Goal: Task Accomplishment & Management: Manage account settings

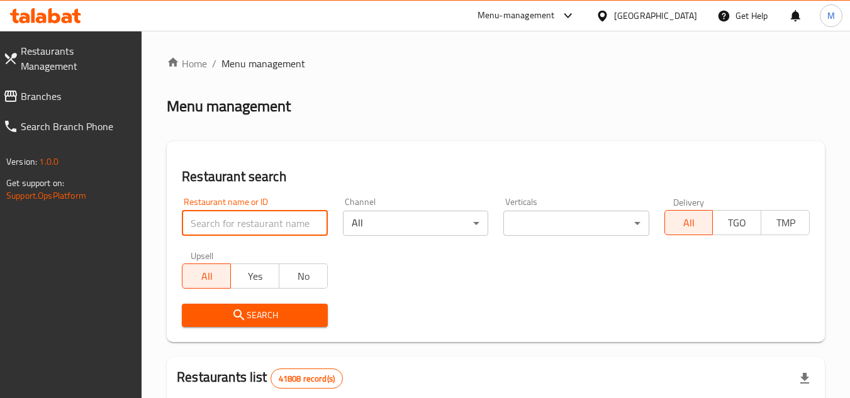
click at [300, 230] on input "search" at bounding box center [254, 223] width 145 height 25
paste input "7336"
type input "7336"
click button "Search" at bounding box center [254, 315] width 145 height 23
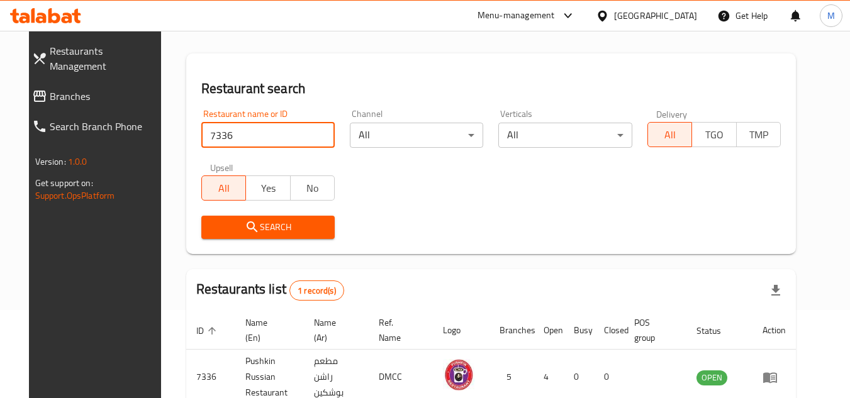
scroll to position [152, 0]
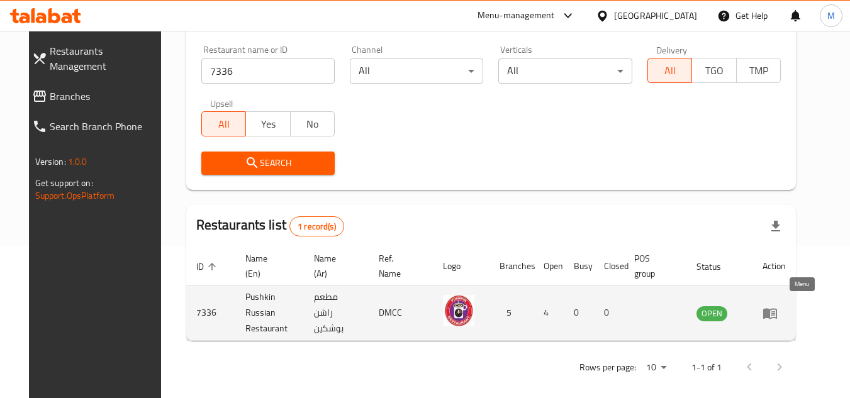
click at [778, 306] on icon "enhanced table" at bounding box center [770, 313] width 15 height 15
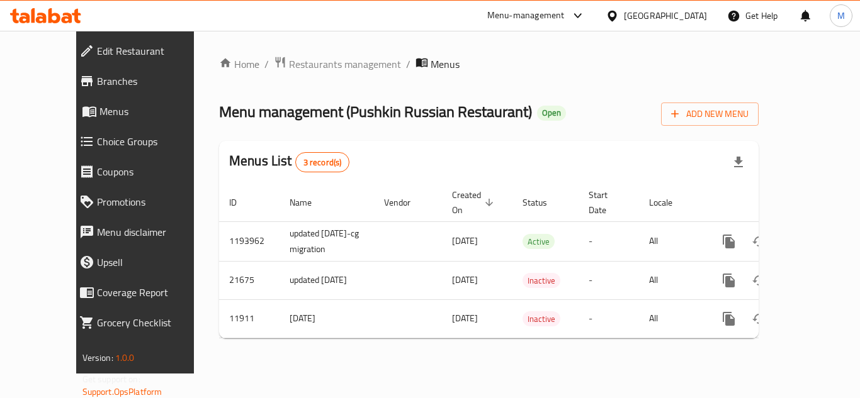
click at [98, 51] on span "Edit Restaurant" at bounding box center [153, 50] width 113 height 15
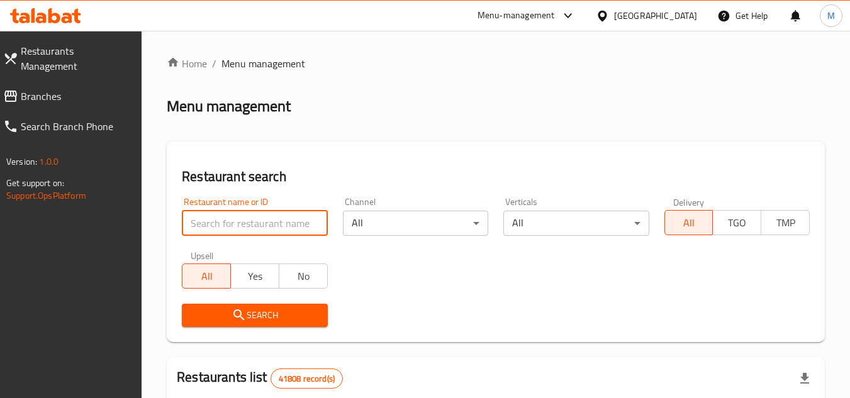
click at [296, 225] on input "search" at bounding box center [254, 223] width 145 height 25
paste input "610806"
type input "610806"
click button "Search" at bounding box center [254, 315] width 145 height 23
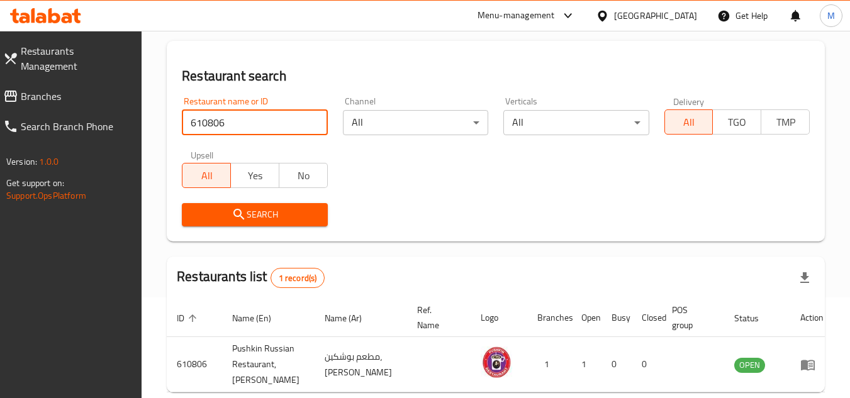
scroll to position [163, 0]
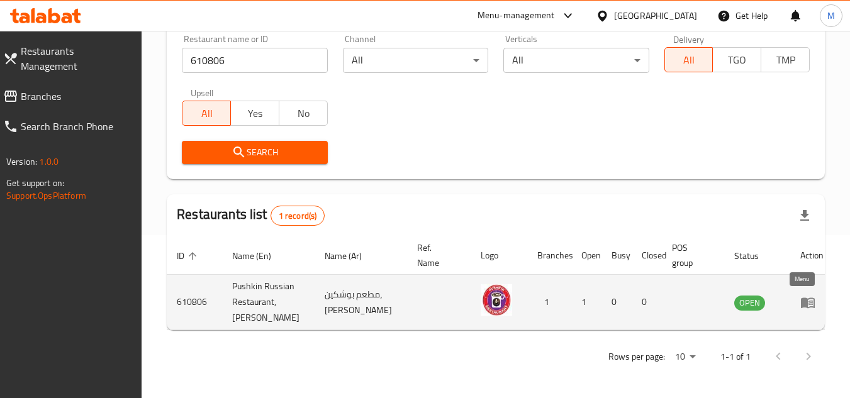
click at [805, 305] on icon "enhanced table" at bounding box center [808, 303] width 14 height 11
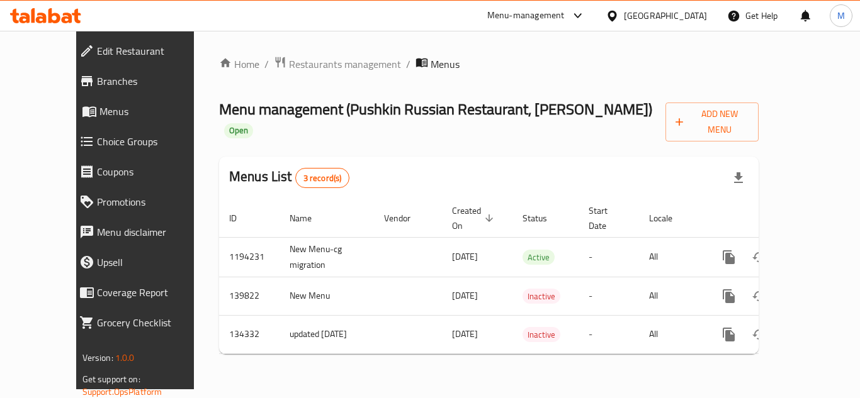
click at [98, 52] on span "Edit Restaurant" at bounding box center [153, 50] width 113 height 15
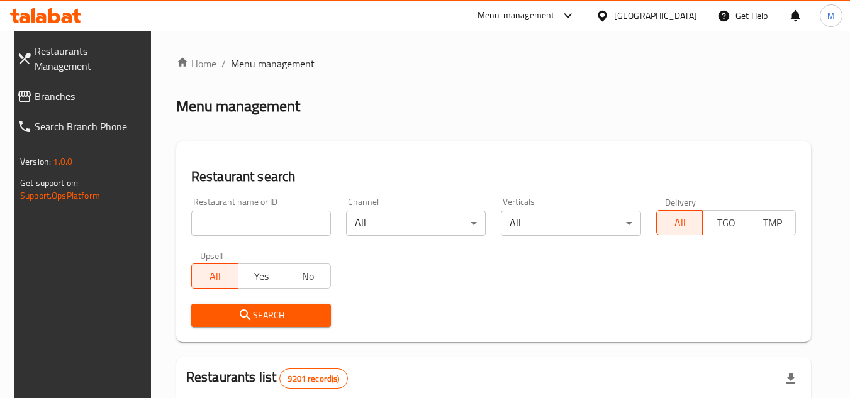
click at [301, 223] on input "search" at bounding box center [261, 223] width 140 height 25
paste input "Benjis Diner"
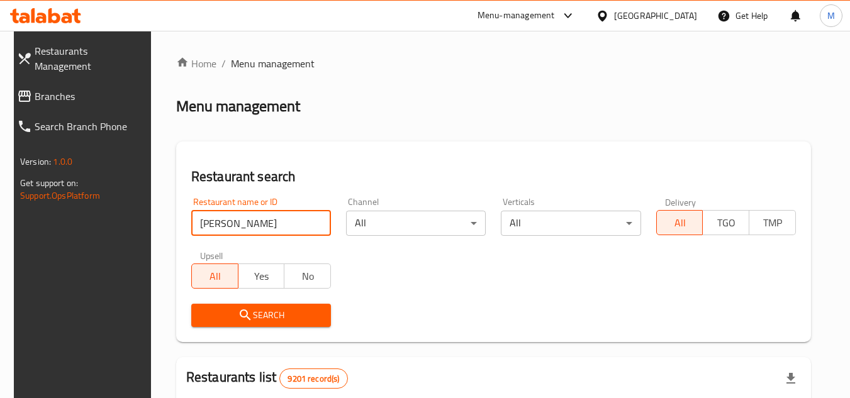
type input "Benjis Diner"
click button "Search" at bounding box center [261, 315] width 140 height 23
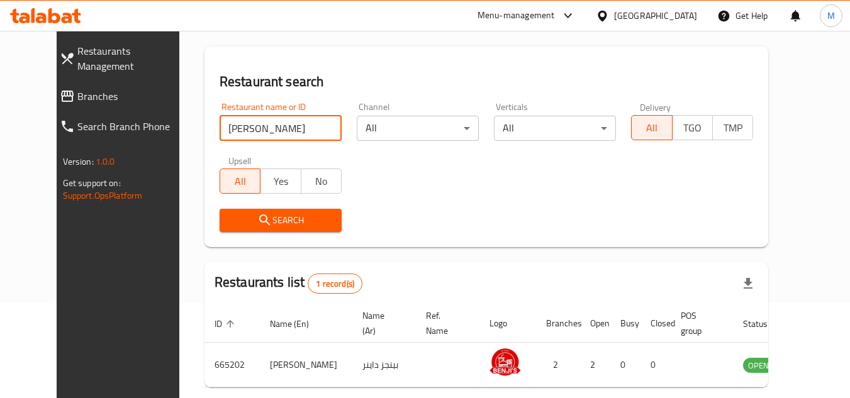
scroll to position [152, 0]
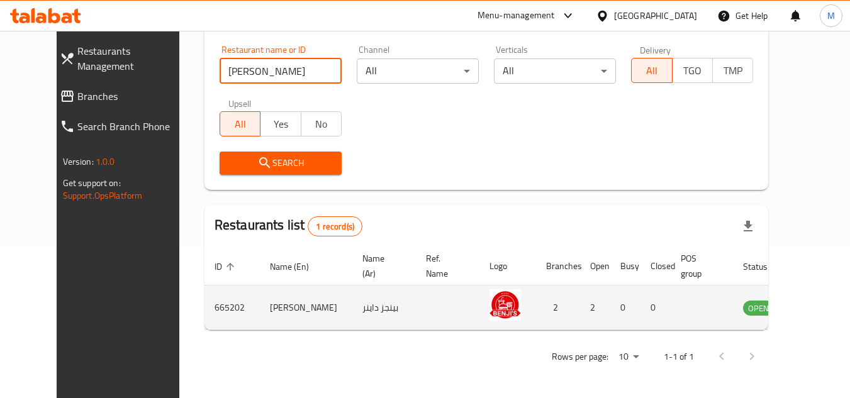
click at [809, 309] on icon "enhanced table" at bounding box center [816, 307] width 15 height 15
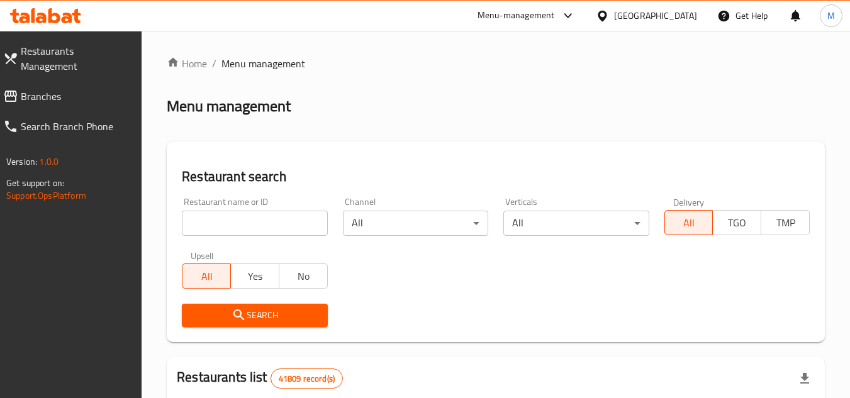
click at [109, 89] on span "Branches" at bounding box center [76, 96] width 111 height 15
click at [303, 222] on input "search" at bounding box center [254, 223] width 145 height 25
paste input "700191"
type input "700191"
click button "Search" at bounding box center [254, 315] width 145 height 23
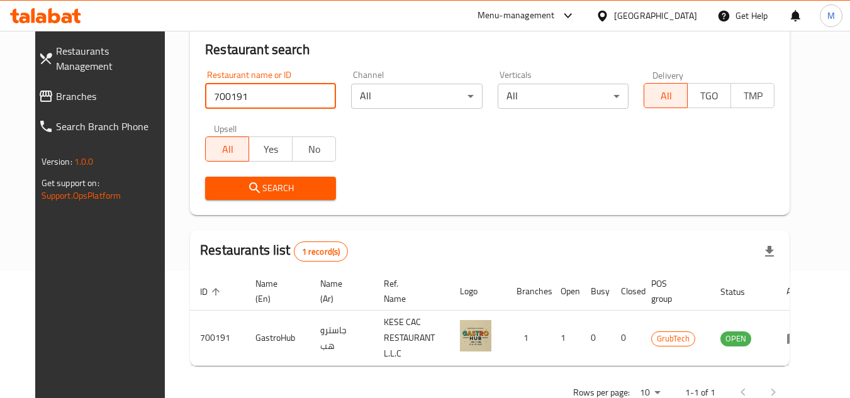
scroll to position [163, 0]
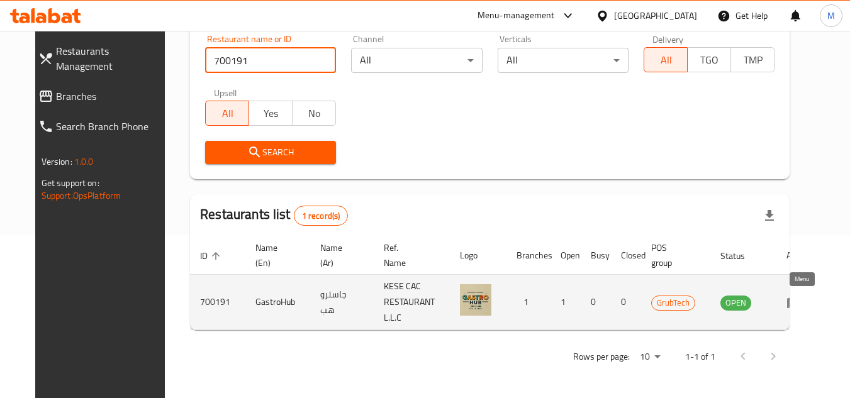
click at [799, 303] on icon "enhanced table" at bounding box center [797, 303] width 4 height 5
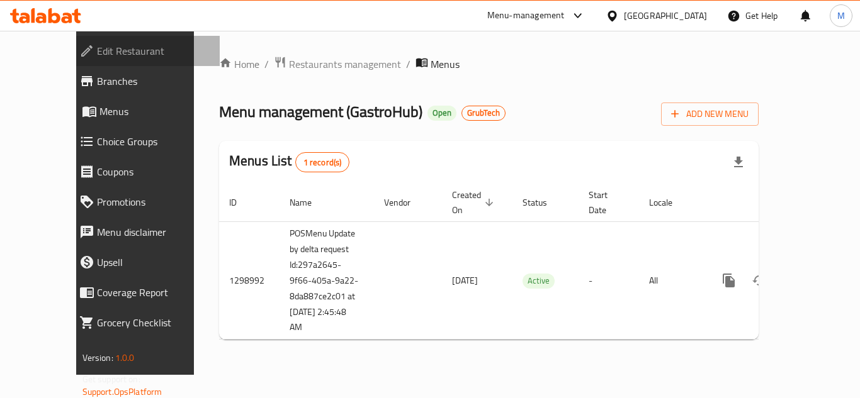
click at [97, 47] on span "Edit Restaurant" at bounding box center [153, 50] width 113 height 15
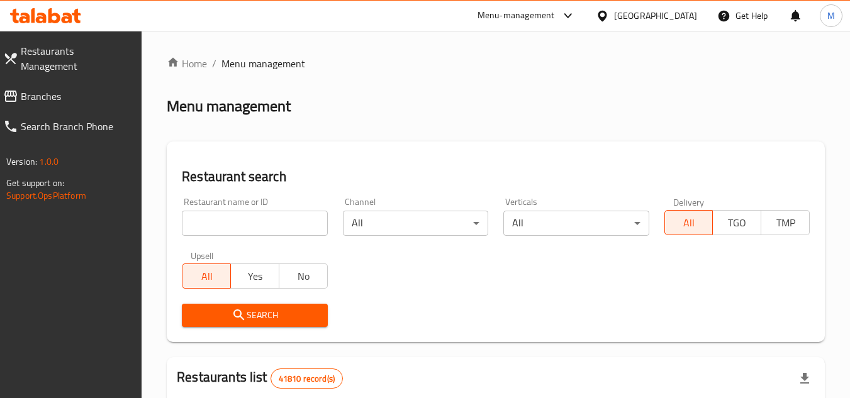
click at [69, 18] on icon at bounding box center [67, 18] width 11 height 11
click at [289, 224] on input "search" at bounding box center [254, 223] width 145 height 25
paste input "Chickfellas"
type input "Chickfellas"
click button "Search" at bounding box center [254, 315] width 145 height 23
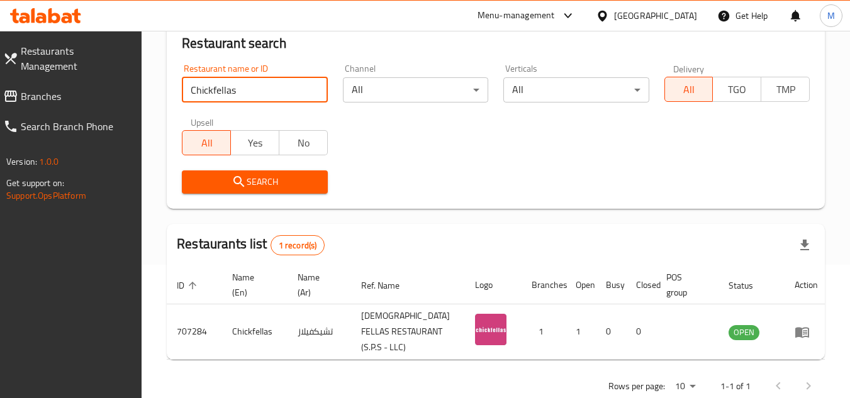
scroll to position [163, 0]
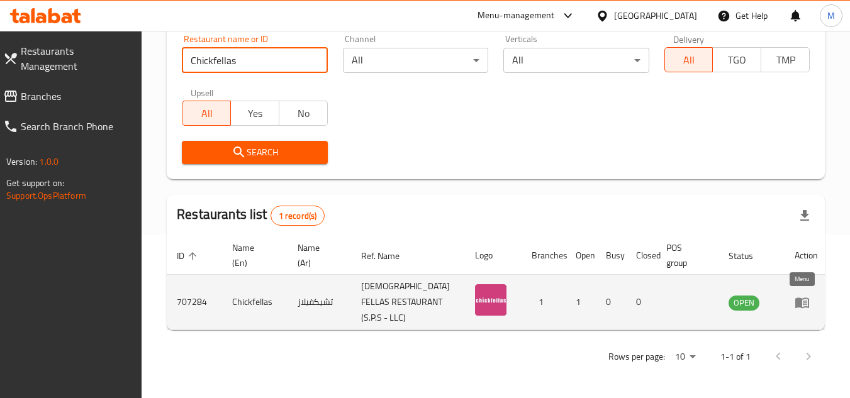
click at [803, 303] on icon "enhanced table" at bounding box center [805, 303] width 4 height 5
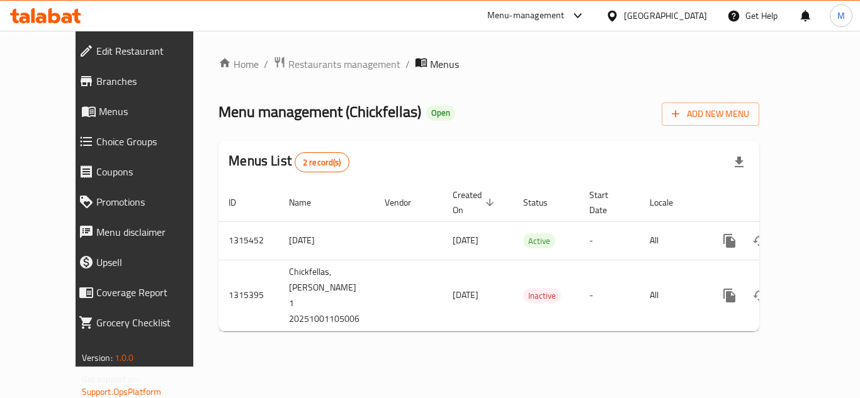
click at [96, 77] on span "Branches" at bounding box center [152, 81] width 113 height 15
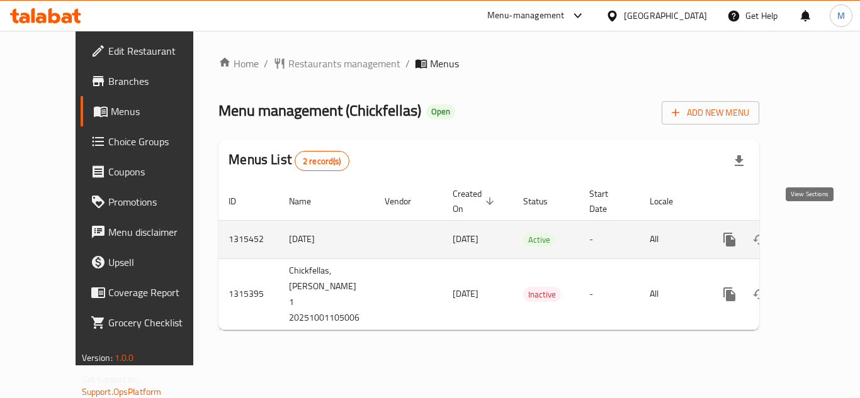
click at [814, 232] on icon "enhanced table" at bounding box center [819, 239] width 15 height 15
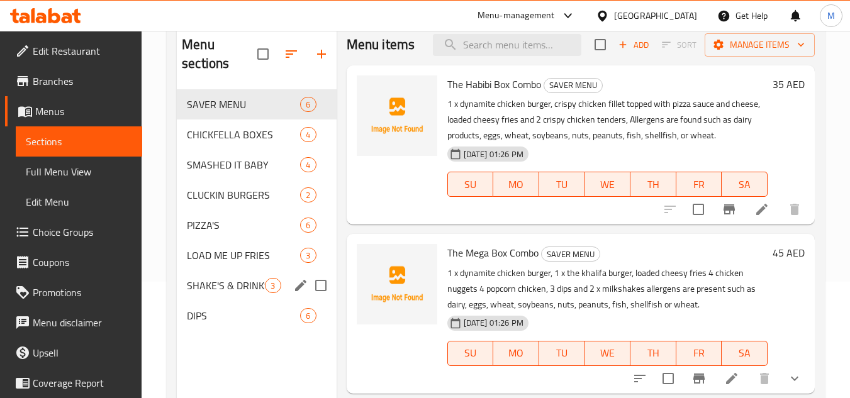
scroll to position [126, 0]
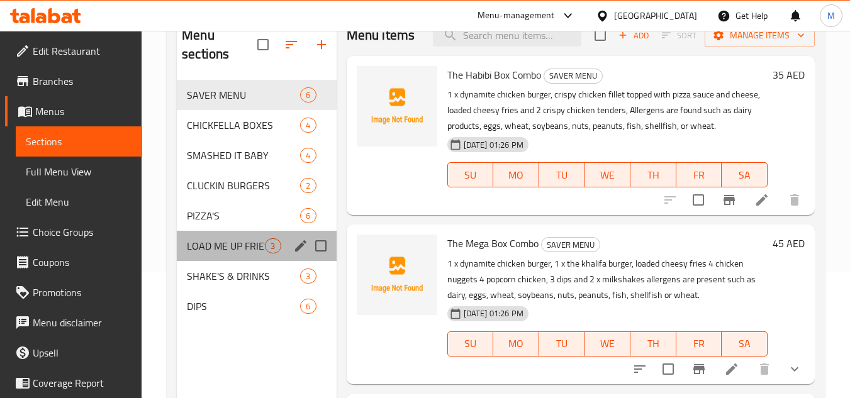
click at [232, 257] on div "LOAD ME UP FRIES 3" at bounding box center [256, 246] width 159 height 30
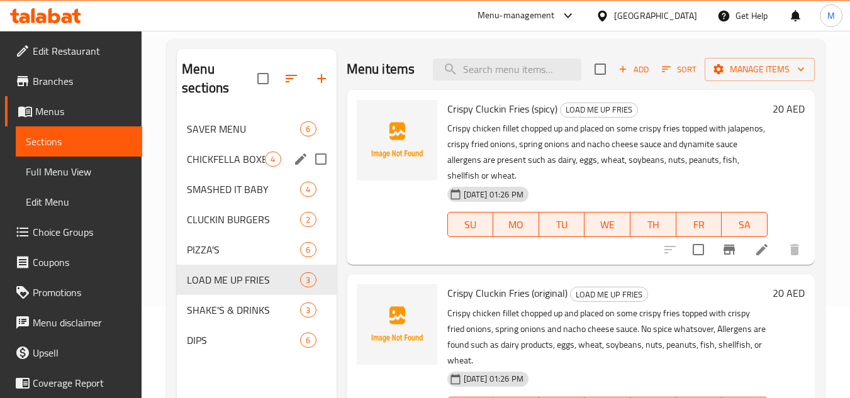
scroll to position [63, 0]
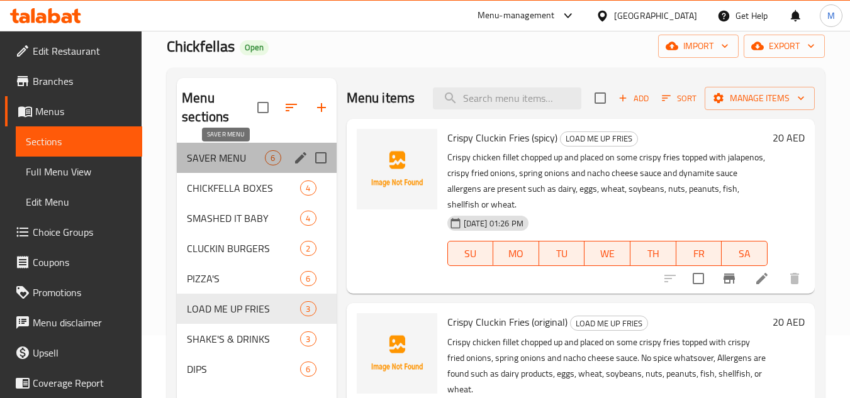
click at [201, 155] on span "SAVER MENU" at bounding box center [226, 157] width 78 height 15
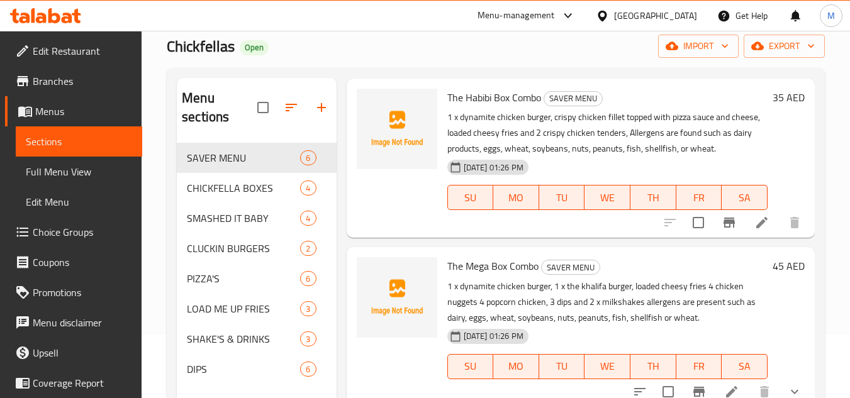
scroll to position [126, 0]
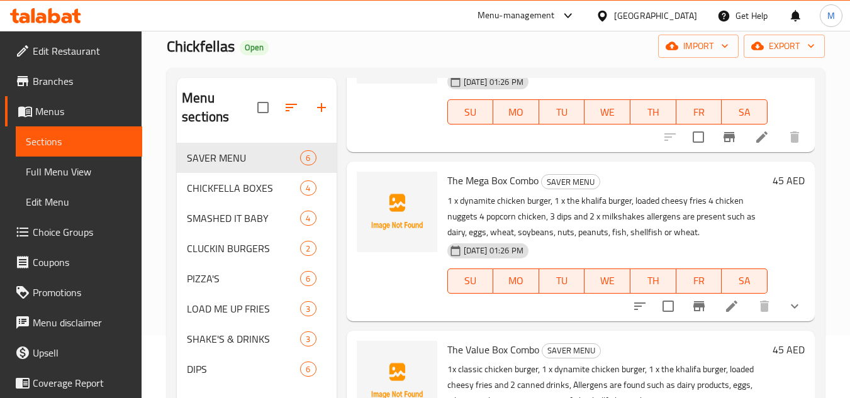
click at [837, 77] on div "Home / Restaurants management / Menus / Sections Chickfellas Open import export…" at bounding box center [496, 240] width 709 height 544
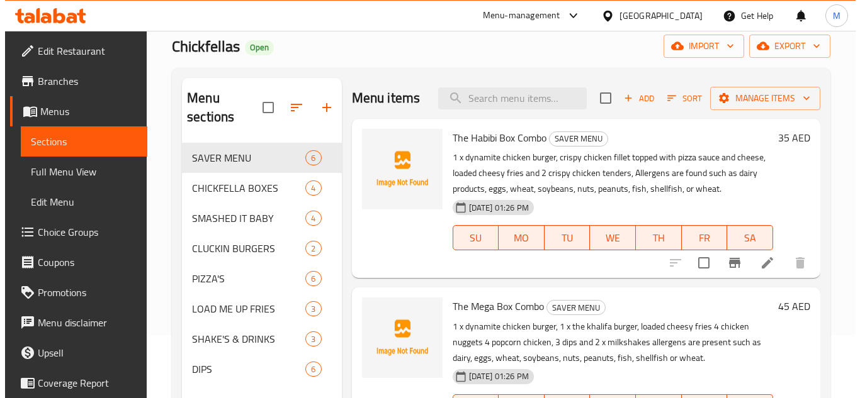
scroll to position [0, 0]
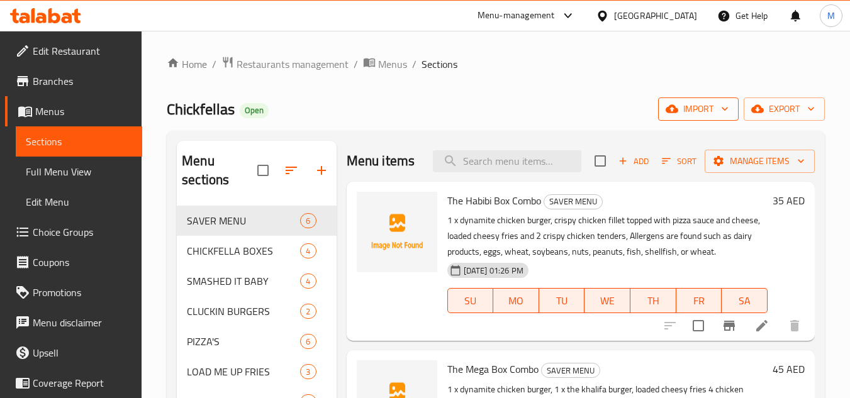
click at [728, 107] on icon "button" at bounding box center [725, 109] width 13 height 13
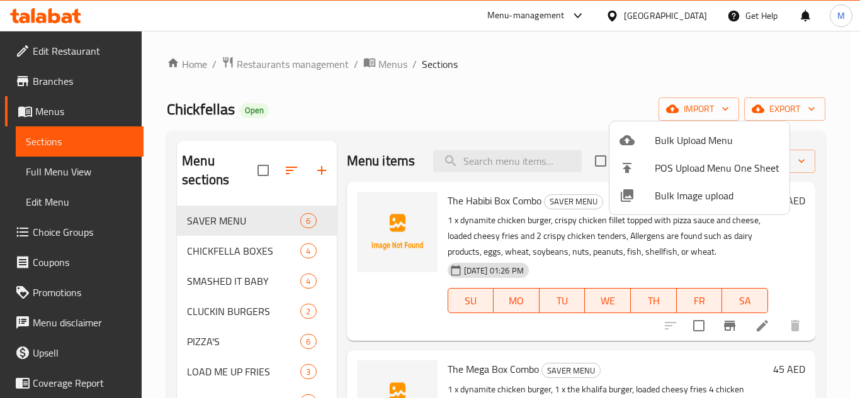
click at [658, 192] on span "Bulk Image upload" at bounding box center [716, 195] width 125 height 15
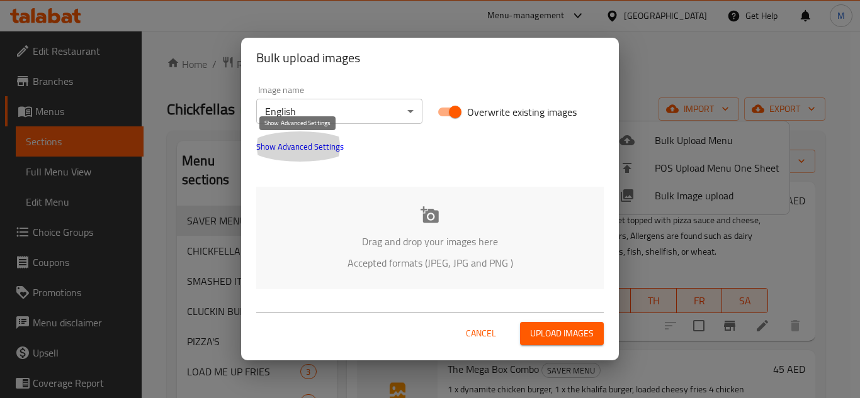
click at [320, 144] on span "Show Advanced Settings" at bounding box center [299, 146] width 87 height 15
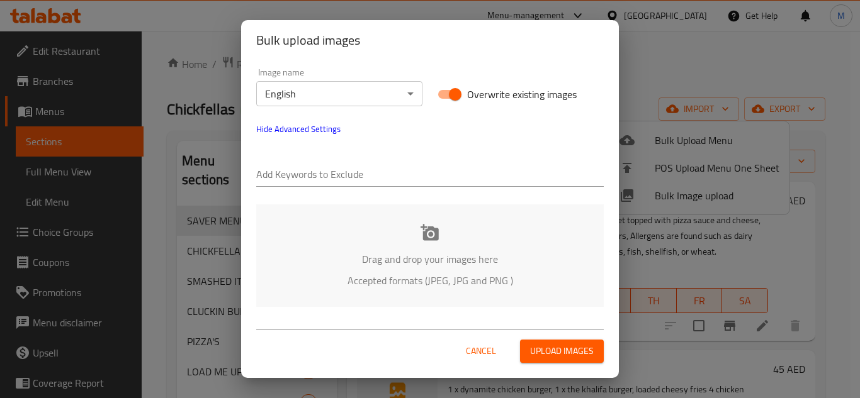
click at [319, 178] on input "text" at bounding box center [429, 176] width 347 height 20
paste input "Prvn_Chickfellas_"
type input "Prvn_Chickfellas_"
click at [358, 263] on p "Drag and drop your images here" at bounding box center [430, 259] width 310 height 15
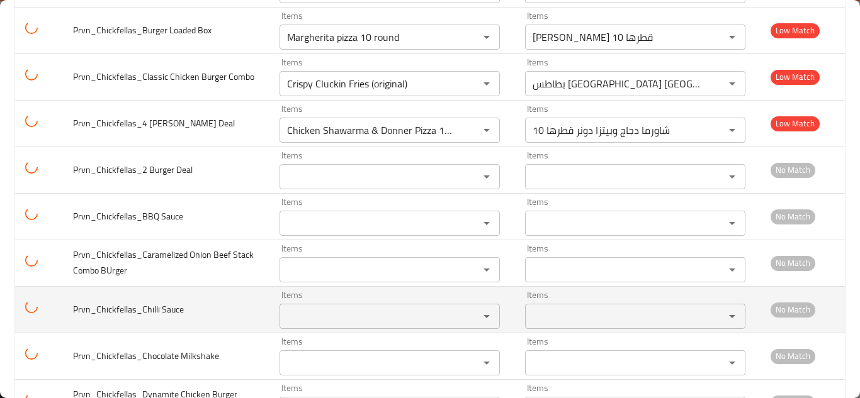
scroll to position [1510, 0]
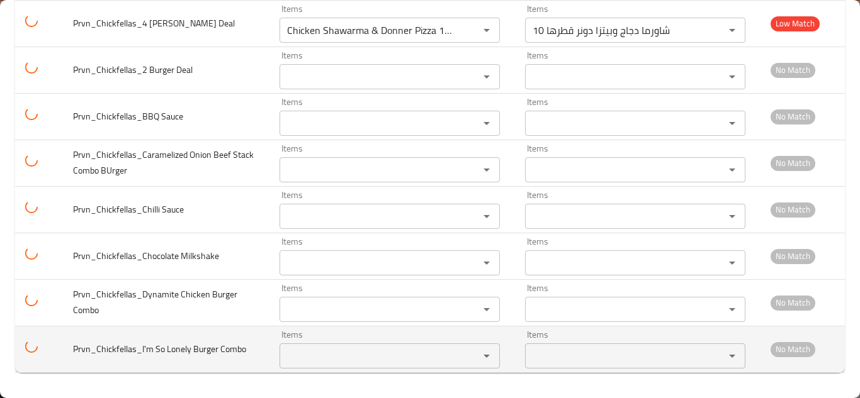
click at [298, 356] on Combo "Items" at bounding box center [371, 356] width 176 height 18
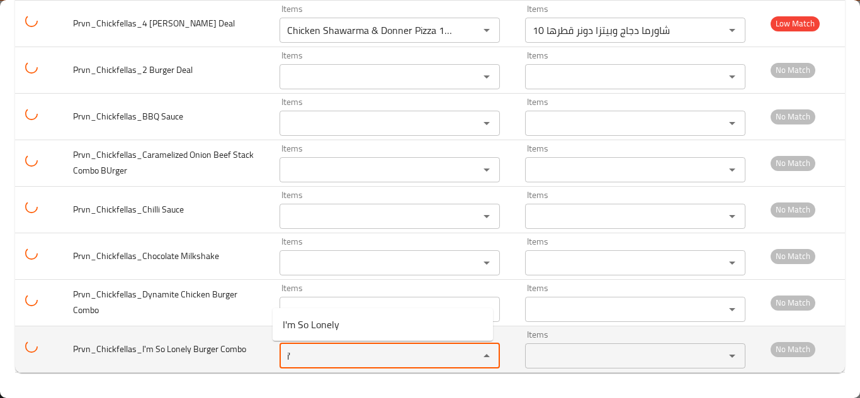
type Combo "i"
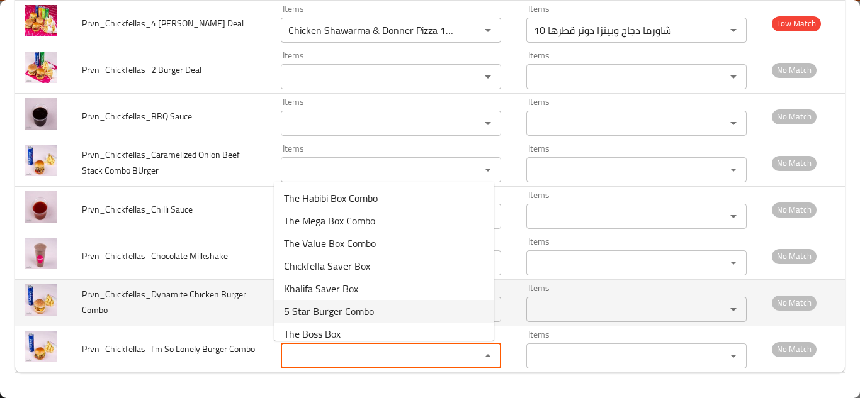
click at [217, 305] on td "Prvn_Chickfellas_Dynamite Chicken Burger Combo" at bounding box center [171, 302] width 199 height 47
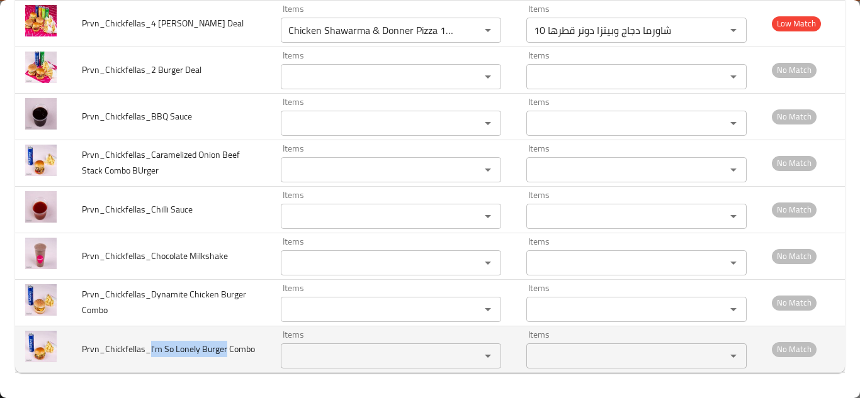
drag, startPoint x: 150, startPoint y: 341, endPoint x: 225, endPoint y: 341, distance: 74.9
click at [225, 341] on td "Prvn_Chickfellas_I'm So Lonely Burger Combo" at bounding box center [171, 349] width 199 height 47
copy span "I'm So Lonely Burger"
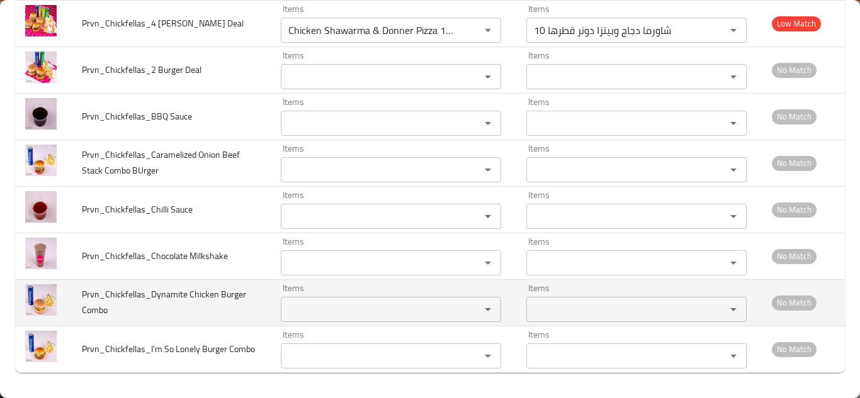
click at [246, 303] on td "Prvn_Chickfellas_Dynamite Chicken Burger Combo" at bounding box center [171, 302] width 199 height 47
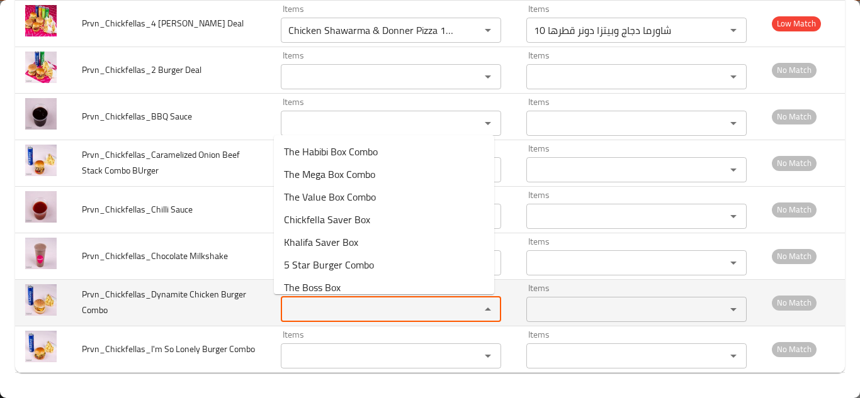
click at [312, 306] on Combo "Items" at bounding box center [372, 310] width 176 height 18
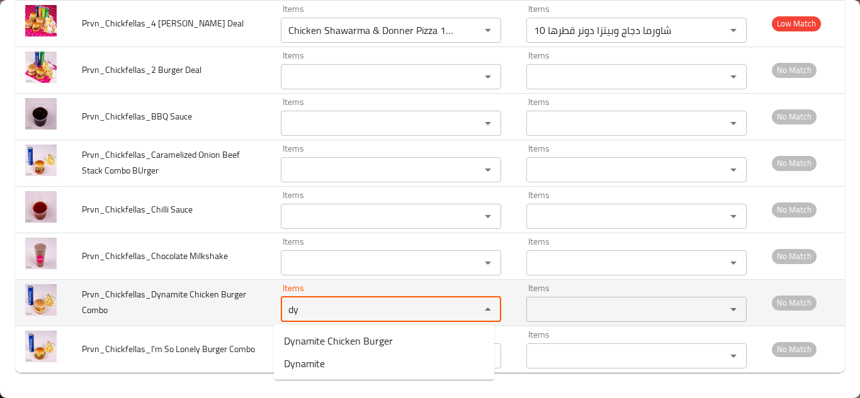
type Combo "d"
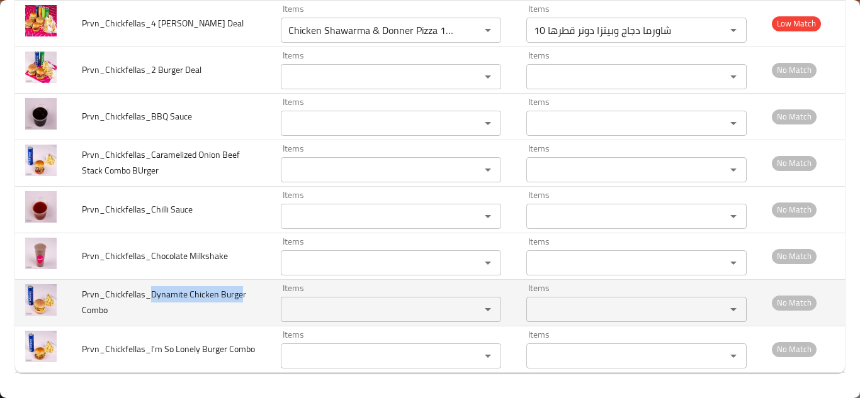
drag, startPoint x: 151, startPoint y: 294, endPoint x: 241, endPoint y: 294, distance: 90.0
click at [241, 294] on span "Prvn_Chickfellas_Dynamite Chicken Burger Combo" at bounding box center [164, 302] width 164 height 32
copy span "Dynamite Chicken Burge"
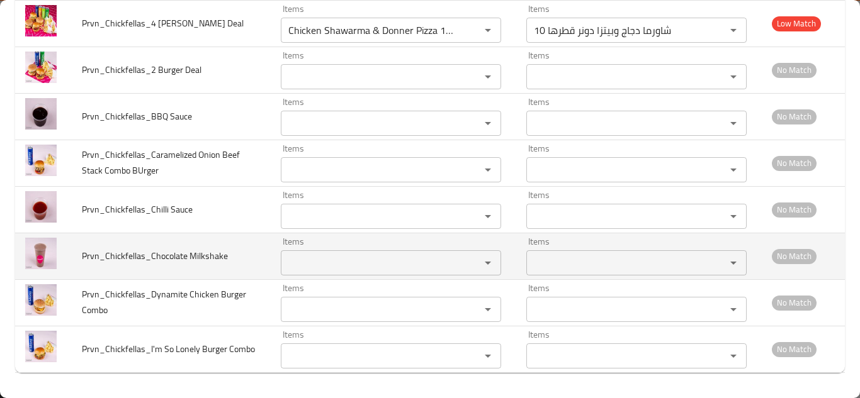
click at [220, 247] on td "Prvn_Chickfellas_Chocolate Milkshake" at bounding box center [171, 256] width 199 height 47
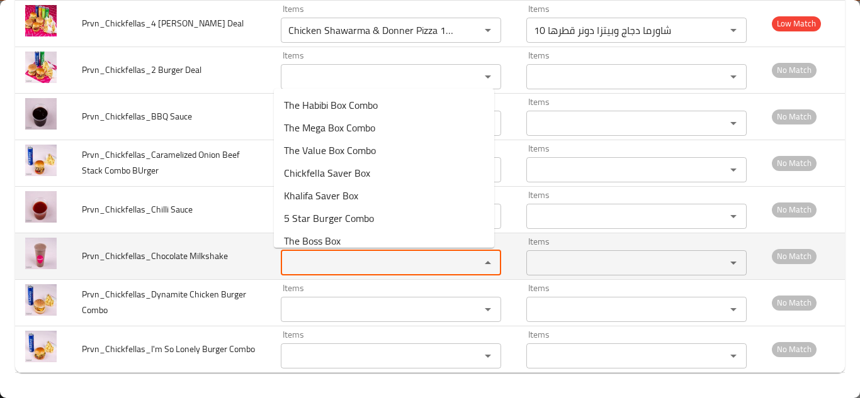
click at [303, 261] on Milkshake "Items" at bounding box center [372, 263] width 176 height 18
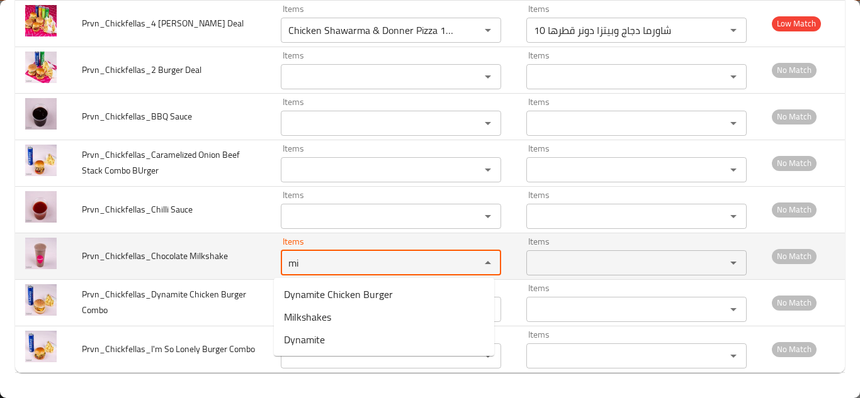
type Milkshake "m"
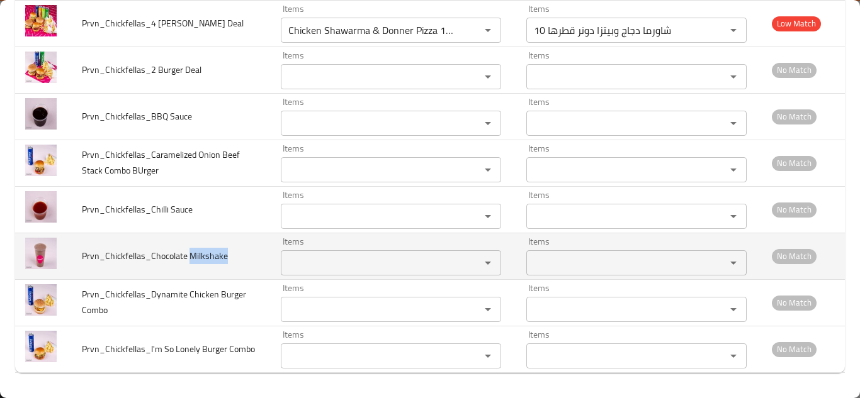
drag, startPoint x: 189, startPoint y: 255, endPoint x: 233, endPoint y: 253, distance: 44.1
click at [233, 253] on td "Prvn_Chickfellas_Chocolate Milkshake" at bounding box center [171, 256] width 199 height 47
copy span "Milkshake"
click at [331, 257] on Milkshake "Items" at bounding box center [372, 263] width 176 height 18
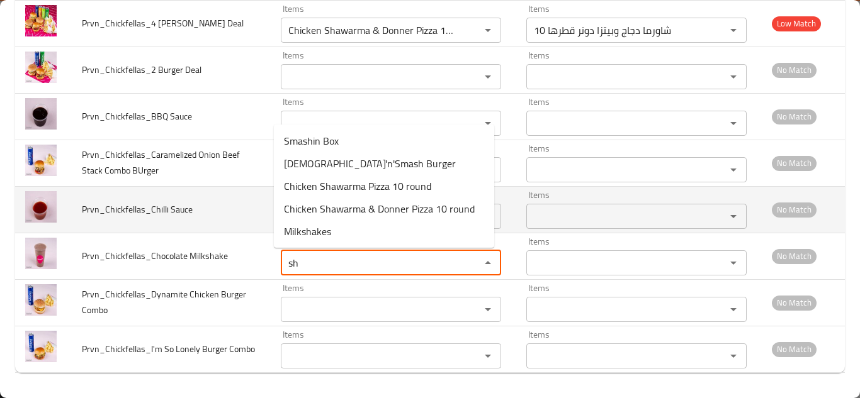
type Milkshake "s"
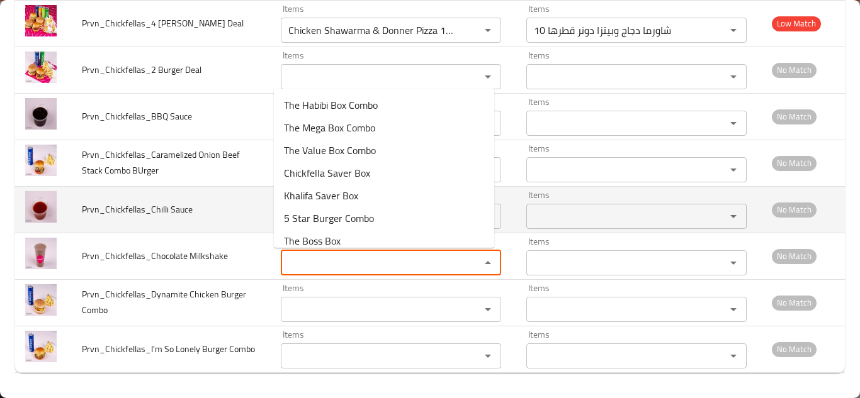
click at [222, 210] on td "Prvn_Chickfellas_Chilli Sauce" at bounding box center [171, 209] width 199 height 47
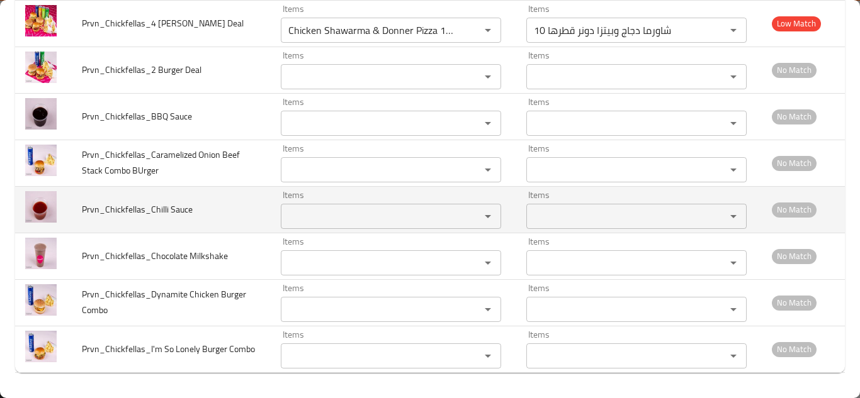
click at [307, 211] on Sauce "Items" at bounding box center [372, 217] width 176 height 18
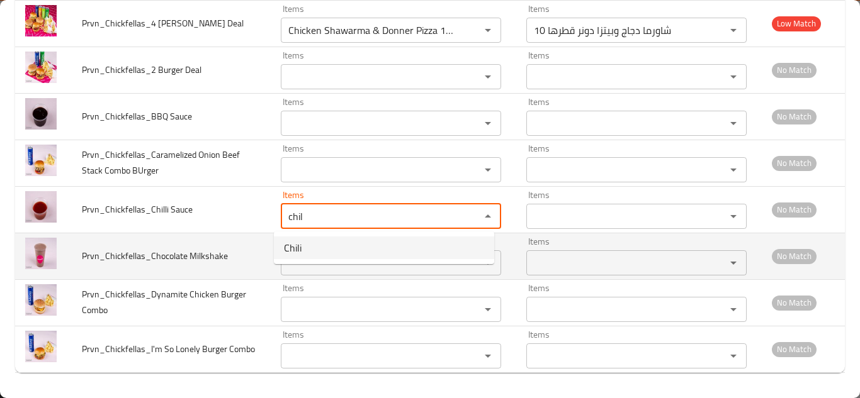
drag, startPoint x: 300, startPoint y: 245, endPoint x: 293, endPoint y: 247, distance: 7.0
click at [298, 246] on span "Chili" at bounding box center [293, 247] width 18 height 15
type Sauce "Chili"
type Sauce-ar "الفلفل الحار"
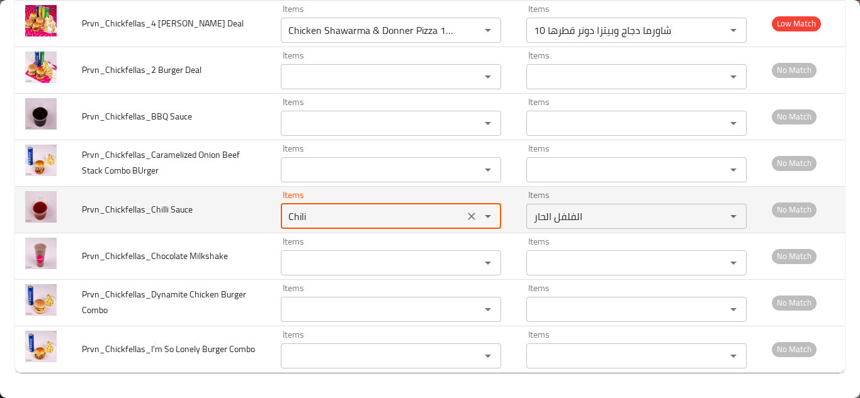
type Sauce "Chili"
click at [252, 213] on td "Prvn_Chickfellas_Chilli Sauce" at bounding box center [171, 209] width 199 height 47
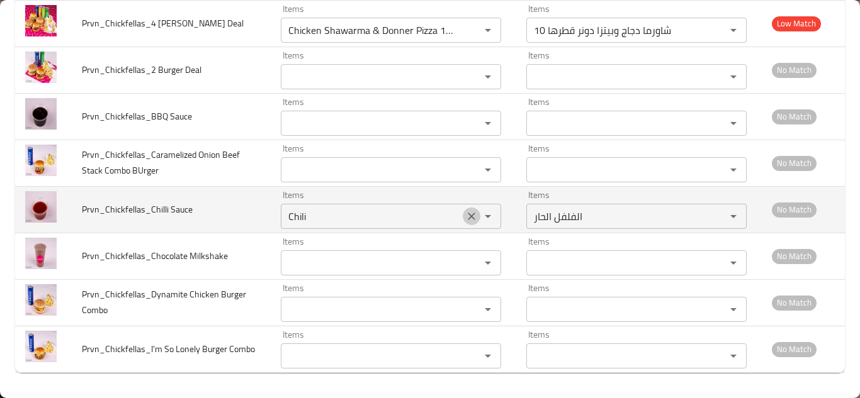
click at [465, 214] on icon "Clear" at bounding box center [471, 216] width 13 height 13
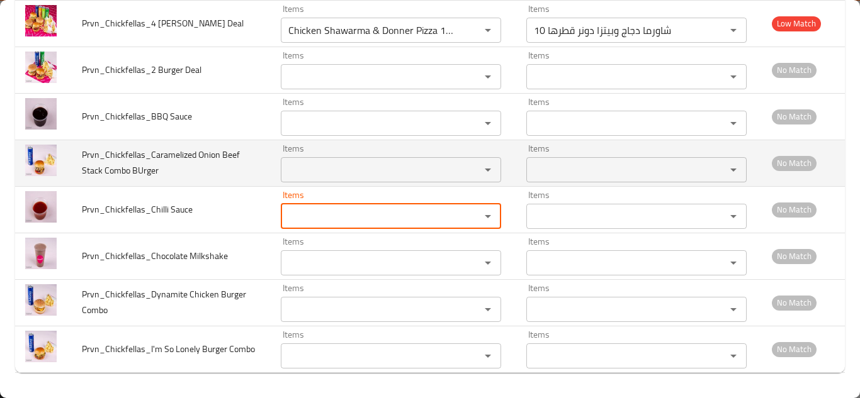
click at [303, 164] on BUrger "Items" at bounding box center [372, 170] width 176 height 18
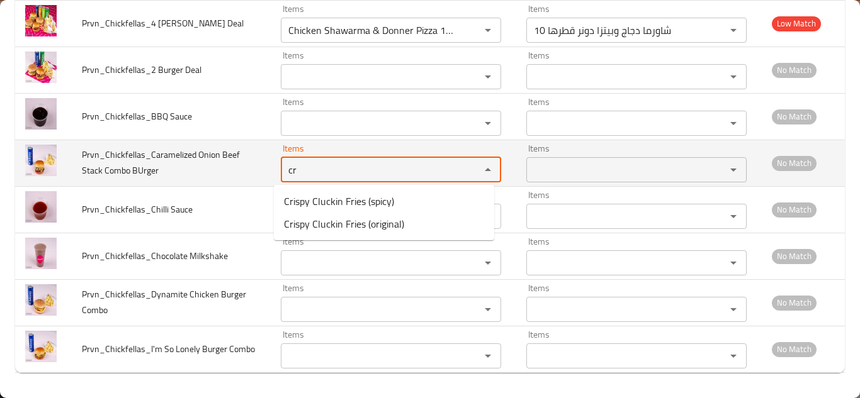
type BUrger "c"
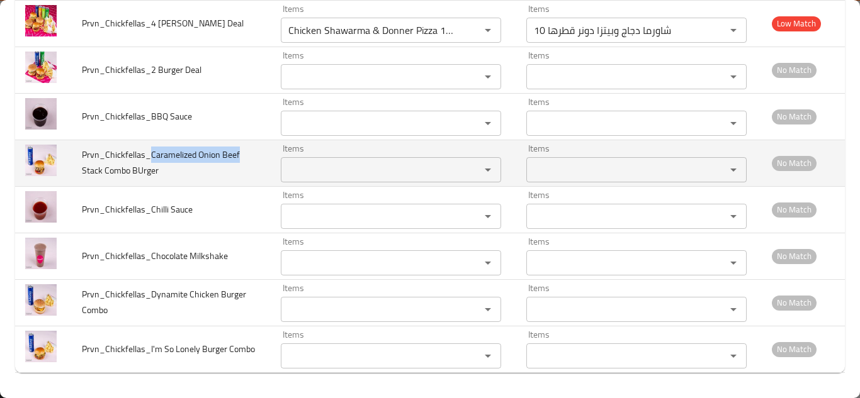
drag, startPoint x: 150, startPoint y: 154, endPoint x: 238, endPoint y: 149, distance: 88.3
click at [238, 149] on td "Prvn_Chickfellas_Caramelized Onion Beef Stack Combo BUrger" at bounding box center [171, 163] width 199 height 47
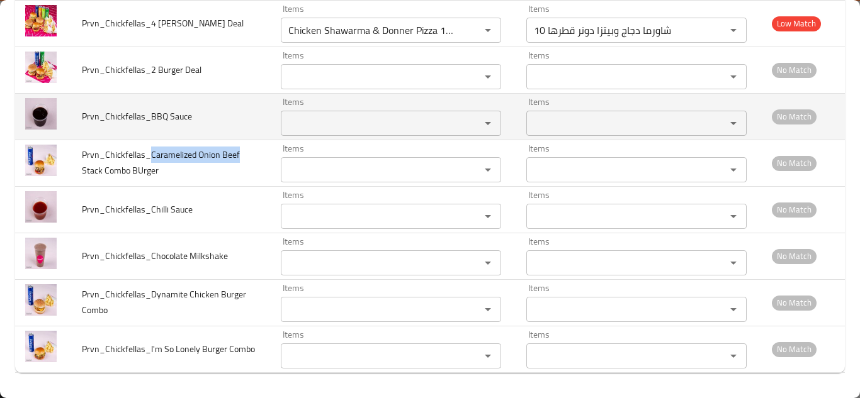
copy span "Caramelized Onion Beef"
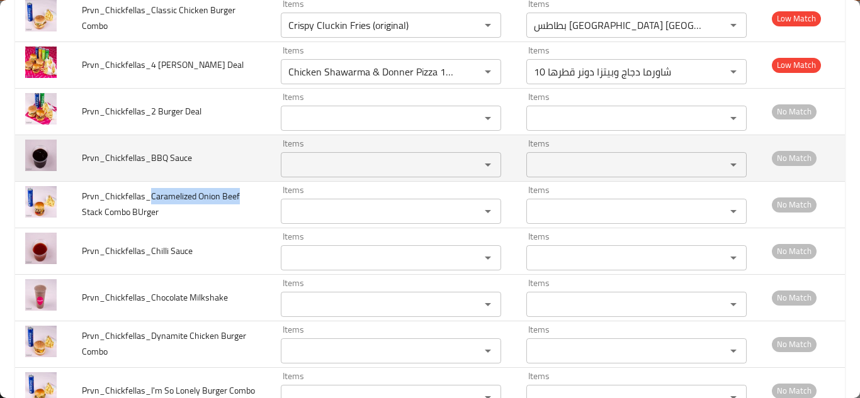
scroll to position [1447, 0]
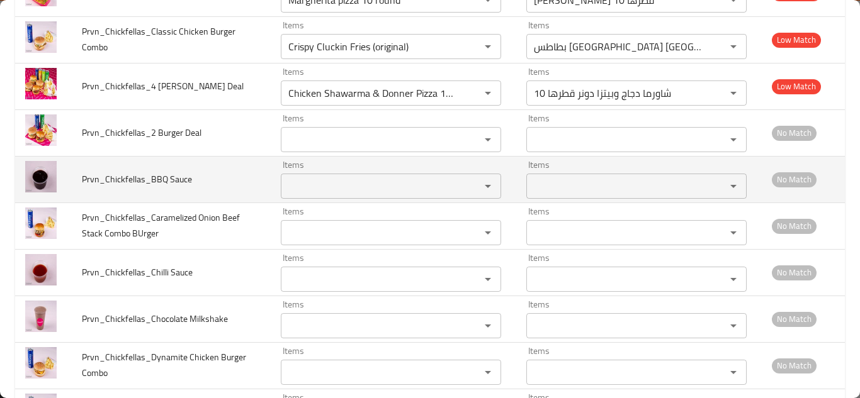
click at [226, 183] on td "Prvn_Chickfellas_BBQ Sauce" at bounding box center [171, 179] width 199 height 47
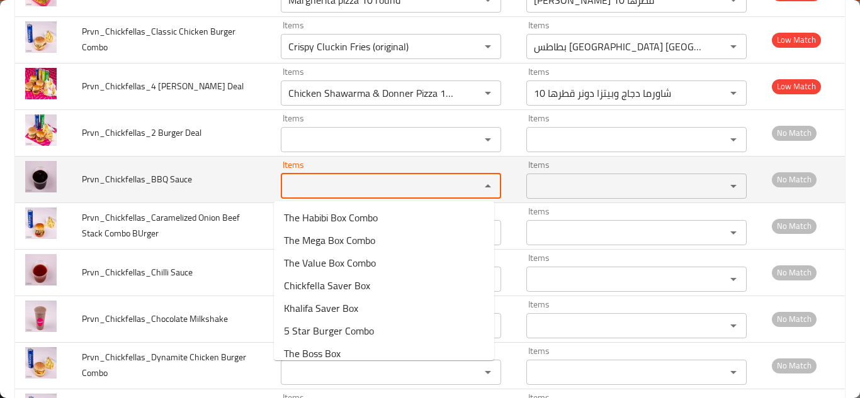
click at [319, 183] on Sauce "Items" at bounding box center [372, 186] width 176 height 18
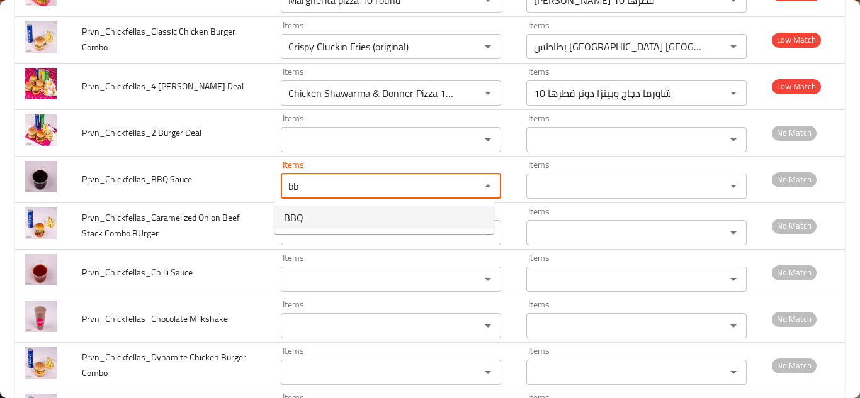
click at [307, 214] on Sauce-option-0 "BBQ" at bounding box center [384, 217] width 220 height 23
type Sauce "BBQ"
type Sauce-ar "باربكيو"
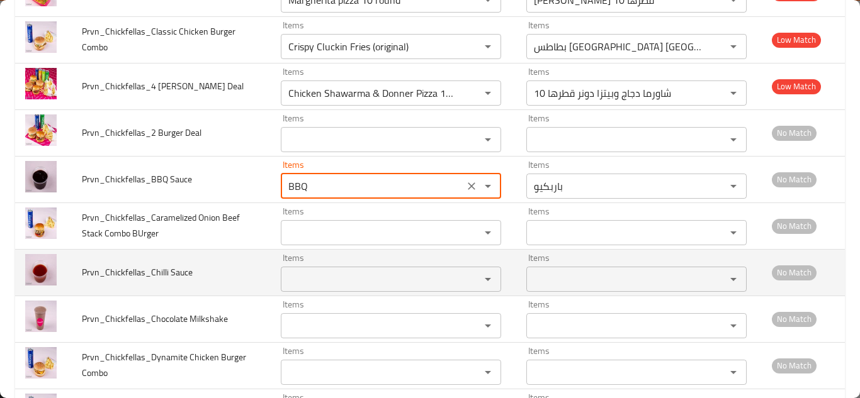
type Sauce "BBQ"
click at [302, 283] on Sauce "Items" at bounding box center [372, 280] width 176 height 18
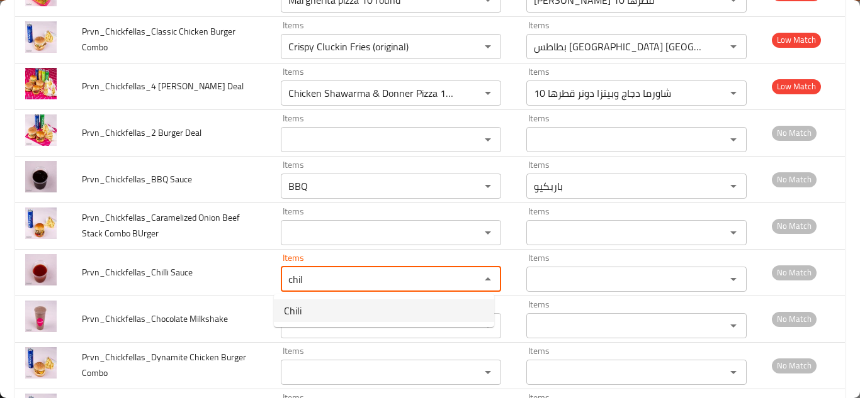
click at [312, 304] on Sauce-option-0 "Chili" at bounding box center [384, 311] width 220 height 23
type Sauce "Chili"
type Sauce-ar "الفلفل الحار"
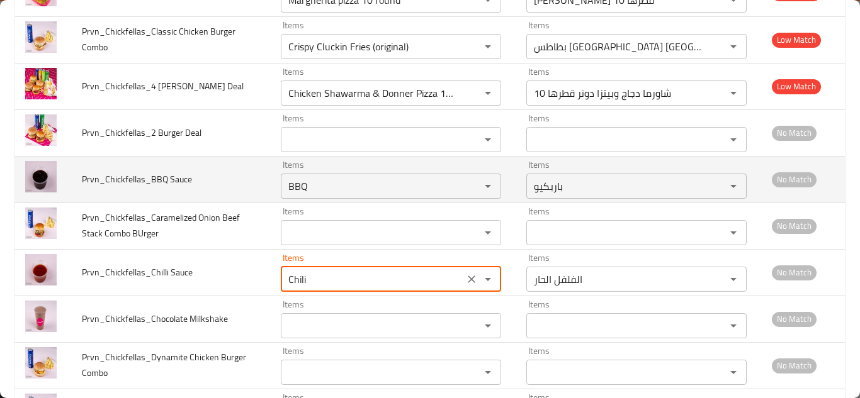
type Sauce "Chili"
click at [255, 186] on td "Prvn_Chickfellas_BBQ Sauce" at bounding box center [171, 179] width 199 height 47
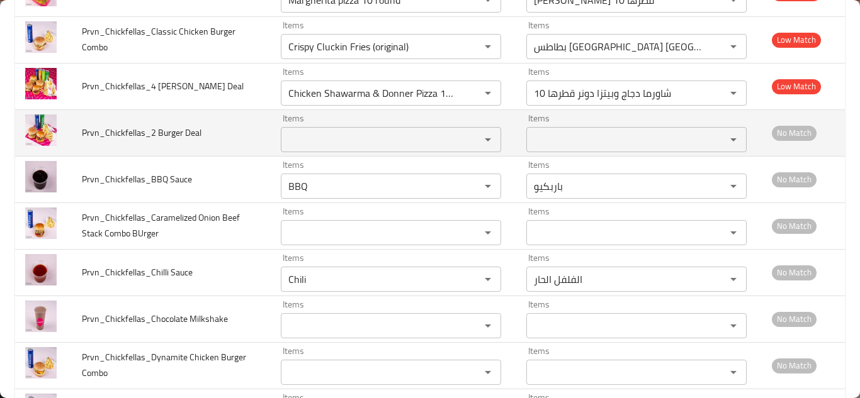
click at [311, 138] on Deal "Items" at bounding box center [372, 140] width 176 height 18
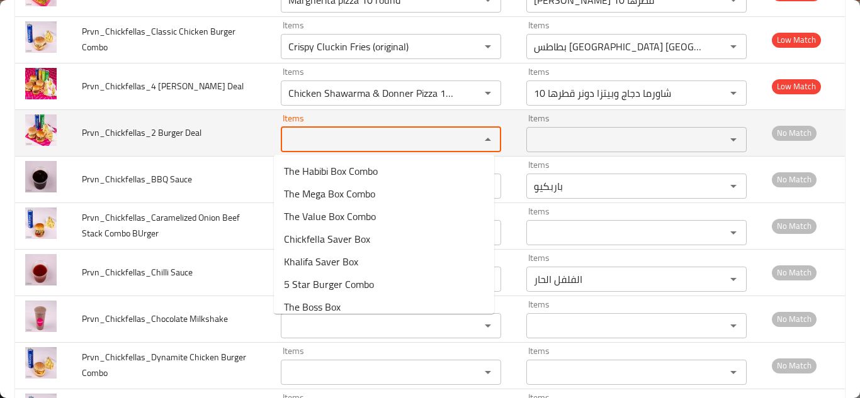
type Deal "2"
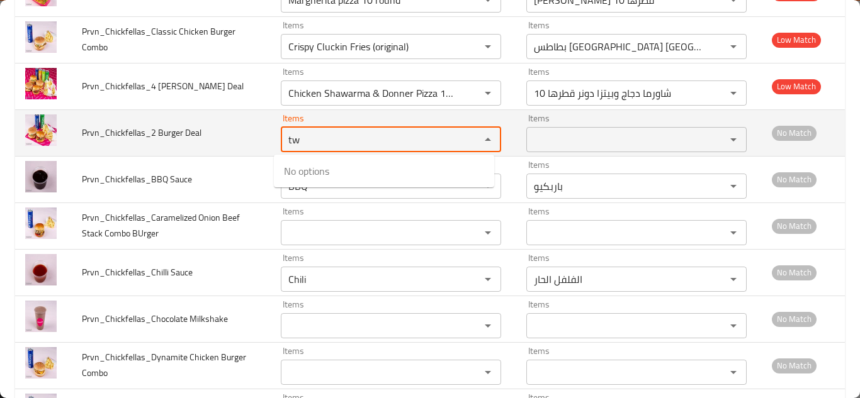
type Deal "t"
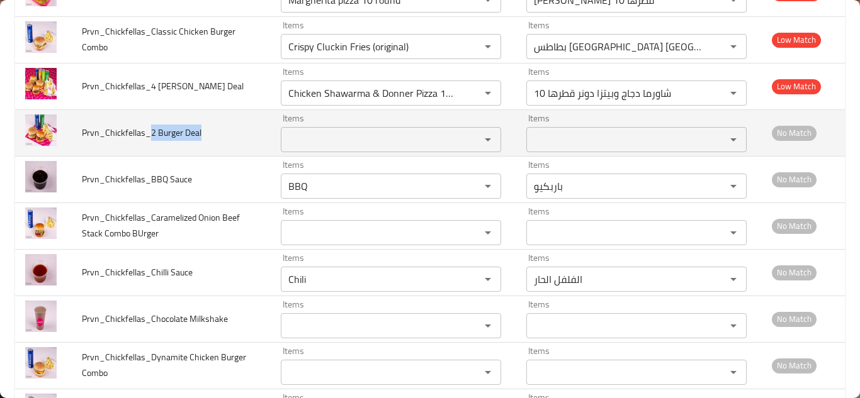
drag, startPoint x: 149, startPoint y: 130, endPoint x: 206, endPoint y: 128, distance: 57.3
click at [206, 128] on td "Prvn_Chickfellas_2 Burger Deal" at bounding box center [171, 133] width 199 height 47
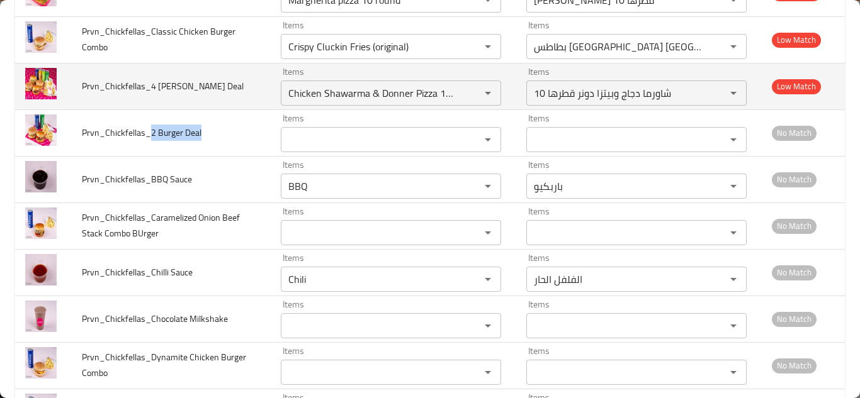
copy span "2 Burger Deal"
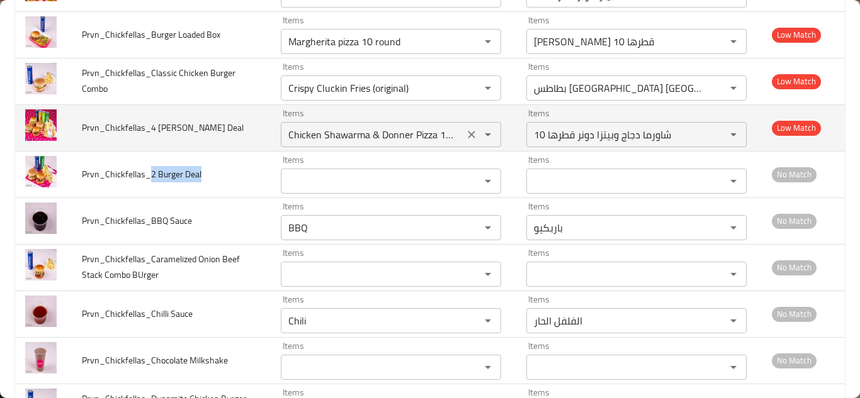
scroll to position [1385, 0]
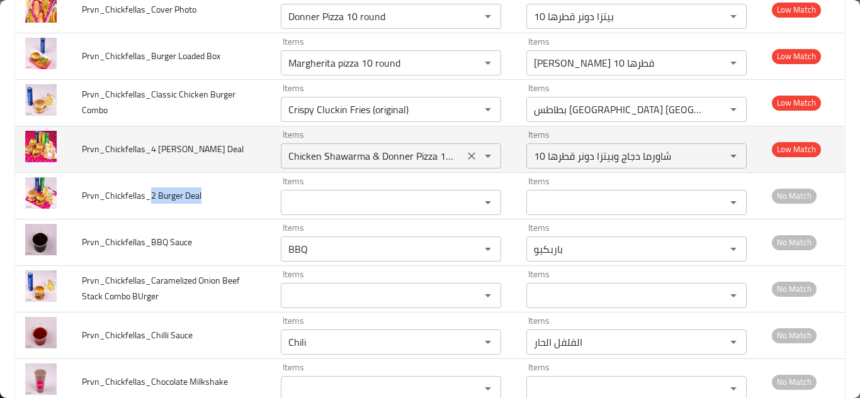
click at [356, 145] on div "Chicken Shawarma & Donner Pizza 10 round Items" at bounding box center [391, 155] width 220 height 25
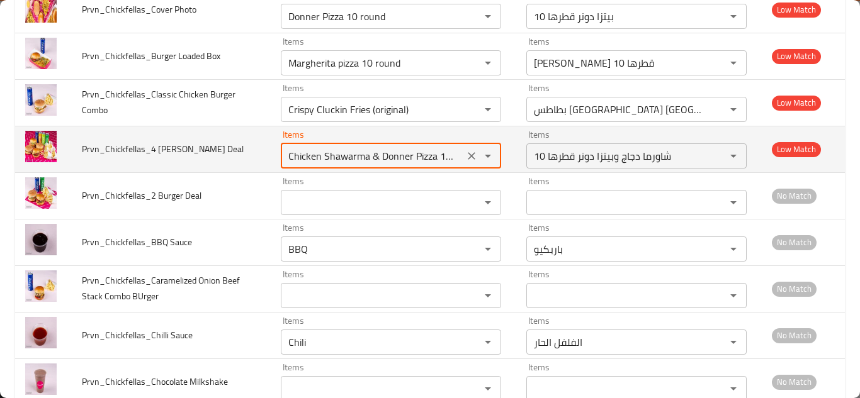
scroll to position [0, 19]
type Deal "4"
type Deal "f"
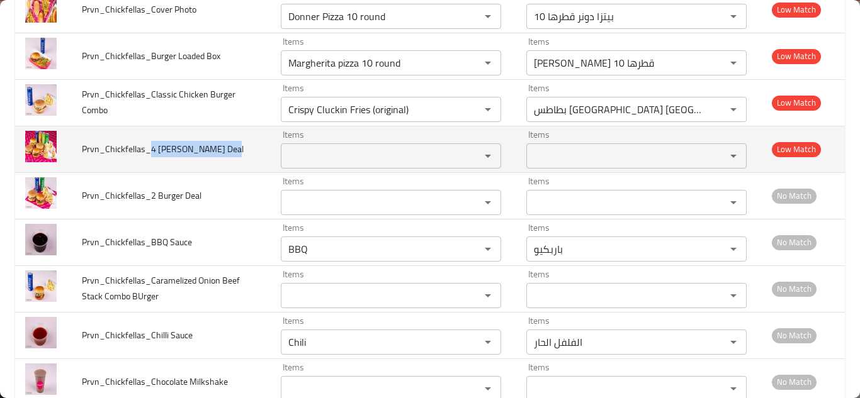
drag, startPoint x: 152, startPoint y: 149, endPoint x: 239, endPoint y: 143, distance: 87.0
click at [239, 143] on td "Prvn_Chickfellas_4 burger Roman Deal" at bounding box center [171, 149] width 199 height 47
copy span "4 burger Roman Deal"
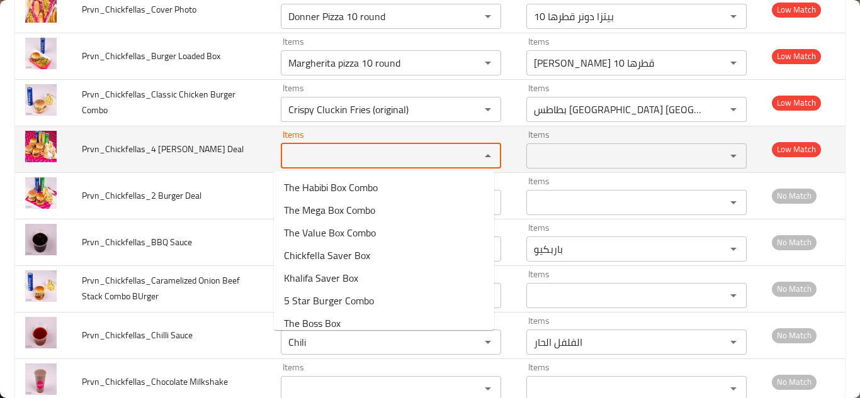
click at [336, 152] on Deal "Items" at bounding box center [372, 156] width 176 height 18
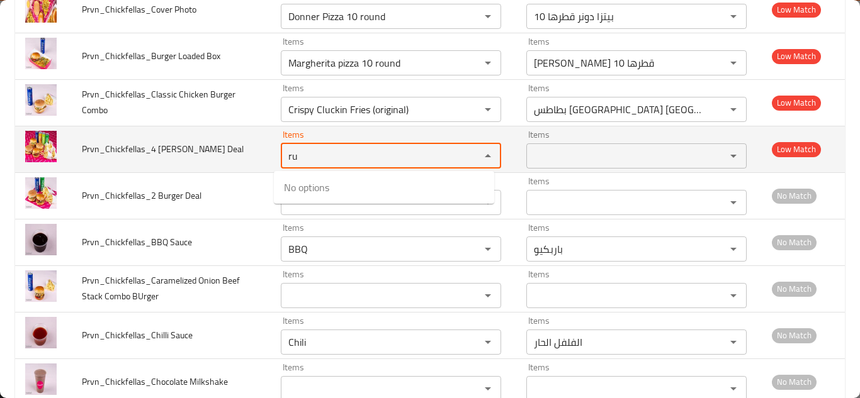
type Deal "r"
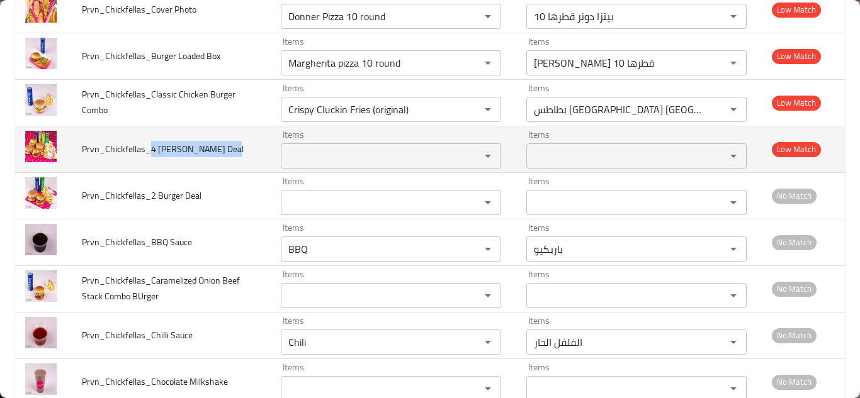
drag, startPoint x: 150, startPoint y: 148, endPoint x: 243, endPoint y: 145, distance: 93.2
click at [242, 145] on td "Prvn_Chickfellas_4 burger Roman Deal" at bounding box center [171, 149] width 199 height 47
copy span "4 burger Roman Deal"
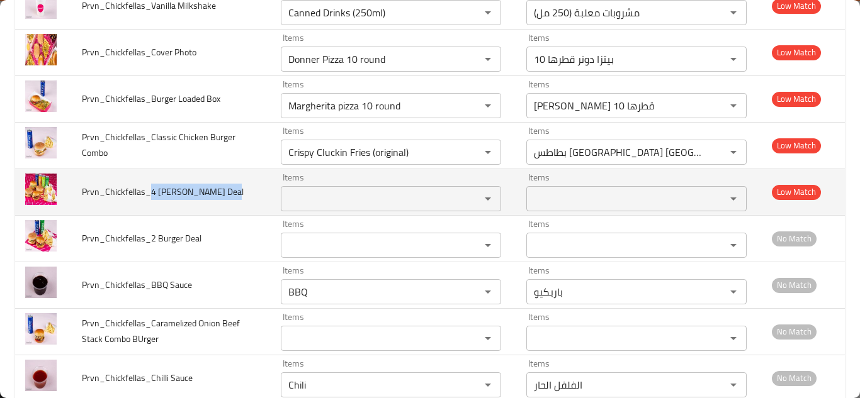
scroll to position [1322, 0]
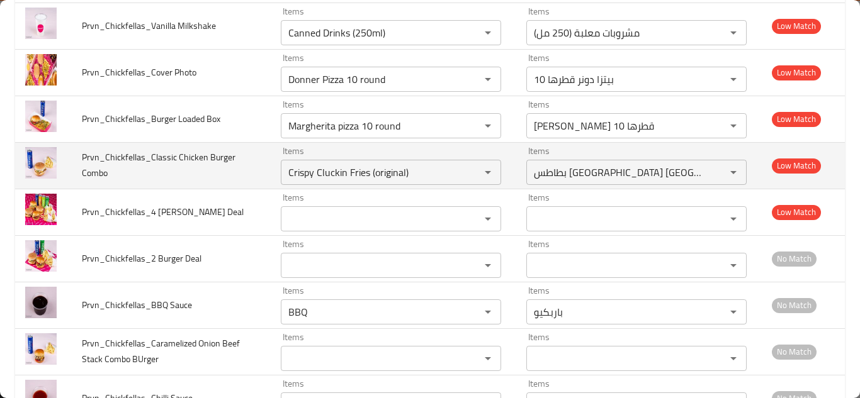
click at [239, 176] on td "Prvn_Chickfellas_Classic Chicken Burger Combo" at bounding box center [171, 165] width 199 height 47
click at [351, 171] on Combo "Crispy Cluckin Fries (original)" at bounding box center [372, 173] width 176 height 18
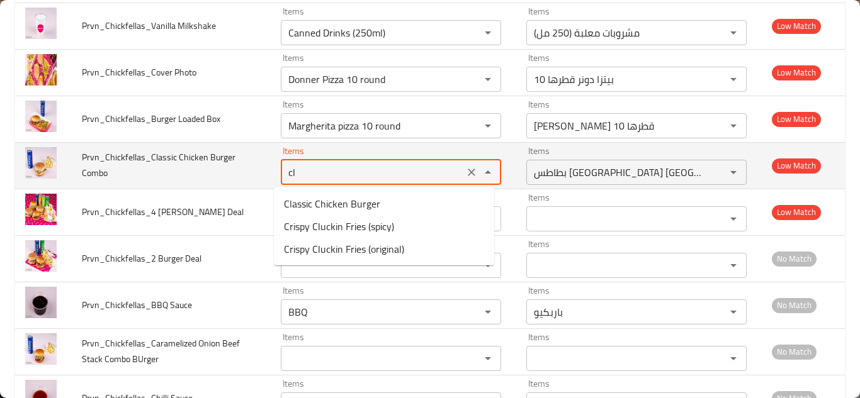
type Combo "c"
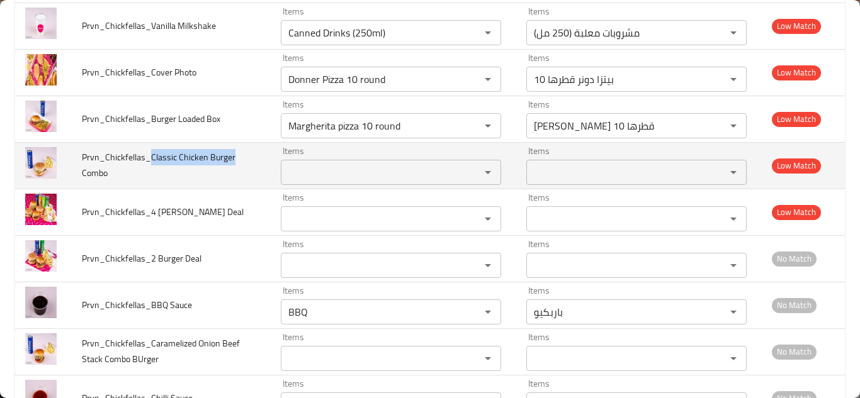
drag, startPoint x: 152, startPoint y: 156, endPoint x: 249, endPoint y: 150, distance: 97.7
click at [249, 150] on td "Prvn_Chickfellas_Classic Chicken Burger Combo" at bounding box center [171, 165] width 199 height 47
copy span "Classic Chicken Burger"
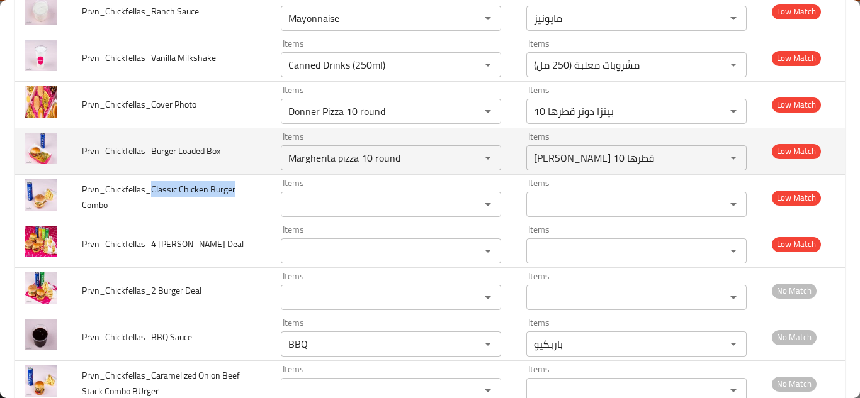
scroll to position [1259, 0]
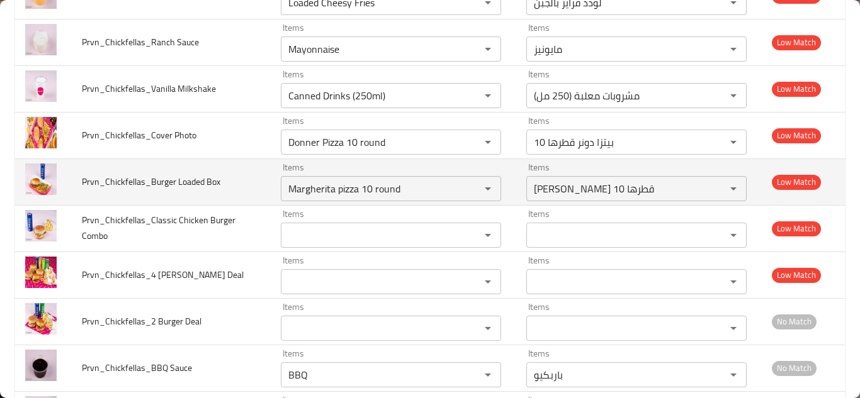
click at [247, 183] on td "Prvn_Chickfellas_Burger Loaded Box" at bounding box center [171, 182] width 199 height 47
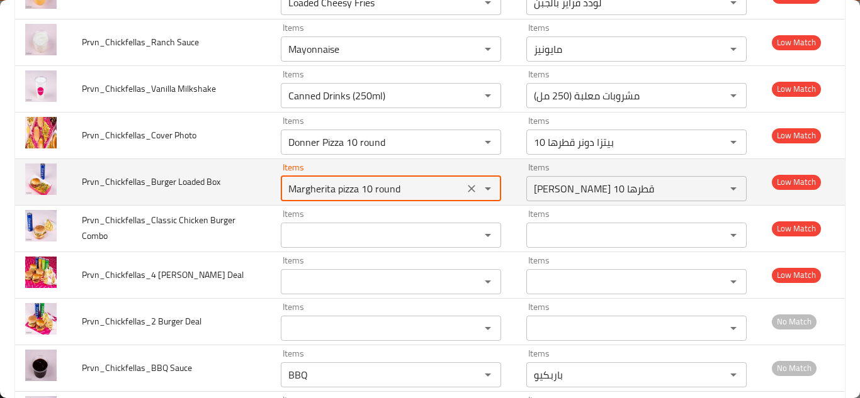
click at [342, 185] on Box "Margherita pizza 10 round" at bounding box center [372, 189] width 176 height 18
type Box "l"
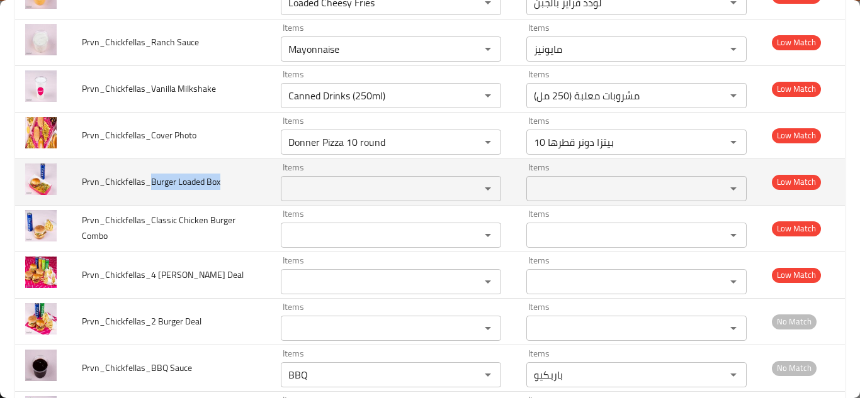
drag, startPoint x: 151, startPoint y: 179, endPoint x: 236, endPoint y: 179, distance: 85.0
click at [236, 179] on td "Prvn_Chickfellas_Burger Loaded Box" at bounding box center [171, 182] width 199 height 47
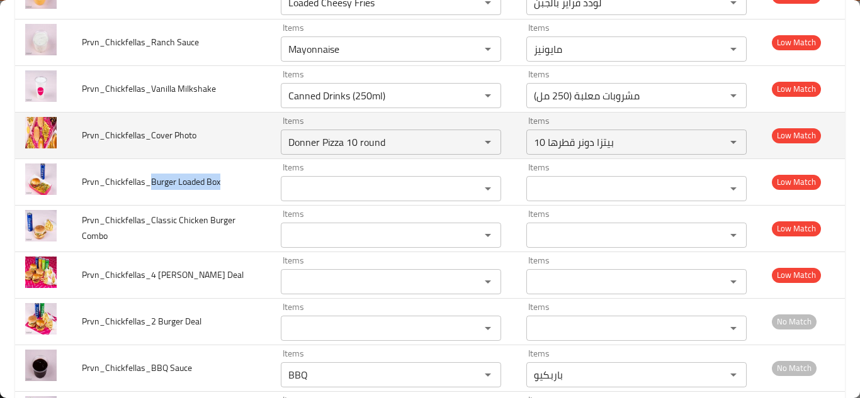
copy span "Burger Loaded Box"
click at [249, 138] on td "Prvn_Chickfellas_Cover Photo" at bounding box center [171, 135] width 199 height 47
click at [465, 143] on icon "Clear" at bounding box center [471, 142] width 13 height 13
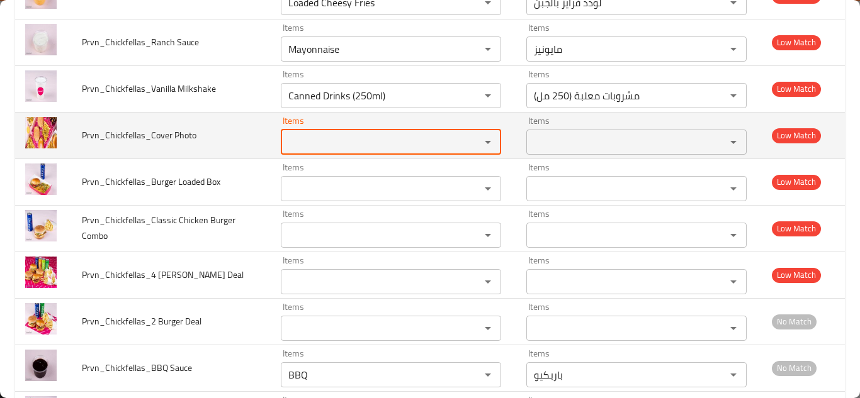
scroll to position [1196, 0]
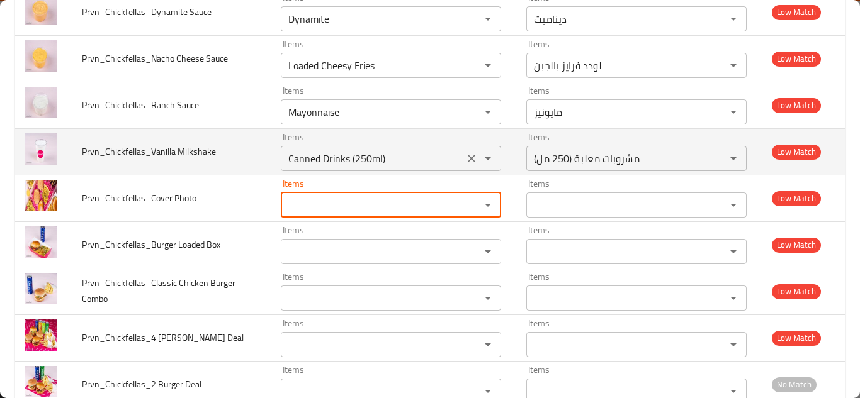
click at [465, 157] on icon "Clear" at bounding box center [471, 158] width 13 height 13
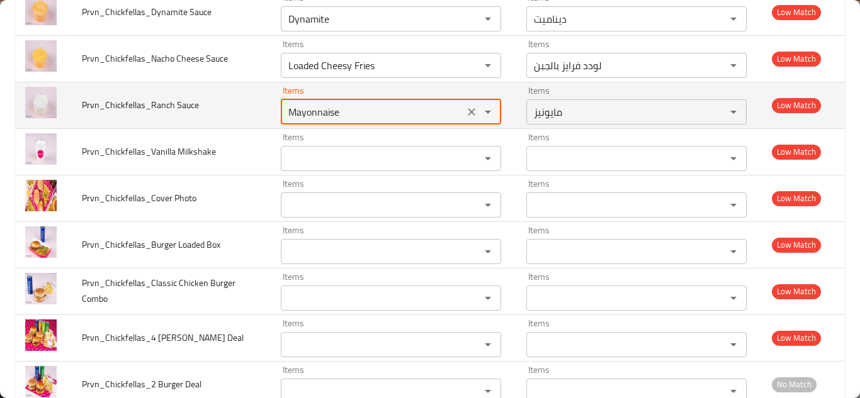
click at [390, 110] on Sauce "Mayonnaise" at bounding box center [372, 112] width 176 height 18
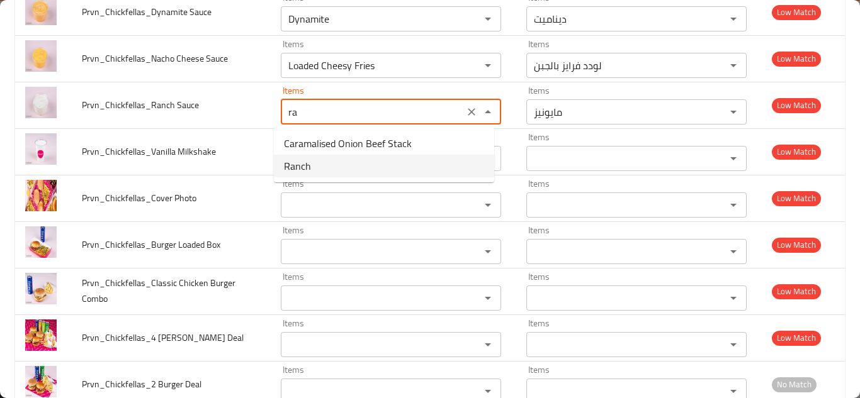
click at [342, 162] on Sauce-option-1 "Ranch" at bounding box center [384, 166] width 220 height 23
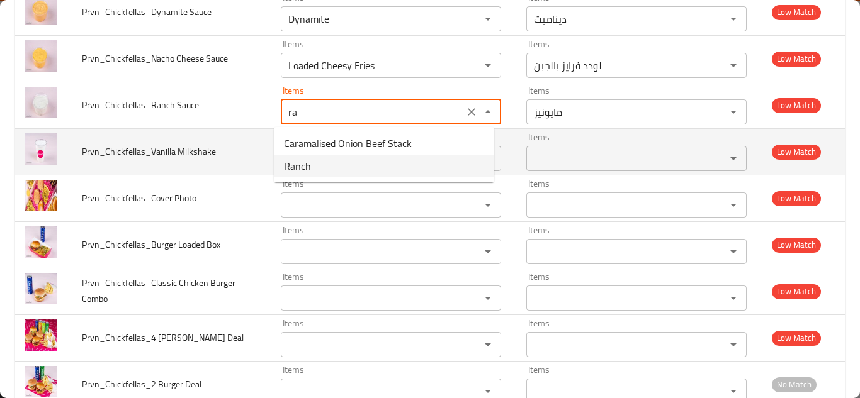
type Sauce "Ranch"
type Sauce-ar "رانش"
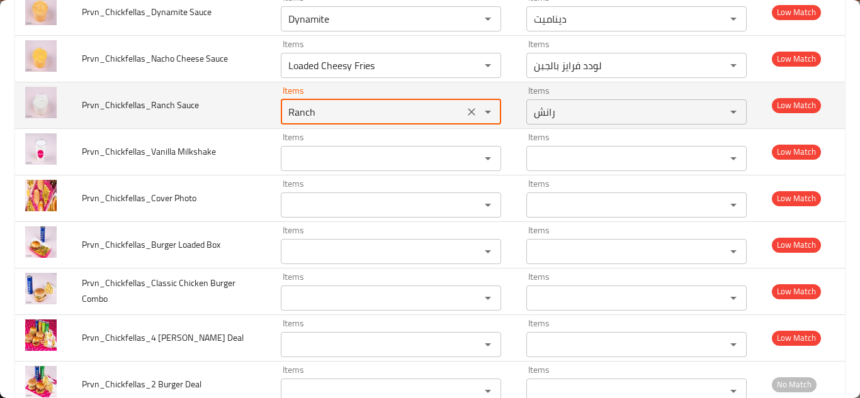
type Sauce "Ranch"
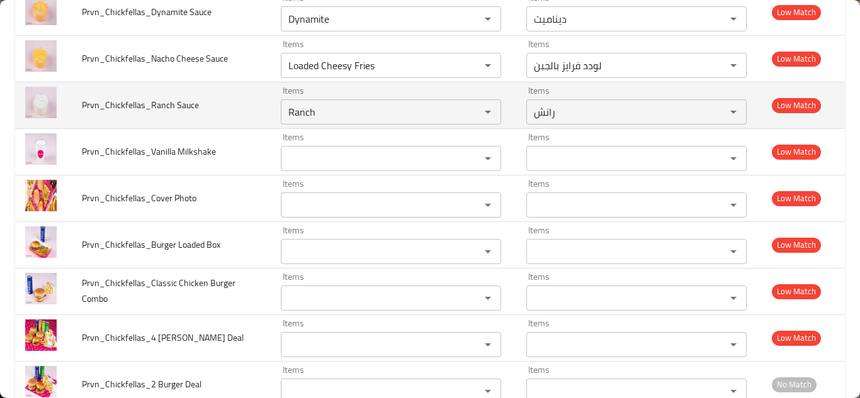
click at [245, 93] on td "Prvn_Chickfellas_Ranch Sauce" at bounding box center [171, 105] width 199 height 47
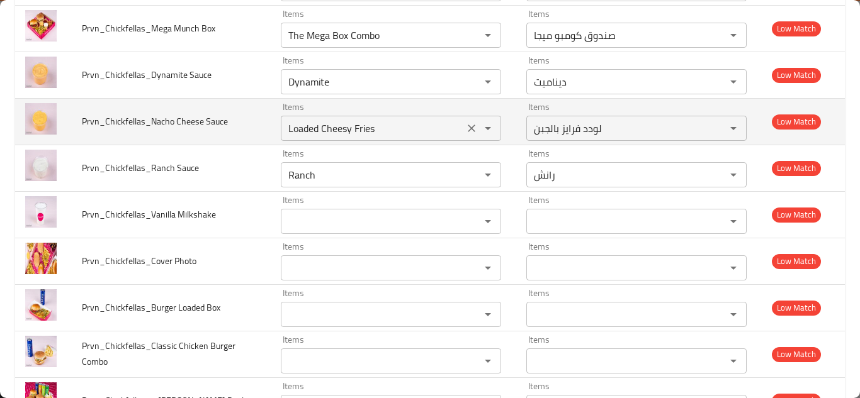
click at [340, 120] on Sauce "Loaded Cheesy Fries" at bounding box center [372, 129] width 176 height 18
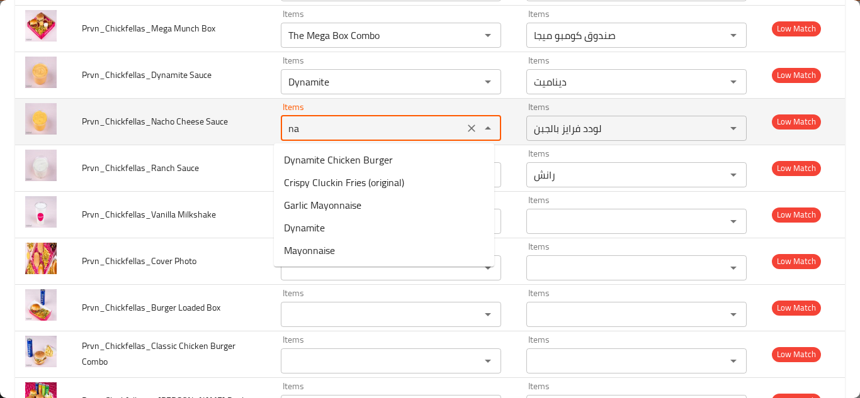
type Sauce "n"
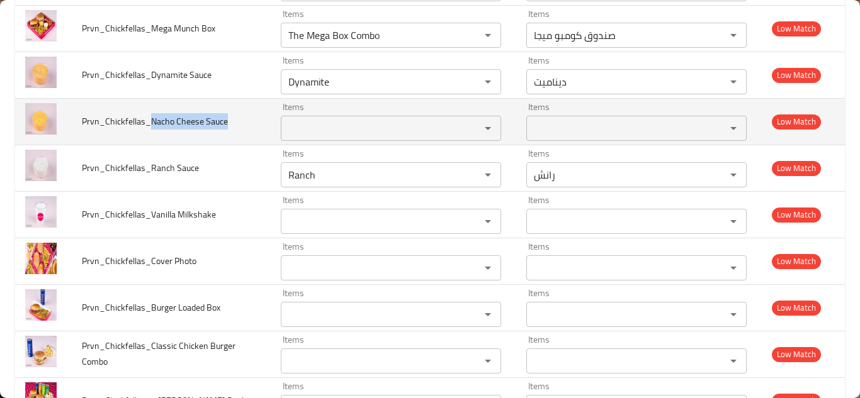
drag, startPoint x: 151, startPoint y: 121, endPoint x: 238, endPoint y: 120, distance: 86.9
click at [238, 120] on td "Prvn_Chickfellas_Nacho Cheese Sauce" at bounding box center [171, 121] width 199 height 47
copy span "Nacho Cheese Sauce"
click at [301, 128] on Sauce "Items" at bounding box center [372, 129] width 176 height 18
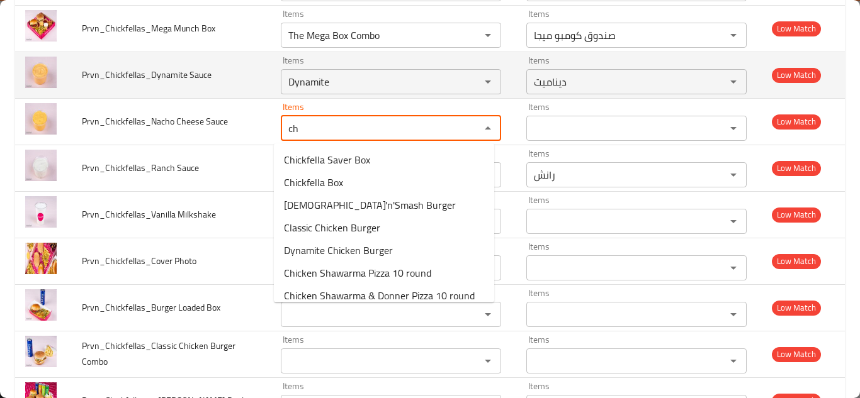
type Sauce "c"
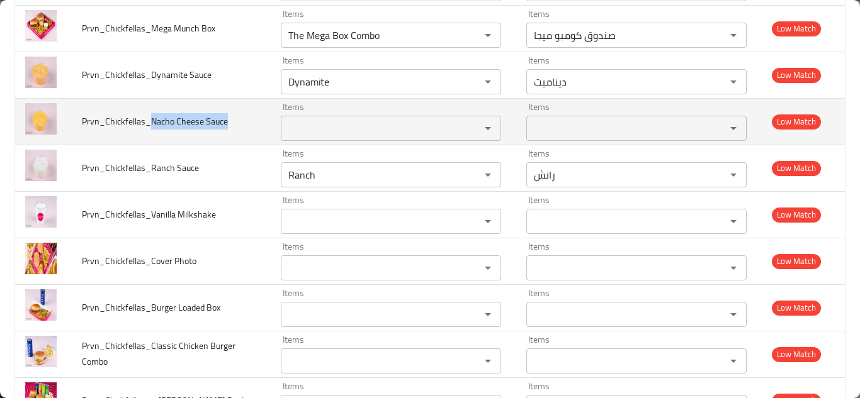
drag, startPoint x: 151, startPoint y: 118, endPoint x: 230, endPoint y: 113, distance: 78.8
click at [230, 113] on td "Prvn_Chickfellas_Nacho Cheese Sauce" at bounding box center [171, 121] width 199 height 47
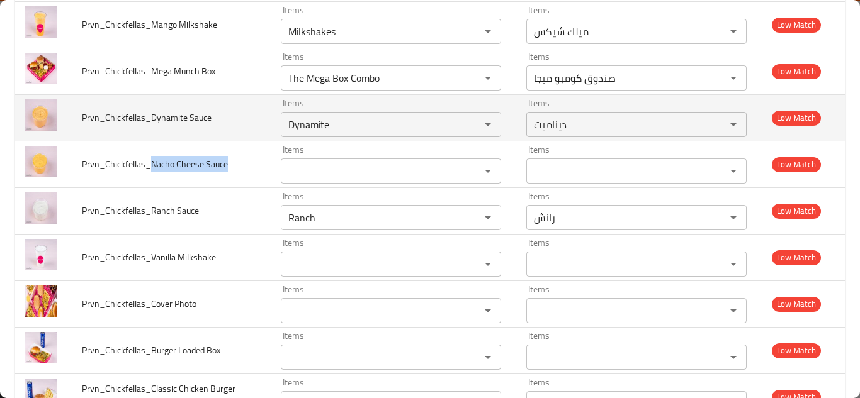
scroll to position [1070, 0]
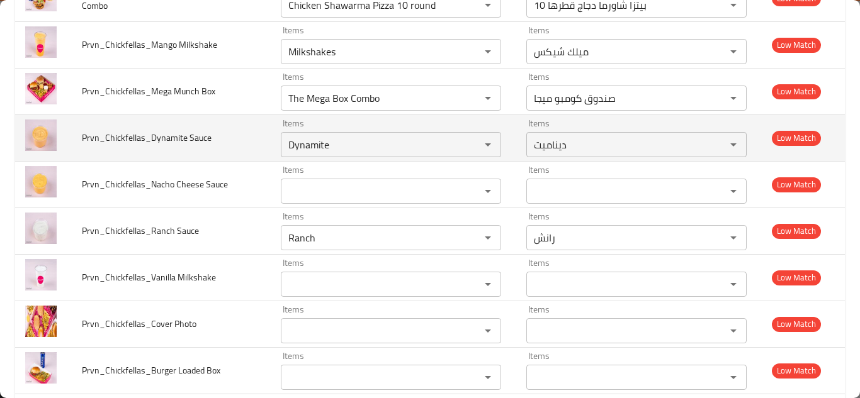
click at [253, 130] on td "Prvn_Chickfellas_Dynamite Sauce" at bounding box center [171, 138] width 199 height 47
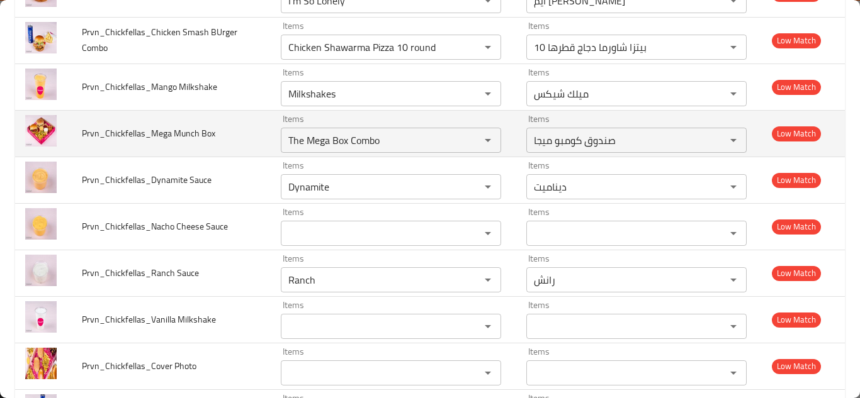
scroll to position [1007, 0]
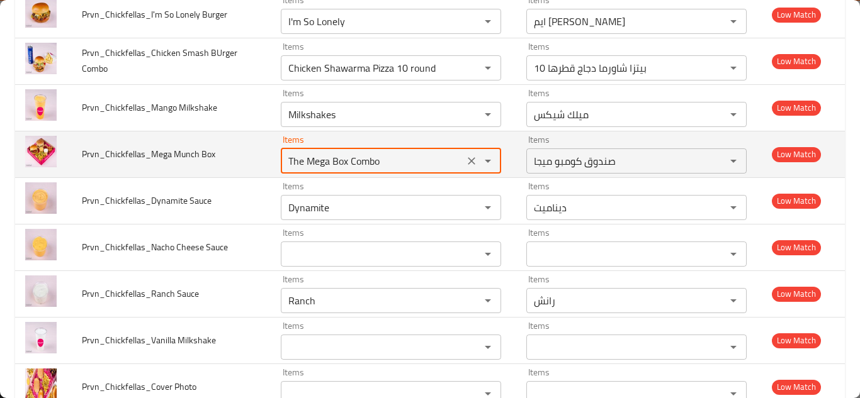
click at [346, 155] on Box "The Mega Box Combo" at bounding box center [372, 161] width 176 height 18
type Box "m"
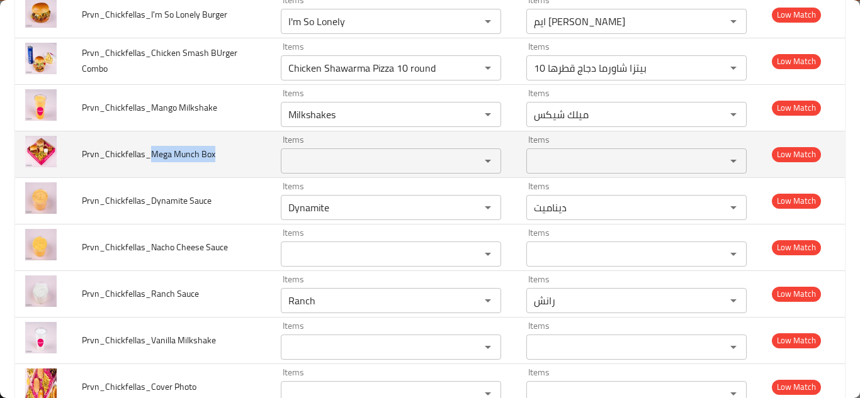
drag, startPoint x: 151, startPoint y: 152, endPoint x: 222, endPoint y: 150, distance: 71.1
click at [222, 150] on td "Prvn_Chickfellas_Mega Munch Box" at bounding box center [171, 154] width 199 height 47
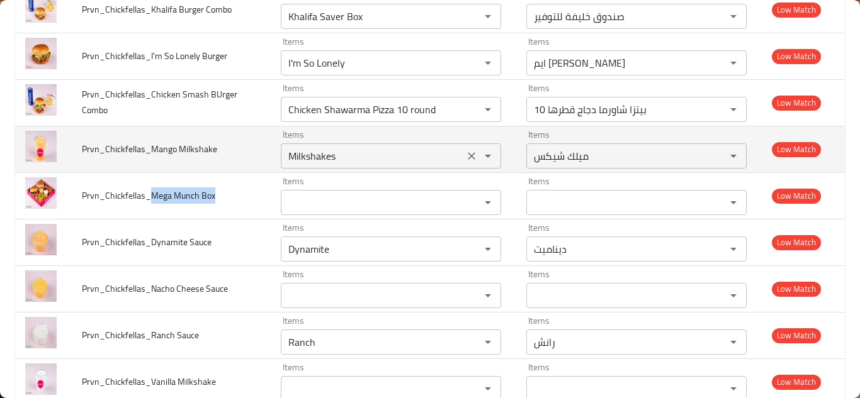
scroll to position [944, 0]
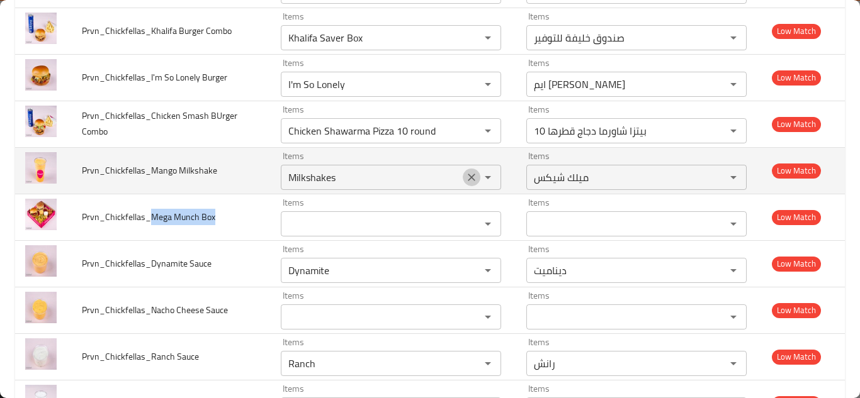
click at [468, 178] on icon "Clear" at bounding box center [472, 178] width 8 height 8
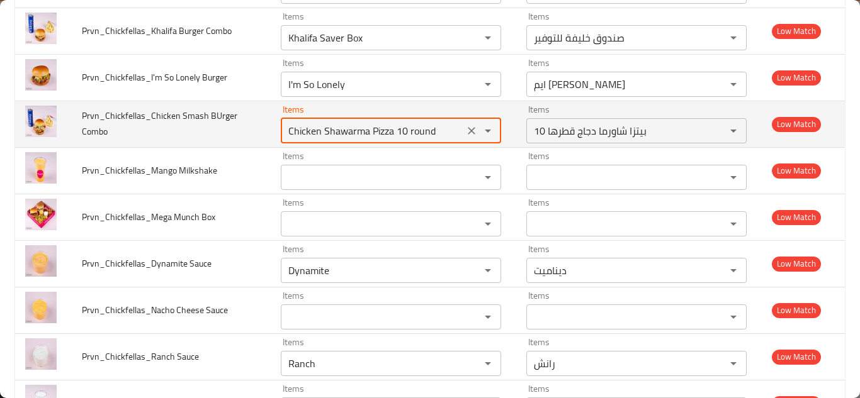
click at [374, 130] on Combo "Chicken Shawarma Pizza 10 round" at bounding box center [372, 131] width 176 height 18
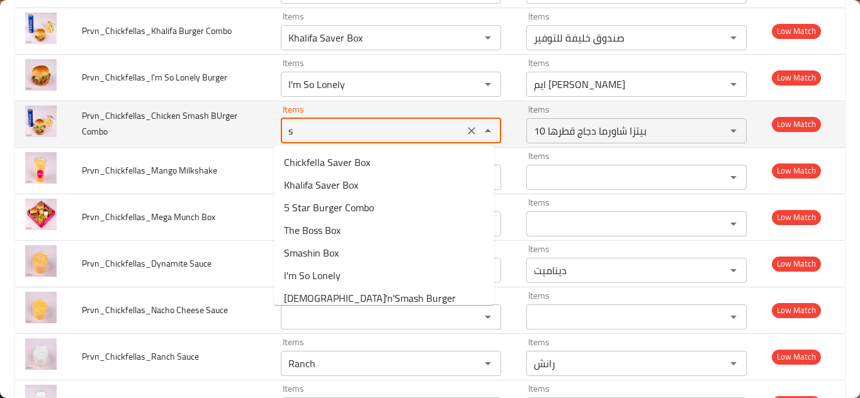
type Combo "sm"
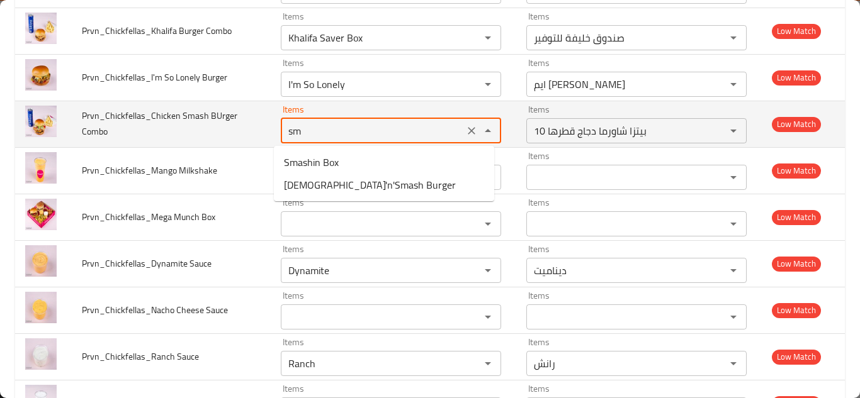
drag, startPoint x: 462, startPoint y: 126, endPoint x: 340, endPoint y: 131, distance: 121.6
click at [465, 126] on icon "Clear" at bounding box center [471, 131] width 13 height 13
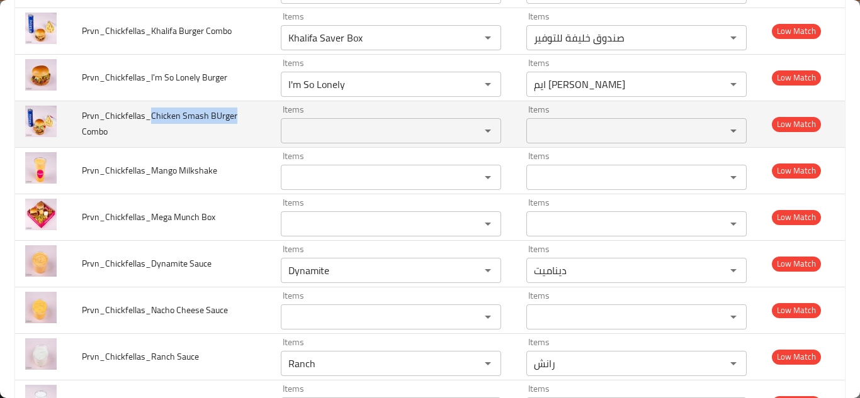
drag, startPoint x: 150, startPoint y: 115, endPoint x: 232, endPoint y: 106, distance: 82.3
click at [233, 108] on td "Prvn_Chickfellas_Chicken Smash BUrger Combo" at bounding box center [171, 124] width 199 height 47
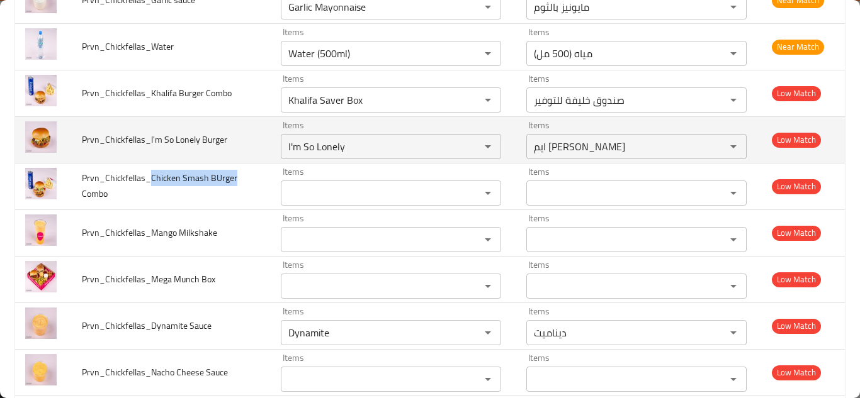
scroll to position [881, 0]
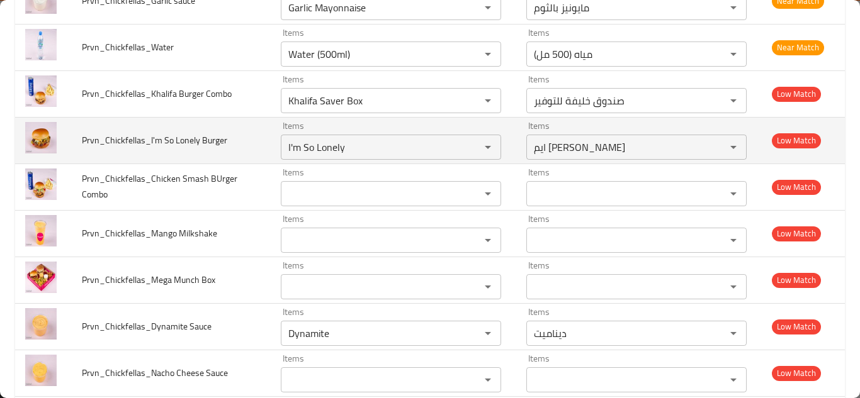
click at [247, 140] on td "Prvn_Chickfellas_I'm So Lonely Burger" at bounding box center [171, 140] width 199 height 47
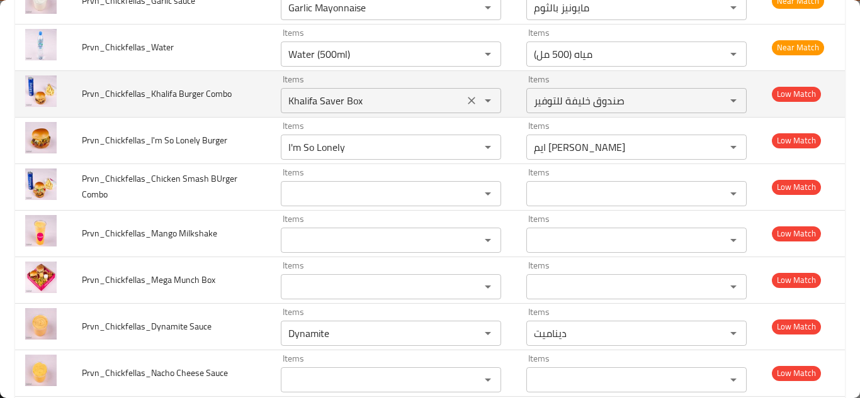
click at [371, 97] on Combo "Khalifa Saver Box" at bounding box center [372, 101] width 176 height 18
click at [376, 94] on Combo "Khalifa Saver Box" at bounding box center [372, 101] width 176 height 18
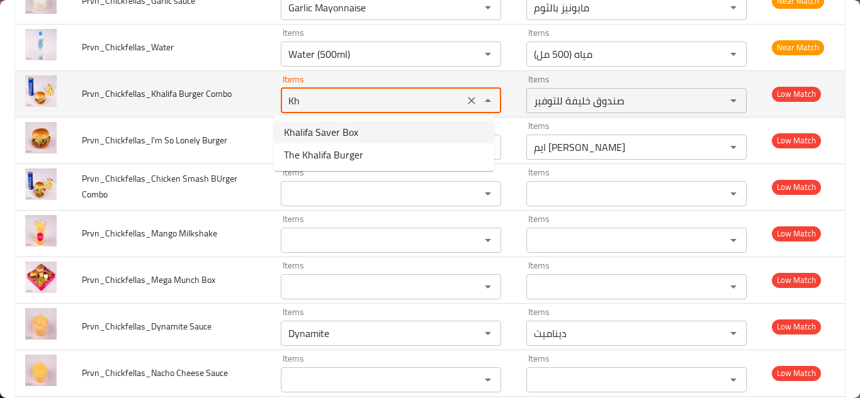
type Combo "K"
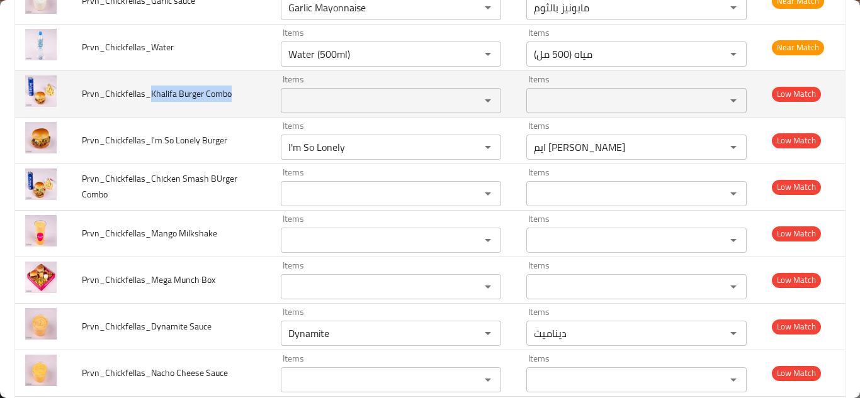
drag, startPoint x: 149, startPoint y: 91, endPoint x: 243, endPoint y: 82, distance: 94.1
click at [243, 82] on td "Prvn_Chickfellas_Khalifa Burger Combo" at bounding box center [171, 93] width 199 height 47
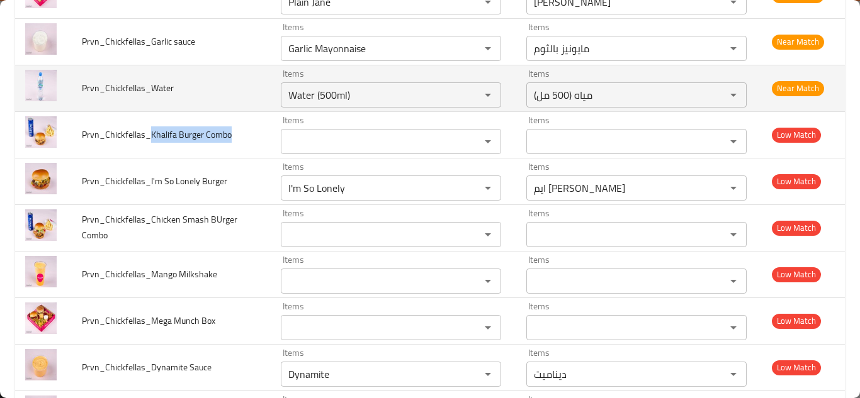
scroll to position [818, 0]
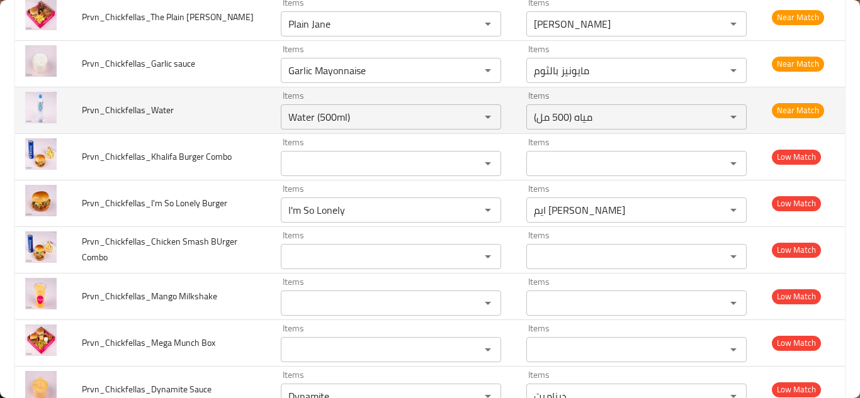
click at [237, 106] on td "Prvn_Chickfellas_Water" at bounding box center [171, 110] width 199 height 47
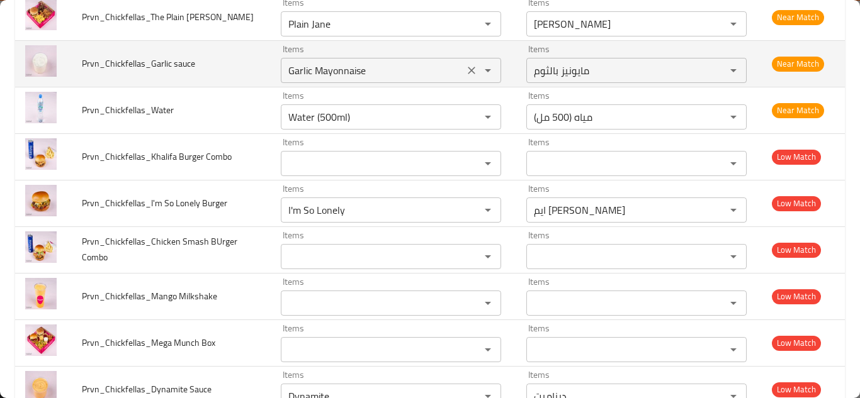
click at [372, 60] on div "Garlic Mayonnaise Items" at bounding box center [391, 70] width 220 height 25
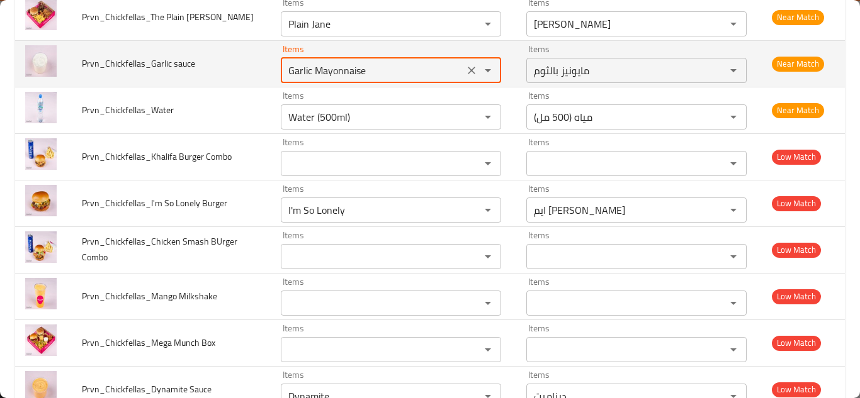
click at [378, 65] on sauce "Garlic Mayonnaise" at bounding box center [372, 71] width 176 height 18
type sauce "G"
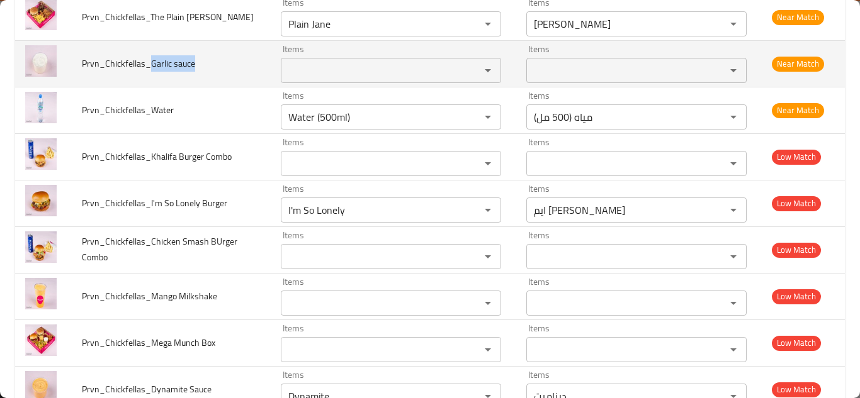
drag, startPoint x: 150, startPoint y: 63, endPoint x: 201, endPoint y: 58, distance: 51.8
click at [201, 58] on td "Prvn_Chickfellas_Garlic sauce" at bounding box center [171, 63] width 199 height 47
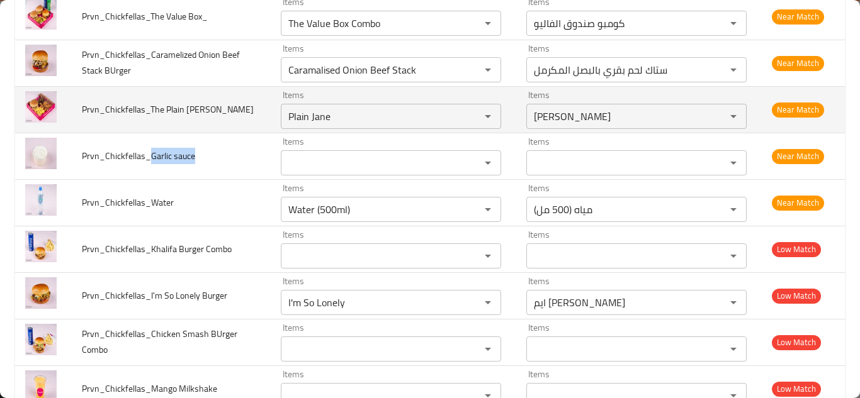
scroll to position [692, 0]
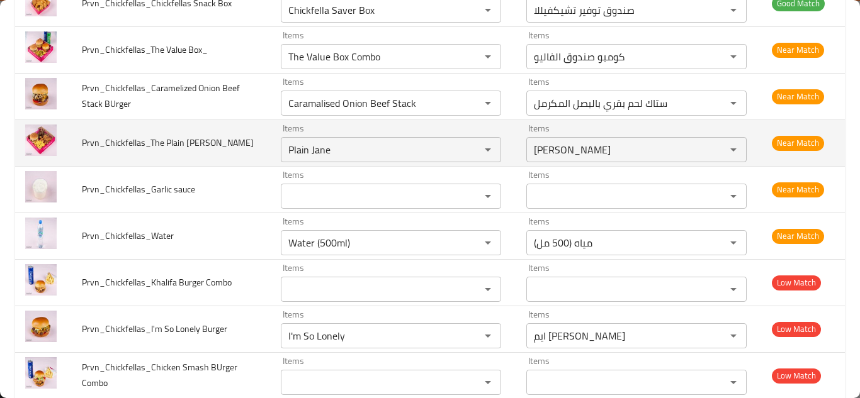
click at [247, 139] on td "Prvn_Chickfellas_The Plain Jane" at bounding box center [171, 143] width 199 height 47
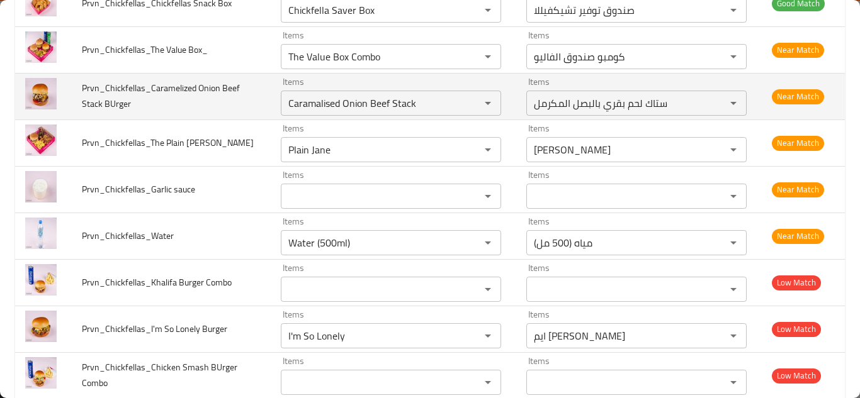
scroll to position [629, 0]
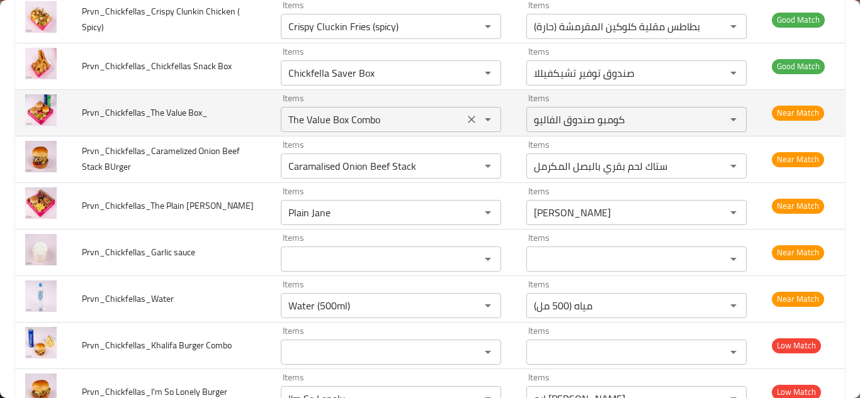
click at [383, 114] on Box_ "The Value Box Combo" at bounding box center [372, 120] width 176 height 18
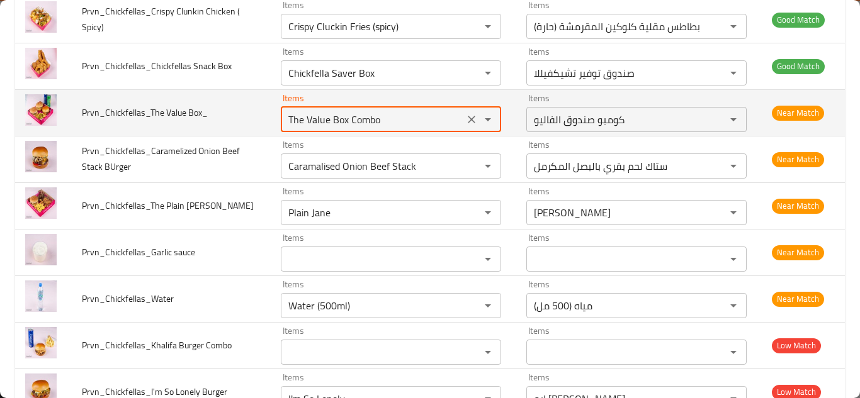
click at [237, 111] on td "Prvn_Chickfellas_The Value Box_" at bounding box center [171, 112] width 199 height 47
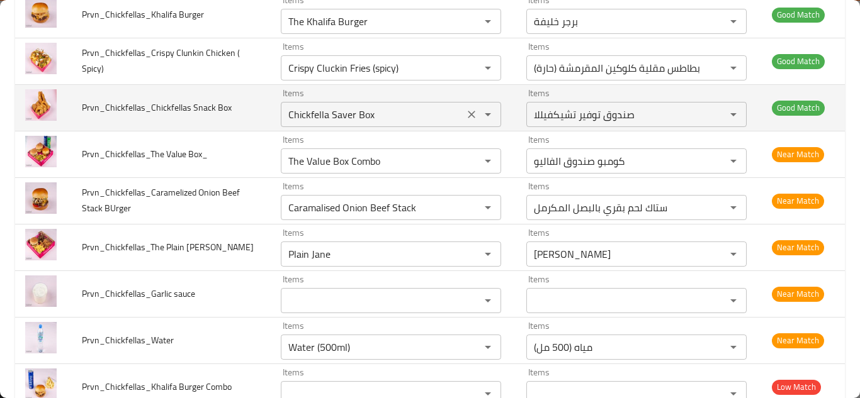
scroll to position [566, 0]
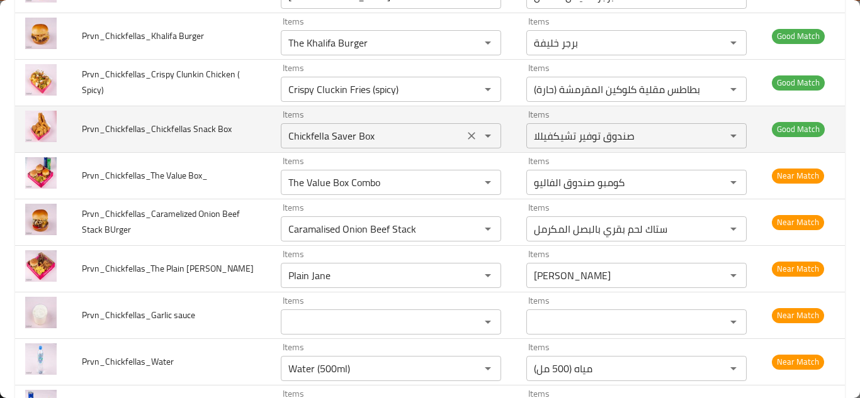
drag, startPoint x: 369, startPoint y: 129, endPoint x: 378, endPoint y: 129, distance: 8.8
click at [370, 129] on Box "Chickfella Saver Box" at bounding box center [372, 136] width 176 height 18
click at [385, 129] on Box "Chickfella Saver Box" at bounding box center [372, 136] width 176 height 18
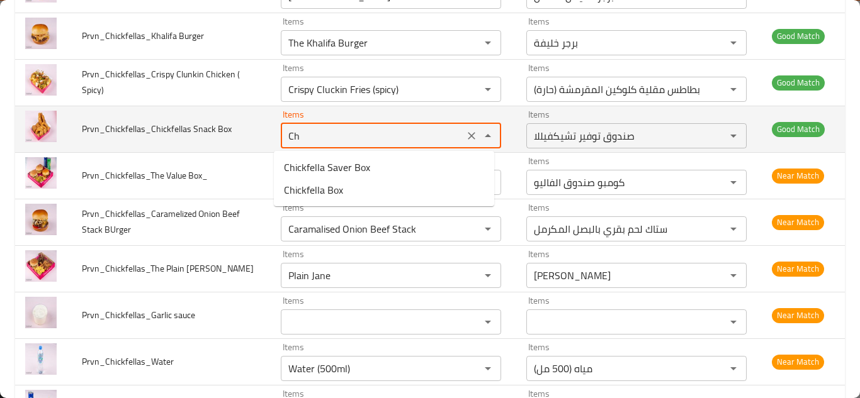
type Box "C"
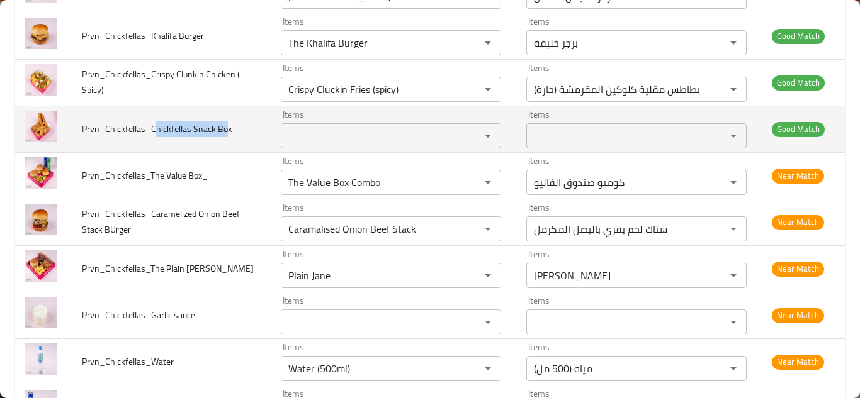
drag, startPoint x: 153, startPoint y: 128, endPoint x: 225, endPoint y: 126, distance: 71.8
click at [225, 126] on span "Prvn_Chickfellas_Chickfellas Snack Box" at bounding box center [157, 129] width 150 height 16
drag, startPoint x: 150, startPoint y: 132, endPoint x: 230, endPoint y: 128, distance: 80.0
click at [230, 128] on td "Prvn_Chickfellas_Chickfellas Snack Box" at bounding box center [171, 129] width 199 height 47
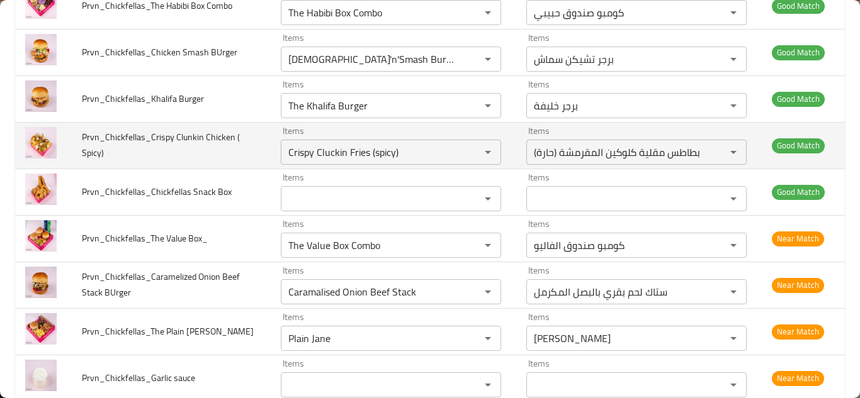
click at [241, 149] on td "Prvn_Chickfellas_Crispy Clunkin Chicken ( Spicy)" at bounding box center [171, 145] width 199 height 47
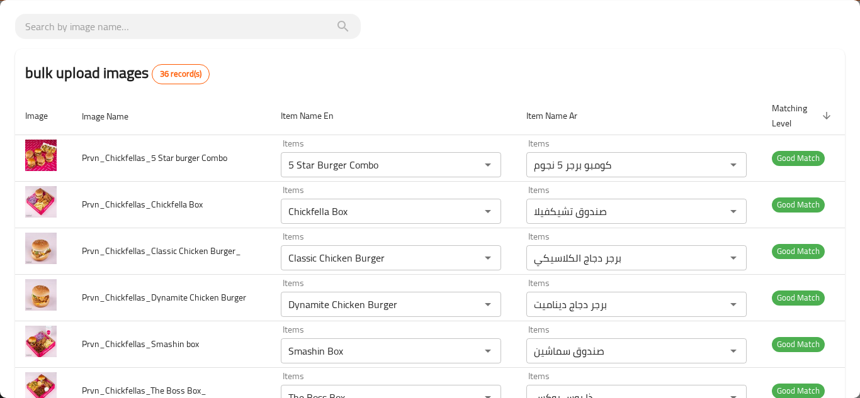
scroll to position [0, 0]
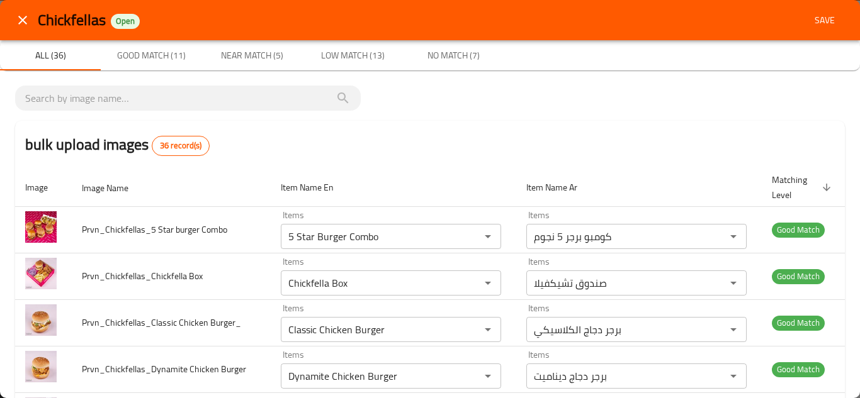
click at [814, 16] on span "Save" at bounding box center [824, 21] width 30 height 16
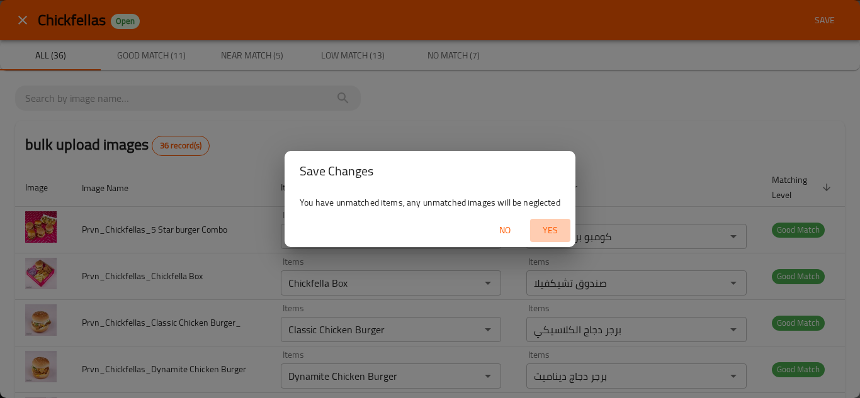
click at [554, 227] on span "Yes" at bounding box center [550, 231] width 30 height 16
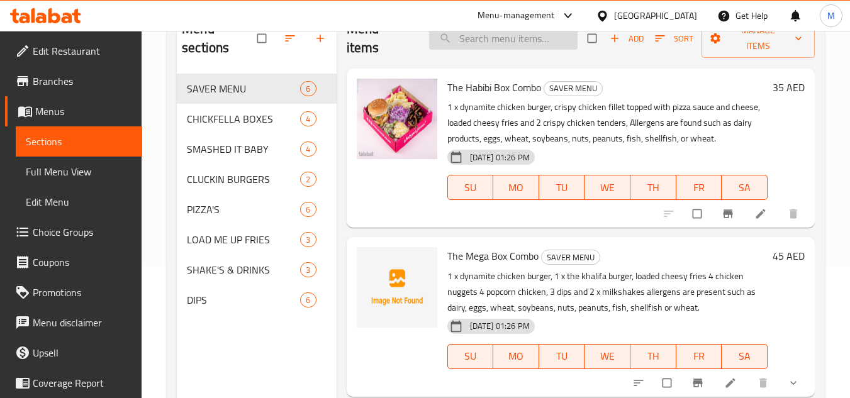
scroll to position [176, 0]
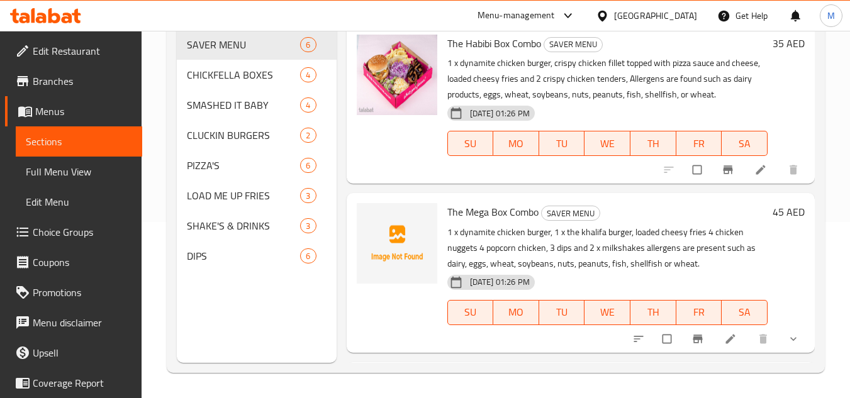
click at [473, 213] on span "The Mega Box Combo" at bounding box center [492, 212] width 91 height 19
click at [477, 213] on span "The Mega Box Combo" at bounding box center [492, 212] width 91 height 19
copy span "Mega"
click at [804, 267] on div "The Mega Box Combo SAVER MENU 1 x dynamite chicken burger, 1 x the khalifa burg…" at bounding box center [581, 272] width 468 height 159
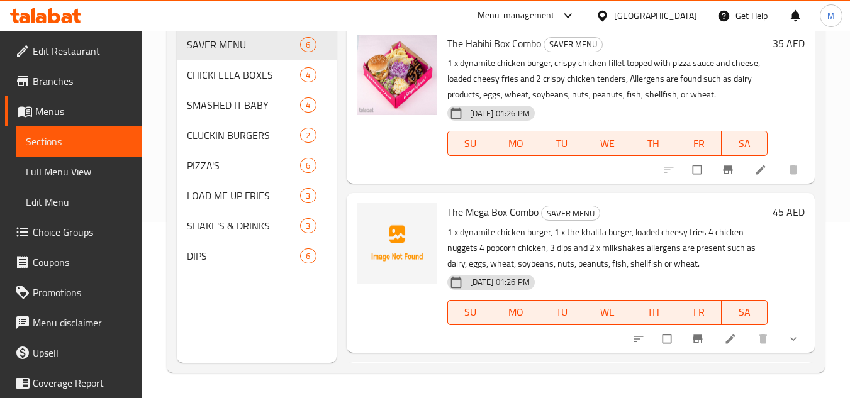
click at [478, 214] on span "The Mega Box Combo" at bounding box center [492, 212] width 91 height 19
click at [478, 213] on span "The Mega Box Combo" at bounding box center [492, 212] width 91 height 19
copy span "Mega"
click at [376, 218] on icon "upload picture" at bounding box center [373, 220] width 11 height 9
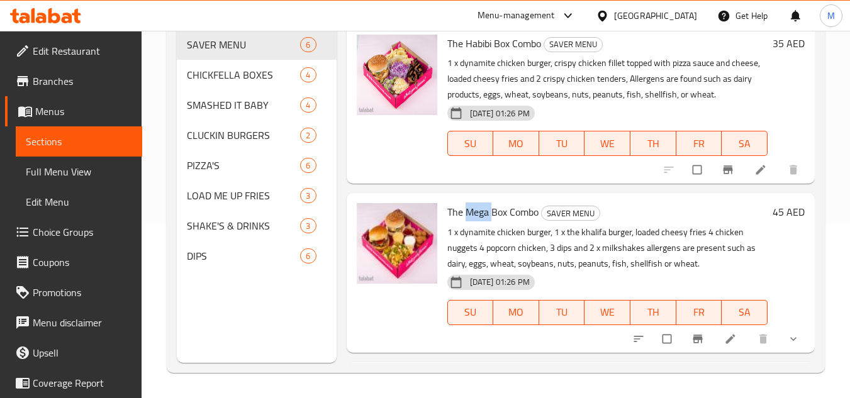
click at [480, 212] on span "The Mega Box Combo" at bounding box center [492, 212] width 91 height 19
click at [220, 75] on span "CHICKFELLA BOXES" at bounding box center [226, 74] width 78 height 15
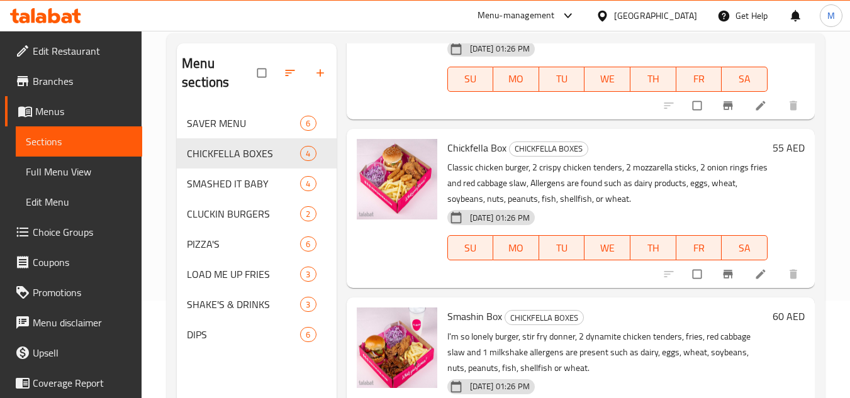
scroll to position [176, 0]
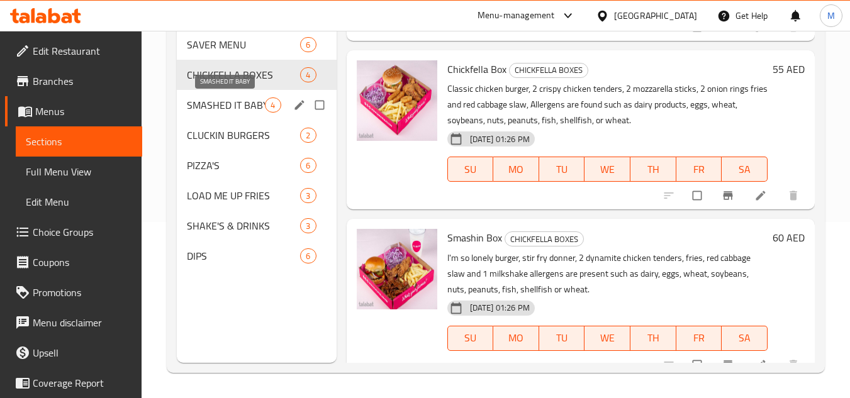
click at [189, 99] on span "SMASHED IT BABY" at bounding box center [226, 105] width 78 height 15
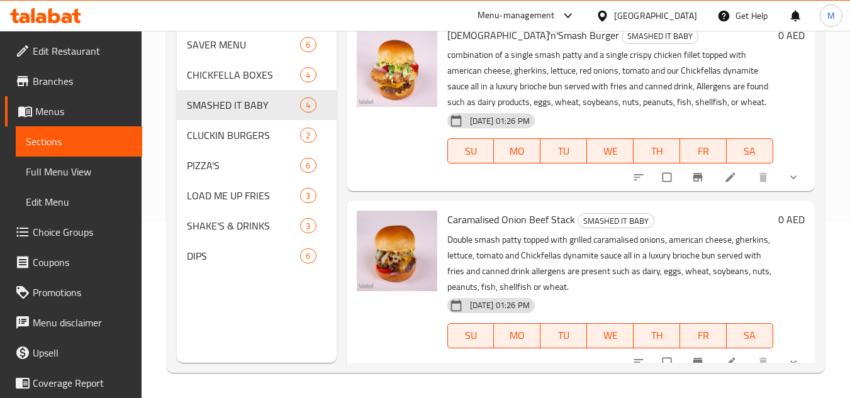
scroll to position [407, 0]
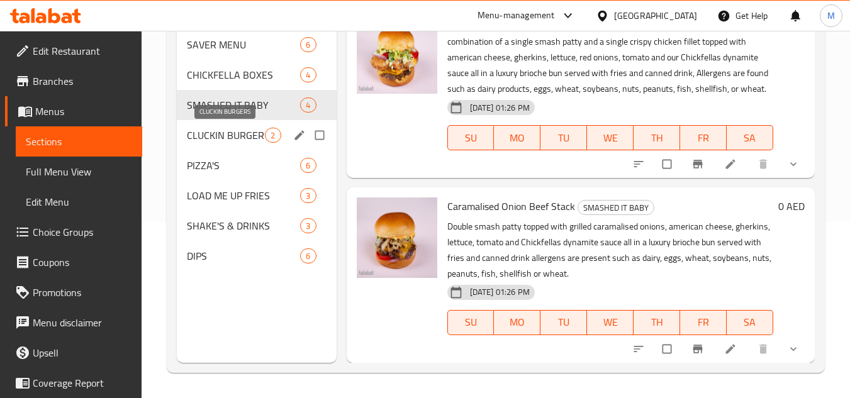
click at [200, 132] on span "CLUCKIN BURGERS" at bounding box center [226, 135] width 78 height 15
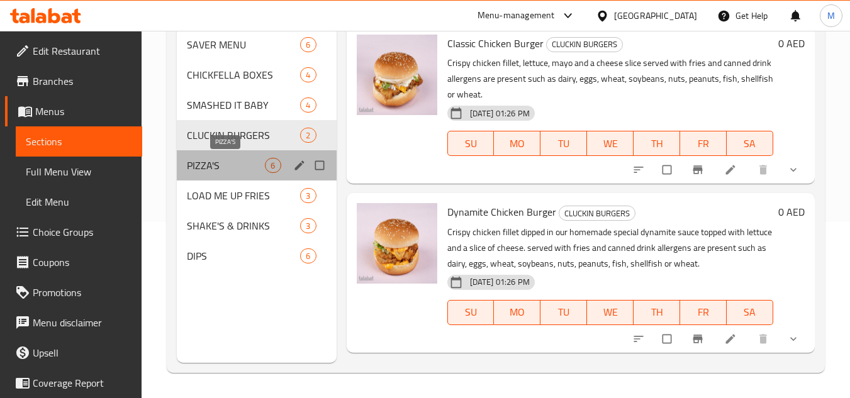
click at [201, 163] on span "PIZZA'S" at bounding box center [226, 165] width 78 height 15
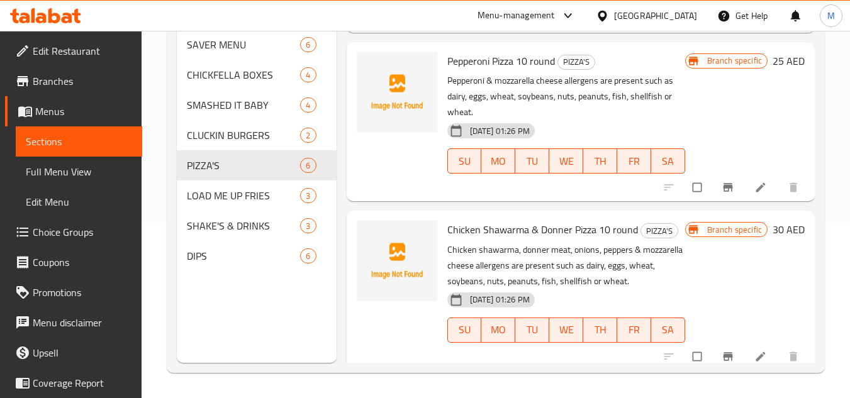
scroll to position [650, 0]
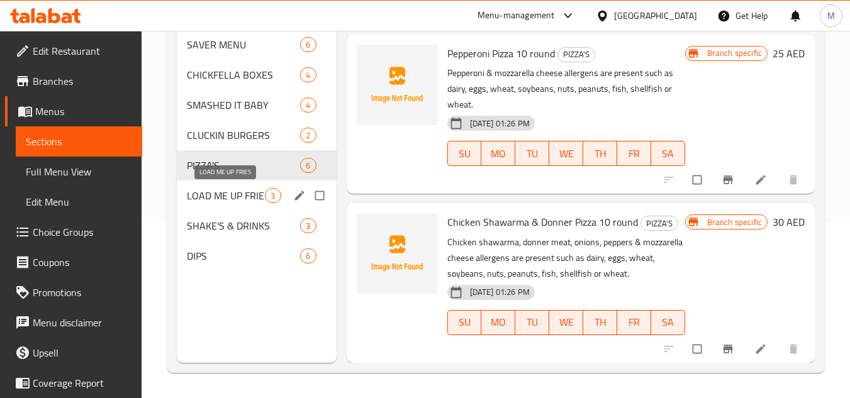
click at [189, 189] on span "LOAD ME UP FRIES" at bounding box center [226, 195] width 78 height 15
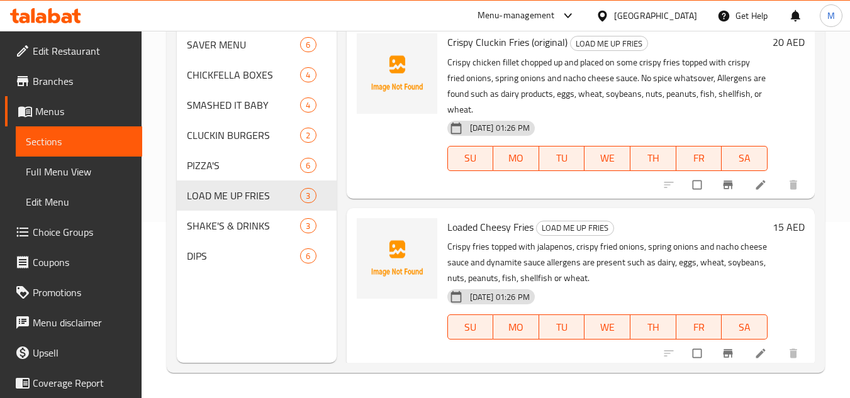
scroll to position [190, 0]
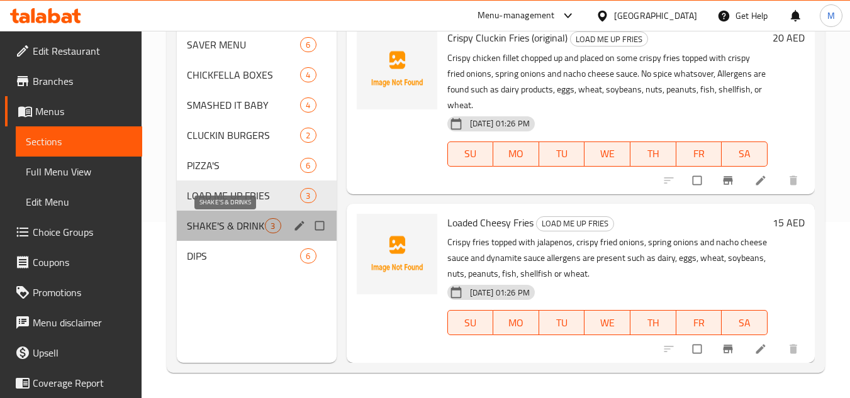
click at [206, 224] on span "SHAKE'S & DRINKS" at bounding box center [226, 225] width 78 height 15
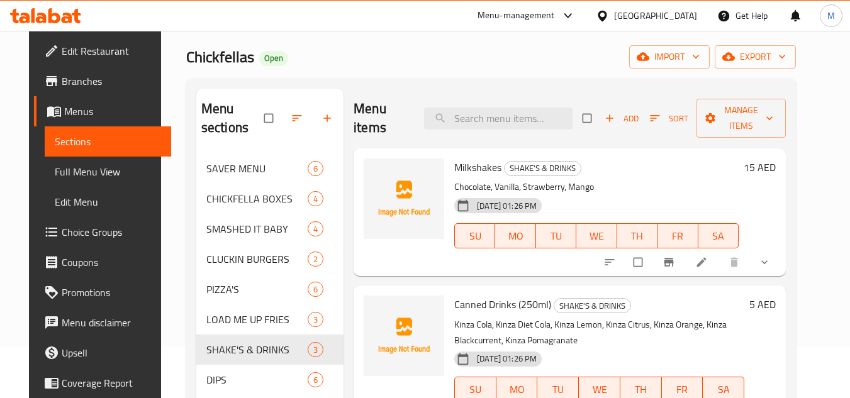
scroll to position [50, 0]
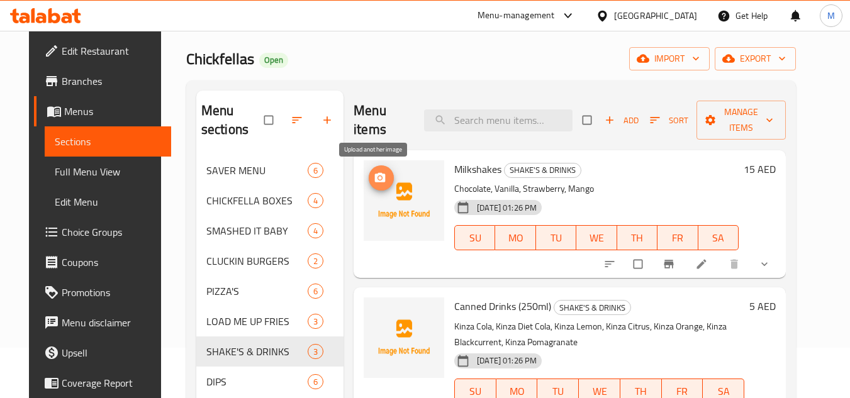
click at [375, 178] on icon "upload picture" at bounding box center [380, 178] width 13 height 13
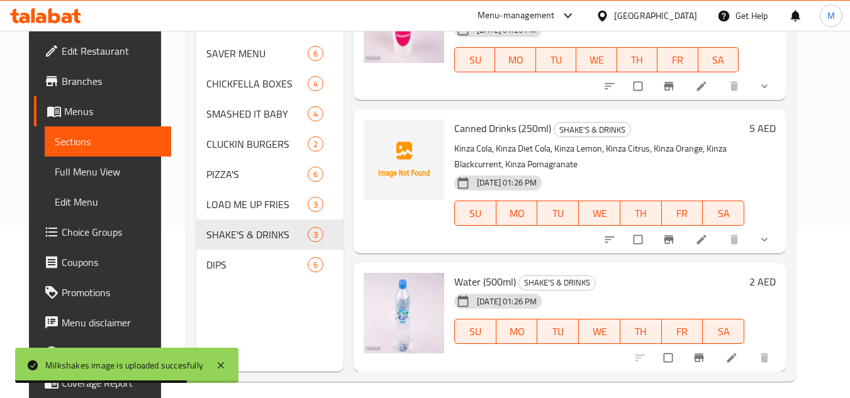
scroll to position [176, 0]
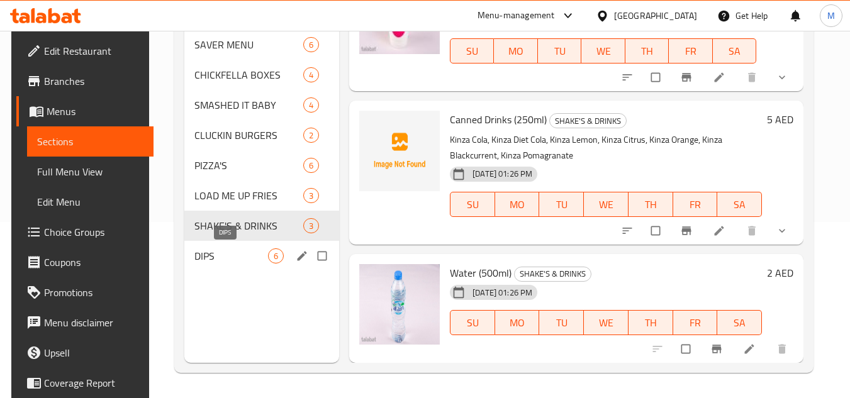
click at [209, 255] on span "DIPS" at bounding box center [231, 256] width 74 height 15
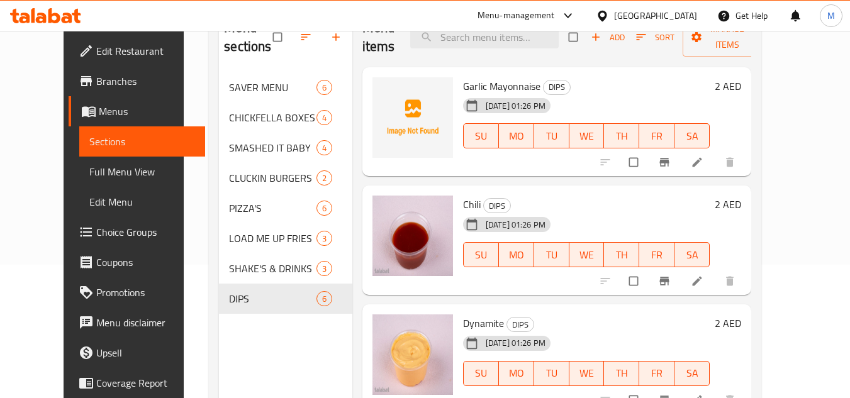
scroll to position [50, 0]
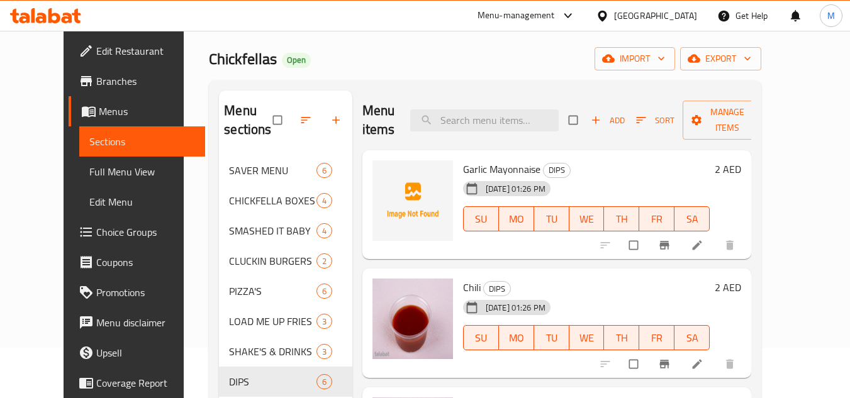
click at [463, 169] on span "Garlic Mayonnaise" at bounding box center [501, 169] width 77 height 19
copy span "Garlic"
click at [378, 177] on span "upload picture" at bounding box center [390, 178] width 25 height 13
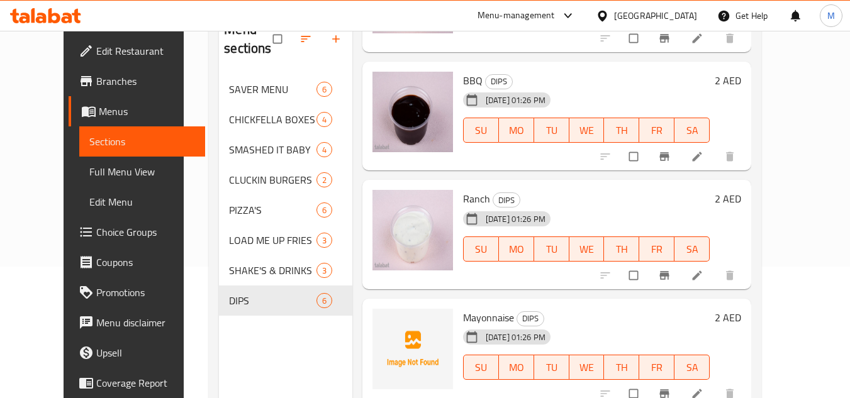
scroll to position [176, 0]
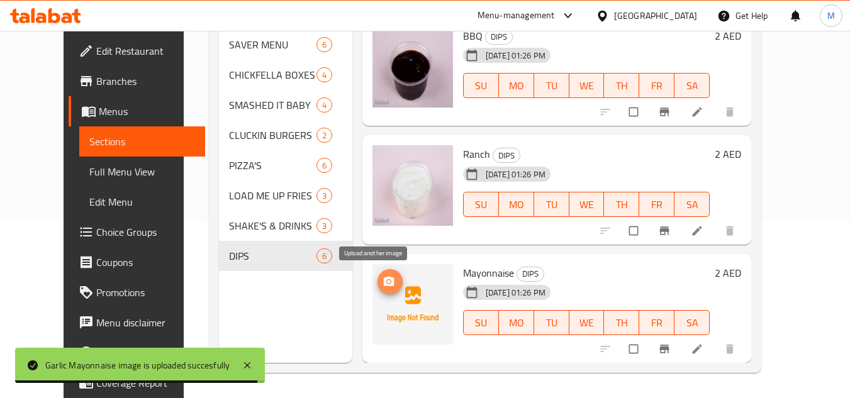
click at [383, 280] on icon "upload picture" at bounding box center [388, 280] width 11 height 9
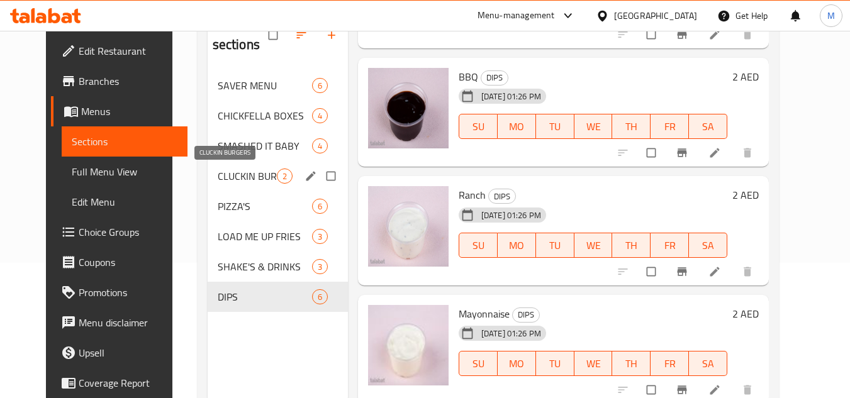
scroll to position [113, 0]
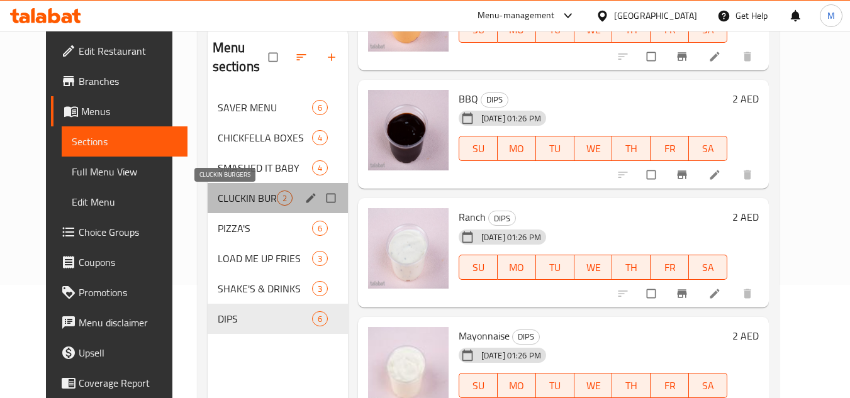
click at [234, 193] on span "CLUCKIN BURGERS" at bounding box center [247, 198] width 59 height 15
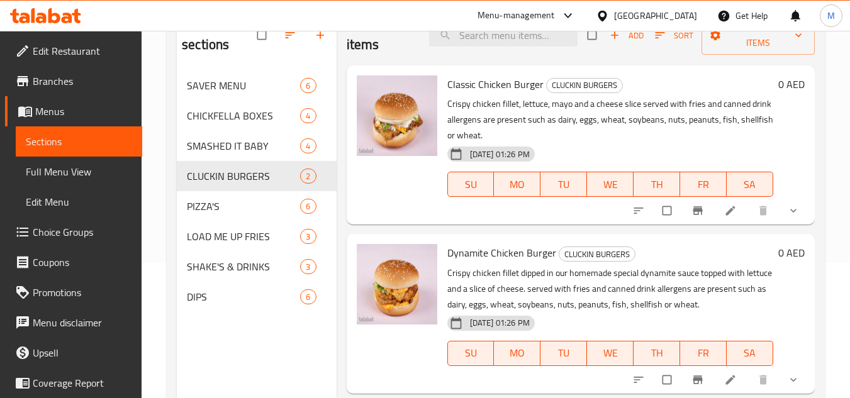
scroll to position [113, 0]
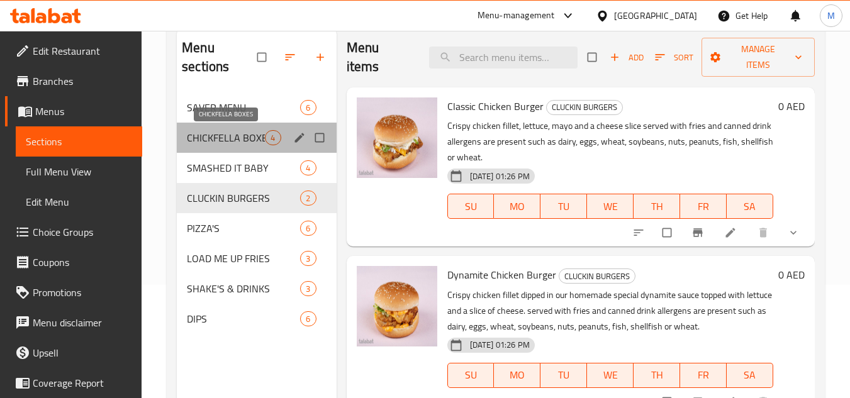
click at [222, 136] on span "CHICKFELLA BOXES" at bounding box center [226, 137] width 78 height 15
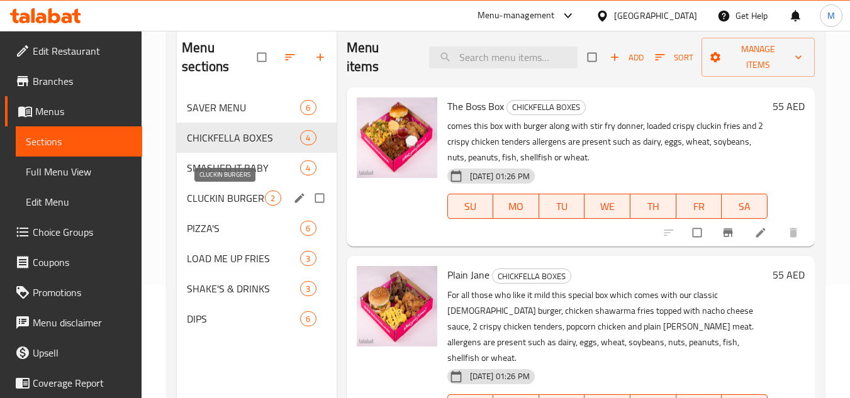
click at [213, 192] on span "CLUCKIN BURGERS" at bounding box center [226, 198] width 78 height 15
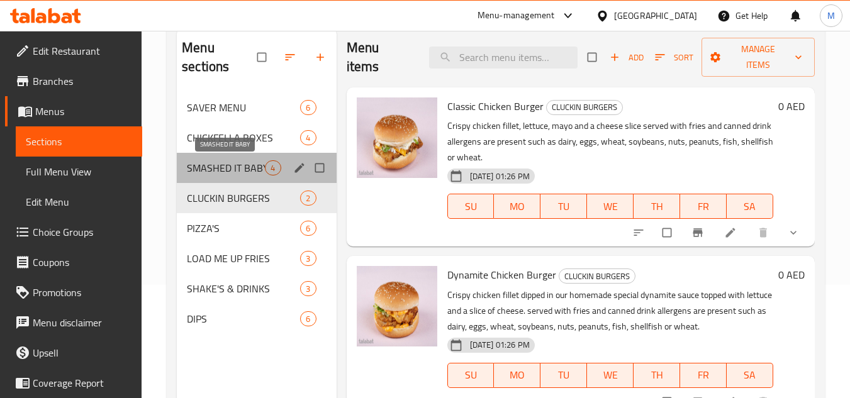
click at [244, 163] on span "SMASHED IT BABY" at bounding box center [226, 167] width 78 height 15
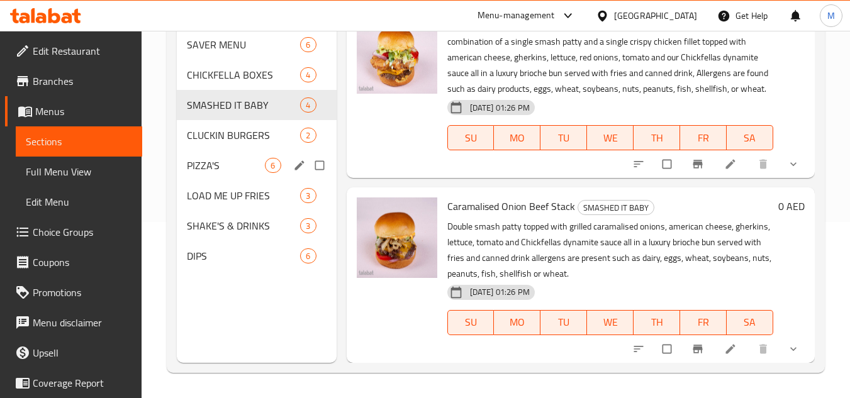
scroll to position [50, 0]
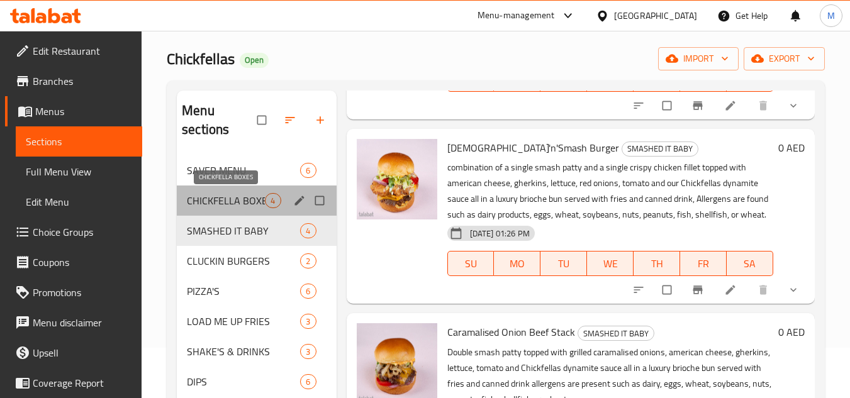
click at [222, 197] on span "CHICKFELLA BOXES" at bounding box center [226, 200] width 78 height 15
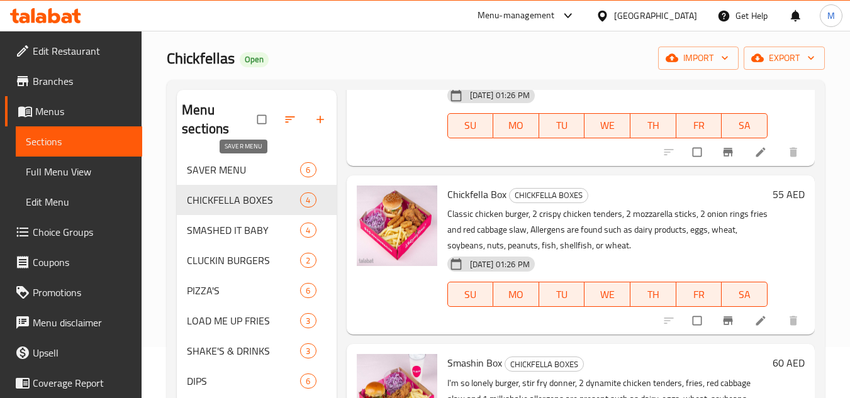
scroll to position [50, 0]
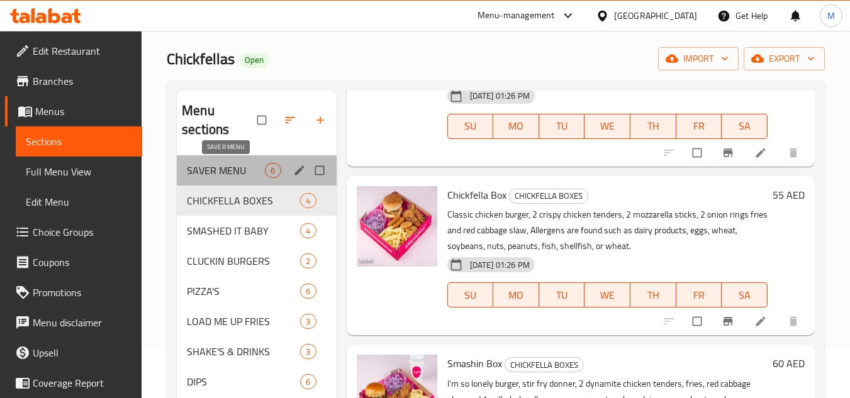
click at [223, 167] on span "SAVER MENU" at bounding box center [226, 170] width 78 height 15
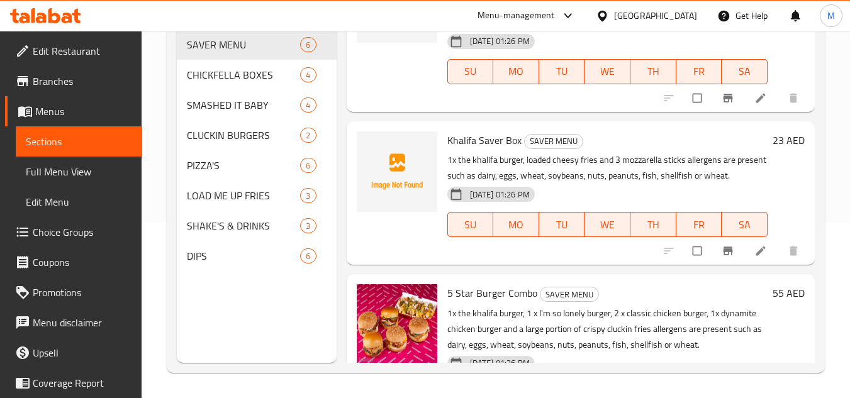
scroll to position [508, 0]
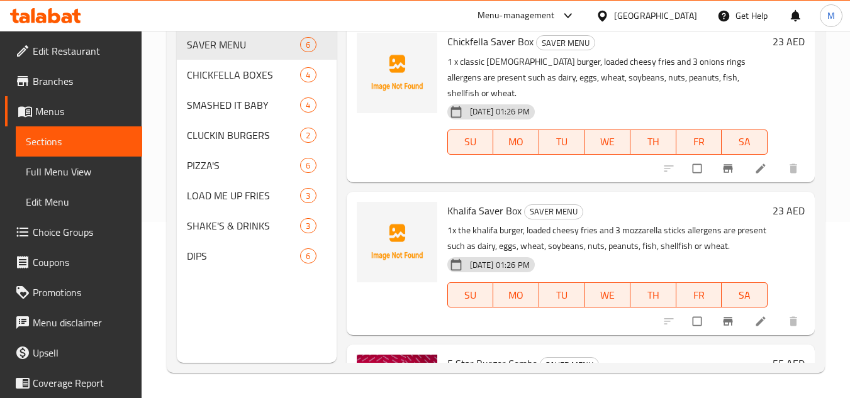
click at [469, 201] on span "Khalifa Saver Box" at bounding box center [484, 210] width 74 height 19
click at [468, 201] on span "Khalifa Saver Box" at bounding box center [484, 210] width 74 height 19
copy span "Khalifa"
click at [831, 239] on div "Home / Restaurants management / Menus / Sections Chickfellas Open import export…" at bounding box center [496, 127] width 709 height 544
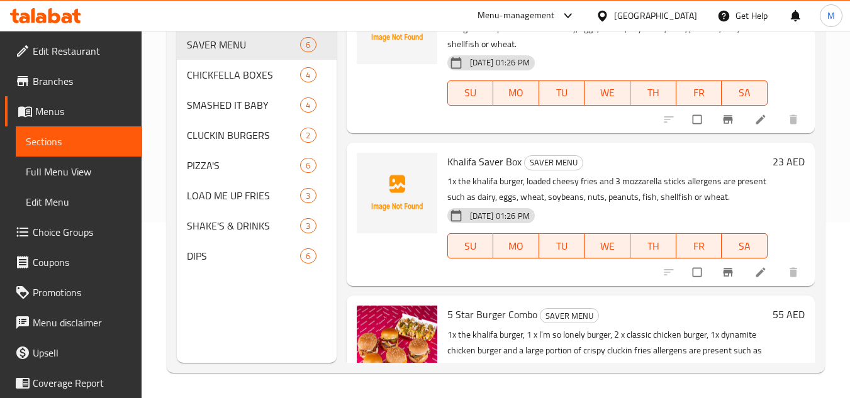
scroll to position [634, 0]
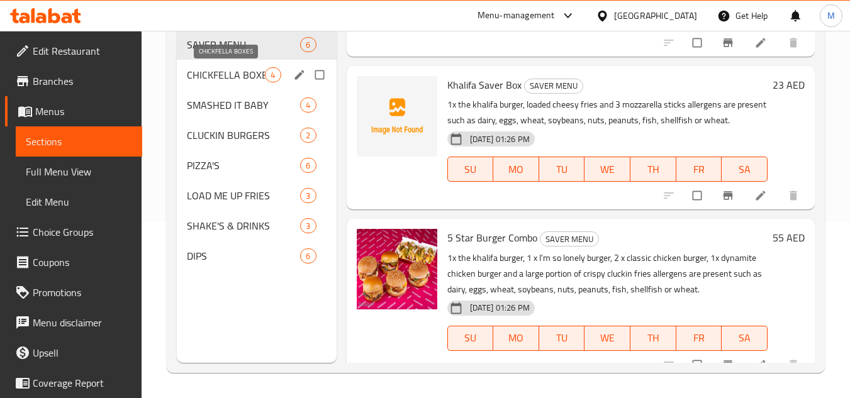
click at [224, 72] on span "CHICKFELLA BOXES" at bounding box center [226, 74] width 78 height 15
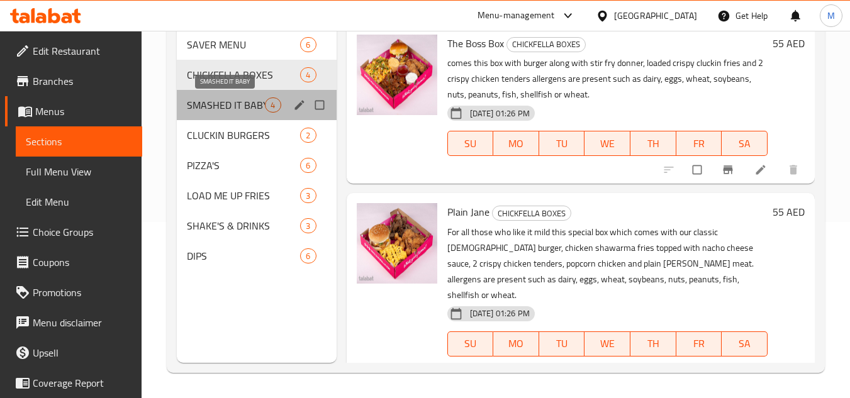
click at [223, 101] on span "SMASHED IT BABY" at bounding box center [226, 105] width 78 height 15
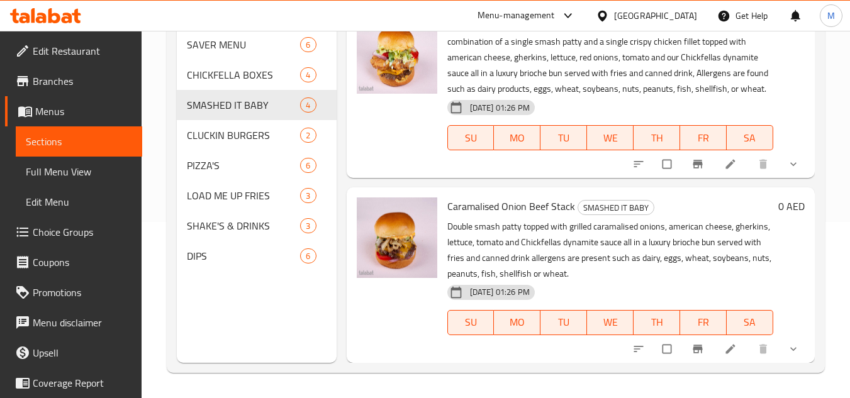
scroll to position [407, 0]
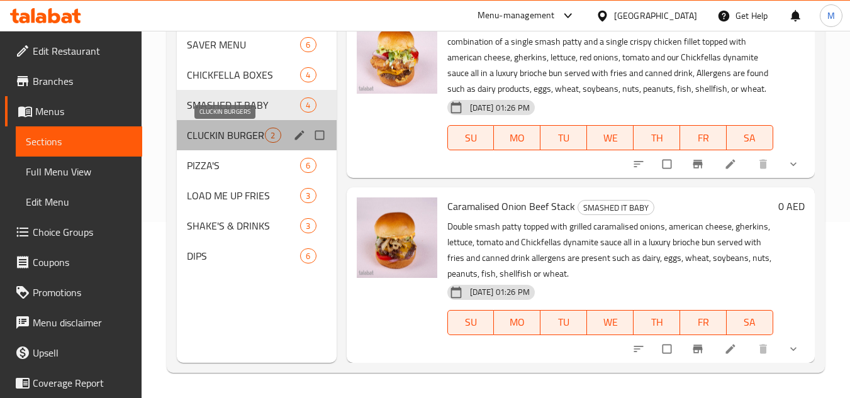
click at [214, 130] on span "CLUCKIN BURGERS" at bounding box center [226, 135] width 78 height 15
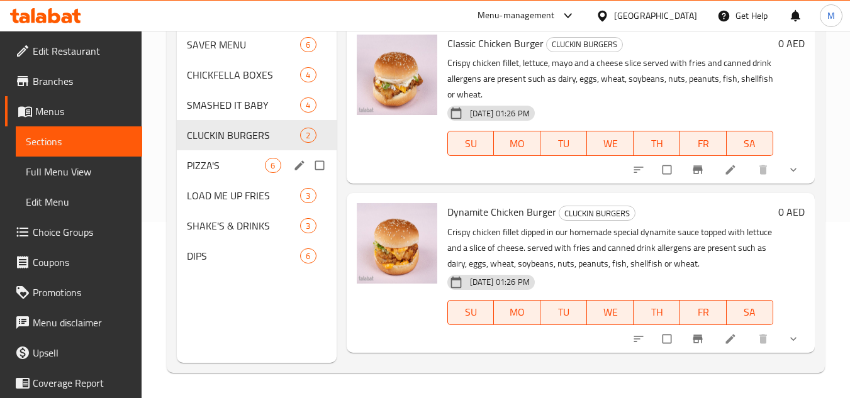
click at [183, 159] on div "PIZZA'S 6" at bounding box center [256, 165] width 159 height 30
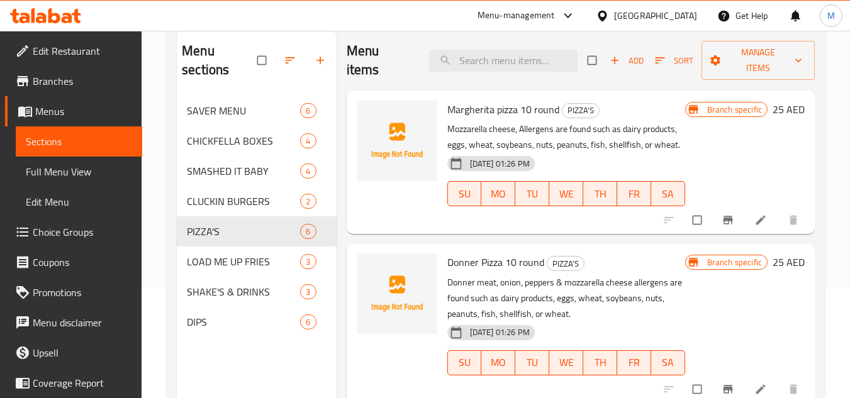
scroll to position [176, 0]
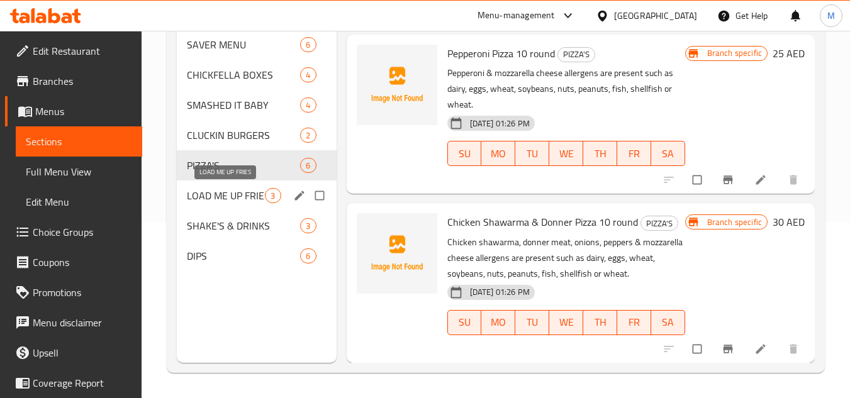
click at [196, 192] on span "LOAD ME UP FRIES" at bounding box center [226, 195] width 78 height 15
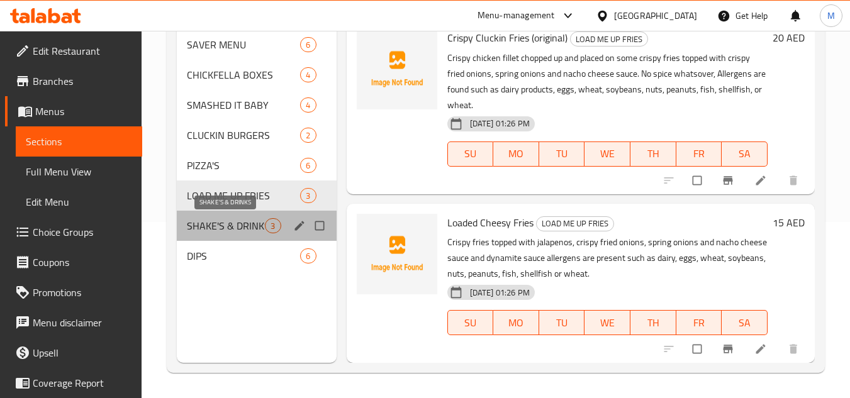
click at [198, 226] on span "SHAKE'S & DRINKS" at bounding box center [226, 225] width 78 height 15
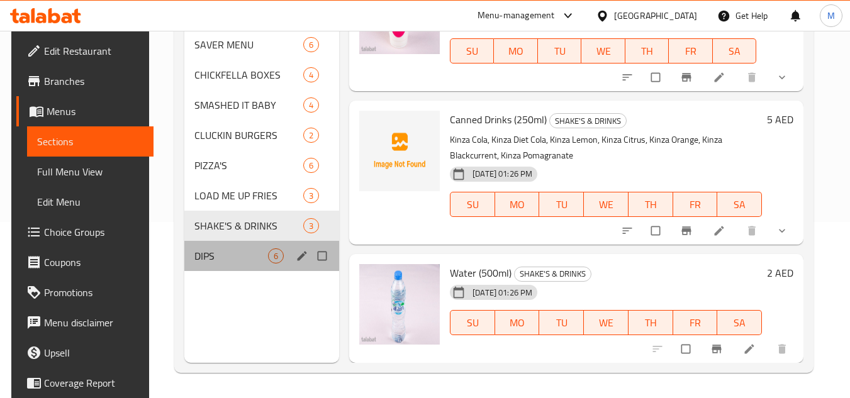
click at [213, 264] on div "DIPS 6" at bounding box center [261, 256] width 155 height 30
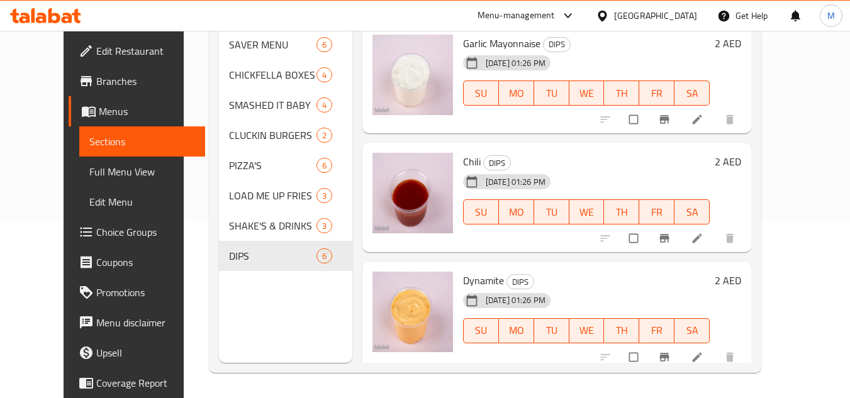
click at [101, 53] on span "Edit Restaurant" at bounding box center [145, 50] width 99 height 15
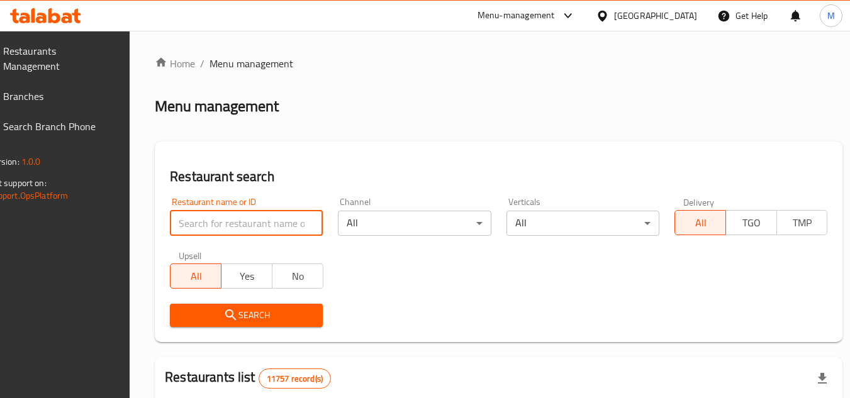
click at [303, 225] on input "search" at bounding box center [246, 223] width 153 height 25
type input "Barista cake and ice c"
click button "Search" at bounding box center [246, 315] width 153 height 23
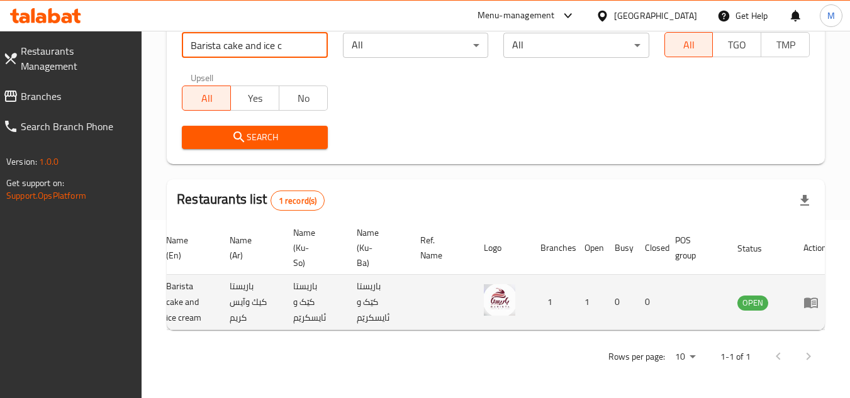
scroll to position [0, 78]
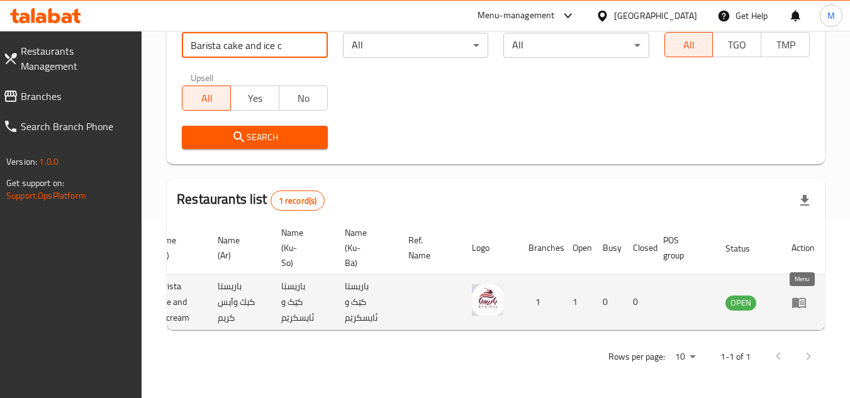
click at [811, 295] on link "enhanced table" at bounding box center [803, 302] width 23 height 15
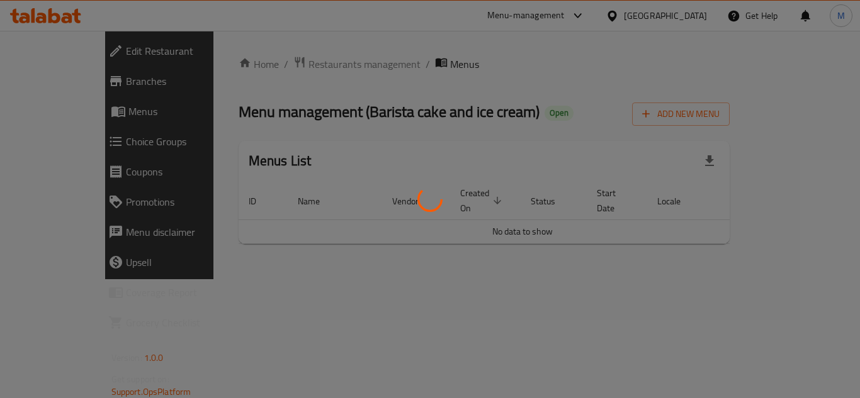
click at [449, 291] on div at bounding box center [430, 199] width 860 height 398
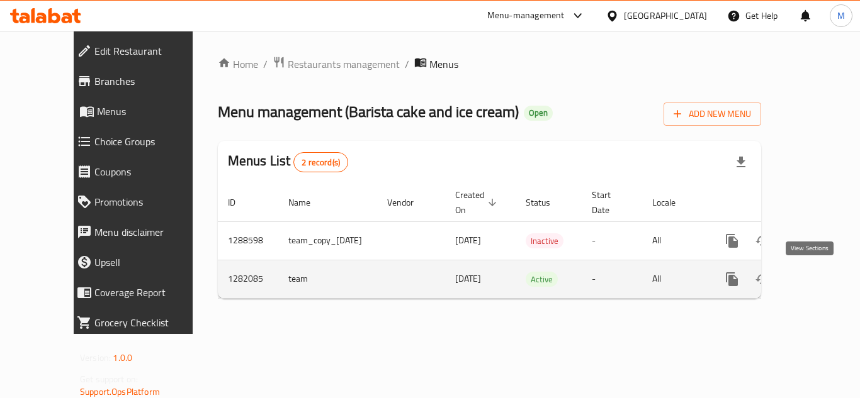
click at [815, 272] on icon "enhanced table" at bounding box center [822, 279] width 15 height 15
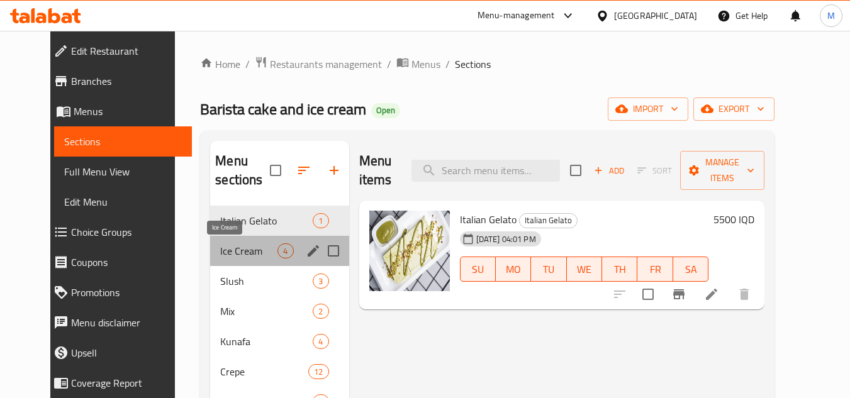
click at [220, 246] on span "Ice Cream" at bounding box center [248, 251] width 57 height 15
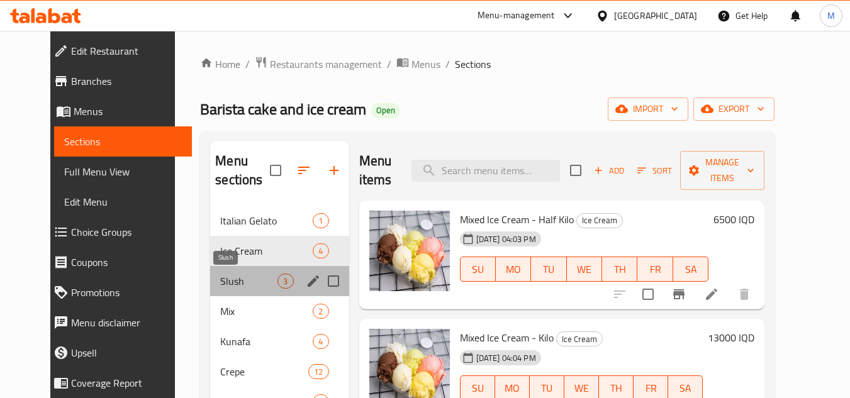
click at [220, 277] on span "Slush" at bounding box center [248, 281] width 57 height 15
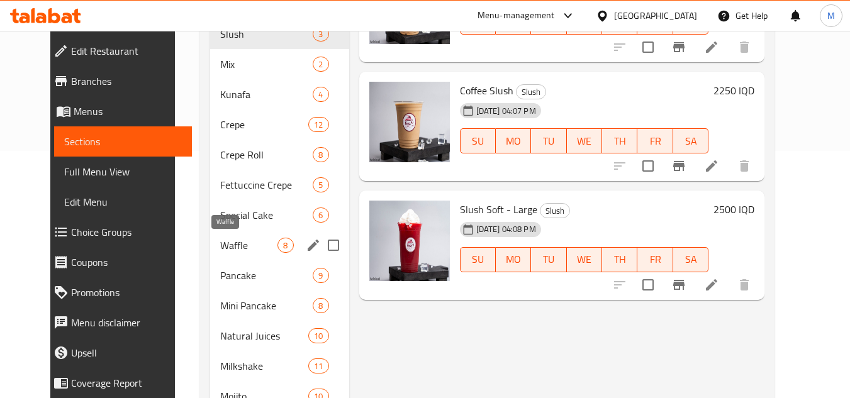
scroll to position [252, 0]
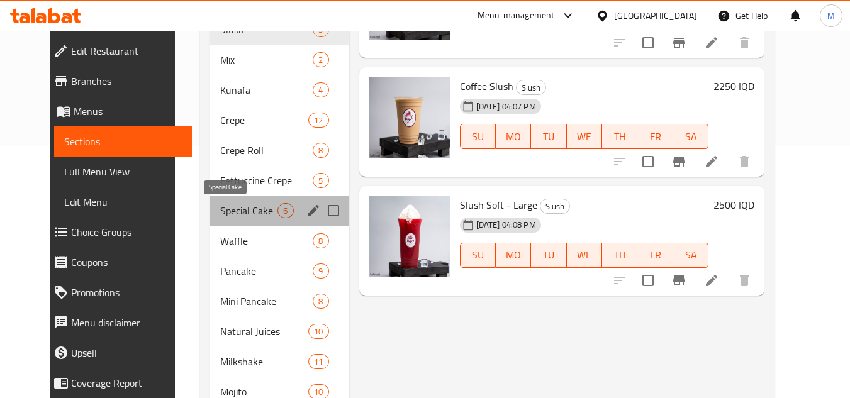
click at [220, 206] on span "Special Cake" at bounding box center [248, 210] width 57 height 15
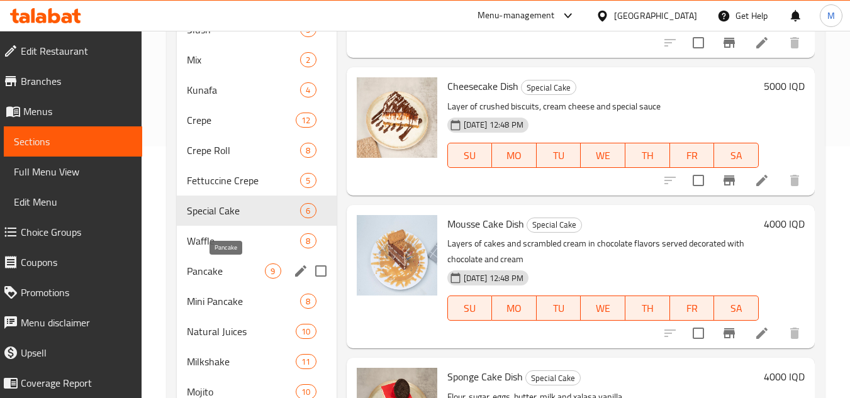
click at [214, 266] on span "Pancake" at bounding box center [226, 271] width 78 height 15
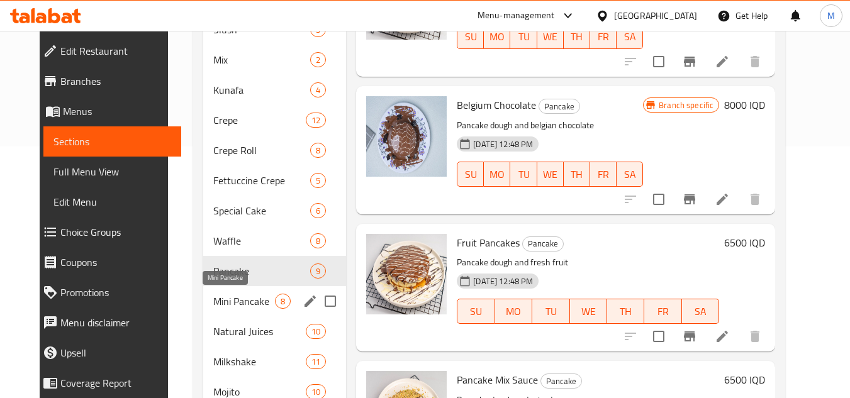
click at [216, 296] on span "Mini Pancake" at bounding box center [244, 301] width 62 height 15
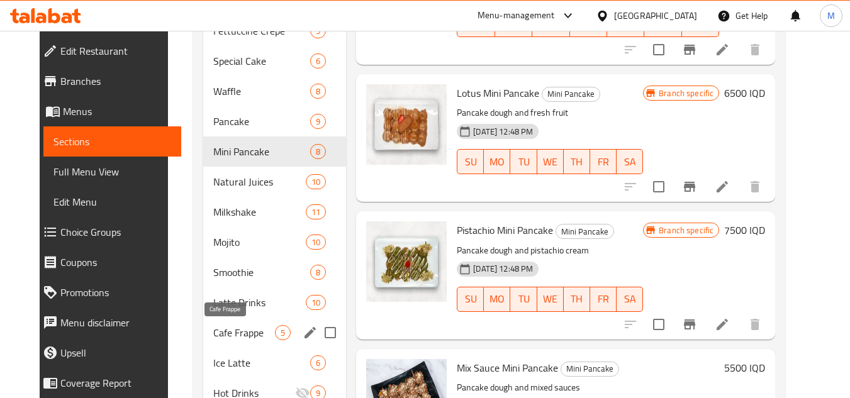
scroll to position [441, 0]
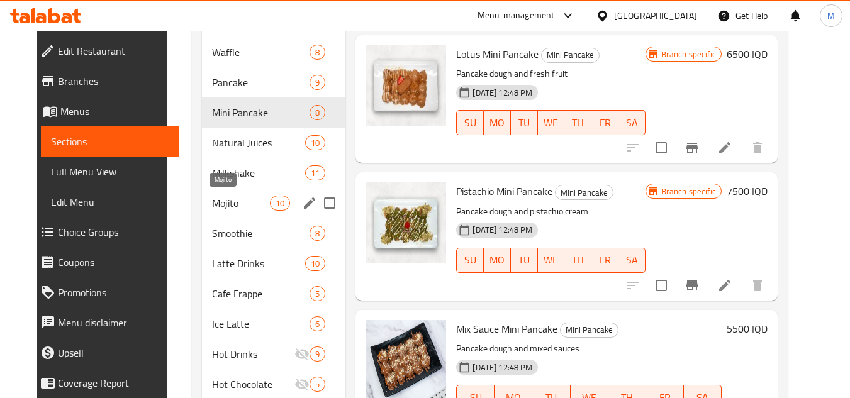
click at [216, 206] on span "Mojito" at bounding box center [241, 203] width 59 height 15
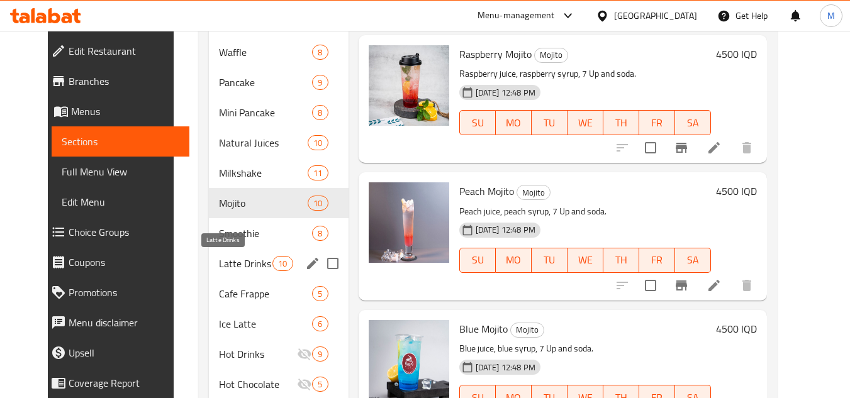
click at [223, 256] on span "Latte Drinks" at bounding box center [245, 263] width 53 height 15
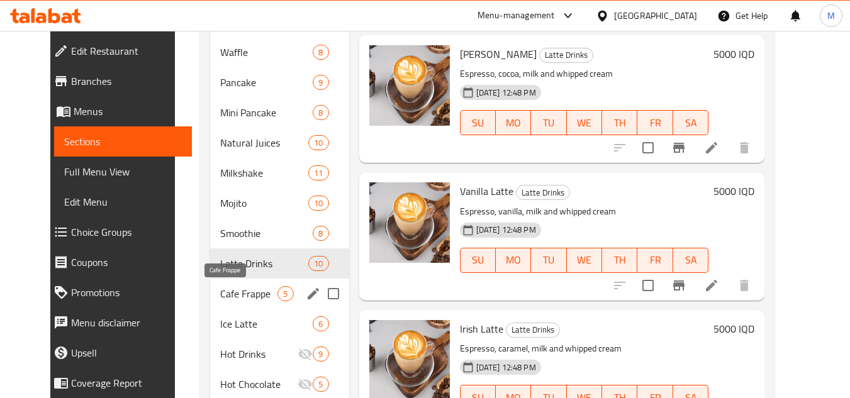
click at [222, 296] on span "Cafe Frappe" at bounding box center [248, 293] width 57 height 15
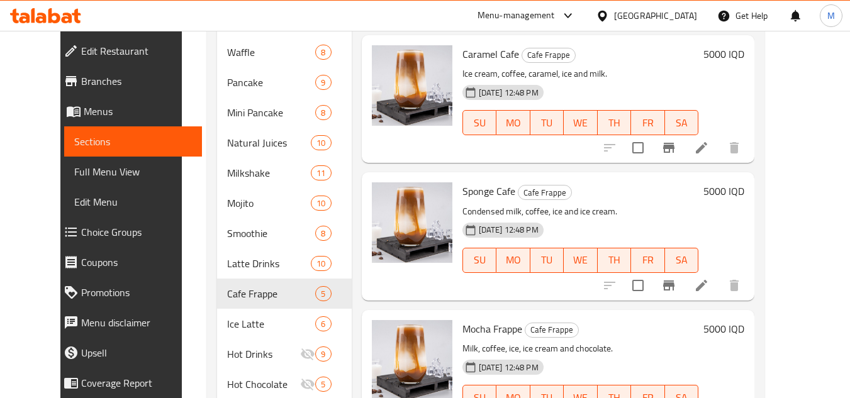
click at [790, 119] on div "Home / Restaurants management / Menus / Sections Barista cake and ice cream Ope…" at bounding box center [486, 15] width 608 height 850
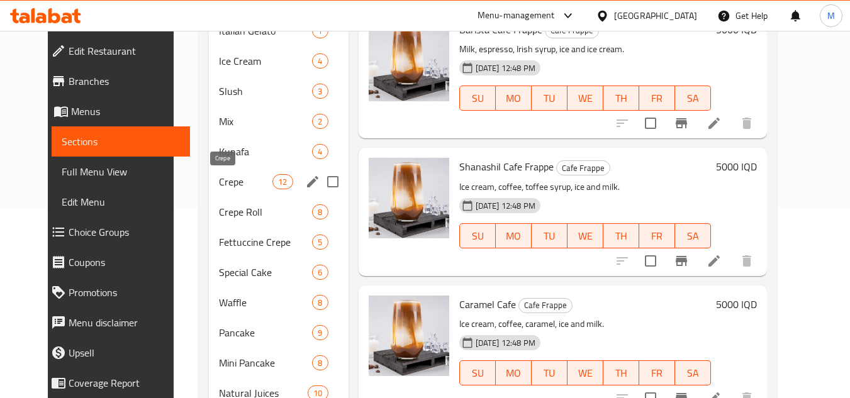
scroll to position [167, 0]
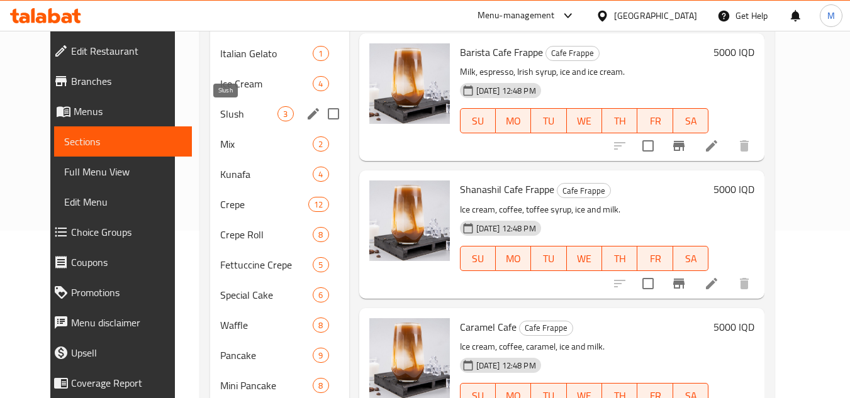
click at [220, 110] on span "Slush" at bounding box center [248, 113] width 57 height 15
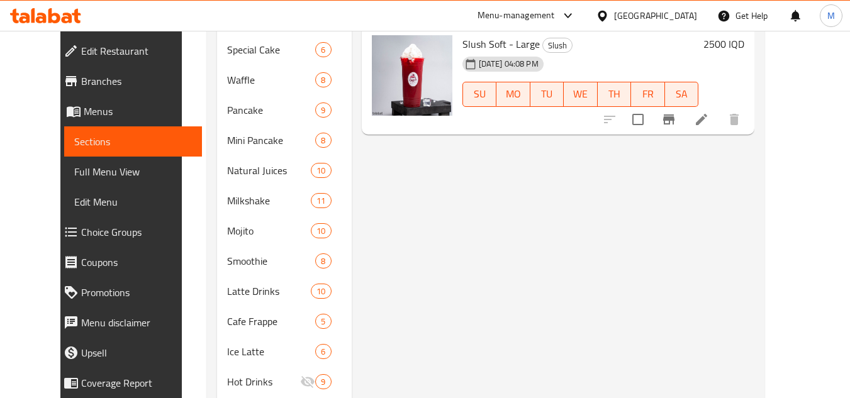
scroll to position [419, 0]
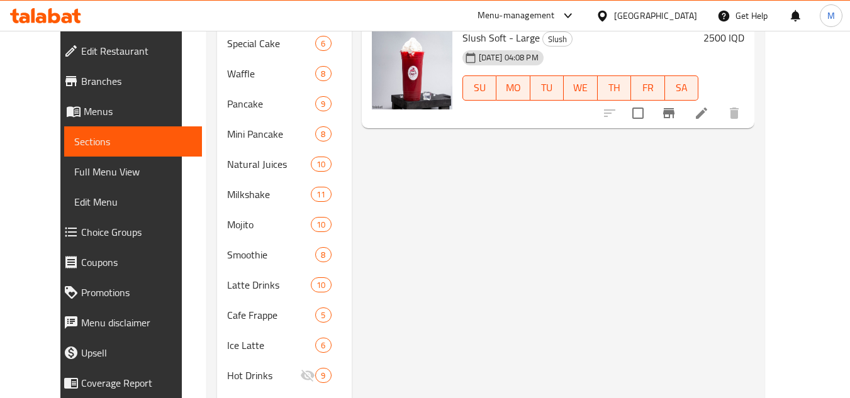
click at [753, 221] on div "Menu items Add Sort Manage items Coffee With Milk Slush Slush 23-08-2025 04:06 …" at bounding box center [553, 74] width 403 height 704
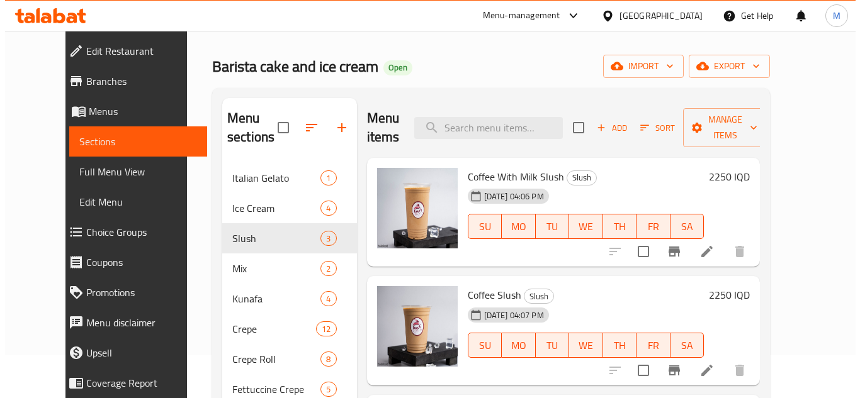
scroll to position [42, 0]
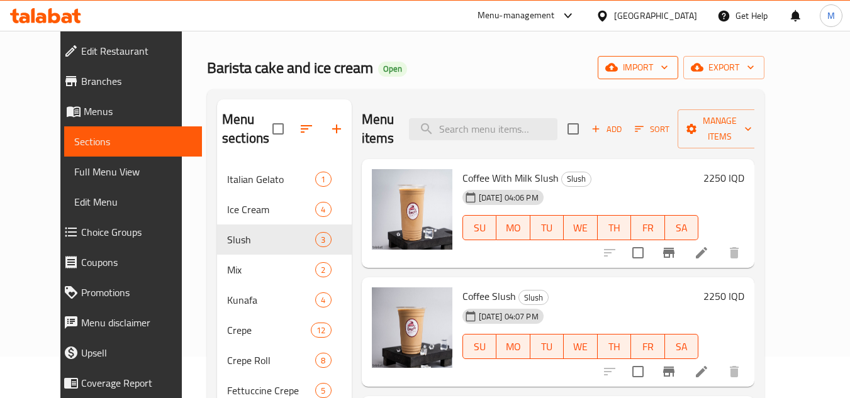
click at [668, 67] on span "import" at bounding box center [638, 68] width 60 height 16
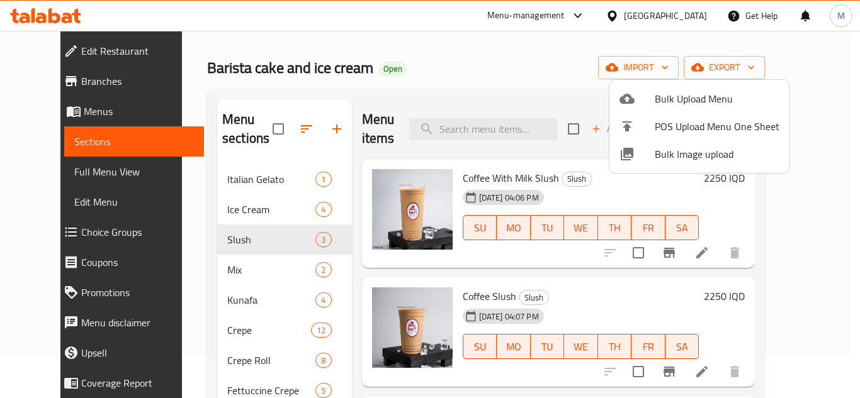
drag, startPoint x: 668, startPoint y: 149, endPoint x: 660, endPoint y: 149, distance: 8.2
click at [660, 149] on span "Bulk Image upload" at bounding box center [716, 154] width 125 height 15
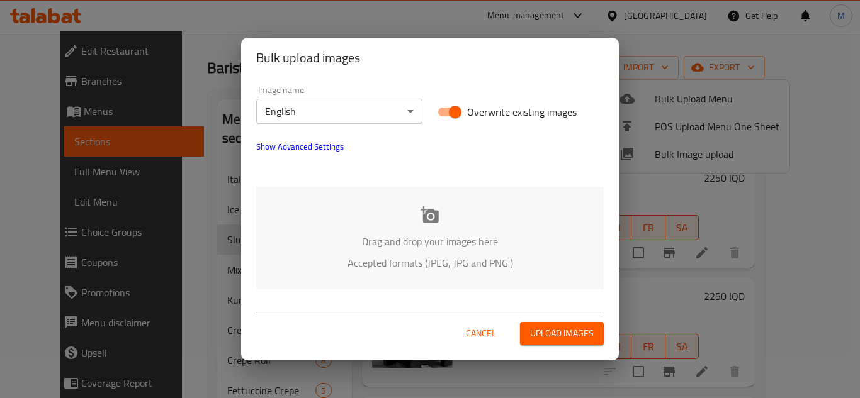
click at [412, 104] on body "​ Menu-management Iraq Get Help M Edit Restaurant Branches Menus Sections Full …" at bounding box center [430, 173] width 860 height 368
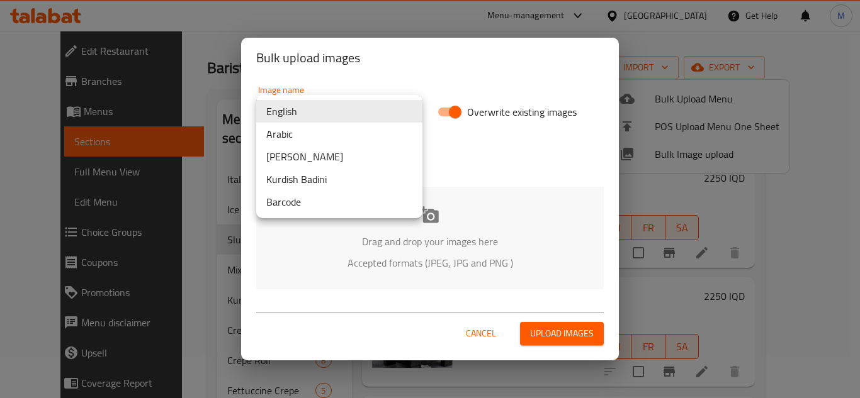
click at [337, 133] on li "Arabic" at bounding box center [339, 134] width 166 height 23
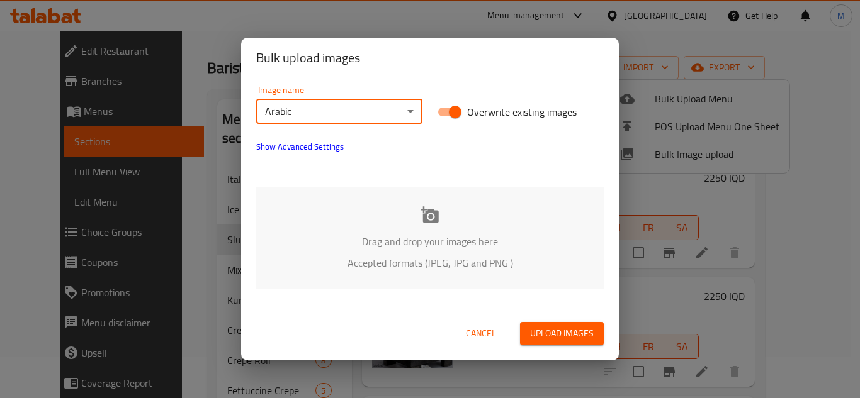
click at [301, 140] on span "Show Advanced Settings" at bounding box center [299, 146] width 87 height 15
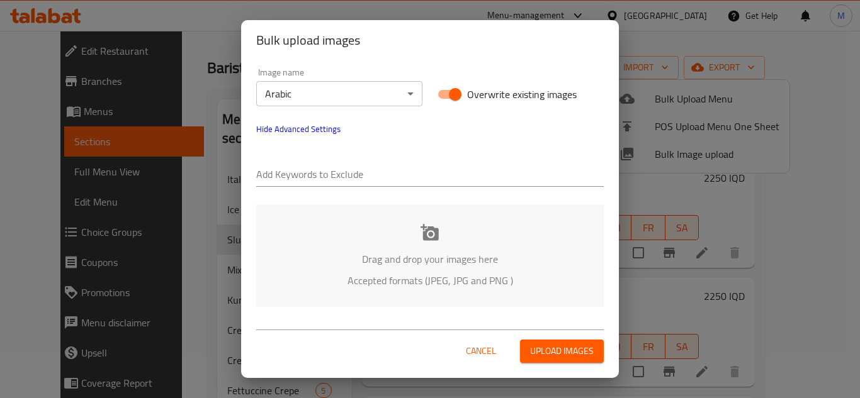
click at [295, 175] on input "text" at bounding box center [429, 176] width 347 height 20
paste input "Amer -"
type input "Amer -"
click at [386, 171] on input "text" at bounding box center [459, 176] width 288 height 20
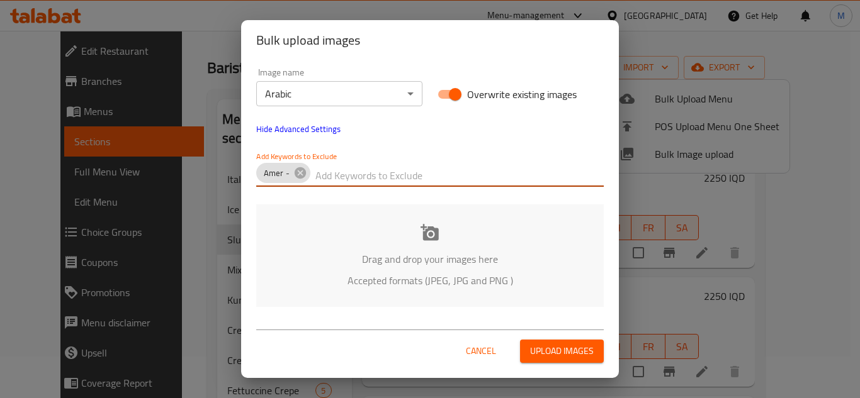
paste input "- Barista Cake and ice cream"
type input "- Barista Cake and ice cream"
click at [379, 264] on p "Drag and drop your images here" at bounding box center [430, 259] width 310 height 15
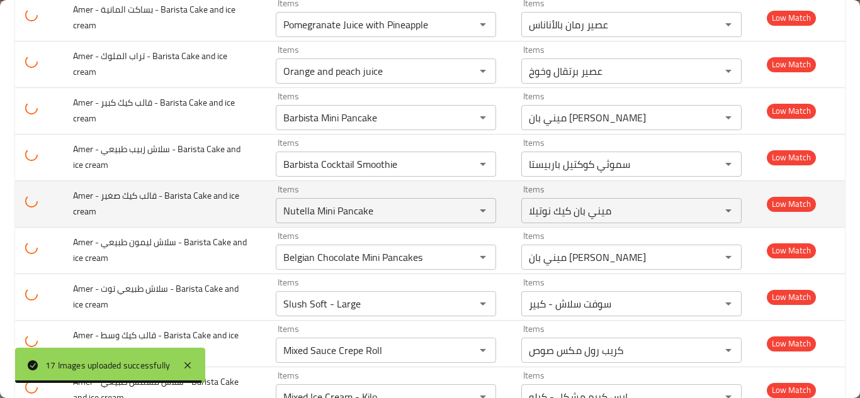
scroll to position [626, 0]
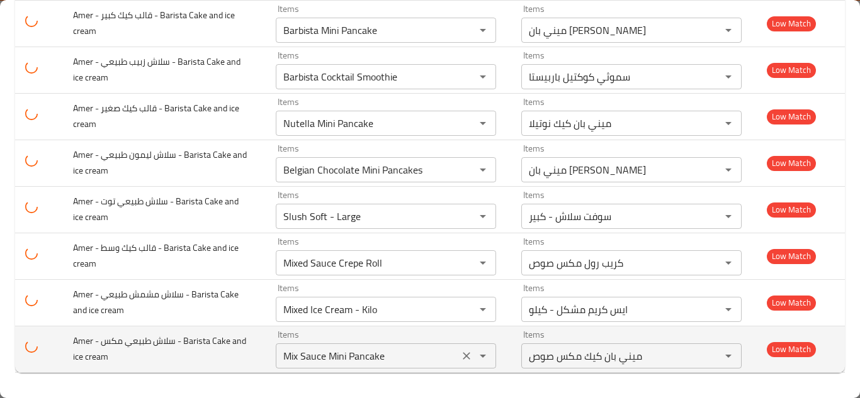
click at [463, 353] on icon "Clear" at bounding box center [467, 356] width 8 height 8
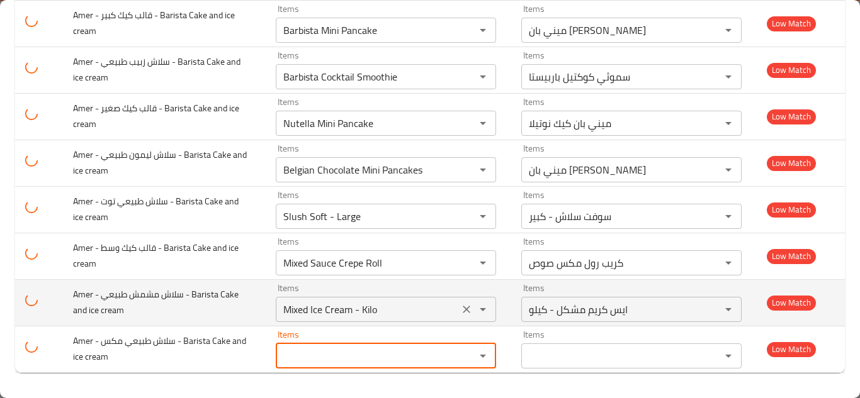
click at [460, 308] on icon "Clear" at bounding box center [466, 309] width 13 height 13
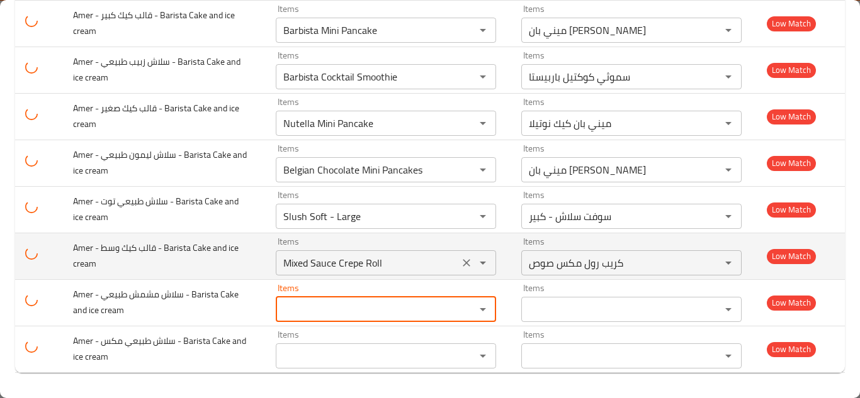
click at [407, 261] on cream "Mixed Sauce Crepe Roll" at bounding box center [367, 263] width 176 height 18
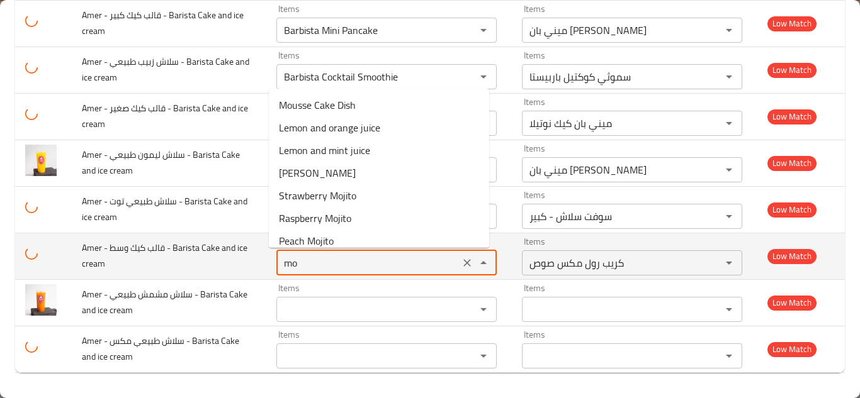
type cream "m"
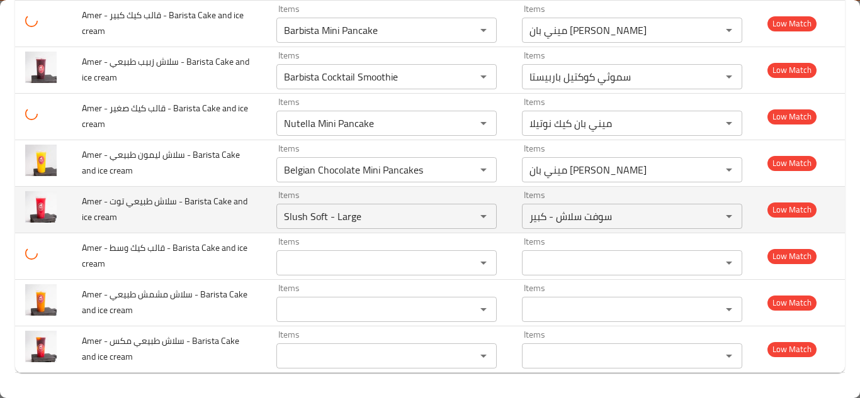
click at [228, 215] on td "Amer - سلاش طبيعي توت - Barista Cake and ice cream" at bounding box center [169, 209] width 194 height 47
click at [364, 208] on cream "Slush Soft - Large" at bounding box center [368, 217] width 176 height 18
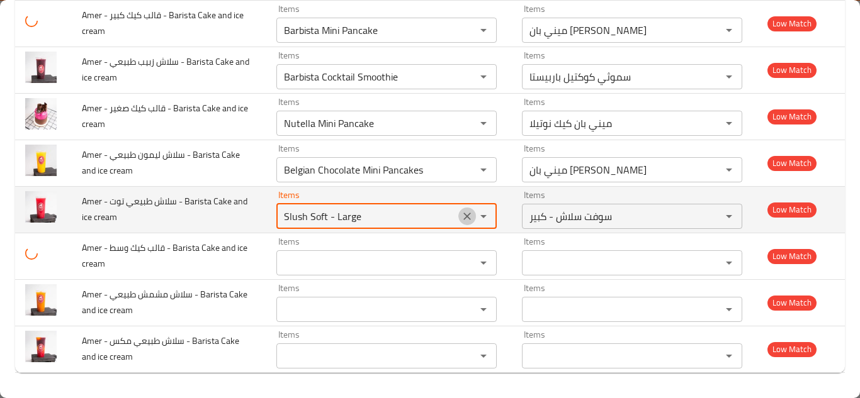
click at [461, 217] on icon "Clear" at bounding box center [467, 216] width 13 height 13
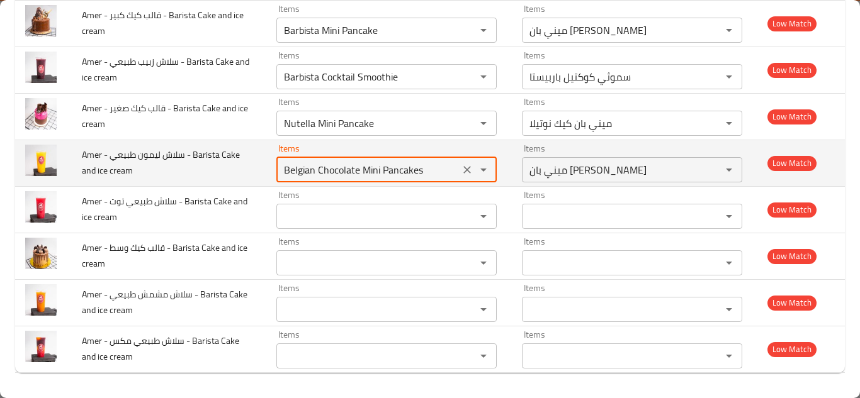
click at [329, 167] on cream "Belgian Chocolate Mini Pancakes" at bounding box center [368, 170] width 176 height 18
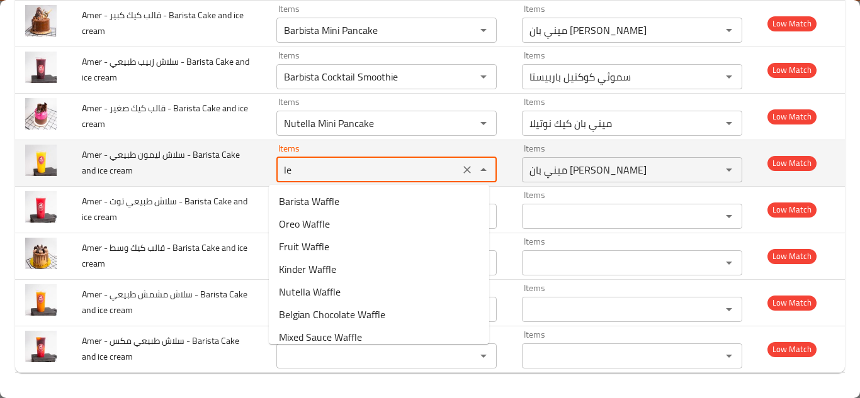
type cream "lem"
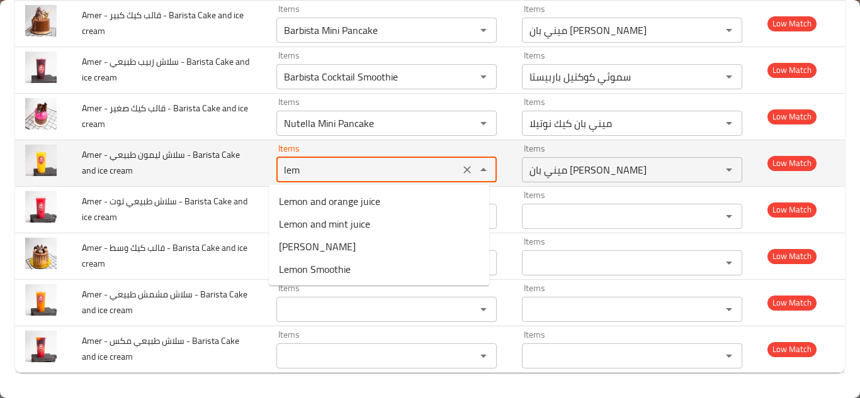
click at [465, 170] on icon "Clear" at bounding box center [467, 170] width 13 height 13
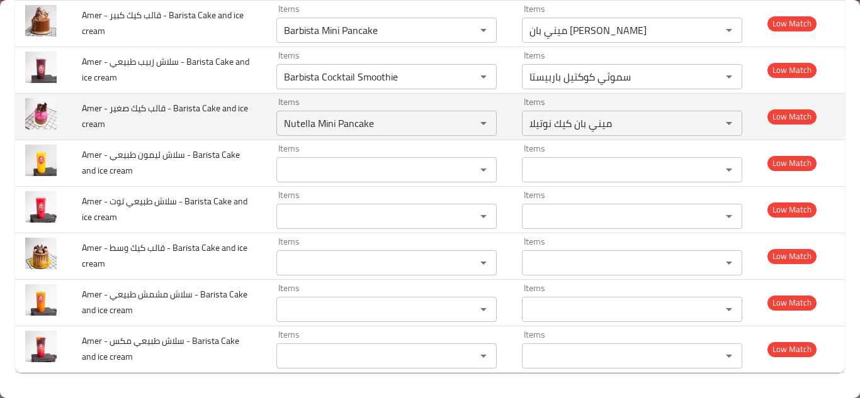
click at [231, 131] on td "Amer - قالب كيك صغير - Barista Cake and ice cream" at bounding box center [169, 116] width 194 height 47
click at [461, 123] on icon "Clear" at bounding box center [467, 123] width 13 height 13
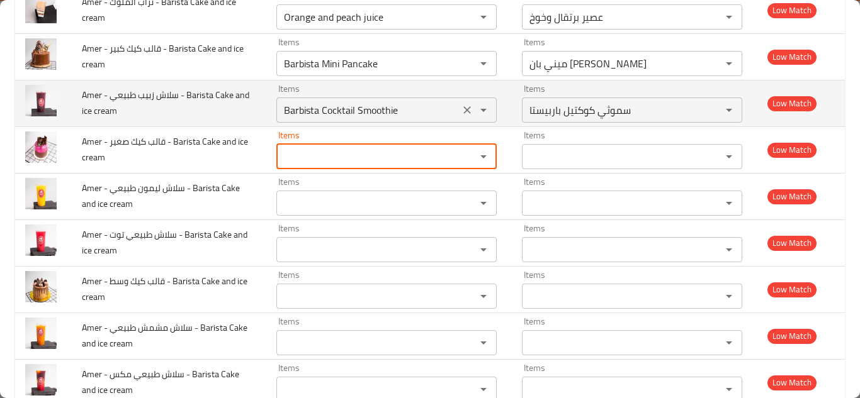
scroll to position [563, 0]
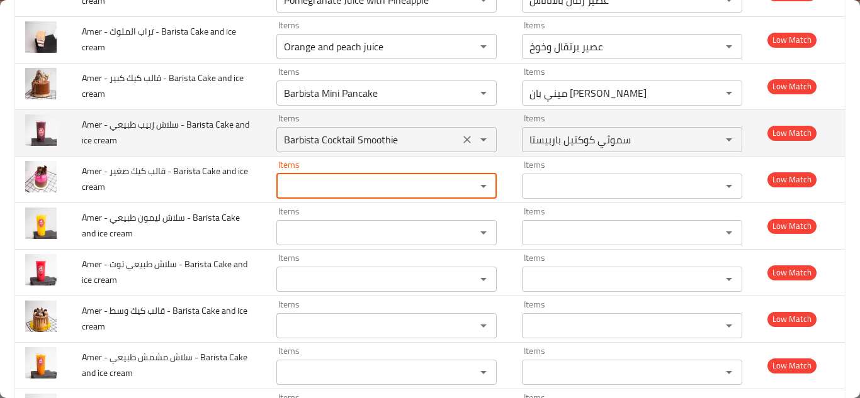
click at [395, 140] on cream "Barbista Cocktail Smoothie" at bounding box center [368, 140] width 176 height 18
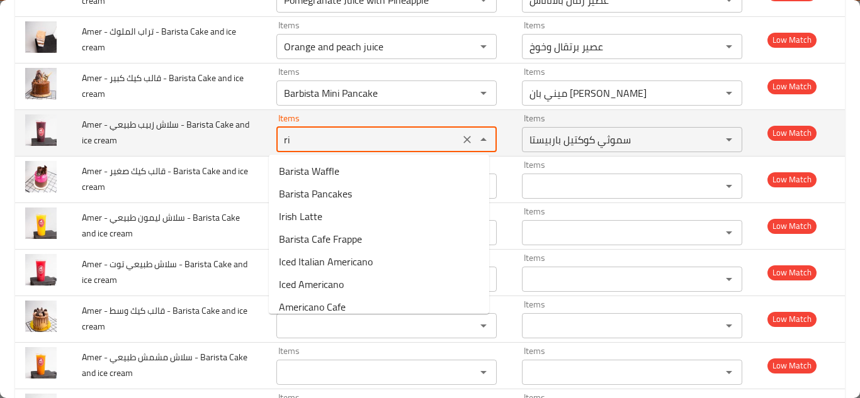
type cream "r"
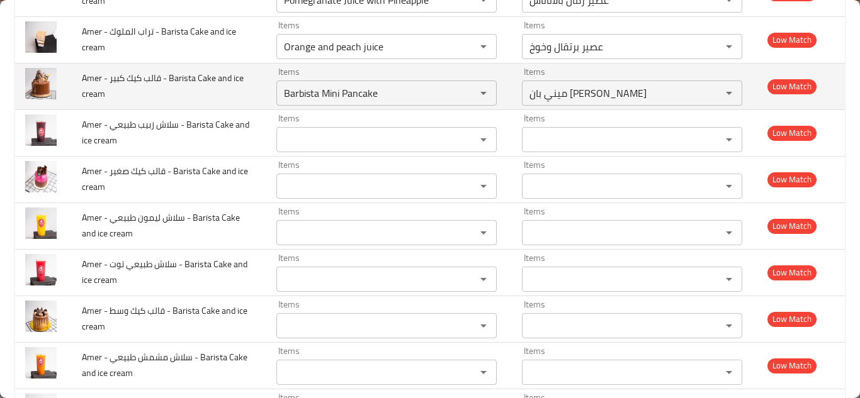
click at [256, 94] on td "Amer - قالب كيك كبير - Barista Cake and ice cream" at bounding box center [169, 86] width 194 height 47
drag, startPoint x: 460, startPoint y: 90, endPoint x: 413, endPoint y: 92, distance: 46.6
click at [461, 91] on icon "Clear" at bounding box center [467, 93] width 13 height 13
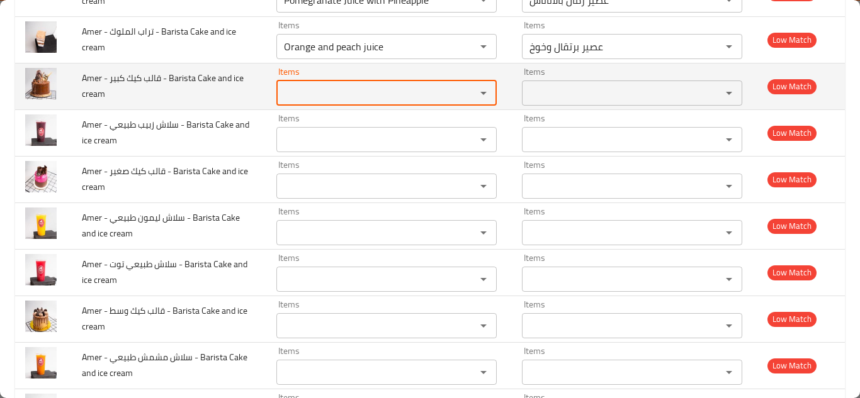
click at [410, 93] on cream "Items" at bounding box center [368, 93] width 176 height 18
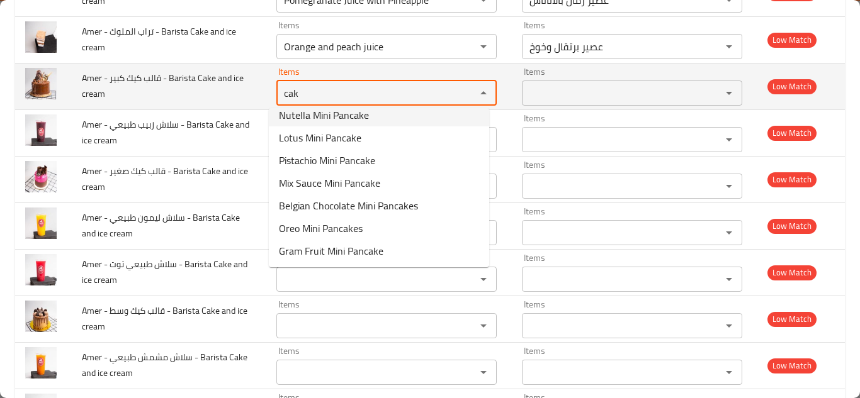
scroll to position [0, 0]
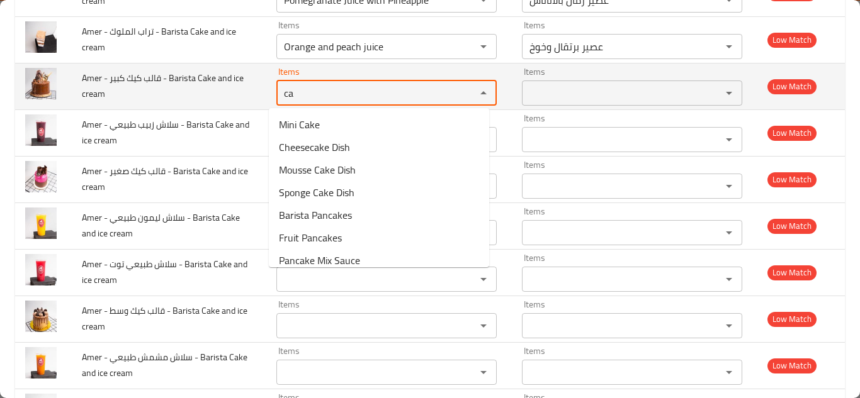
type cream "c"
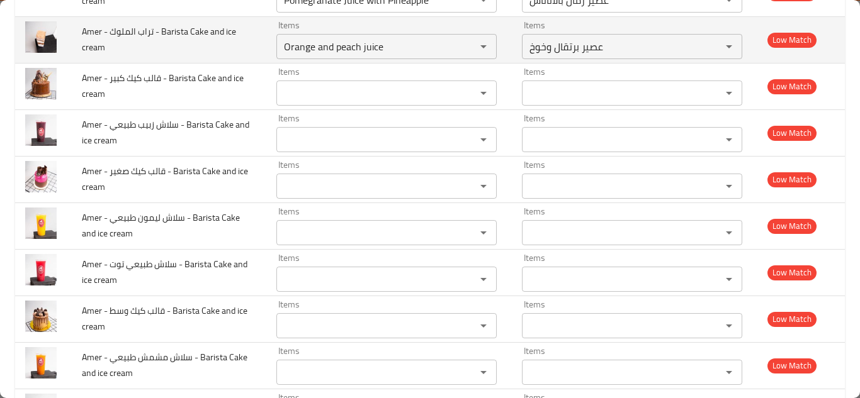
click at [250, 52] on td "Amer - تراب الملوك - Barista Cake and ice cream" at bounding box center [169, 39] width 194 height 47
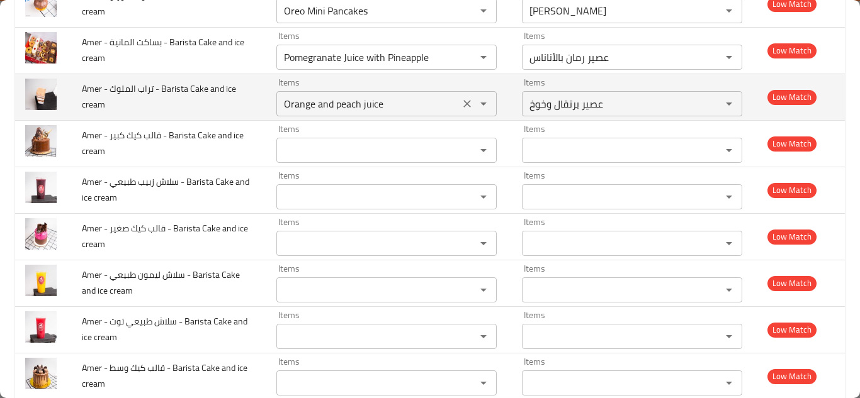
scroll to position [500, 0]
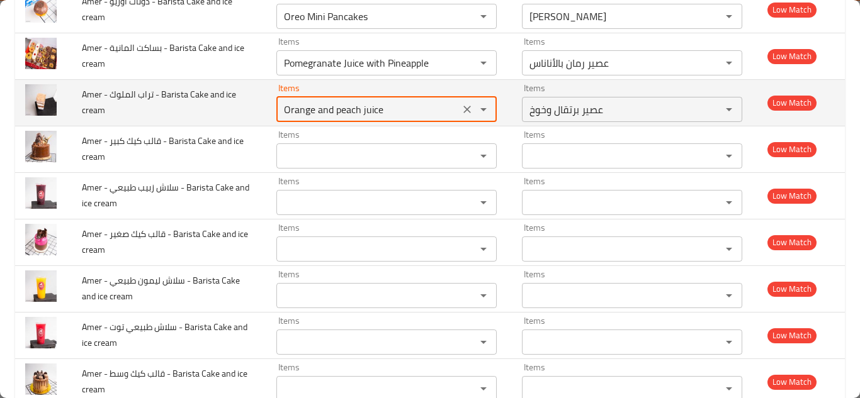
click at [315, 106] on cream "Orange and peach juice" at bounding box center [368, 110] width 176 height 18
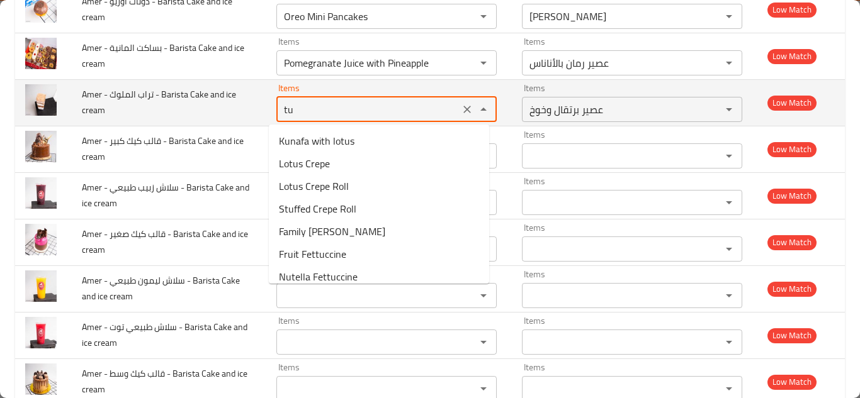
type cream "t"
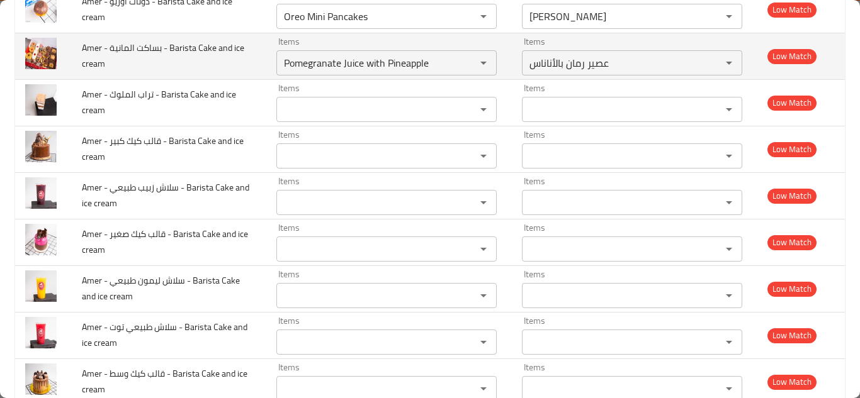
click at [204, 63] on td "Amer - بساكت المانية - Barista Cake and ice cream" at bounding box center [169, 56] width 194 height 47
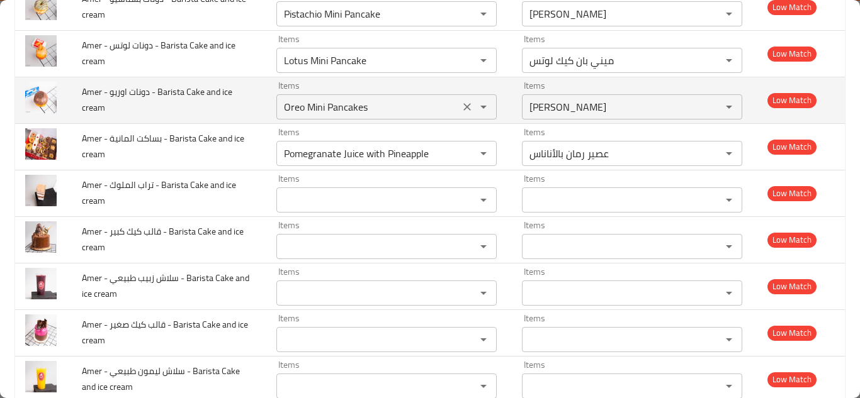
scroll to position [374, 0]
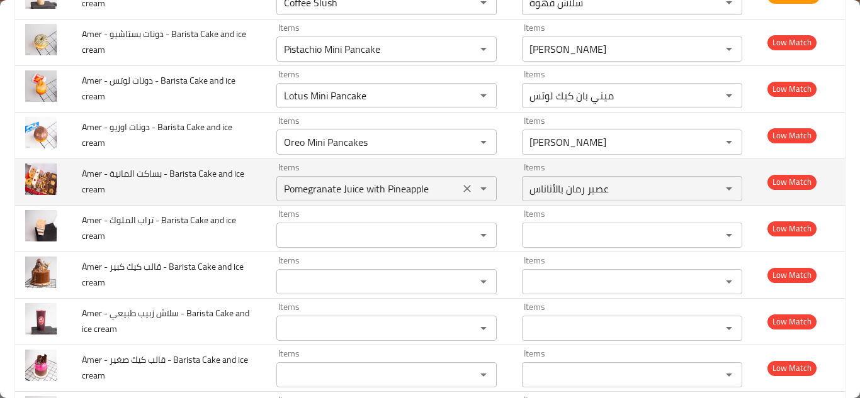
click at [366, 188] on cream "Pomegranate Juice with Pineapple" at bounding box center [368, 189] width 176 height 18
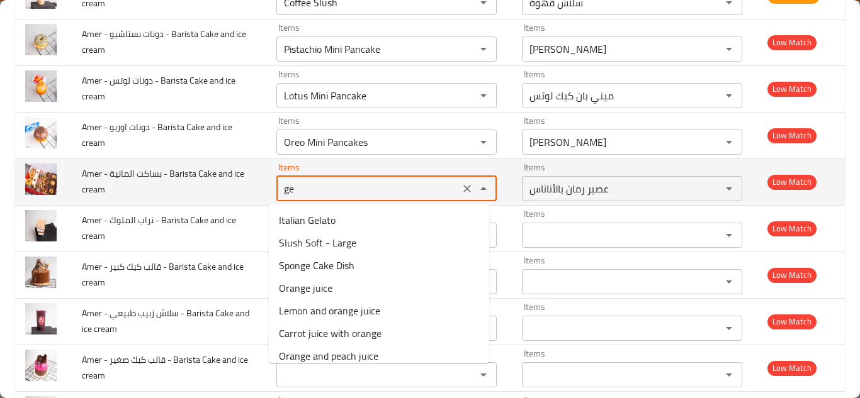
type cream "g"
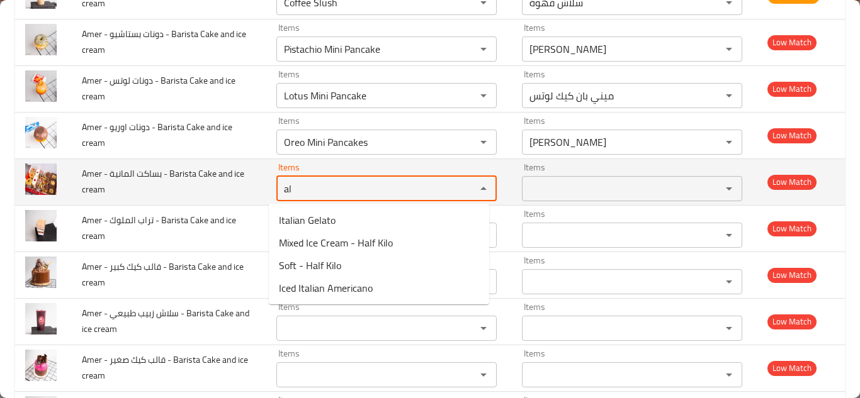
type cream "a"
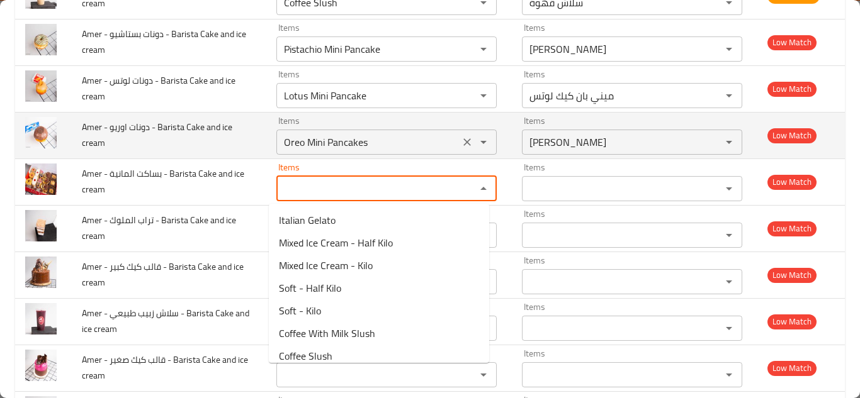
click at [364, 146] on cream "Oreo Mini Pancakes" at bounding box center [368, 142] width 176 height 18
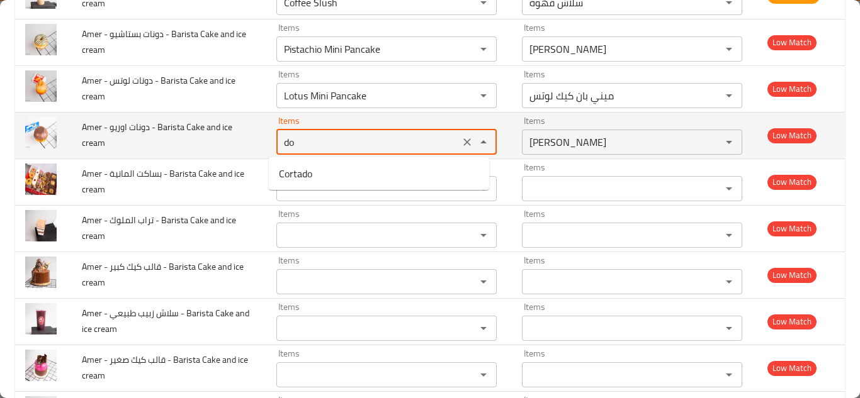
type cream "d"
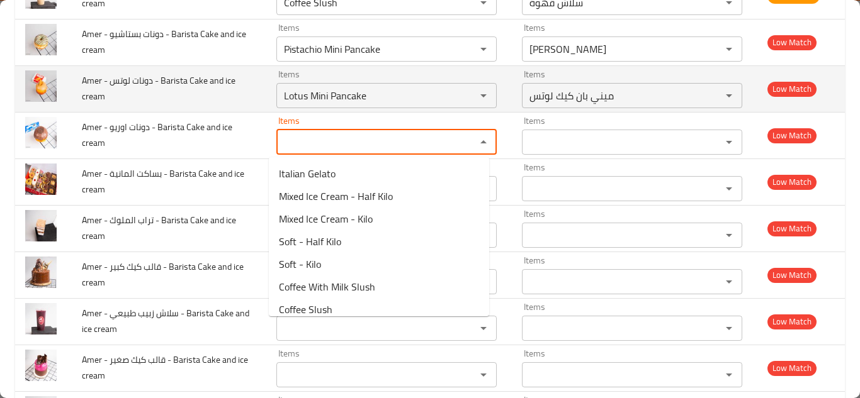
click at [212, 93] on td "Amer - دونات لوتس - Barista Cake and ice cream" at bounding box center [169, 88] width 194 height 47
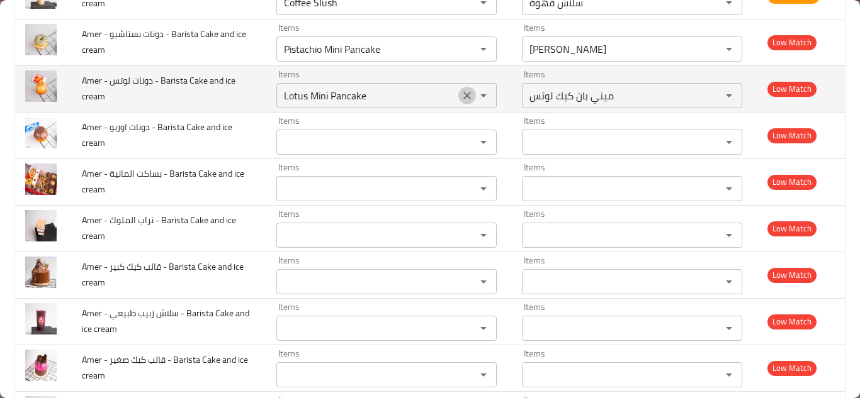
click at [463, 96] on icon "Clear" at bounding box center [467, 95] width 13 height 13
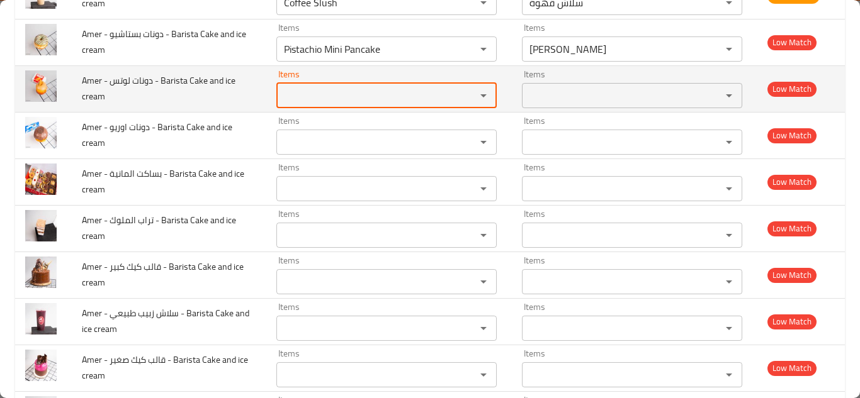
scroll to position [311, 0]
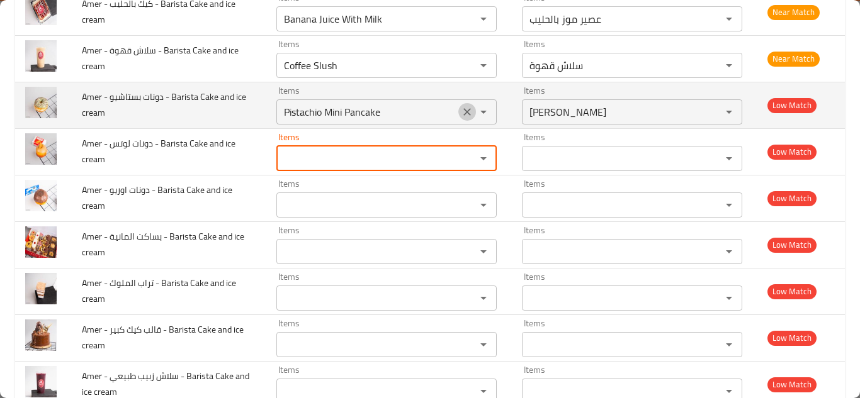
click at [461, 111] on icon "Clear" at bounding box center [467, 112] width 13 height 13
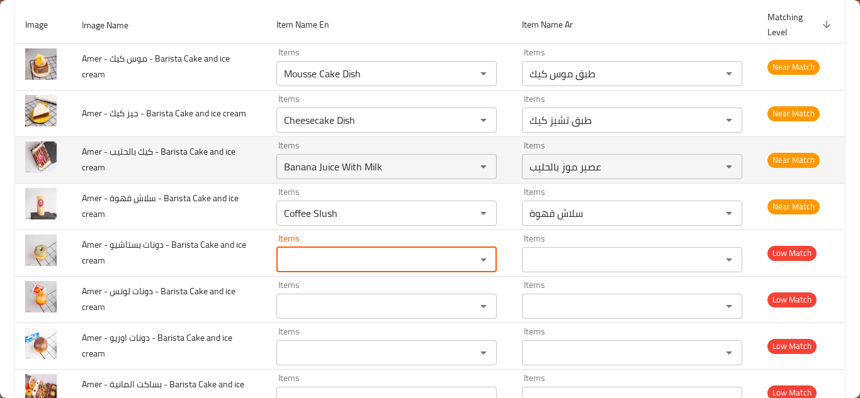
scroll to position [185, 0]
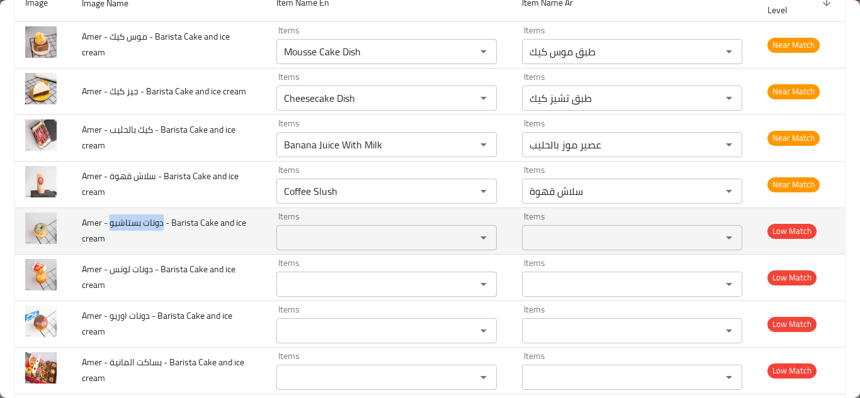
drag, startPoint x: 162, startPoint y: 222, endPoint x: 109, endPoint y: 220, distance: 53.5
click at [109, 220] on span "Amer - دونات بستاشيو - Barista Cake and ice cream" at bounding box center [164, 231] width 164 height 32
copy span "دونات بستاشيو"
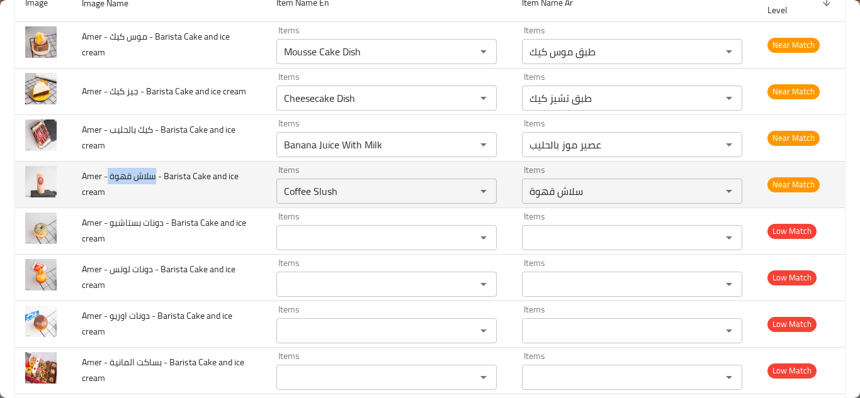
drag, startPoint x: 155, startPoint y: 176, endPoint x: 108, endPoint y: 176, distance: 47.2
click at [108, 176] on span "Amer - سلاش قهوة - Barista Cake and ice cream" at bounding box center [160, 184] width 157 height 32
copy span "سلاش قهوة"
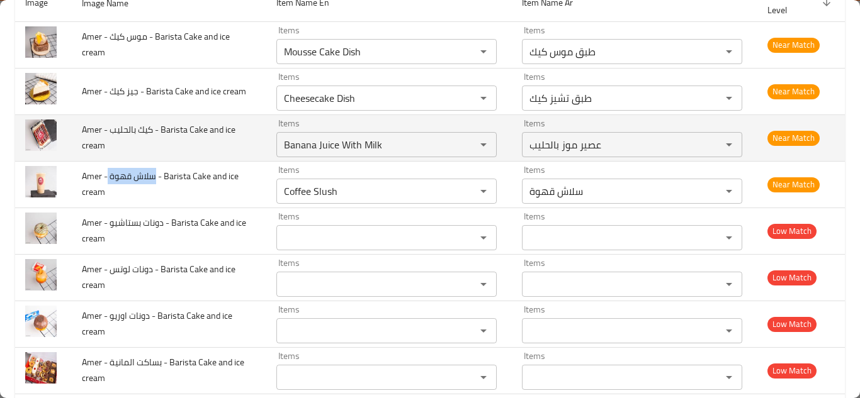
click at [246, 142] on td "Amer - كيك بالحليب - Barista Cake and ice cream" at bounding box center [169, 138] width 194 height 47
click at [390, 138] on cream "Banana Juice With Milk" at bounding box center [368, 145] width 176 height 18
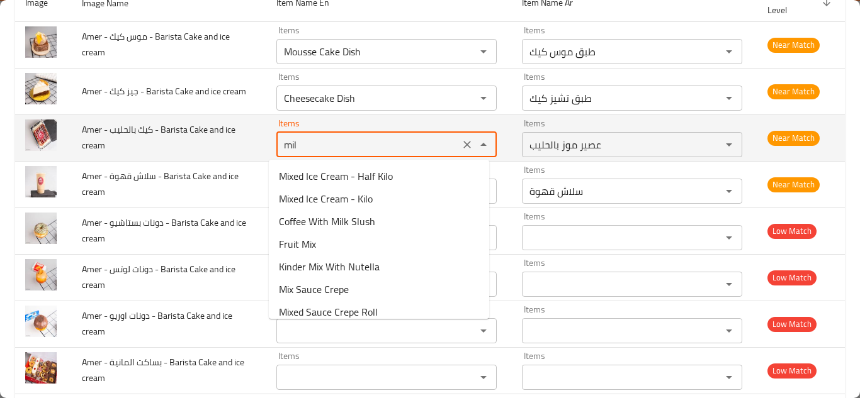
type cream "milk"
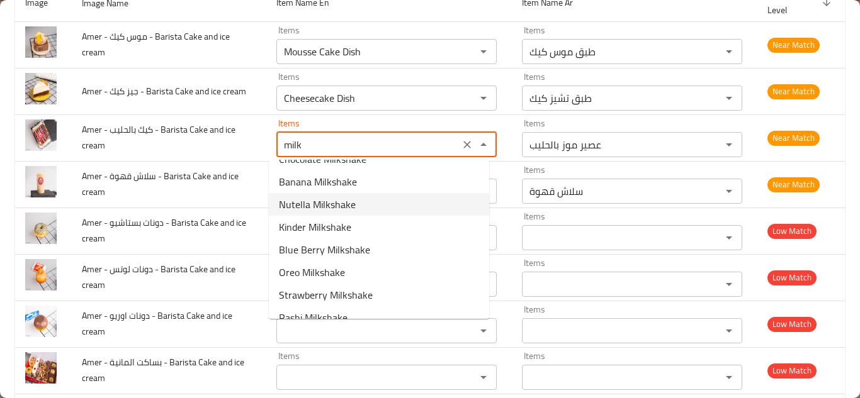
scroll to position [168, 0]
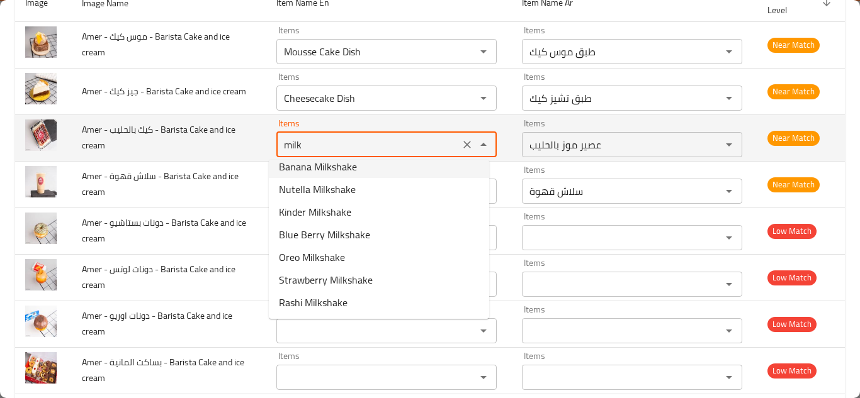
click at [461, 143] on icon "Clear" at bounding box center [467, 144] width 13 height 13
click at [458, 143] on div "enhanced table" at bounding box center [474, 145] width 33 height 18
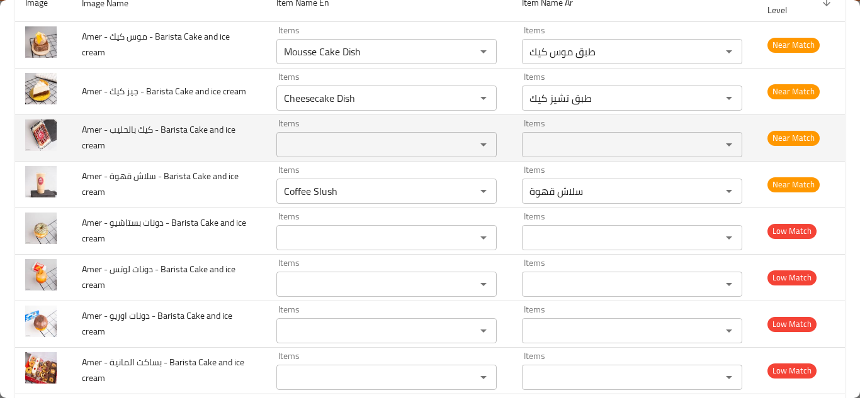
click at [250, 133] on td "Amer - كيك بالحليب - Barista Cake and ice cream" at bounding box center [169, 138] width 194 height 47
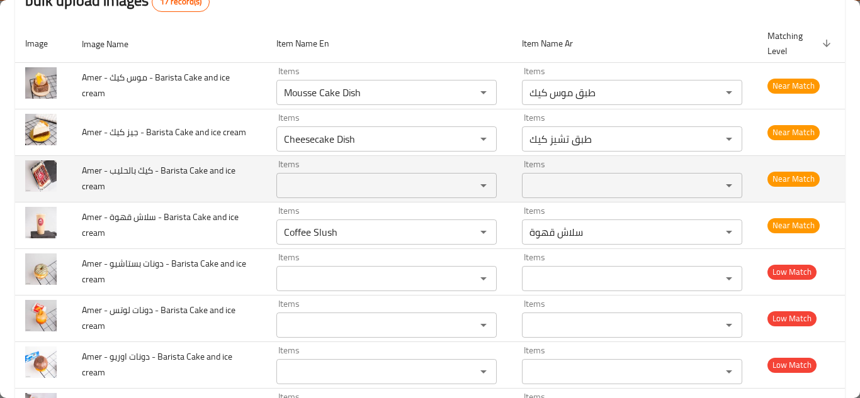
scroll to position [122, 0]
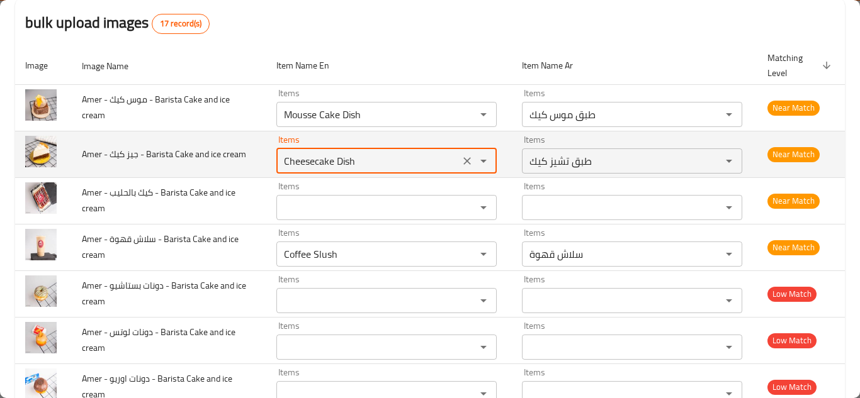
click at [368, 155] on cream "Cheesecake Dish" at bounding box center [368, 161] width 176 height 18
click at [378, 155] on cream "Cheesecake Dish" at bounding box center [368, 161] width 176 height 18
click at [390, 155] on cream "Cheesecake Dish" at bounding box center [368, 161] width 176 height 18
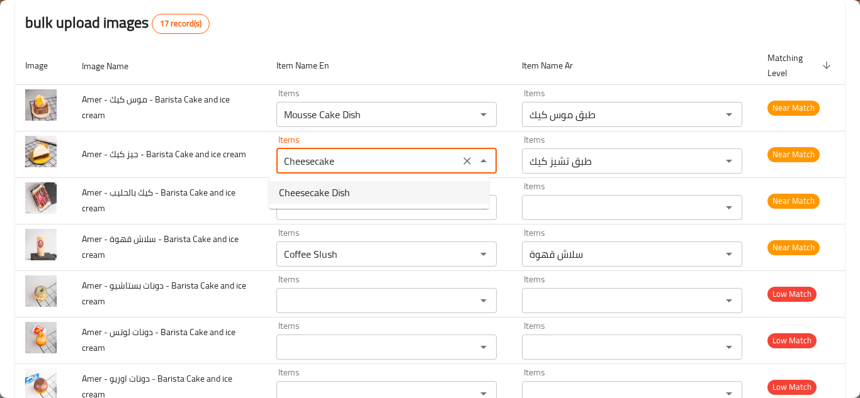
click at [345, 193] on span "Cheesecake Dish" at bounding box center [314, 192] width 71 height 15
type cream "Cheesecake Dish"
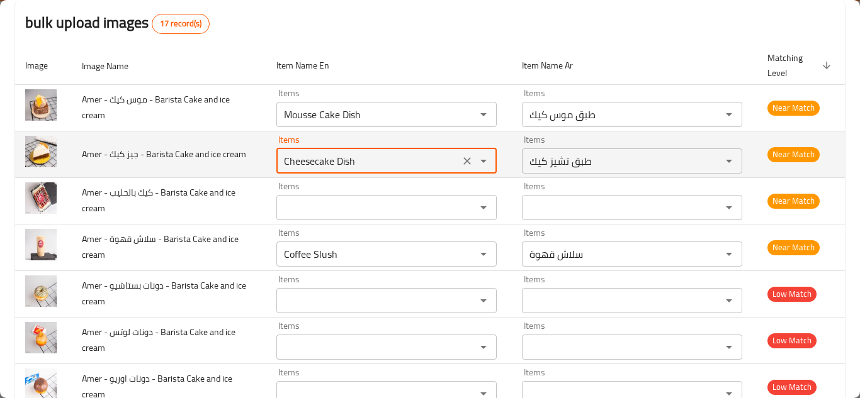
click at [241, 132] on td "Amer - جيز كيك - Barista Cake and ice cream" at bounding box center [169, 154] width 194 height 47
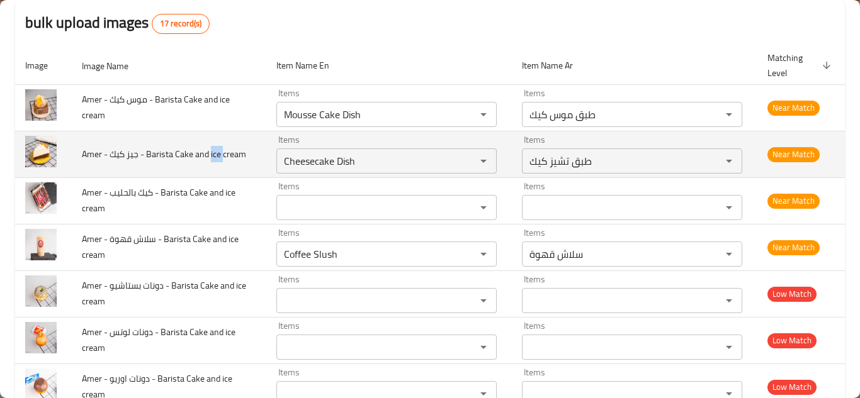
click at [241, 132] on td "Amer - جيز كيك - Barista Cake and ice cream" at bounding box center [169, 154] width 194 height 47
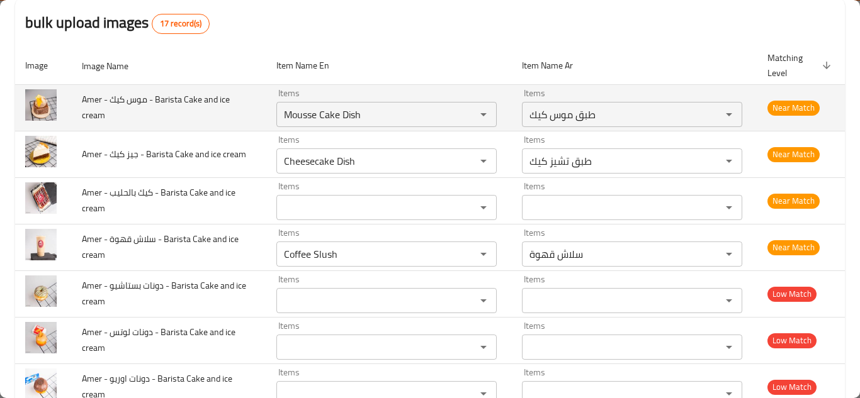
click at [247, 111] on td "Amer - موس كيك - Barista Cake and ice cream" at bounding box center [169, 107] width 194 height 47
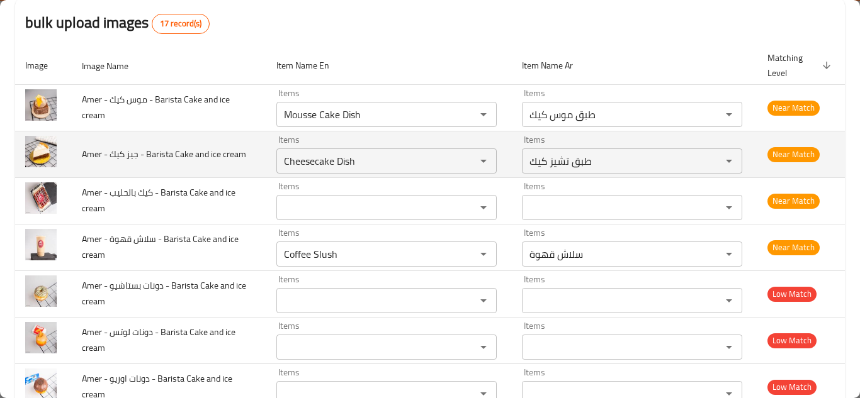
click at [139, 146] on span "Amer - جيز كيك - Barista Cake and ice cream" at bounding box center [164, 154] width 164 height 16
click at [133, 146] on span "Amer - جيز كيك - Barista Cake and ice cream" at bounding box center [164, 154] width 164 height 16
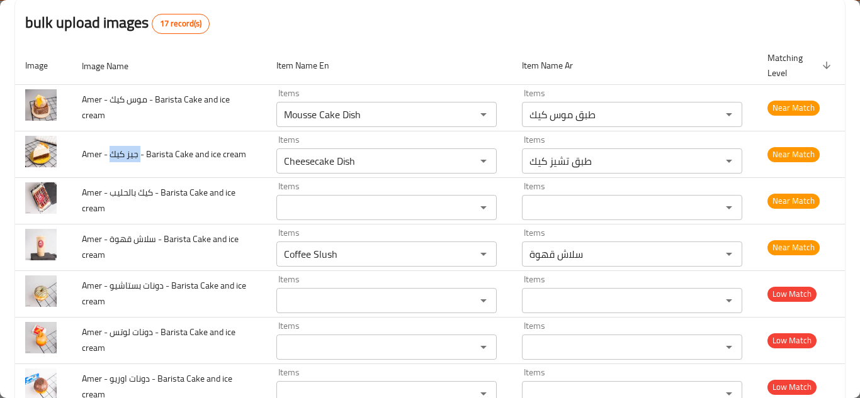
copy span "جيز كيك"
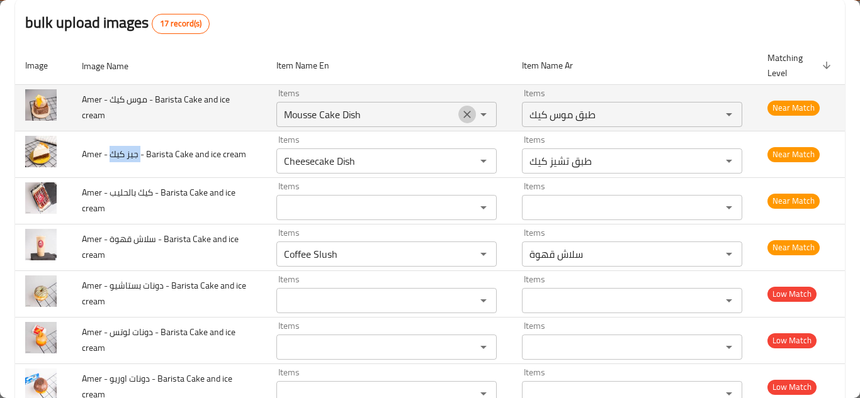
click at [463, 113] on icon "Clear" at bounding box center [467, 115] width 8 height 8
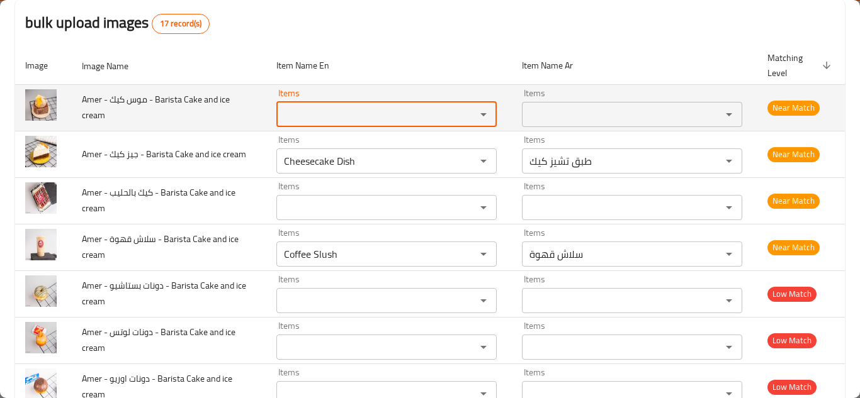
click at [394, 111] on cream "Items" at bounding box center [368, 115] width 176 height 18
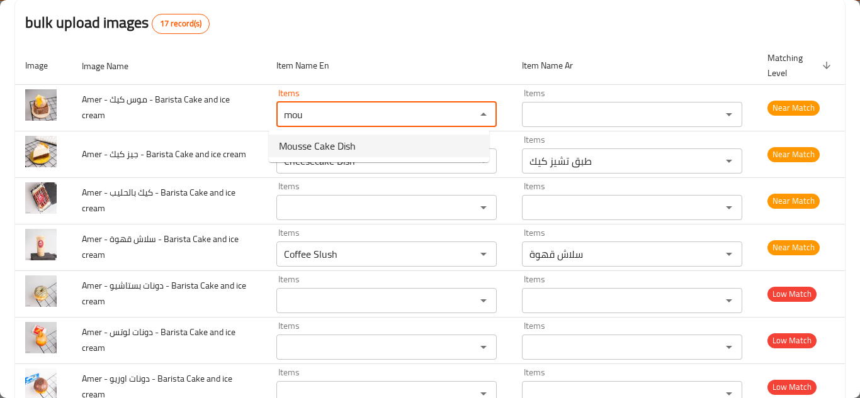
click at [359, 145] on cream-option-0 "Mousse Cake Dish" at bounding box center [379, 146] width 220 height 23
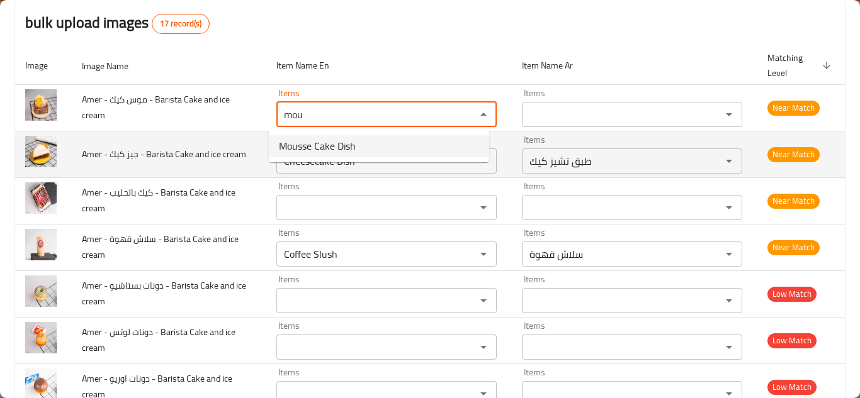
type cream "Mousse Cake Dish"
type cream-ar "طبق موس كيك"
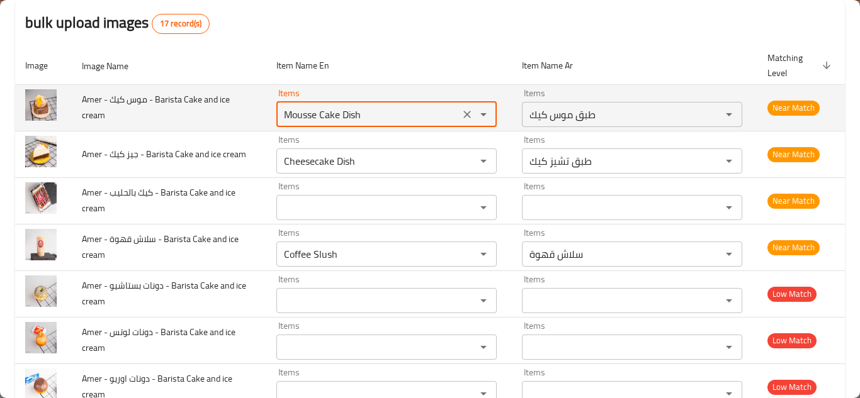
type cream "Mousse Cake Dish"
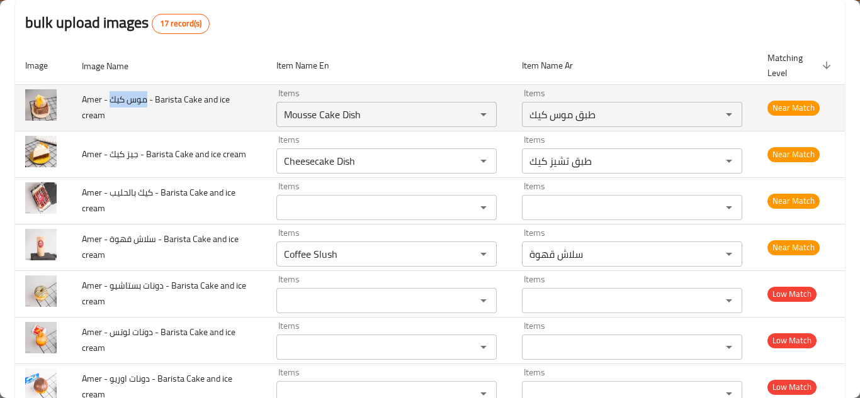
drag, startPoint x: 147, startPoint y: 99, endPoint x: 109, endPoint y: 99, distance: 38.4
click at [109, 99] on span "Amer - موس كيك - Barista Cake and ice cream" at bounding box center [156, 107] width 148 height 32
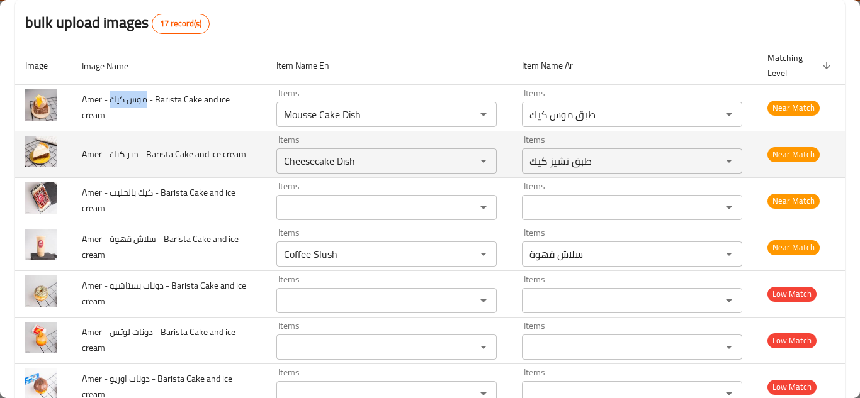
copy span "موس كيك"
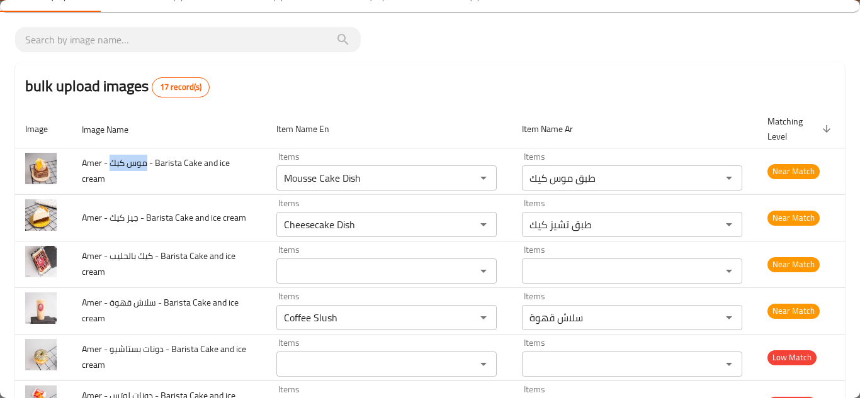
scroll to position [0, 0]
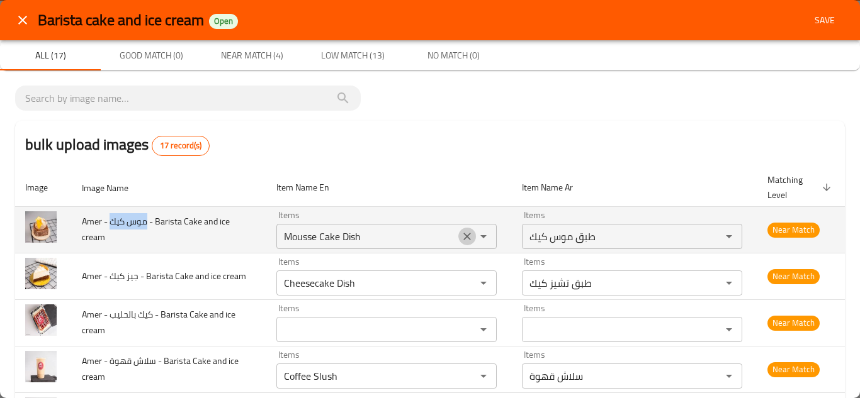
click at [461, 237] on icon "Clear" at bounding box center [467, 236] width 13 height 13
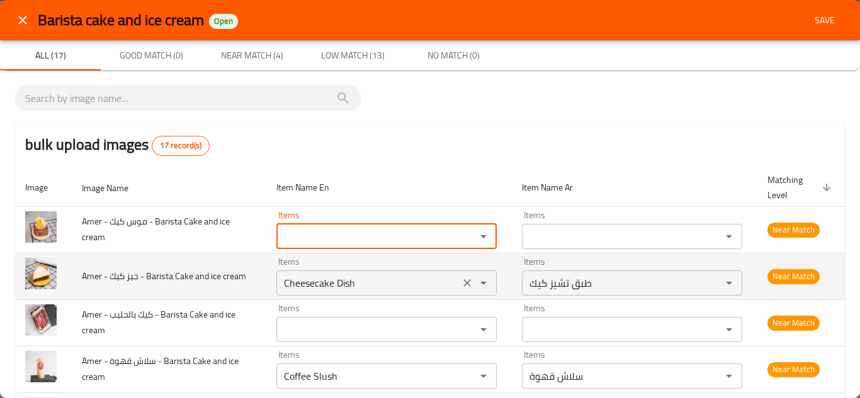
click at [458, 287] on button "Clear" at bounding box center [467, 283] width 18 height 18
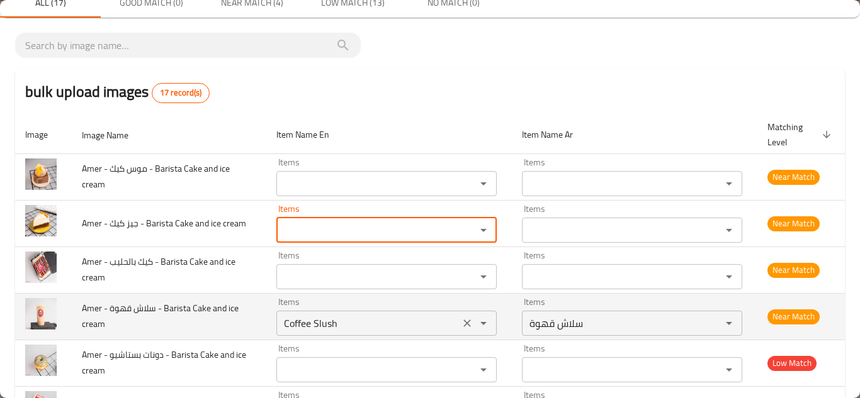
scroll to position [126, 0]
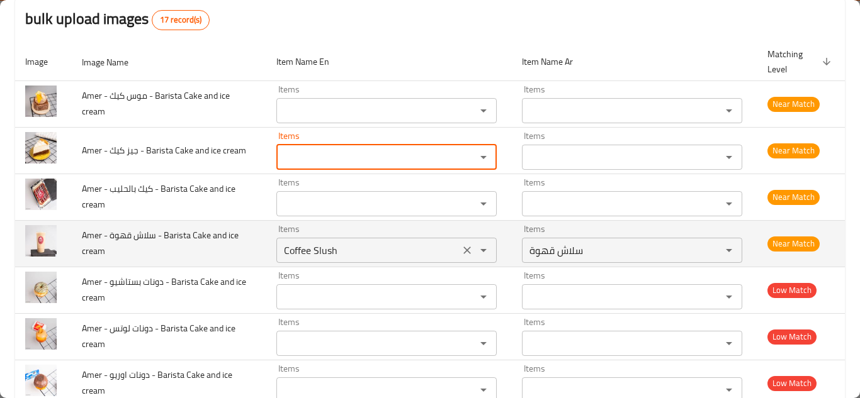
click at [463, 252] on icon "Clear" at bounding box center [467, 251] width 8 height 8
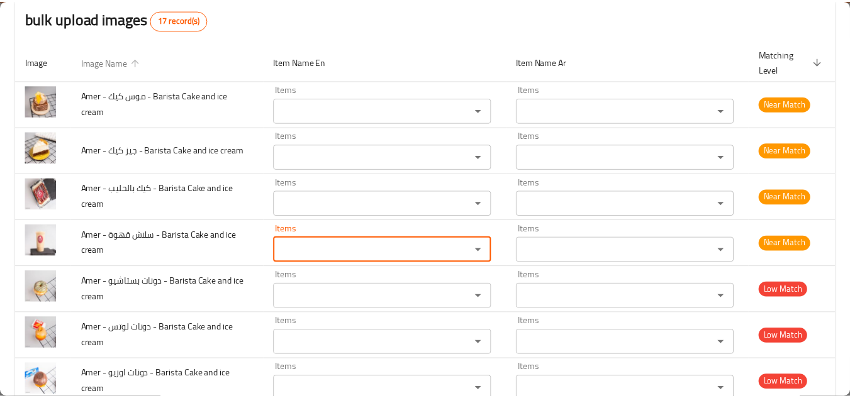
scroll to position [0, 0]
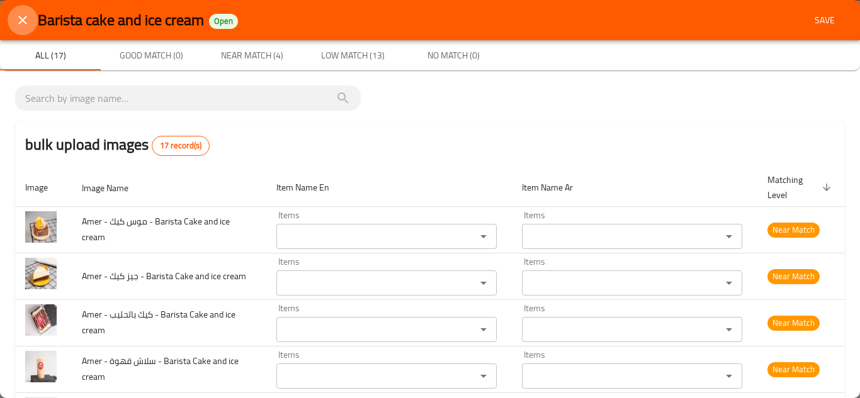
click at [23, 20] on icon "close" at bounding box center [22, 20] width 9 height 9
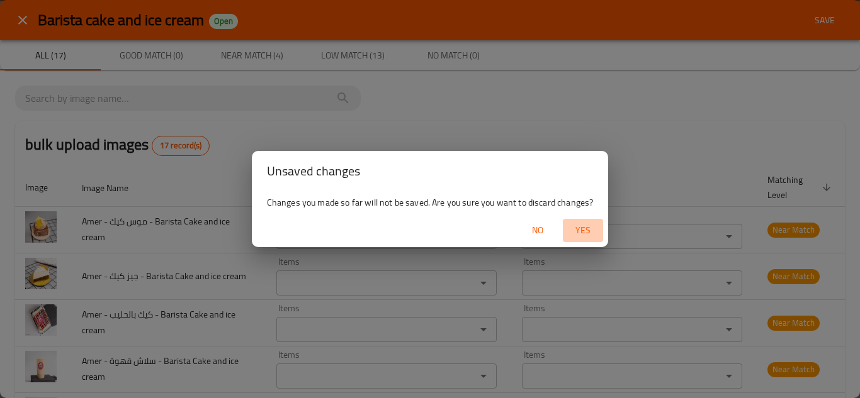
click at [593, 226] on span "Yes" at bounding box center [583, 231] width 30 height 16
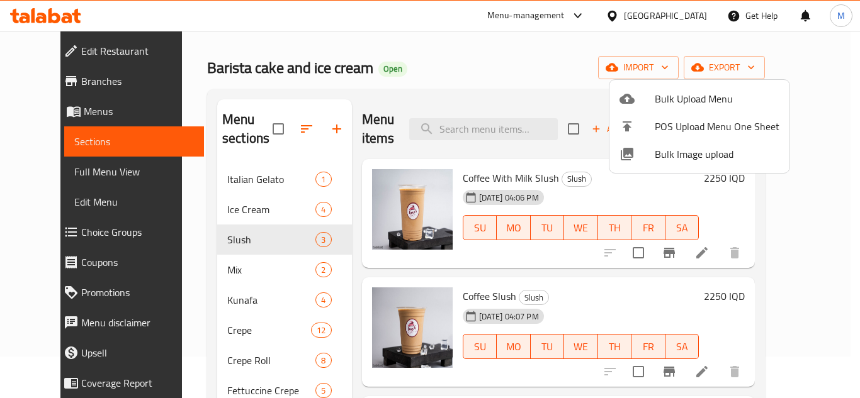
click at [461, 123] on div at bounding box center [430, 199] width 860 height 398
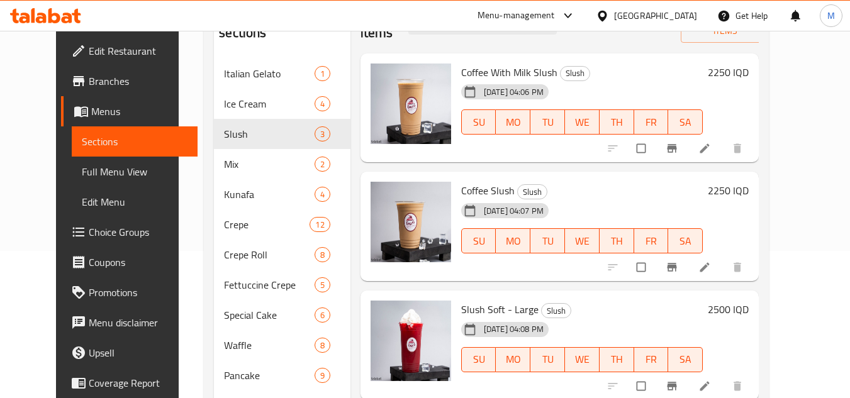
scroll to position [126, 0]
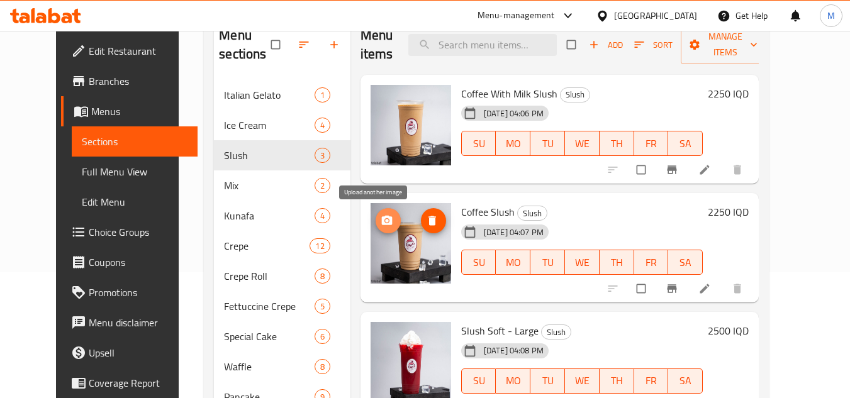
click at [376, 220] on span "upload picture" at bounding box center [388, 221] width 25 height 13
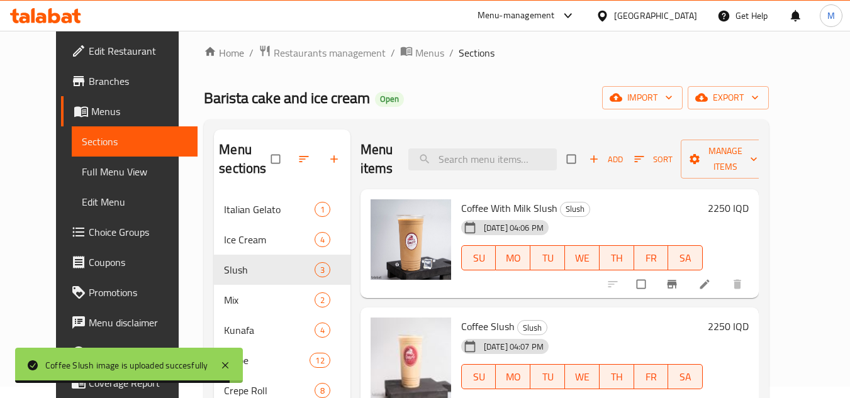
scroll to position [0, 0]
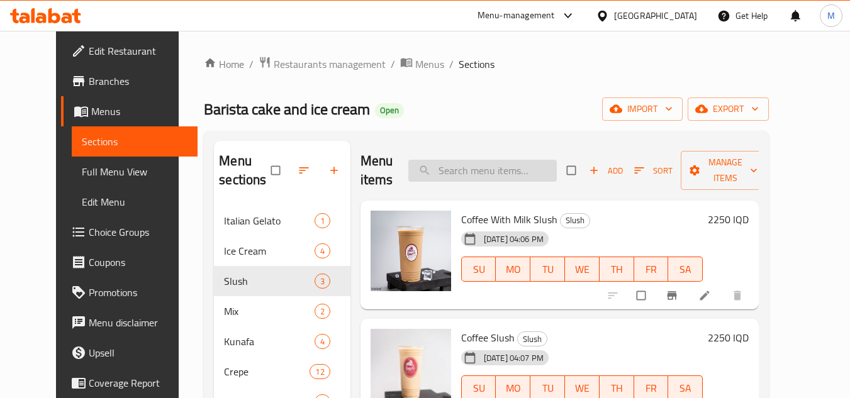
click at [495, 167] on input "search" at bounding box center [482, 171] width 149 height 22
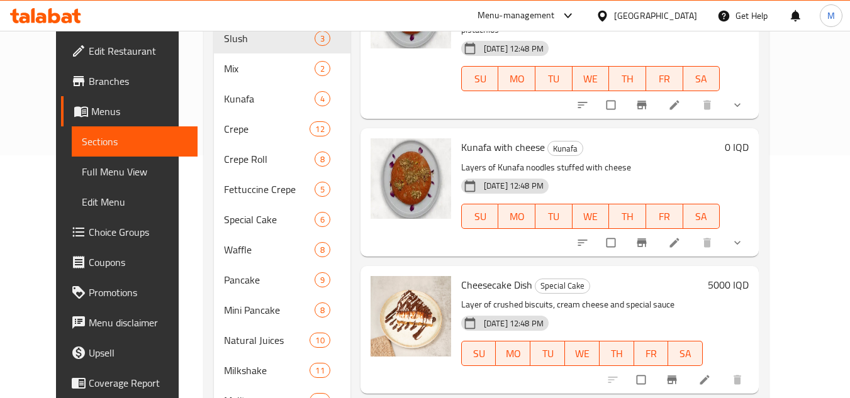
scroll to position [315, 0]
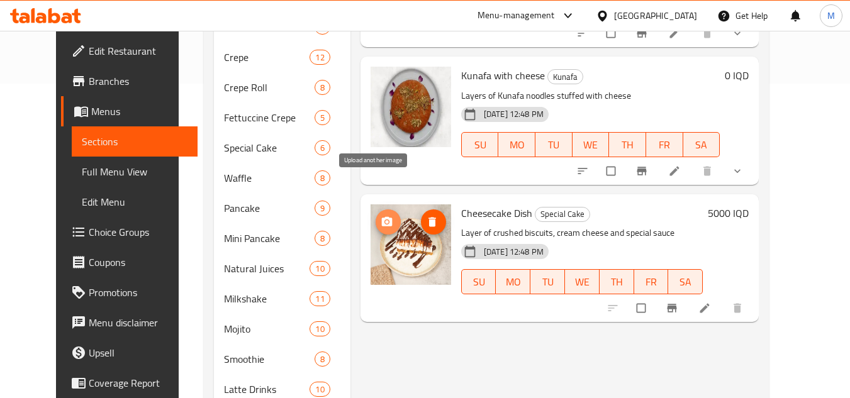
click at [381, 216] on icon "upload picture" at bounding box center [386, 220] width 11 height 9
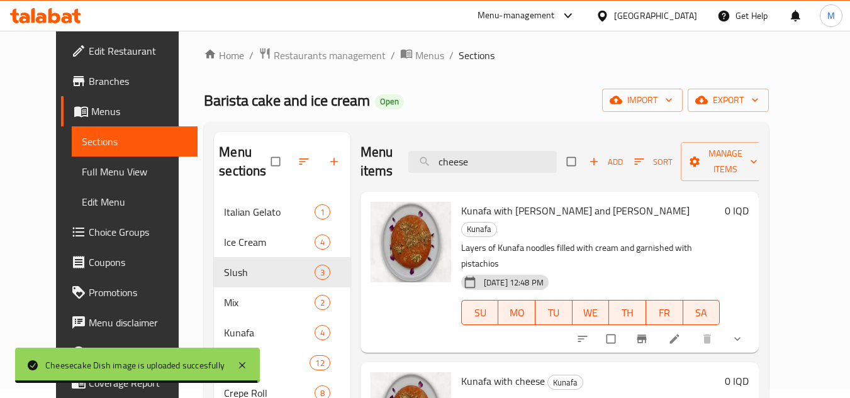
scroll to position [0, 0]
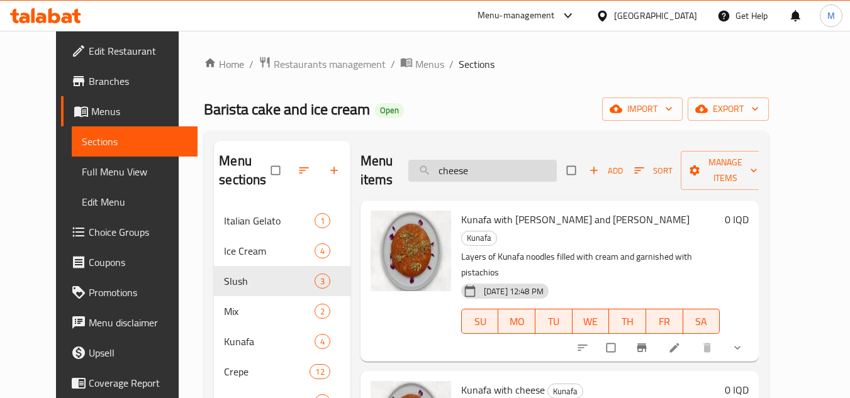
click at [461, 176] on input "cheese" at bounding box center [482, 171] width 149 height 22
click at [460, 174] on input "cheese" at bounding box center [482, 171] width 149 height 22
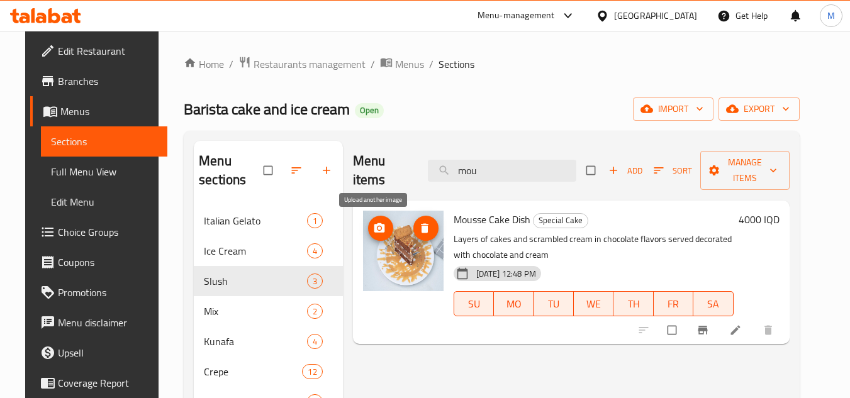
type input "mou"
click at [377, 227] on icon "upload picture" at bounding box center [379, 227] width 11 height 9
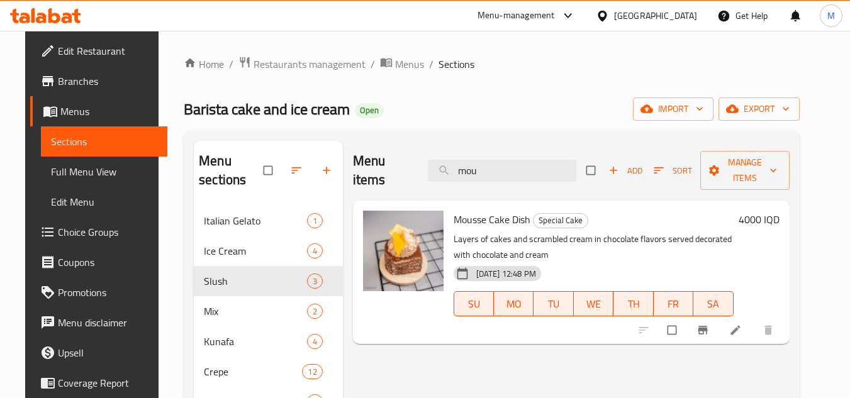
click at [67, 16] on icon at bounding box center [45, 15] width 71 height 15
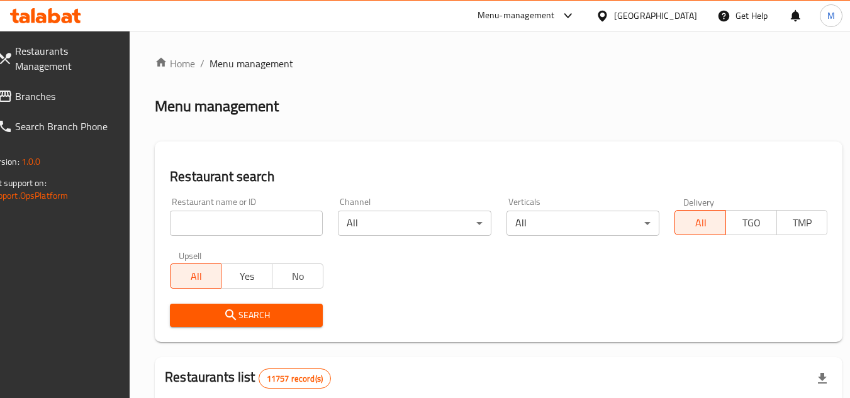
click at [307, 216] on input "search" at bounding box center [246, 223] width 153 height 25
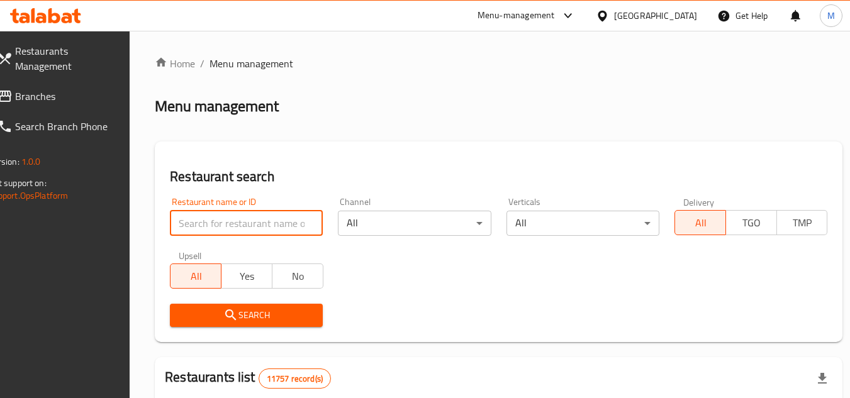
paste input "630771"
type input "630771"
click button "Search" at bounding box center [246, 315] width 153 height 23
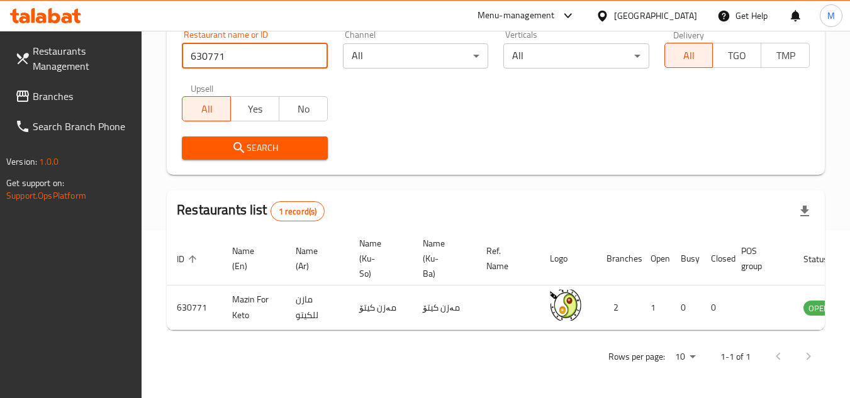
scroll to position [0, 78]
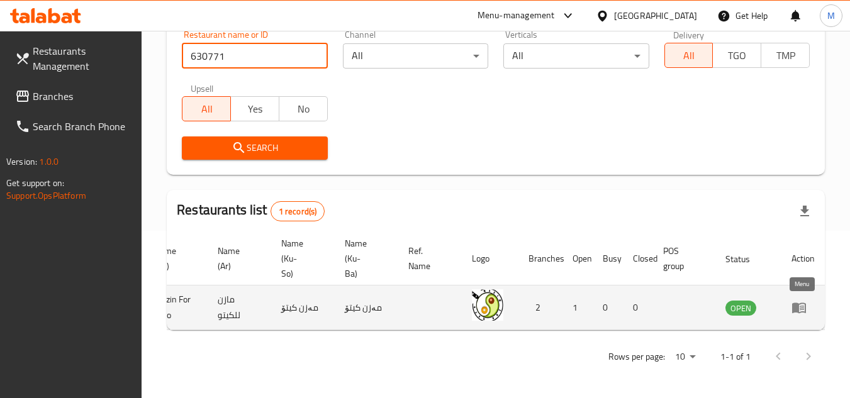
click at [802, 300] on icon "enhanced table" at bounding box center [799, 307] width 15 height 15
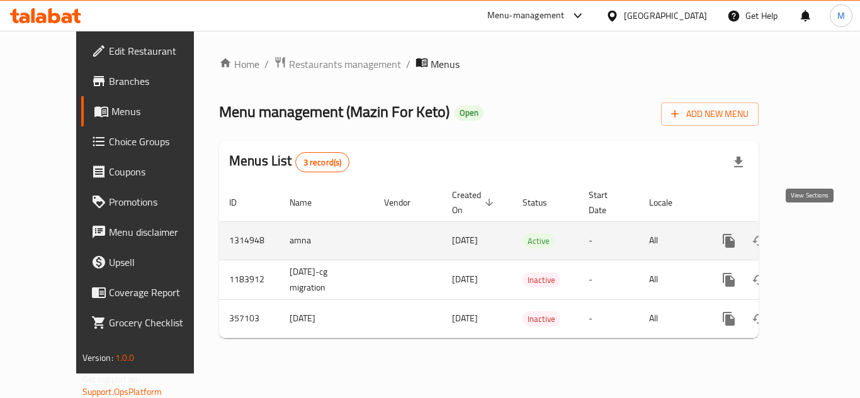
click at [816, 233] on icon "enhanced table" at bounding box center [819, 240] width 15 height 15
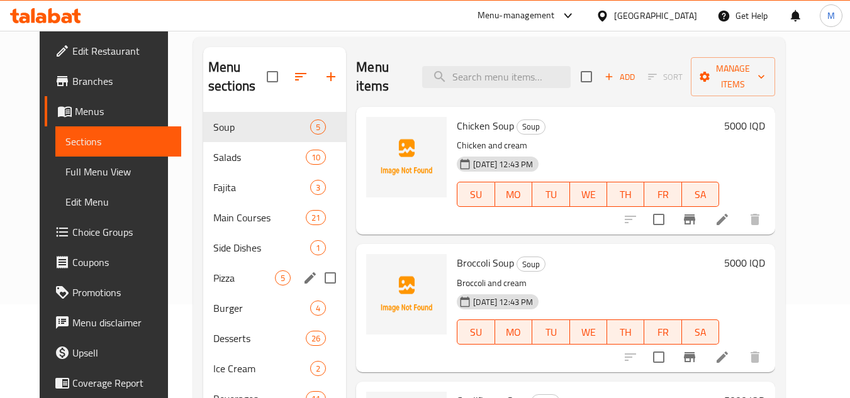
scroll to position [176, 0]
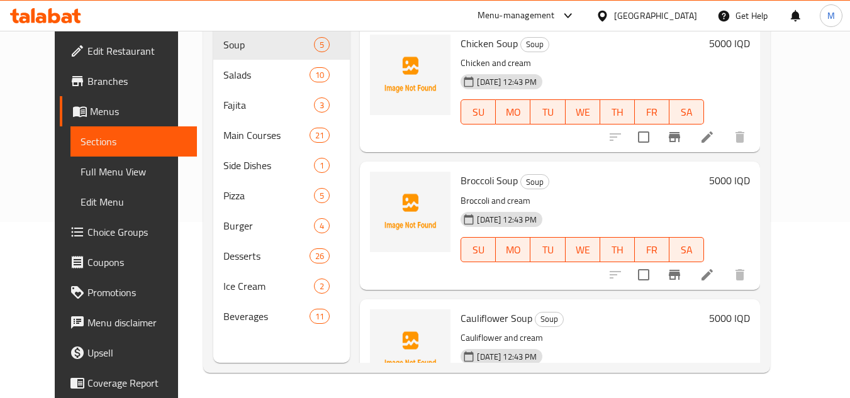
click at [770, 70] on div "Menu sections Soup 5 Salads 10 Fajita 3 Main Courses 21 Side Dishes 1 Pizza 5 B…" at bounding box center [486, 164] width 567 height 418
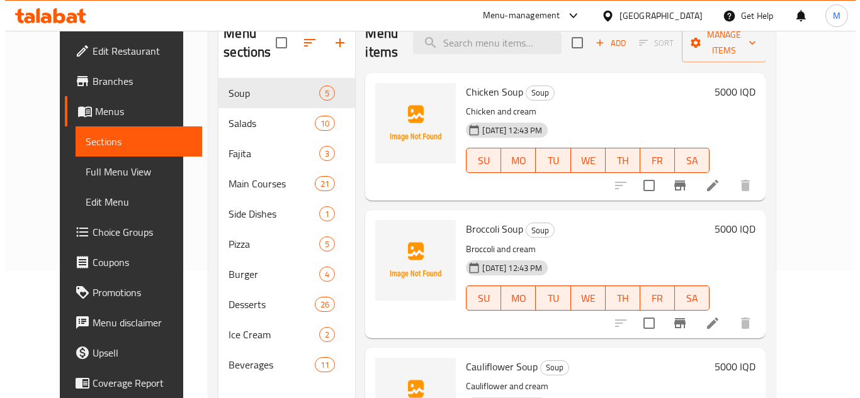
scroll to position [0, 0]
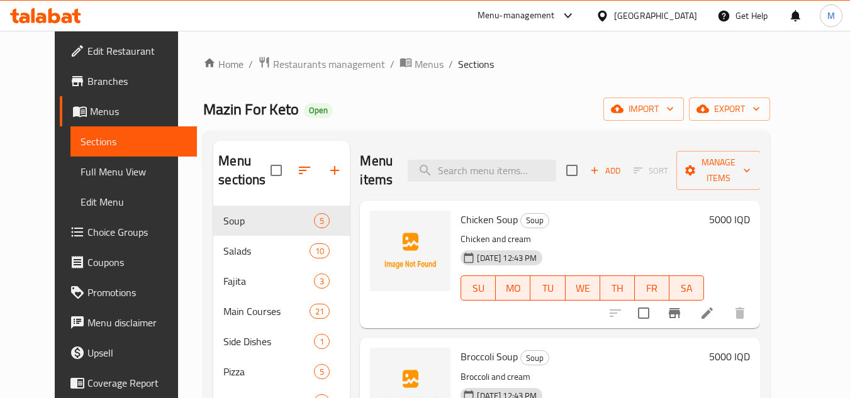
click at [661, 55] on div "Home / Restaurants management / Menus / Sections Mazin For Keto Open import exp…" at bounding box center [486, 303] width 617 height 544
click at [677, 106] on icon "button" at bounding box center [670, 109] width 13 height 13
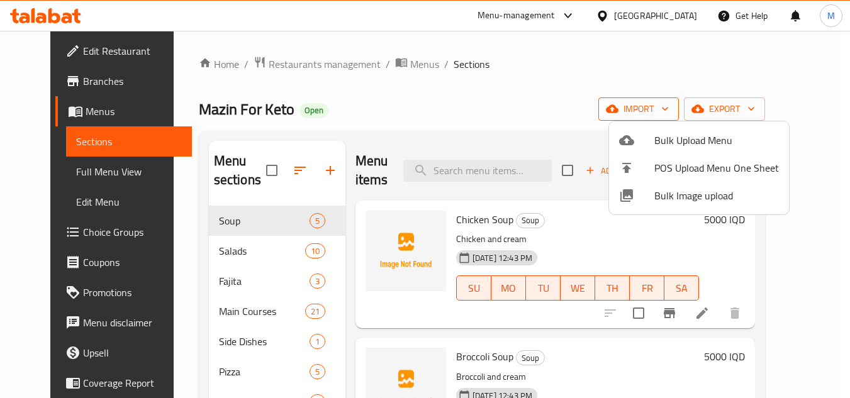
click at [724, 106] on div at bounding box center [425, 199] width 850 height 398
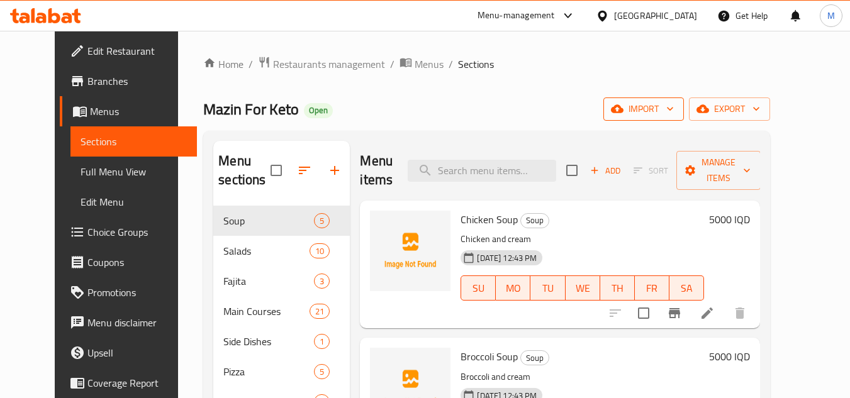
click at [677, 104] on icon "button" at bounding box center [670, 109] width 13 height 13
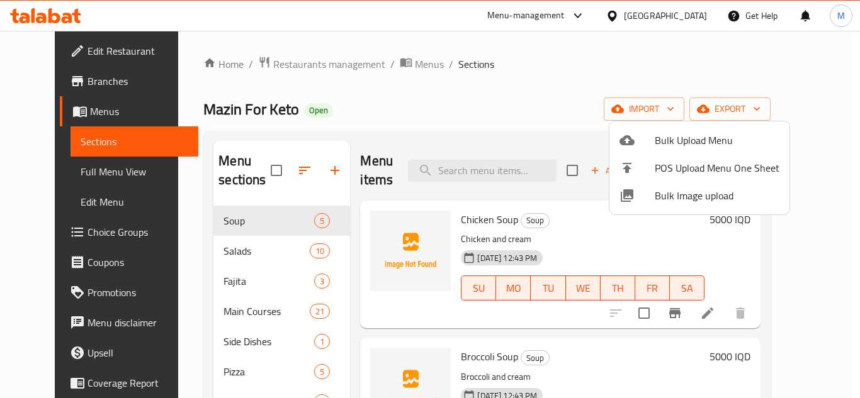
click at [672, 188] on span "Bulk Image upload" at bounding box center [716, 195] width 125 height 15
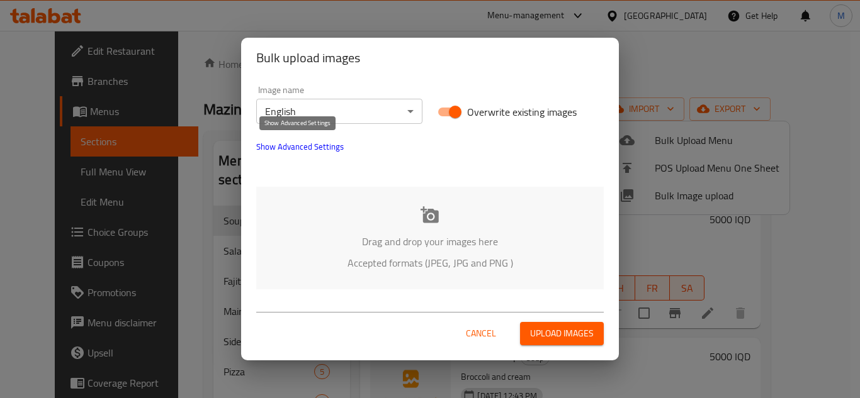
click at [313, 143] on span "Show Advanced Settings" at bounding box center [299, 146] width 87 height 15
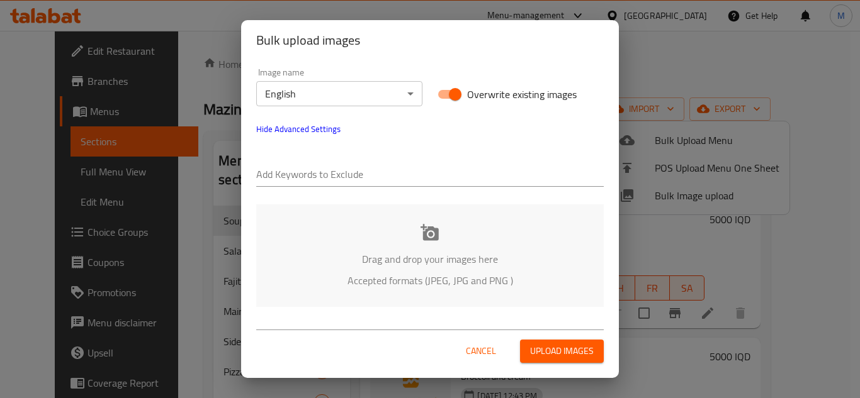
click at [331, 172] on input "text" at bounding box center [429, 176] width 347 height 20
paste input "Mazin For Keto_"
type input "Mazin For Keto_"
click at [390, 174] on input "text" at bounding box center [476, 176] width 254 height 20
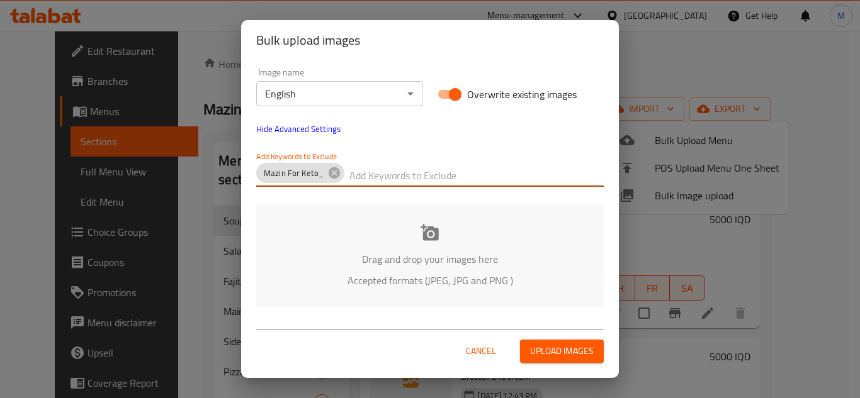
paste input "_Shkar [PERSON_NAME]"
type input "_Shkar [PERSON_NAME]"
click at [356, 256] on p "Drag and drop your images here" at bounding box center [430, 259] width 310 height 15
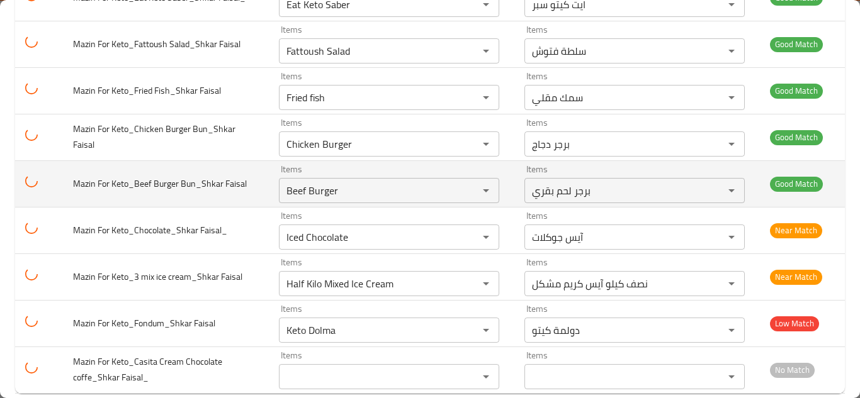
scroll to position [1510, 0]
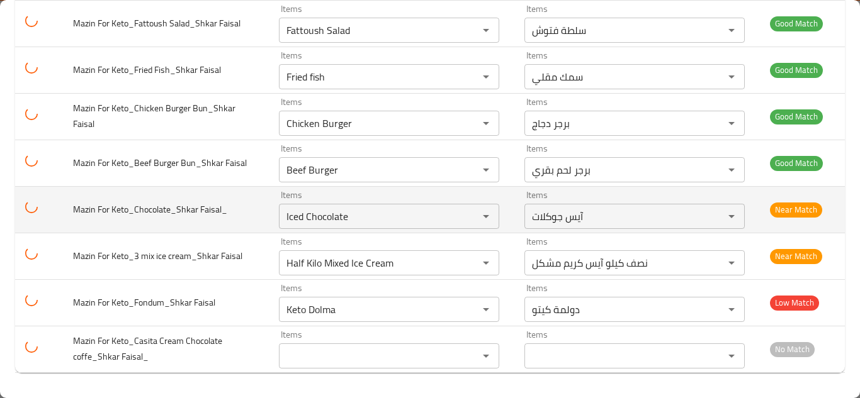
click at [235, 194] on td "Mazin For Keto_Chocolate_Shkar Faisal_" at bounding box center [166, 209] width 206 height 47
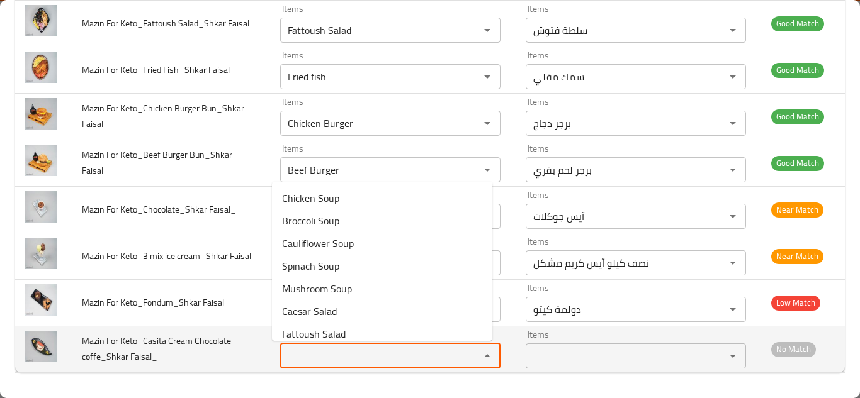
click at [301, 353] on Faisal_ "Items" at bounding box center [372, 356] width 176 height 18
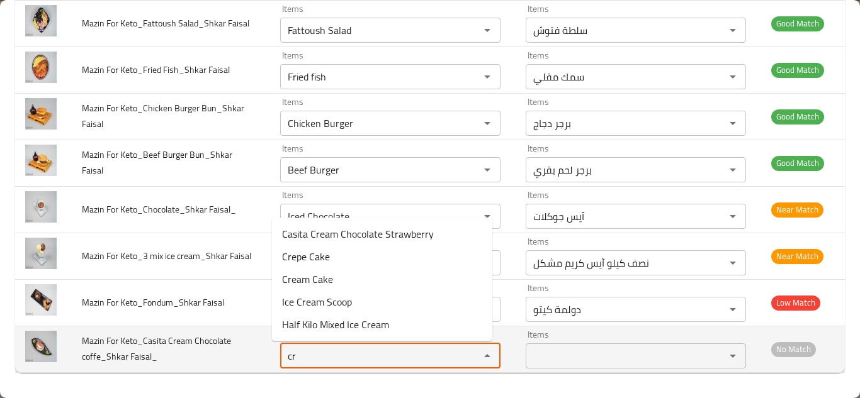
type Faisal_ "c"
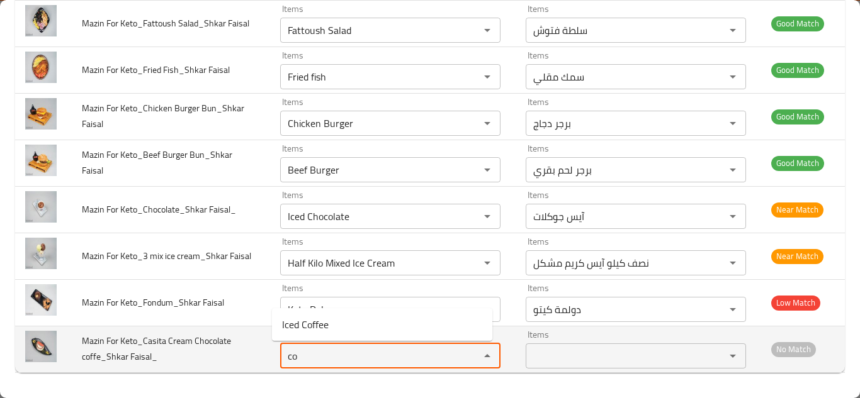
type Faisal_ "c"
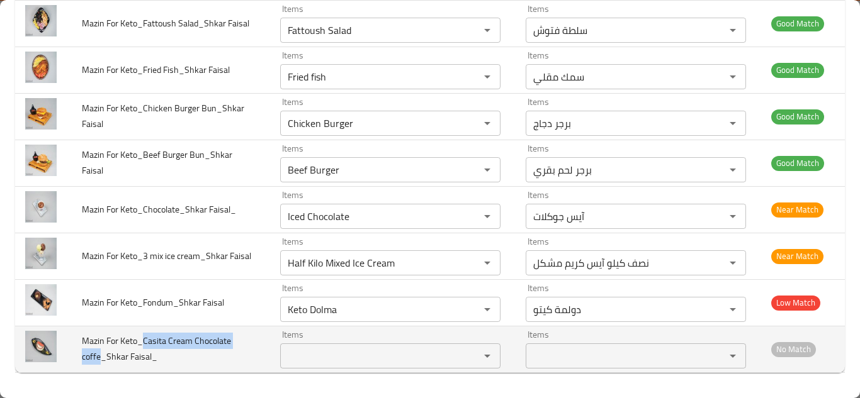
drag, startPoint x: 143, startPoint y: 340, endPoint x: 96, endPoint y: 361, distance: 51.3
click at [100, 361] on span "Mazin For Keto_Casita Cream Chocolate coffe_Shkar Faisal_" at bounding box center [156, 349] width 149 height 32
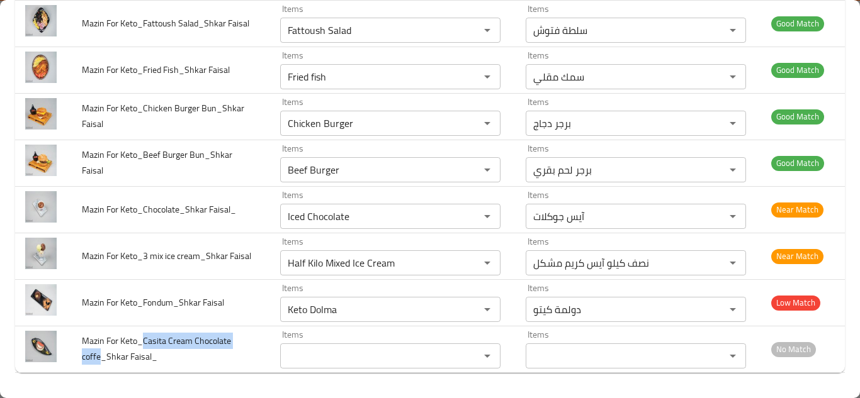
copy span "Casita Cream Chocolate coffe"
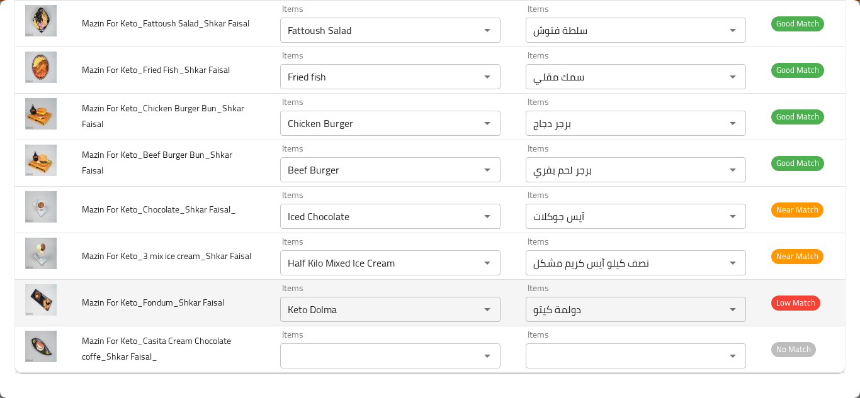
click at [234, 310] on td "Mazin For Keto_Fondum_Shkar Faisal" at bounding box center [171, 302] width 198 height 47
click at [320, 304] on Faisal "Keto Dolma" at bounding box center [372, 310] width 176 height 18
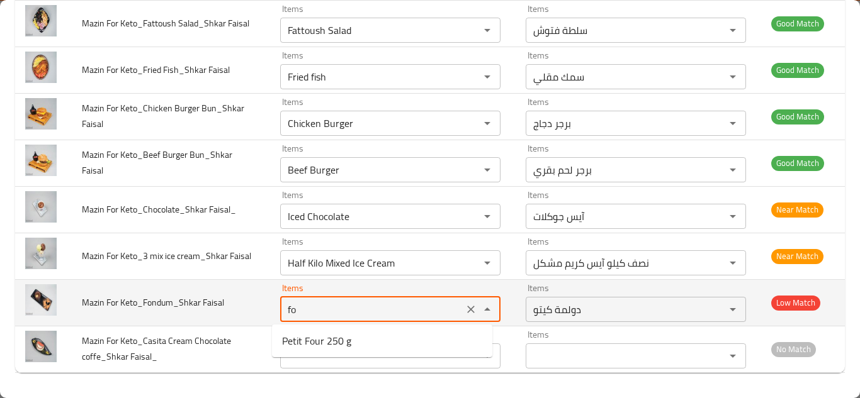
type Faisal "f"
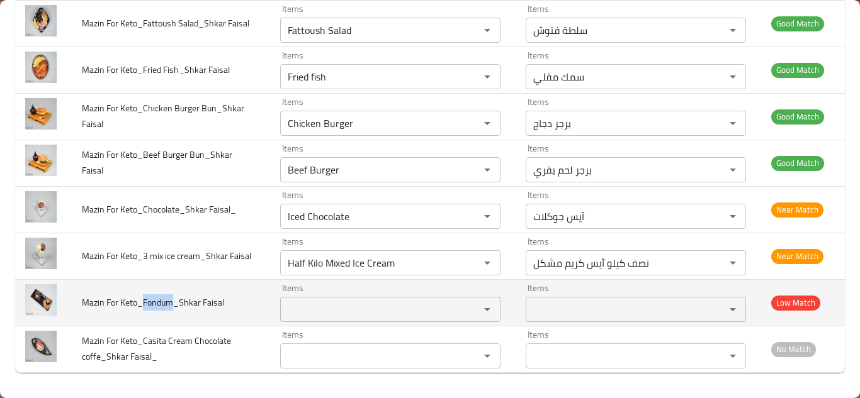
drag, startPoint x: 144, startPoint y: 302, endPoint x: 171, endPoint y: 303, distance: 27.1
click at [171, 303] on span "Mazin For Keto_Fondum_Shkar Faisal" at bounding box center [153, 303] width 142 height 16
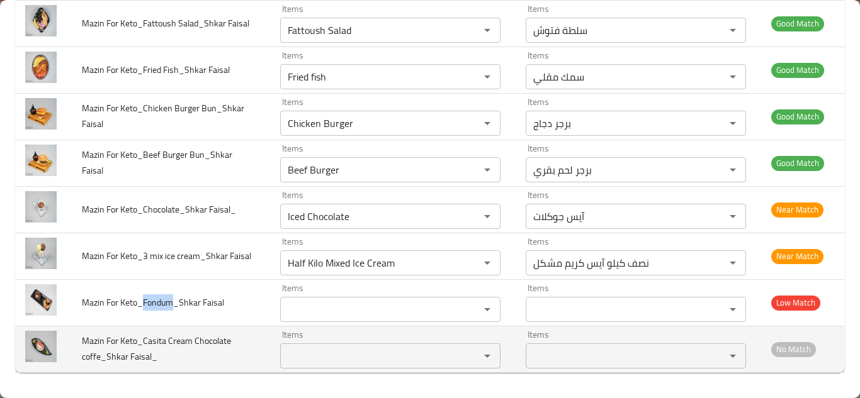
copy span "Fondum"
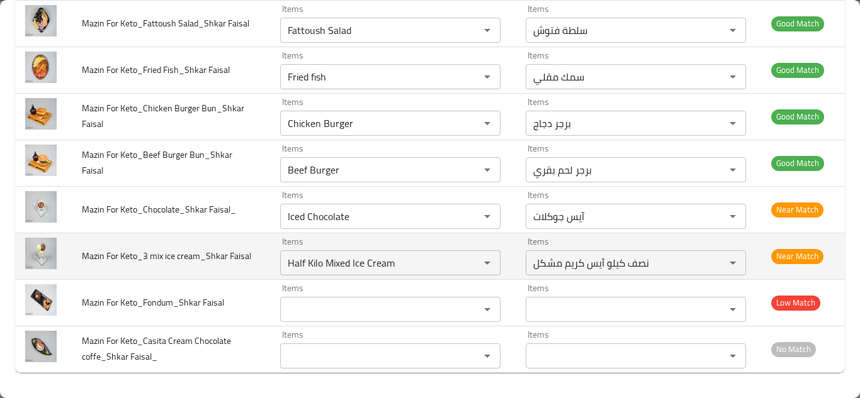
drag, startPoint x: 239, startPoint y: 264, endPoint x: 255, endPoint y: 263, distance: 15.8
click at [239, 264] on td "Mazin For Keto_3 mix ice cream_Shkar Faisal" at bounding box center [171, 256] width 198 height 47
click at [318, 256] on Faisal "Half Kilo Mixed Ice Cream" at bounding box center [372, 263] width 176 height 18
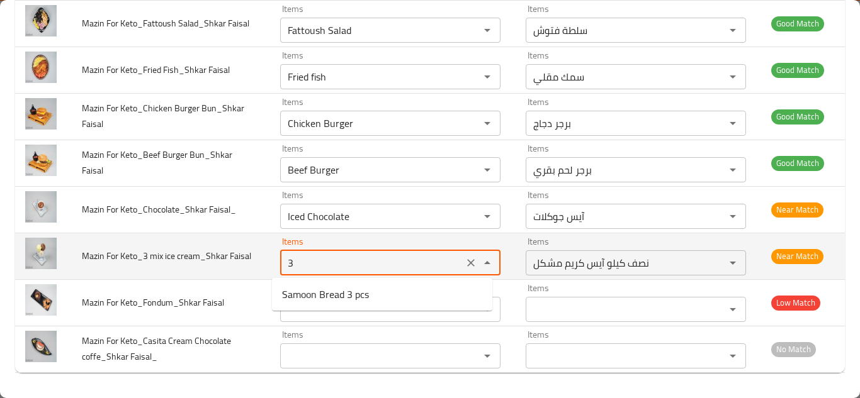
type Faisal "3"
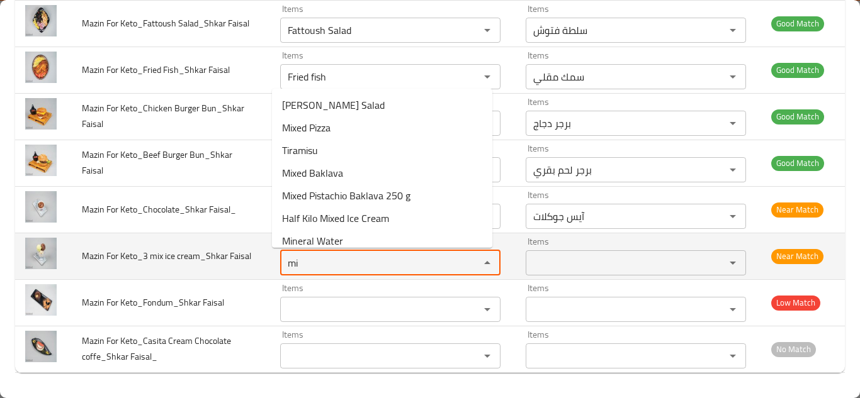
type Faisal "m"
click at [143, 248] on span "Mazin For Keto_3 mix ice cream_Shkar Faisal" at bounding box center [166, 256] width 169 height 16
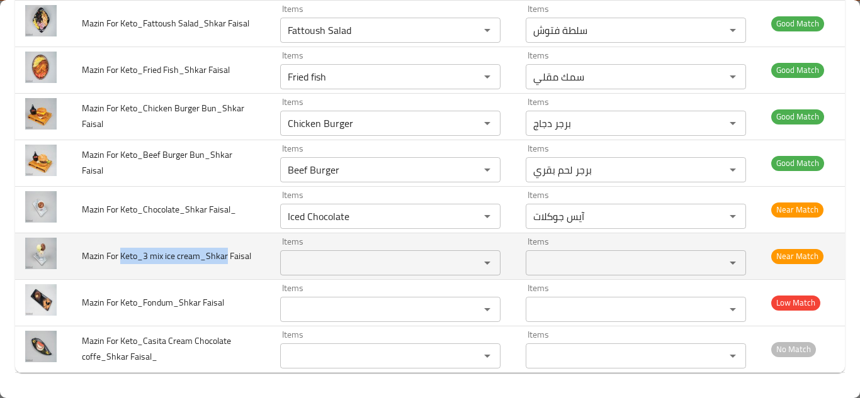
drag, startPoint x: 143, startPoint y: 247, endPoint x: 179, endPoint y: 247, distance: 35.9
click at [179, 248] on span "Mazin For Keto_3 mix ice cream_Shkar Faisal" at bounding box center [166, 256] width 169 height 16
click at [156, 264] on td "Mazin For Keto_3 mix ice cream_Shkar Faisal" at bounding box center [171, 256] width 198 height 47
drag, startPoint x: 145, startPoint y: 247, endPoint x: 200, endPoint y: 248, distance: 55.4
click at [200, 248] on span "Mazin For Keto_3 mix ice cream_Shkar Faisal" at bounding box center [166, 256] width 169 height 16
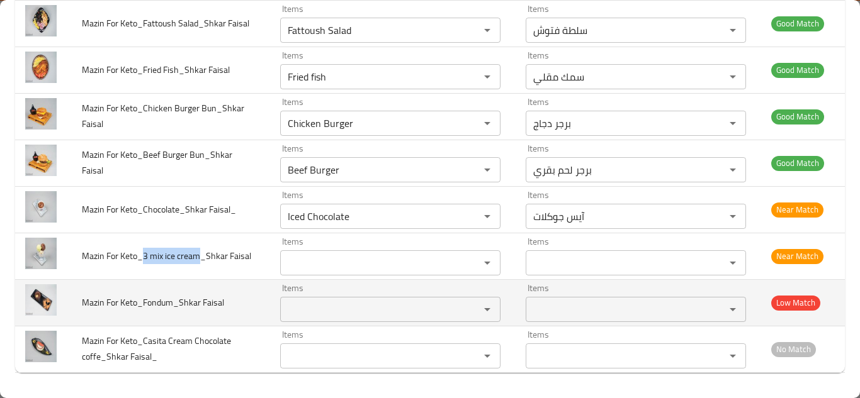
copy span "3 mix ice cream"
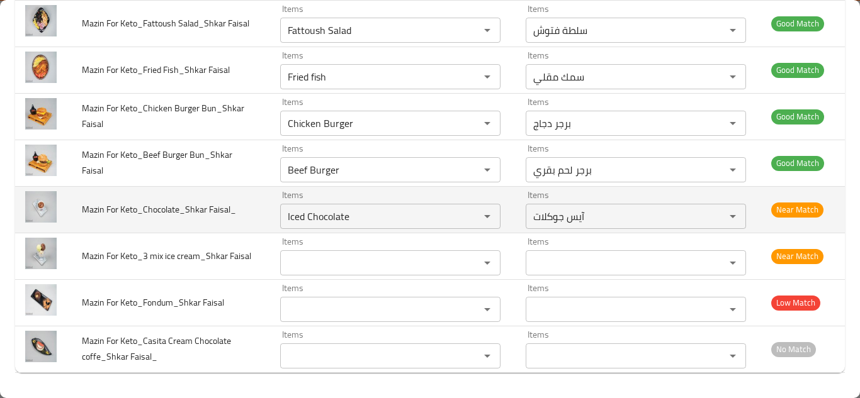
click at [235, 229] on td "Mazin For Keto_Chocolate_Shkar Faisal_" at bounding box center [171, 209] width 198 height 47
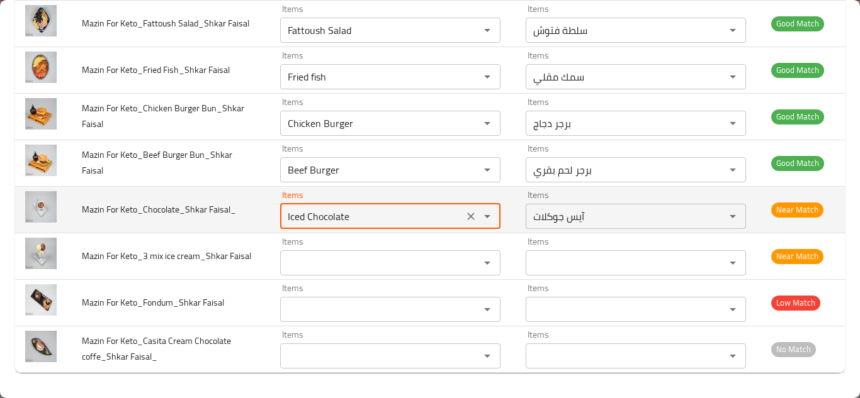
click at [356, 213] on Faisal_ "Iced Chocolate" at bounding box center [372, 217] width 176 height 18
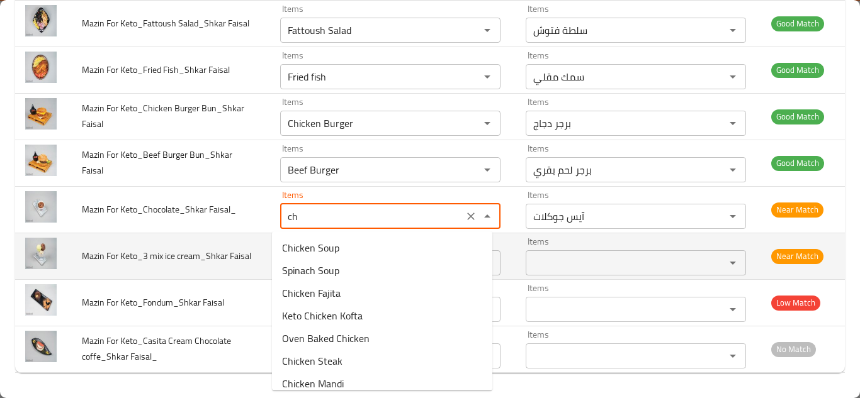
type Faisal_ "c"
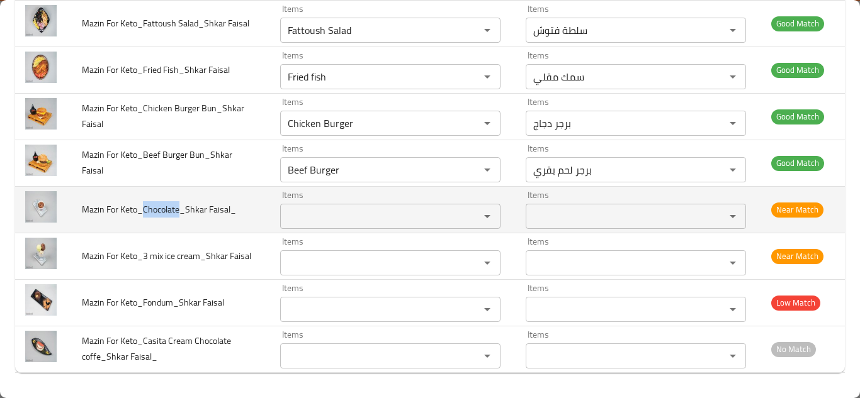
drag, startPoint x: 143, startPoint y: 208, endPoint x: 179, endPoint y: 210, distance: 35.9
click at [179, 210] on span "Mazin For Keto_Chocolate_Shkar Faisal_" at bounding box center [159, 209] width 154 height 16
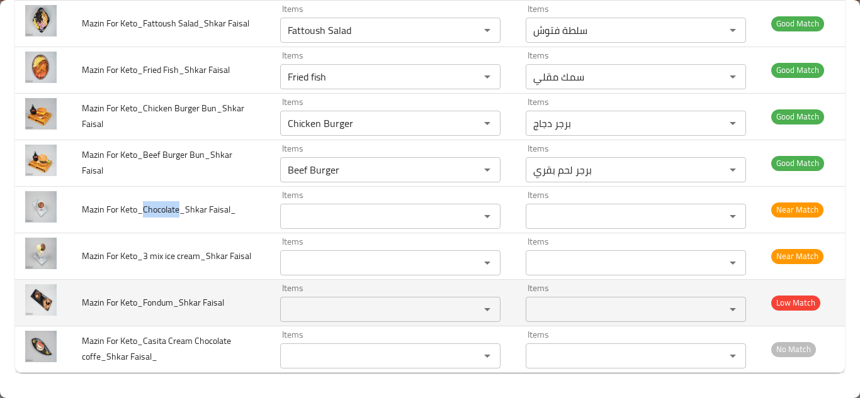
copy span "Chocolate"
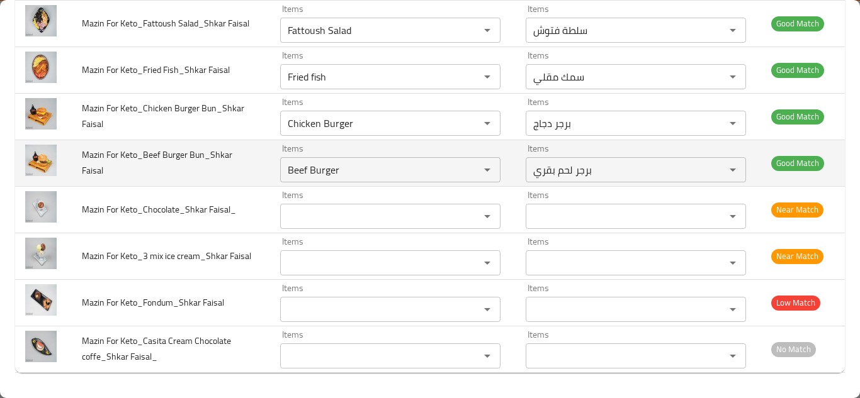
click at [238, 174] on td "Mazin For Keto_Beef Burger Bun_Shkar Faisal" at bounding box center [171, 163] width 198 height 47
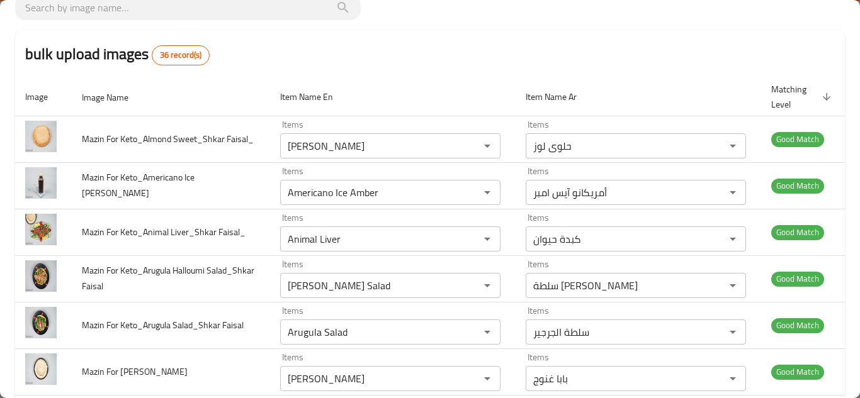
scroll to position [0, 0]
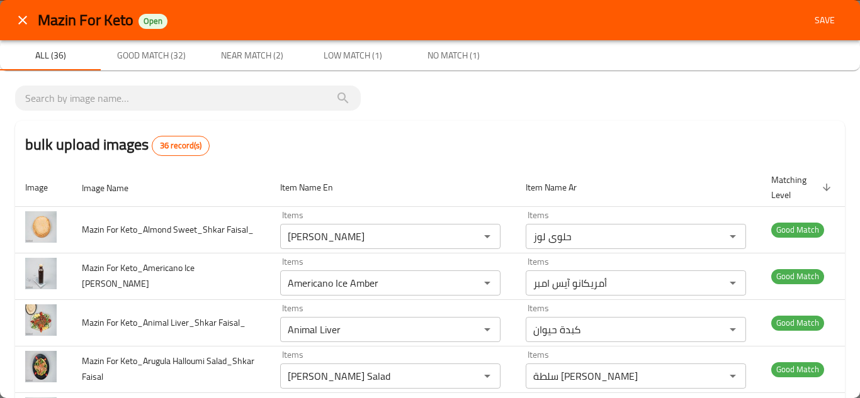
click at [820, 19] on span "Save" at bounding box center [824, 21] width 30 height 16
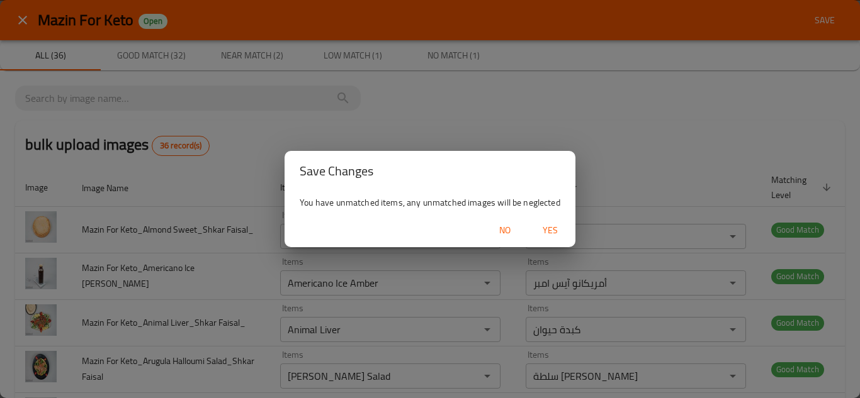
click at [548, 230] on span "Yes" at bounding box center [550, 231] width 30 height 16
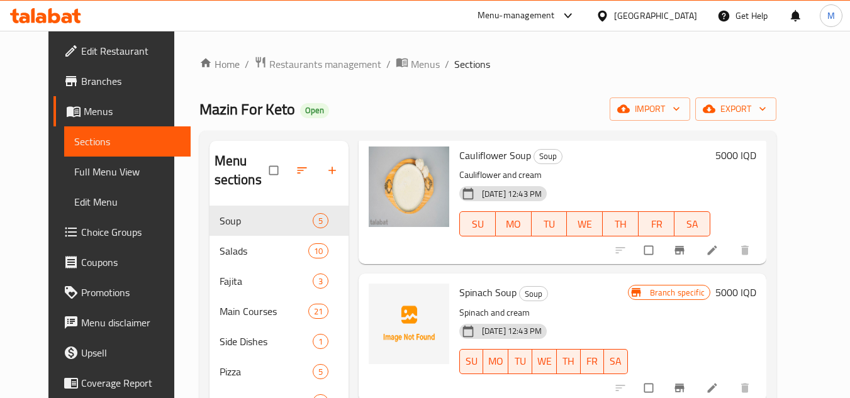
click at [669, 69] on ol "Home / Restaurants management / Menus / Sections" at bounding box center [487, 64] width 577 height 16
click at [683, 104] on icon "button" at bounding box center [676, 109] width 13 height 13
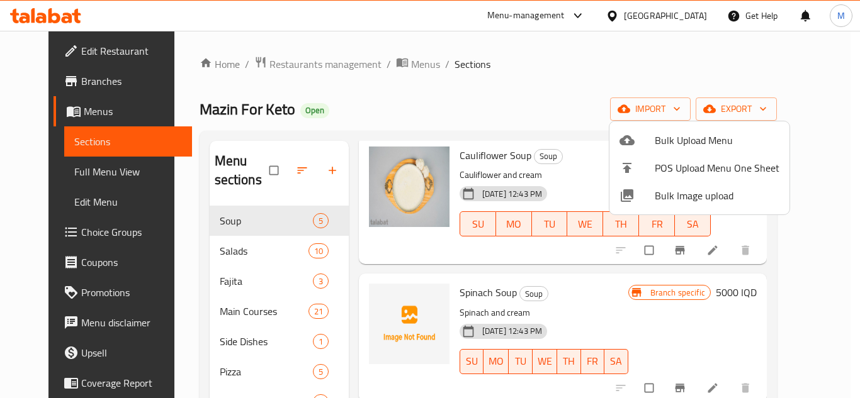
click at [610, 65] on div at bounding box center [430, 199] width 860 height 398
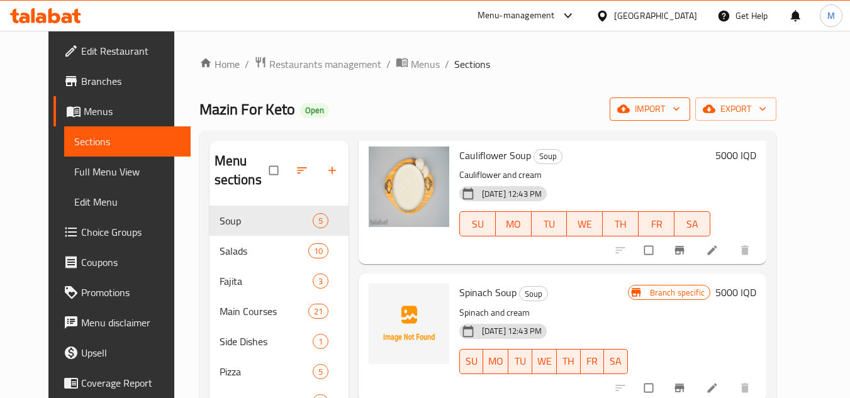
click at [683, 111] on icon "button" at bounding box center [676, 109] width 13 height 13
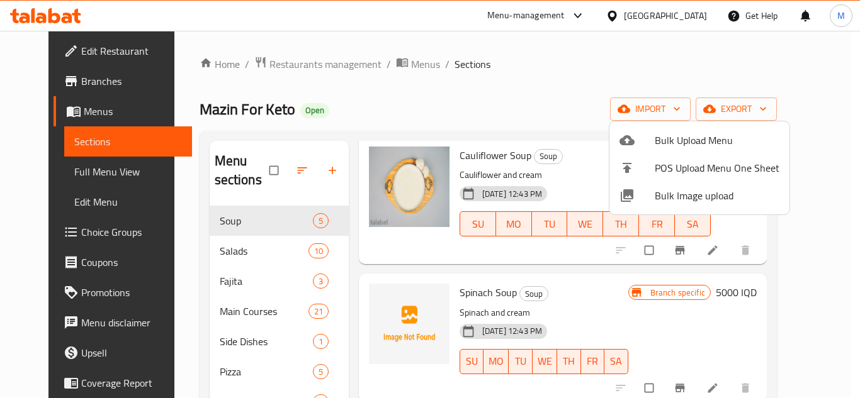
click at [657, 196] on span "Bulk Image upload" at bounding box center [716, 195] width 125 height 15
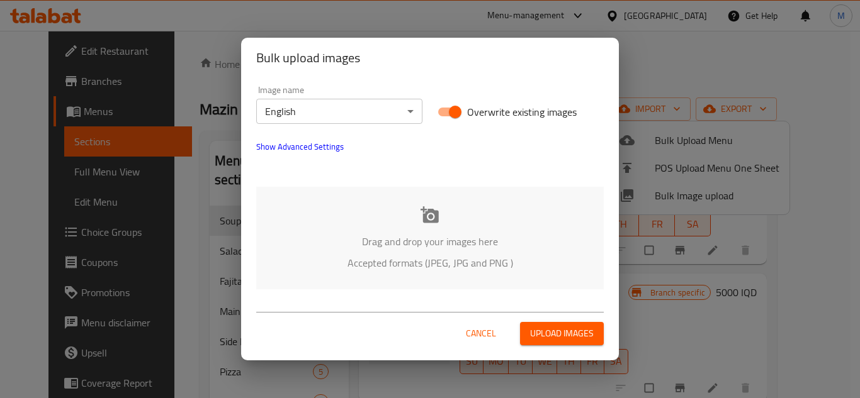
click at [403, 230] on div "Drag and drop your images here Accepted formats (JPEG, JPG and PNG )" at bounding box center [429, 238] width 347 height 103
click at [311, 140] on span "Show Advanced Settings" at bounding box center [299, 146] width 87 height 15
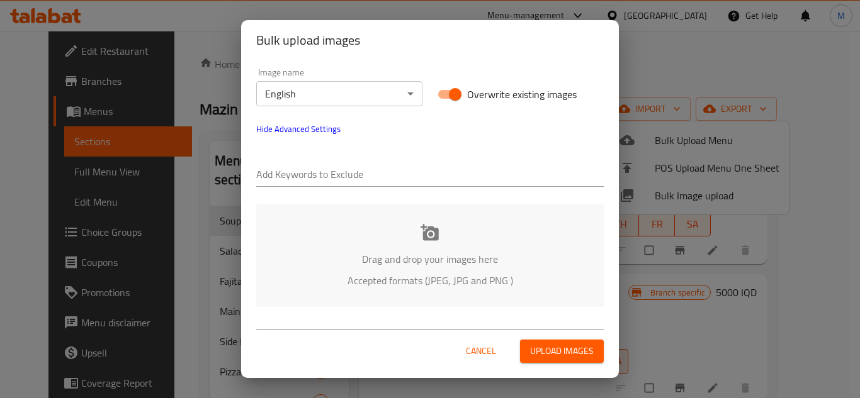
click at [298, 176] on input "text" at bounding box center [429, 176] width 347 height 20
paste input "Mazin For Keto_"
type input "Mazin For Keto_"
click at [382, 172] on input "text" at bounding box center [476, 176] width 254 height 20
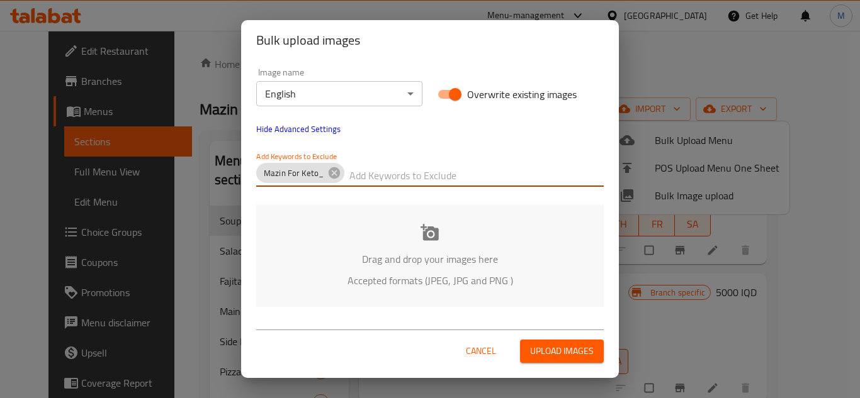
paste input "_Shkar [PERSON_NAME]"
type input "_Shkar [PERSON_NAME]"
click at [402, 252] on p "Drag and drop your images here" at bounding box center [430, 259] width 310 height 15
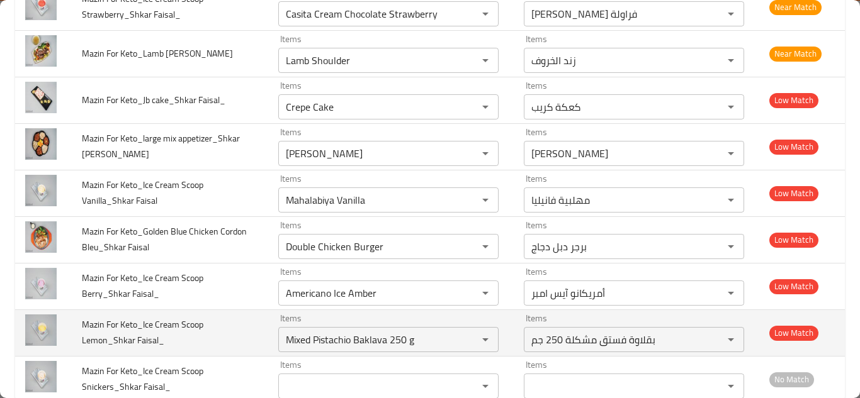
scroll to position [1231, 0]
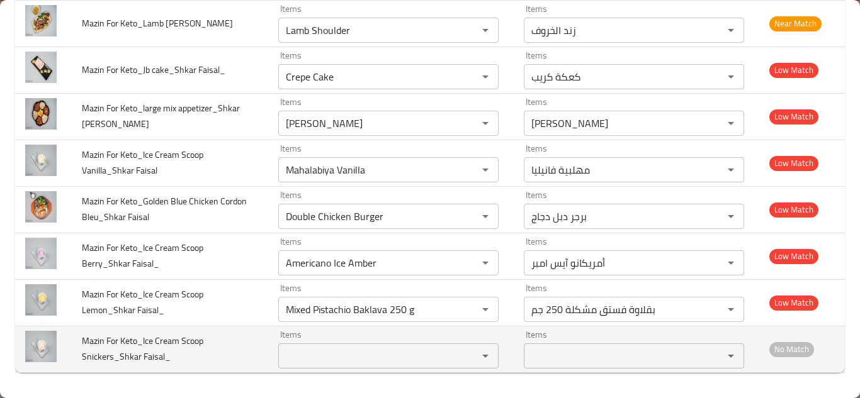
click at [330, 359] on Faisal_ "Items" at bounding box center [370, 356] width 176 height 18
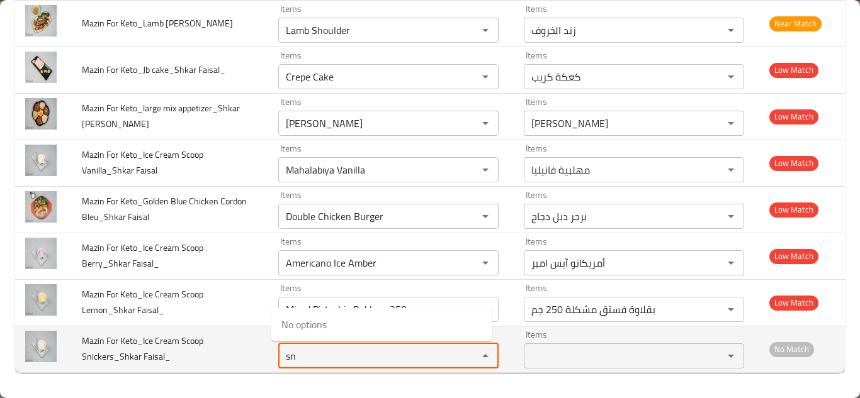
type Faisal_ "s"
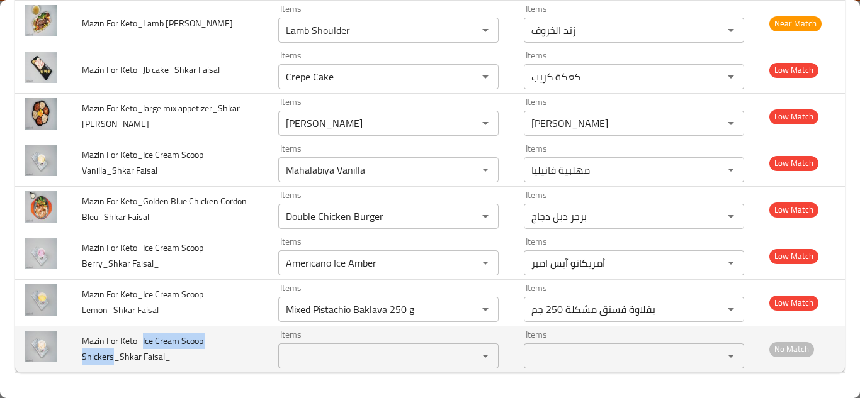
drag, startPoint x: 143, startPoint y: 340, endPoint x: 111, endPoint y: 361, distance: 38.6
click at [111, 361] on span "Mazin For Keto_Ice Cream Scoop Snickers_Shkar Faisal_" at bounding box center [142, 349] width 121 height 32
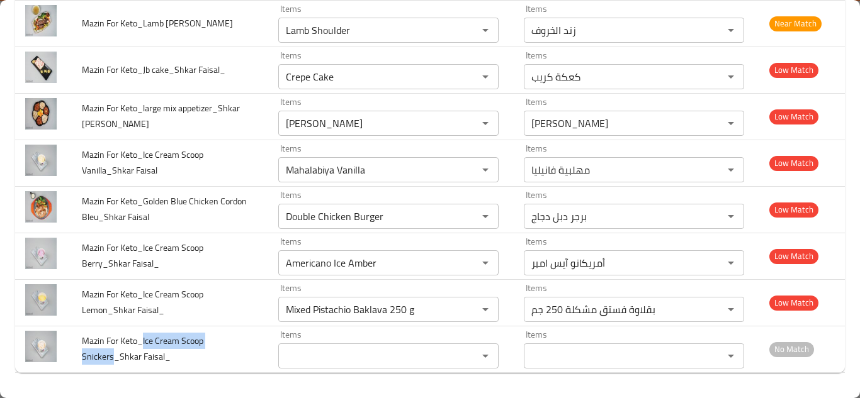
copy span "Ice Cream Scoop Snickers"
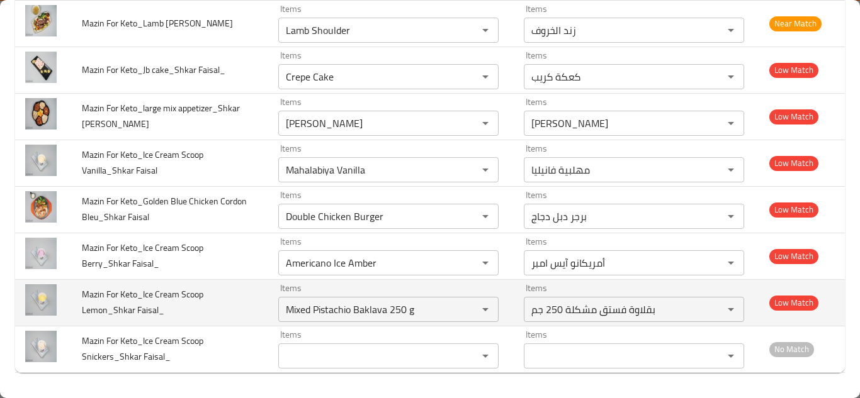
click at [234, 298] on td "Mazin For Keto_Ice Cream Scoop Lemon_Shkar Faisal_" at bounding box center [170, 302] width 196 height 47
click at [386, 297] on div "Mixed Pistachio Baklava 250 g Items" at bounding box center [388, 309] width 220 height 25
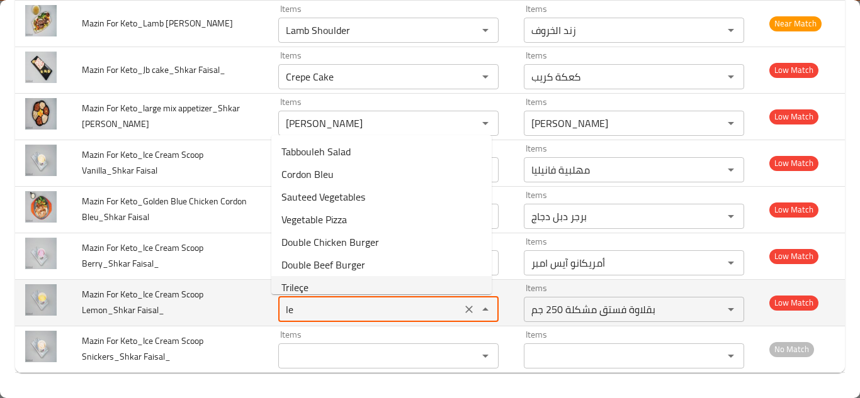
type Faisal_ "l"
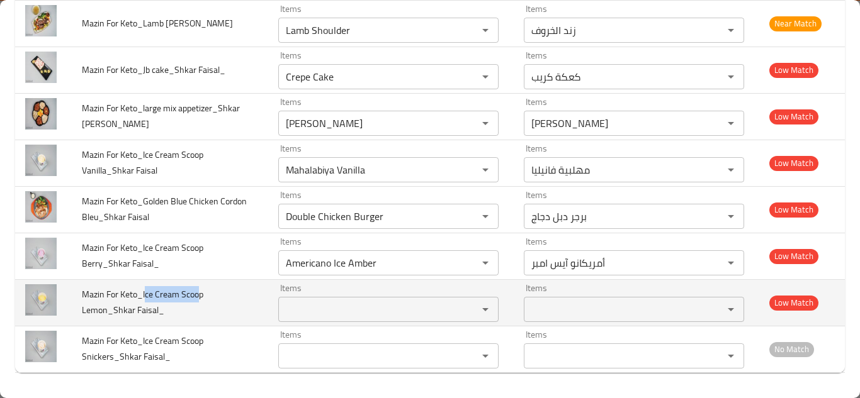
drag, startPoint x: 144, startPoint y: 293, endPoint x: 199, endPoint y: 293, distance: 55.4
click at [199, 293] on span "Mazin For Keto_Ice Cream Scoop Lemon_Shkar Faisal_" at bounding box center [142, 302] width 121 height 32
click at [213, 300] on td "Mazin For Keto_Ice Cream Scoop Lemon_Shkar Faisal_" at bounding box center [170, 302] width 196 height 47
drag, startPoint x: 143, startPoint y: 294, endPoint x: 108, endPoint y: 316, distance: 41.6
click at [108, 316] on span "Mazin For Keto_Ice Cream Scoop Lemon_Shkar Faisal_" at bounding box center [142, 302] width 121 height 32
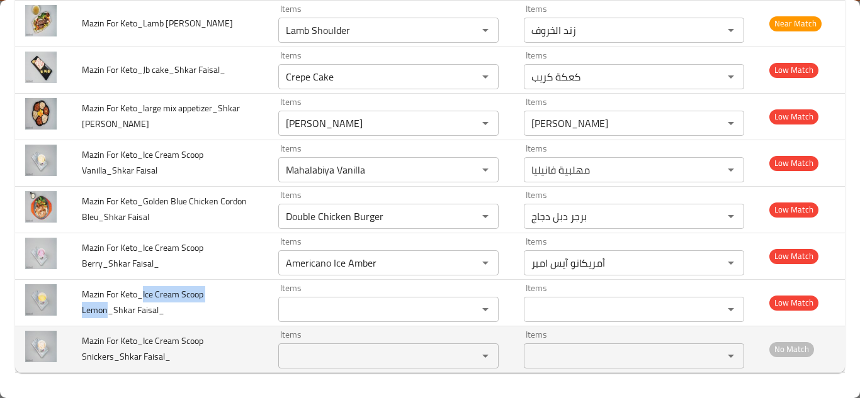
copy span "Ice Cream Scoop Lemon"
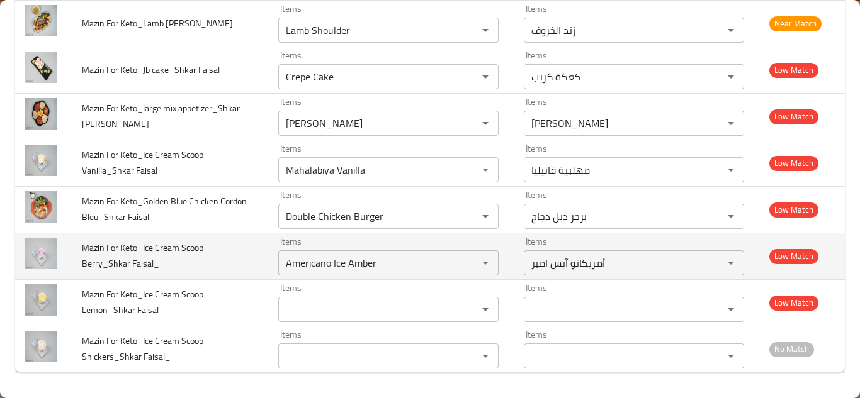
click at [227, 264] on td "Mazin For Keto_Ice Cream Scoop Berry_Shkar Faisal_" at bounding box center [170, 256] width 196 height 47
drag, startPoint x: 459, startPoint y: 263, endPoint x: 425, endPoint y: 262, distance: 34.6
click at [463, 262] on icon "Clear" at bounding box center [469, 263] width 13 height 13
drag, startPoint x: 144, startPoint y: 247, endPoint x: 155, endPoint y: 247, distance: 10.7
click at [165, 247] on span "Mazin For Keto_Ice Cream Scoop Berry_Shkar Faisal_" at bounding box center [142, 256] width 121 height 32
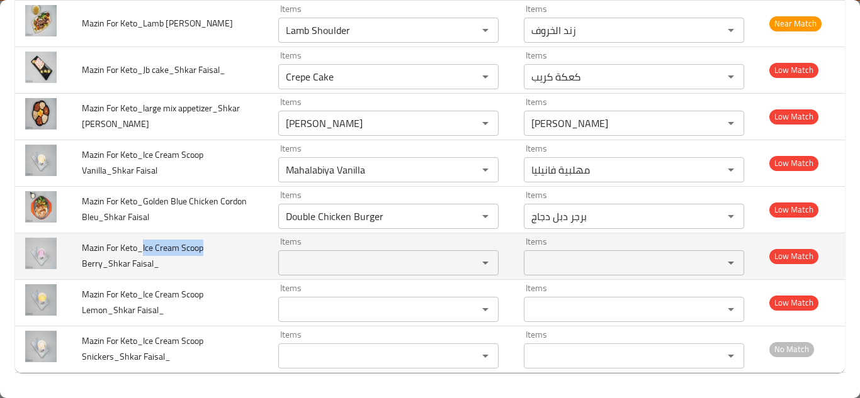
drag, startPoint x: 141, startPoint y: 246, endPoint x: 201, endPoint y: 257, distance: 61.5
click at [201, 256] on span "Mazin For Keto_Ice Cream Scoop Berry_Shkar Faisal_" at bounding box center [142, 256] width 121 height 32
drag, startPoint x: 201, startPoint y: 257, endPoint x: 116, endPoint y: 255, distance: 85.6
click at [116, 255] on td "Mazin For Keto_Ice Cream Scoop Berry_Shkar Faisal_" at bounding box center [170, 256] width 196 height 47
click at [157, 249] on span "Mazin For Keto_Ice Cream Scoop Berry_Shkar Faisal_" at bounding box center [142, 256] width 121 height 32
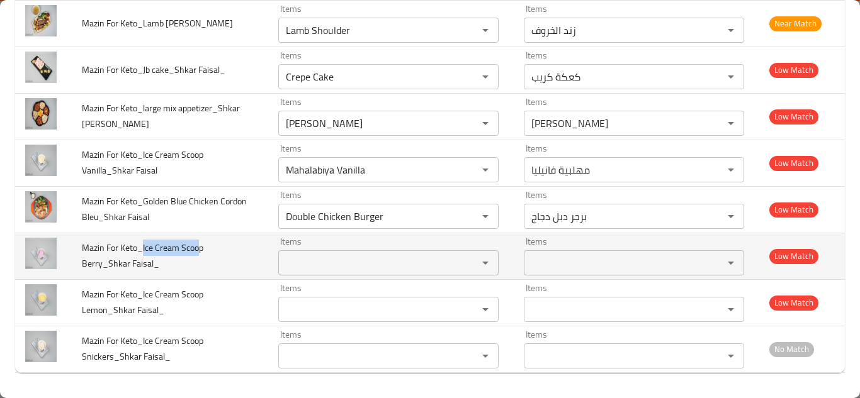
drag, startPoint x: 143, startPoint y: 248, endPoint x: 203, endPoint y: 247, distance: 59.8
click at [203, 247] on span "Mazin For Keto_Ice Cream Scoop Berry_Shkar Faisal_" at bounding box center [142, 256] width 121 height 32
click at [178, 253] on span "Mazin For Keto_Ice Cream Scoop Berry_Shkar Faisal_" at bounding box center [142, 256] width 121 height 32
click at [151, 249] on span "Mazin For Keto_Ice Cream Scoop Berry_Shkar Faisal_" at bounding box center [142, 256] width 121 height 32
drag, startPoint x: 101, startPoint y: 264, endPoint x: 143, endPoint y: 249, distance: 44.8
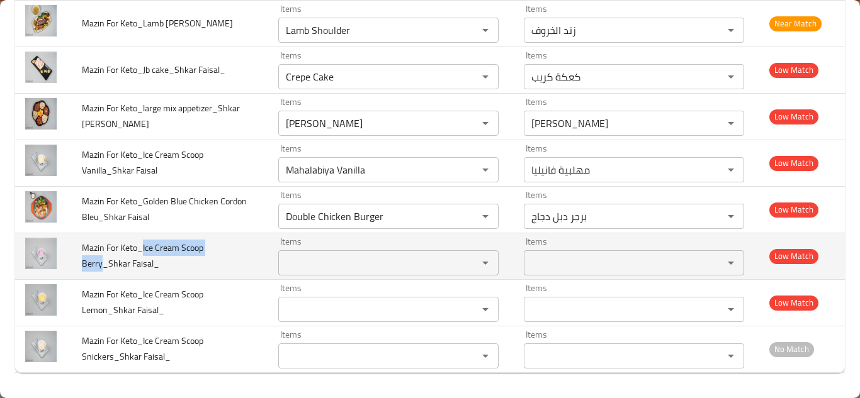
click at [143, 249] on span "Mazin For Keto_Ice Cream Scoop Berry_Shkar Faisal_" at bounding box center [142, 256] width 121 height 32
copy span "Ice Cream Scoop [PERSON_NAME]"
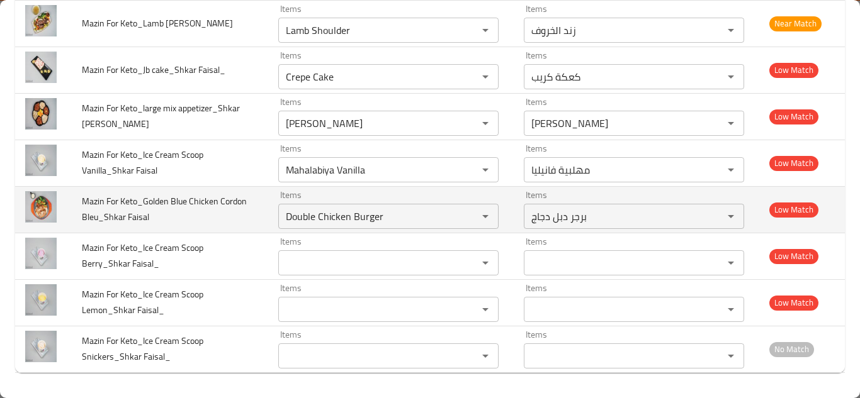
click at [237, 219] on td "Mazin For Keto_Golden Blue Chicken Cordon Bleu_Shkar Faisal" at bounding box center [170, 209] width 196 height 47
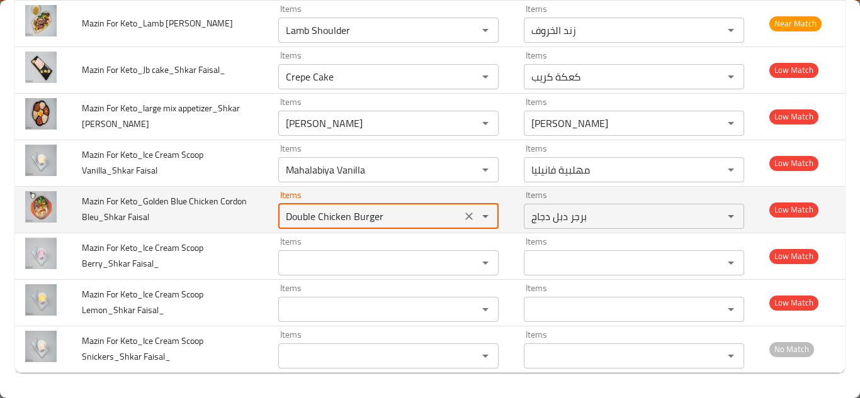
click at [356, 213] on Faisal "Double Chicken Burger" at bounding box center [370, 217] width 176 height 18
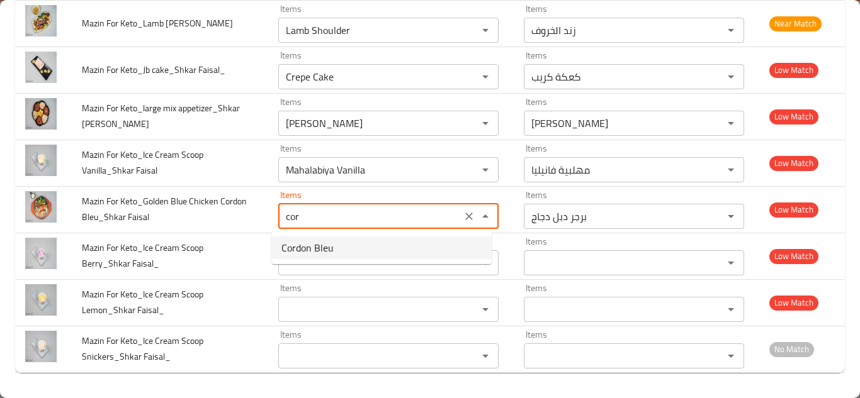
click at [349, 249] on Faisal-option-0 "Cordon Bleu" at bounding box center [381, 248] width 220 height 23
type Faisal "Cordon Bleu"
type Faisal-ar "كوردون بلو"
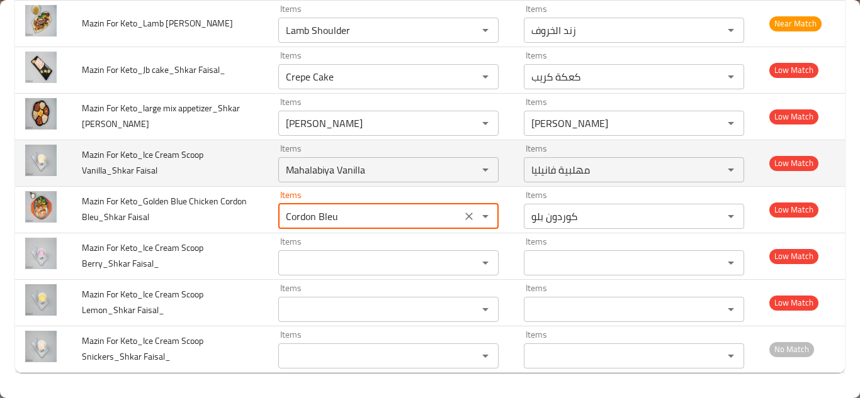
type Faisal "Cordon Bleu"
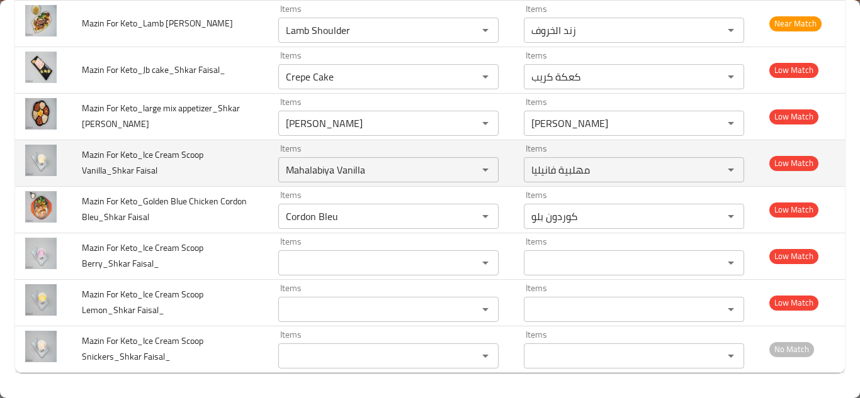
click at [227, 164] on td "Mazin For Keto_Ice Cream Scoop Vanilla_Shkar Faisal" at bounding box center [170, 163] width 196 height 47
click at [463, 168] on icon "Clear" at bounding box center [469, 170] width 13 height 13
drag, startPoint x: 143, startPoint y: 152, endPoint x: 108, endPoint y: 172, distance: 40.0
click at [108, 172] on span "Mazin For Keto_Ice Cream Scoop Vanilla_Shkar Faisal" at bounding box center [142, 163] width 121 height 32
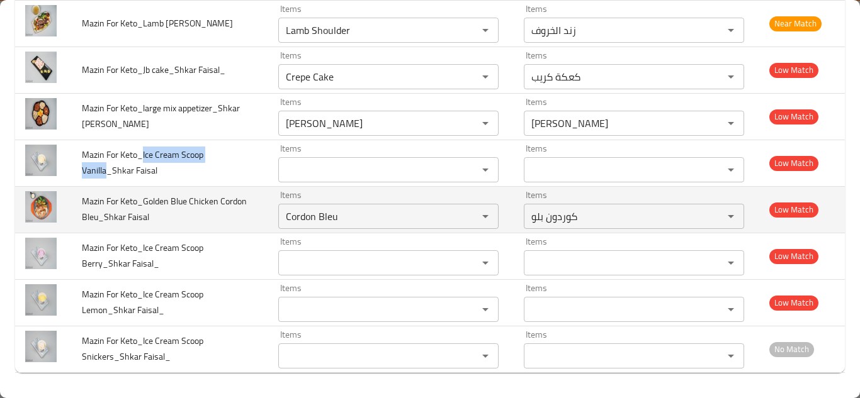
copy span "Ice Cream Scoop Vanilla"
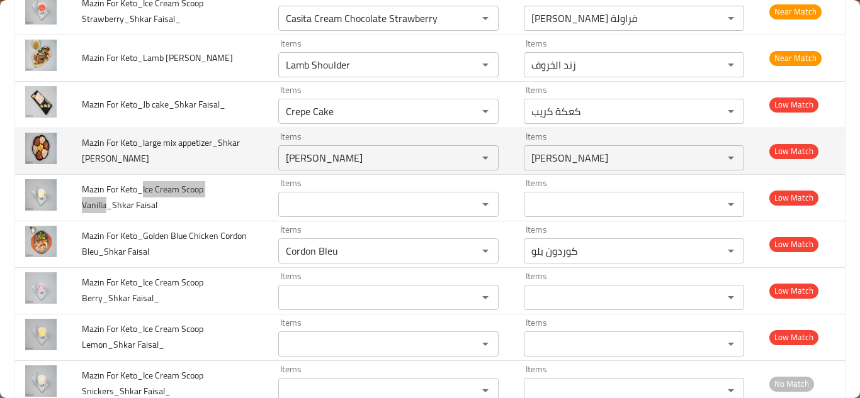
scroll to position [1168, 0]
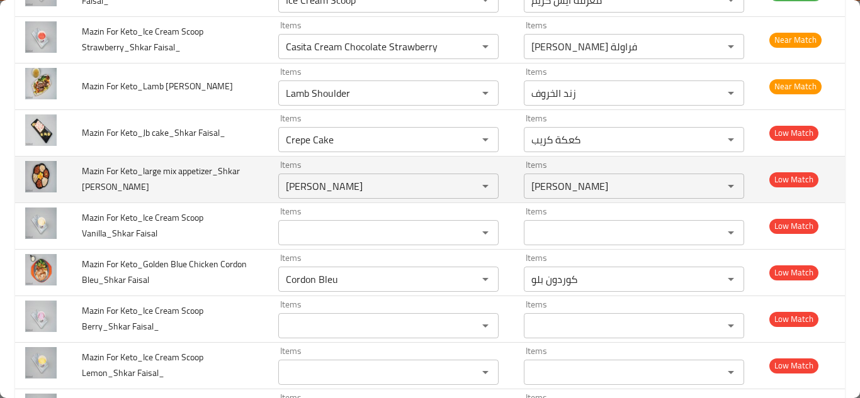
drag, startPoint x: 258, startPoint y: 179, endPoint x: 298, endPoint y: 178, distance: 39.7
click at [258, 179] on td "Mazin For Keto_large mix appetizer_Shkar [PERSON_NAME]" at bounding box center [170, 179] width 196 height 47
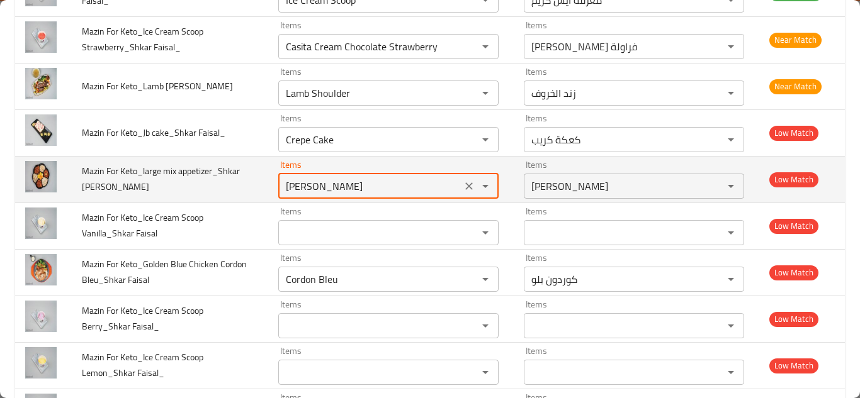
click at [337, 180] on Faisal "[PERSON_NAME]" at bounding box center [370, 186] width 176 height 18
type Faisal "a"
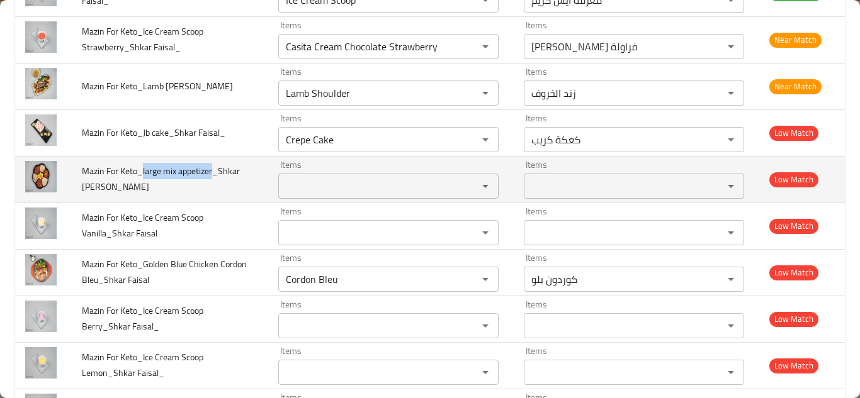
drag, startPoint x: 143, startPoint y: 170, endPoint x: 215, endPoint y: 172, distance: 71.1
click at [215, 172] on span "Mazin For Keto_large mix appetizer_Shkar [PERSON_NAME]" at bounding box center [161, 179] width 158 height 32
copy span "large mix appetizer"
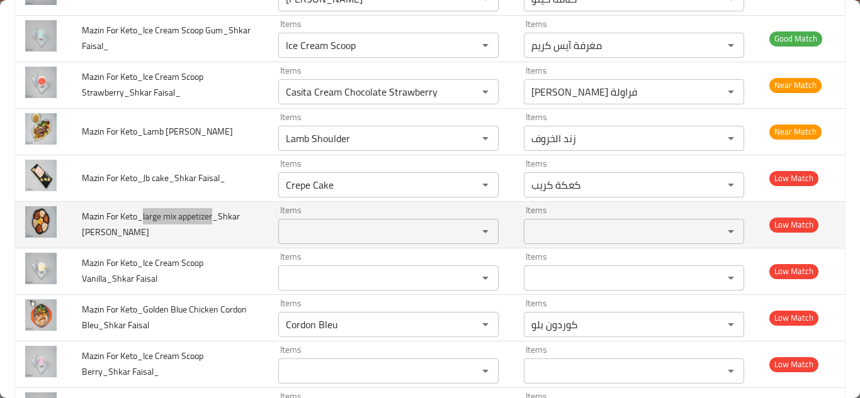
scroll to position [1105, 0]
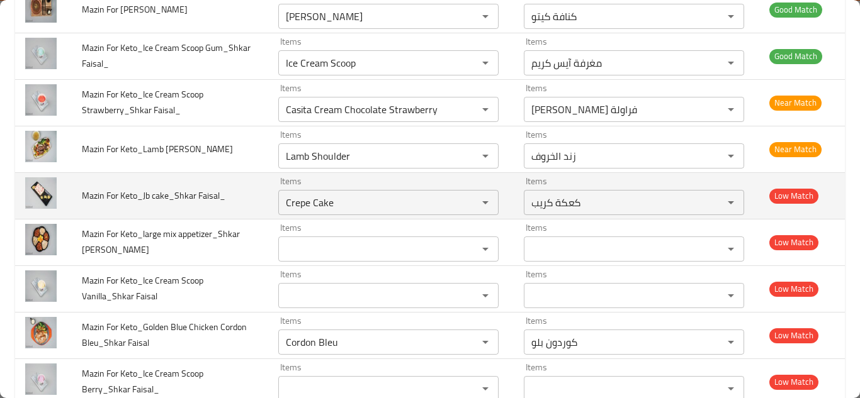
click at [244, 199] on td "Mazin For Keto_Jb cake_Shkar Faisal_" at bounding box center [170, 195] width 196 height 47
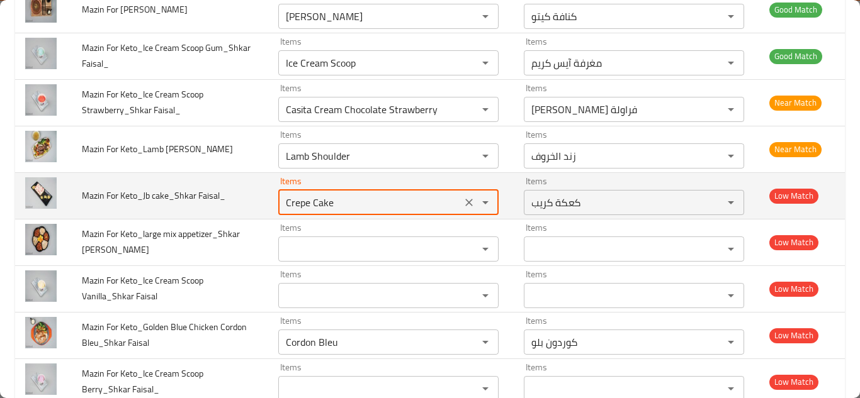
click at [311, 198] on Faisal_ "Crepe Cake" at bounding box center [370, 203] width 176 height 18
type Faisal_ "j"
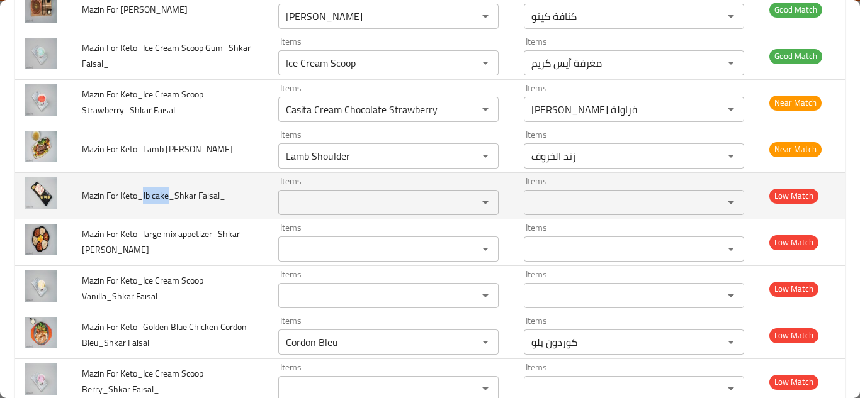
drag, startPoint x: 143, startPoint y: 195, endPoint x: 169, endPoint y: 195, distance: 25.2
click at [169, 195] on span "Mazin For Keto_Jb cake_Shkar Faisal_" at bounding box center [153, 196] width 143 height 16
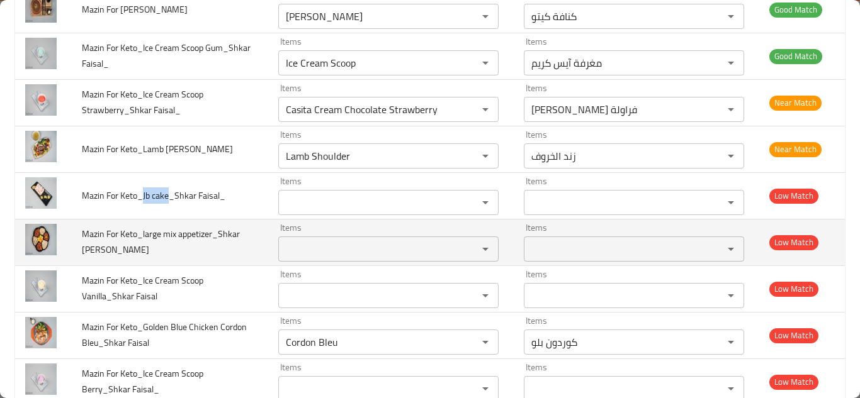
copy span "Jb cake"
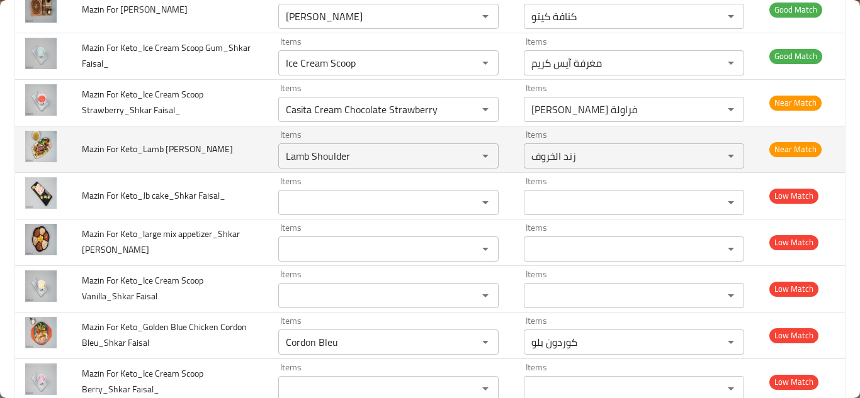
click at [254, 155] on td "Mazin For Keto_Lamb [PERSON_NAME]" at bounding box center [170, 149] width 196 height 47
click at [380, 156] on Faisal_ "Lamb Shoulder" at bounding box center [370, 156] width 176 height 18
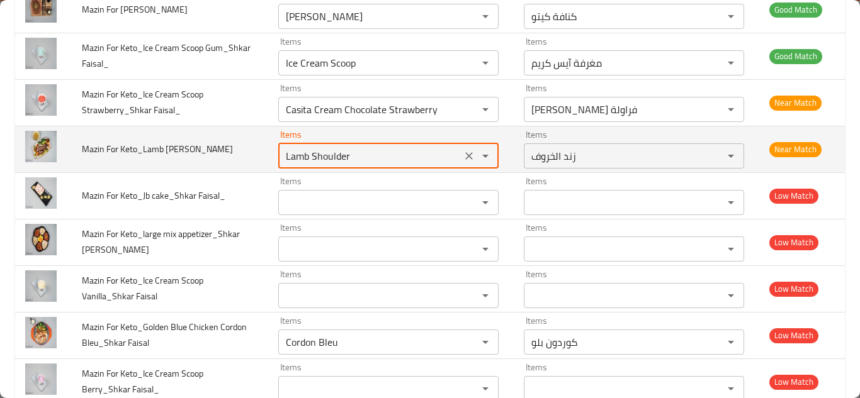
click at [379, 149] on Faisal_ "Lamb Shoulder" at bounding box center [370, 156] width 176 height 18
type Faisal_ "L"
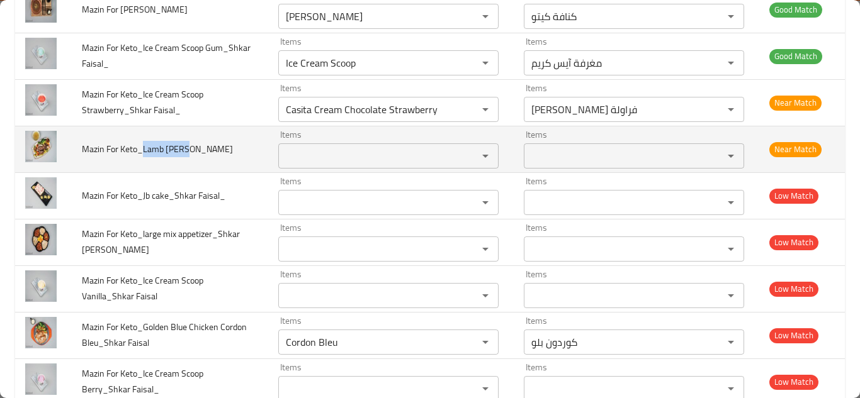
drag, startPoint x: 142, startPoint y: 149, endPoint x: 188, endPoint y: 149, distance: 45.9
click at [188, 149] on span "Mazin For Keto_Lamb [PERSON_NAME]" at bounding box center [157, 149] width 151 height 16
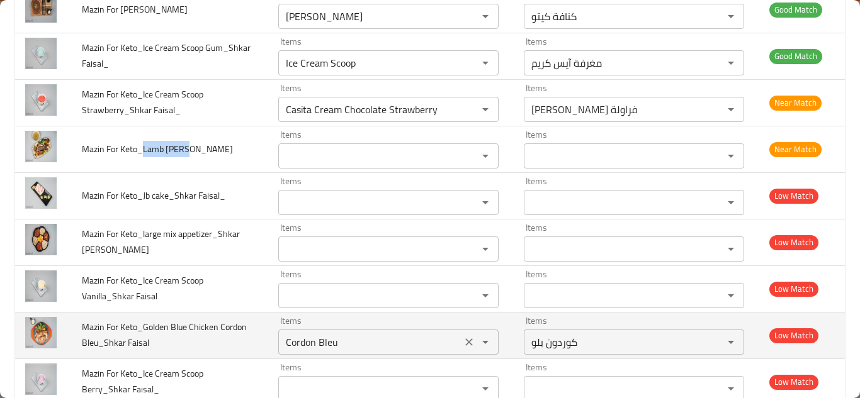
copy span "Lamb Shank"
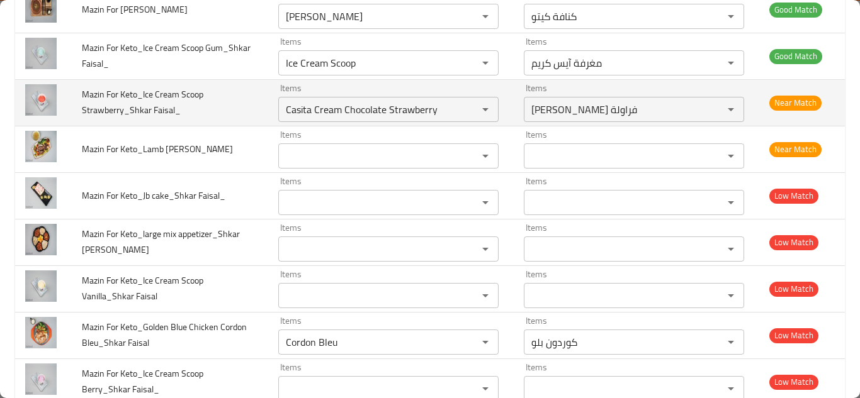
click at [234, 113] on td "Mazin For Keto_Ice Cream Scoop Strawberry_Shkar Faisal_" at bounding box center [170, 102] width 196 height 47
click at [465, 111] on icon "Clear" at bounding box center [469, 110] width 8 height 8
drag, startPoint x: 144, startPoint y: 94, endPoint x: 159, endPoint y: 91, distance: 15.3
click at [159, 91] on span "Mazin For Keto_Ice Cream Scoop Strawberry_Shkar Faisal_" at bounding box center [142, 102] width 121 height 32
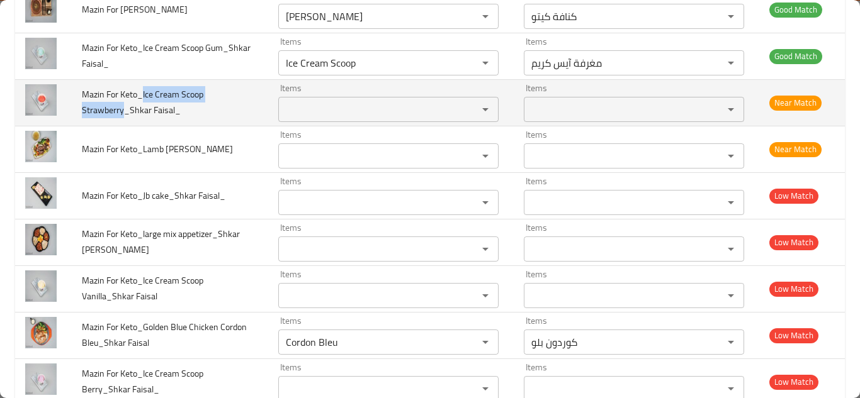
drag, startPoint x: 142, startPoint y: 91, endPoint x: 121, endPoint y: 113, distance: 29.8
click at [121, 113] on span "Mazin For Keto_Ice Cream Scoop Strawberry_Shkar Faisal_" at bounding box center [142, 102] width 121 height 32
copy span "Ice Cream Scoop Strawberry"
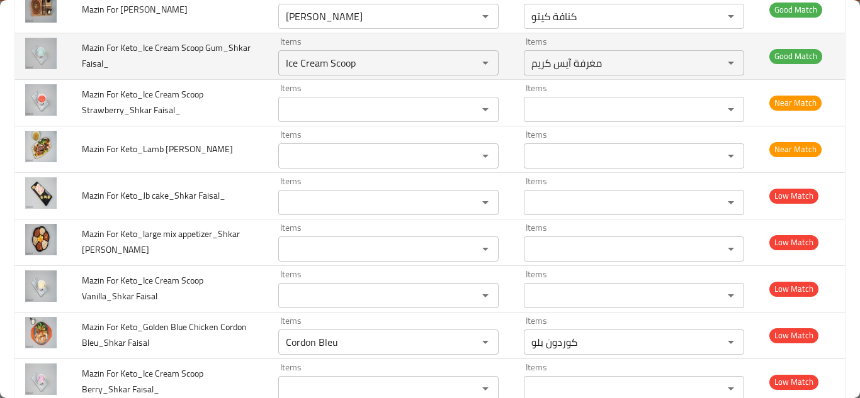
click at [234, 60] on td "Mazin For Keto_Ice Cream Scoop Gum_Shkar Faisal_" at bounding box center [170, 56] width 196 height 47
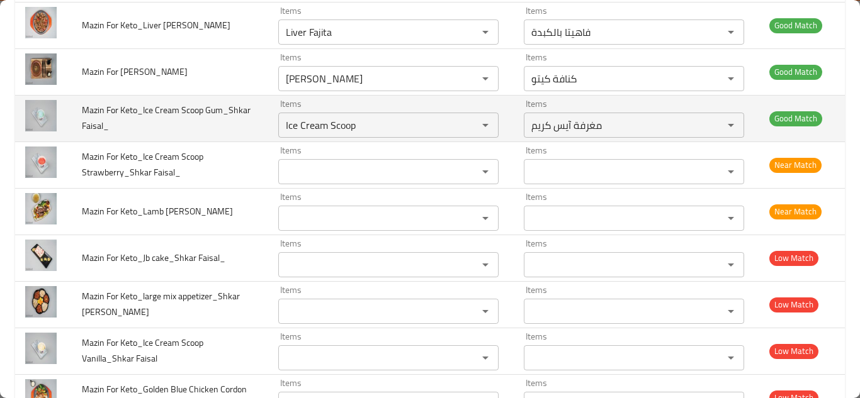
scroll to position [1042, 0]
click at [373, 125] on Faisal_ "Ice Cream Scoop" at bounding box center [370, 126] width 176 height 18
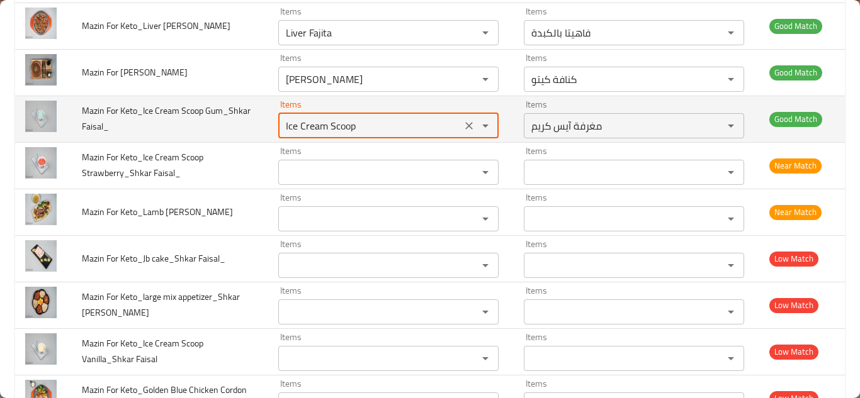
click at [373, 125] on Faisal_ "Ice Cream Scoop" at bounding box center [370, 126] width 176 height 18
click at [383, 123] on Faisal_ "Ice Cream Scoop" at bounding box center [370, 126] width 176 height 18
click at [385, 123] on Faisal_ "Ice Cream Scoop" at bounding box center [370, 126] width 176 height 18
click at [381, 120] on Faisal_ "Ice Cream Scoop" at bounding box center [370, 126] width 176 height 18
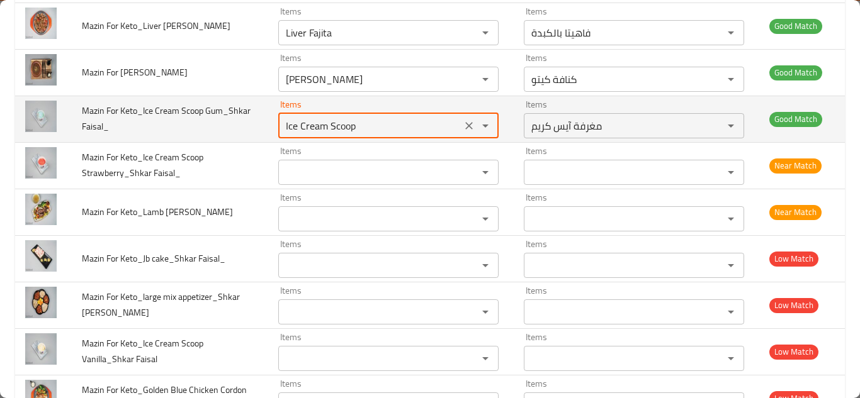
click at [381, 120] on Faisal_ "Ice Cream Scoop" at bounding box center [370, 126] width 176 height 18
click at [366, 118] on Faisal_ "Ice Cream Scoop" at bounding box center [370, 126] width 176 height 18
click at [364, 120] on Faisal_ "Ice Cream Scoop" at bounding box center [370, 126] width 176 height 18
click at [351, 125] on Faisal_ "Ice Cream Scoop" at bounding box center [370, 126] width 176 height 18
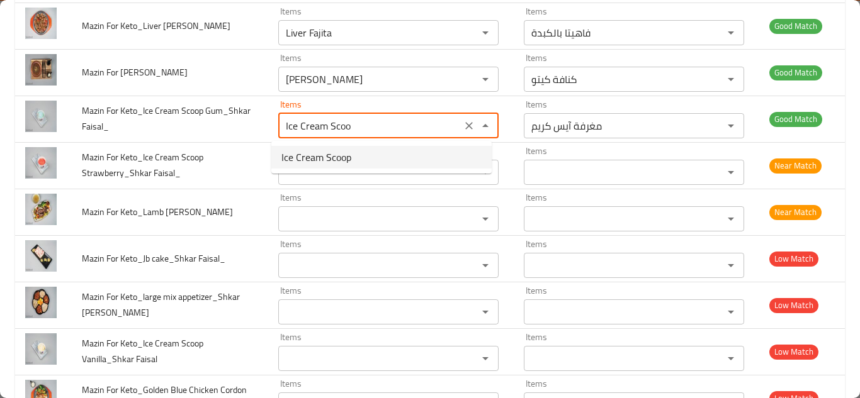
drag, startPoint x: 340, startPoint y: 154, endPoint x: 332, endPoint y: 144, distance: 13.4
click at [340, 154] on span "Ice Cream Scoop" at bounding box center [316, 157] width 70 height 15
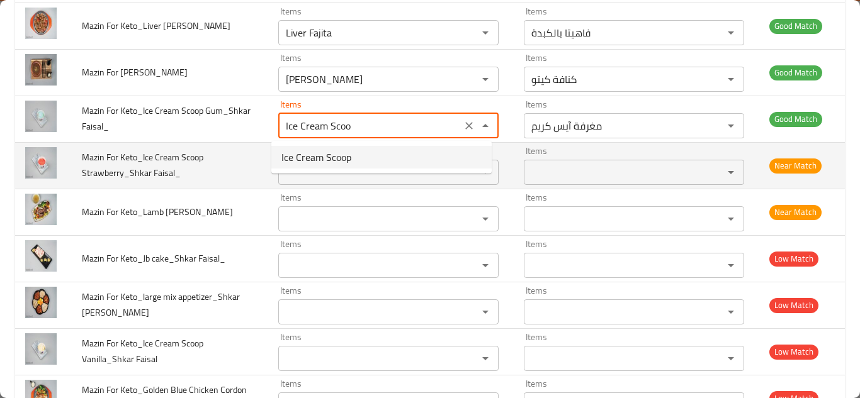
type Faisal_ "Ice Cream Scoop"
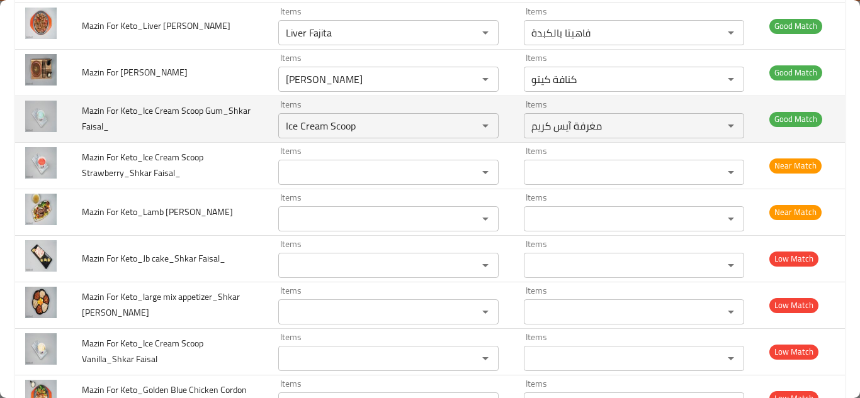
click at [227, 126] on td "Mazin For Keto_Ice Cream Scoop Gum_Shkar Faisal_" at bounding box center [170, 119] width 196 height 47
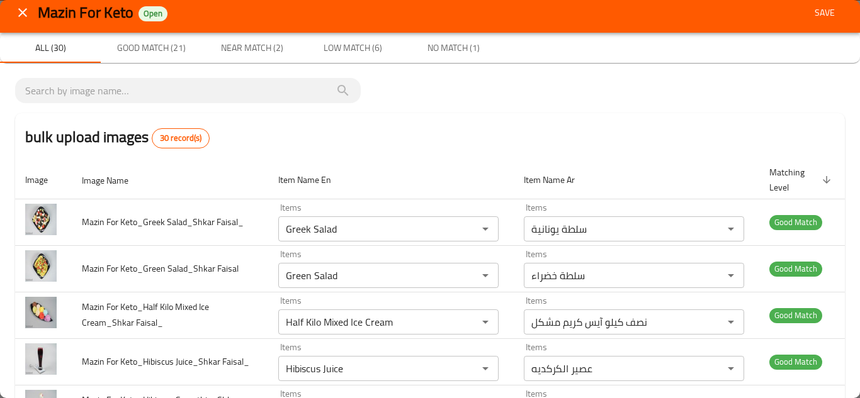
scroll to position [0, 0]
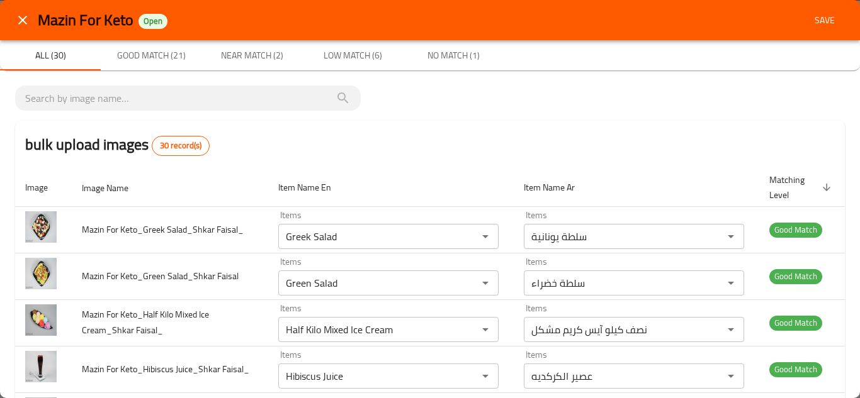
click at [814, 19] on span "Save" at bounding box center [824, 21] width 30 height 16
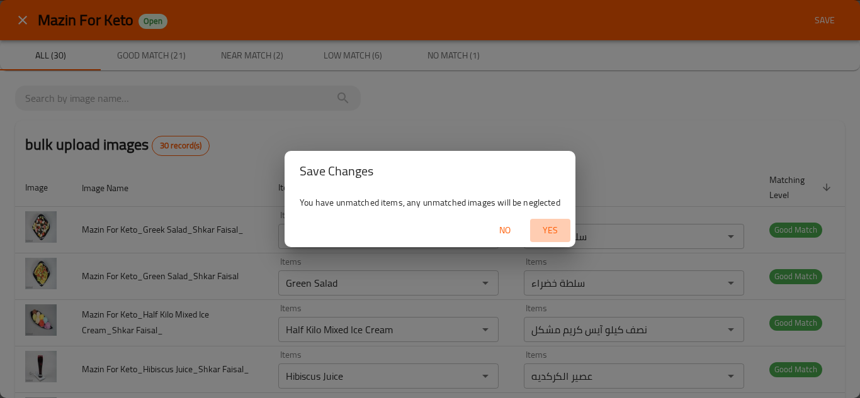
click at [548, 230] on span "Yes" at bounding box center [550, 231] width 30 height 16
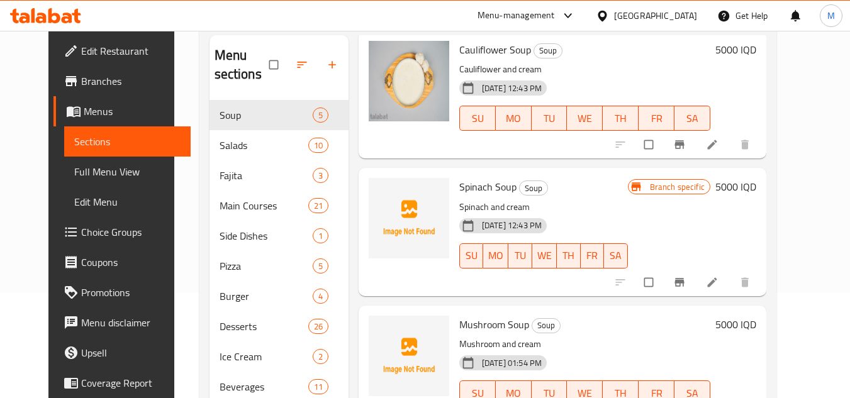
scroll to position [176, 0]
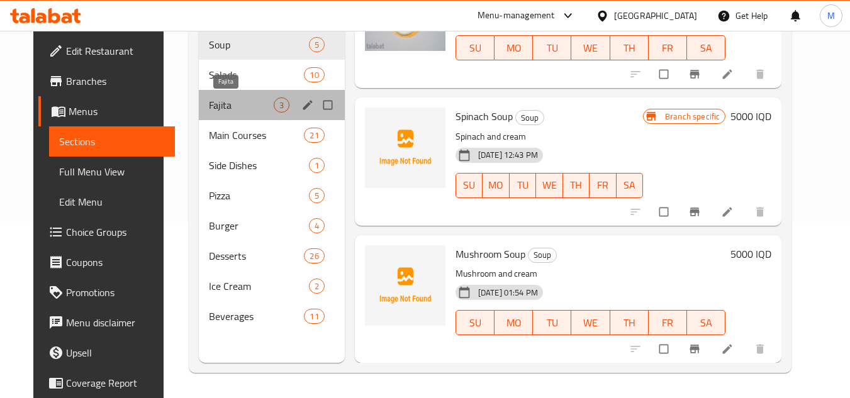
click at [243, 103] on span "Fajita" at bounding box center [241, 105] width 64 height 15
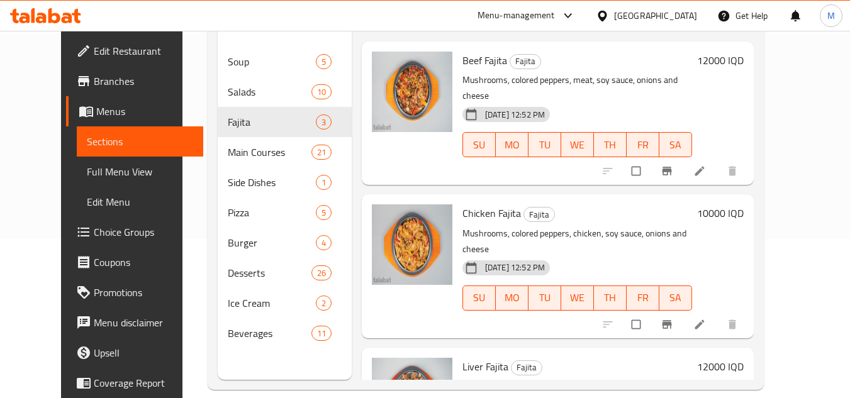
scroll to position [113, 0]
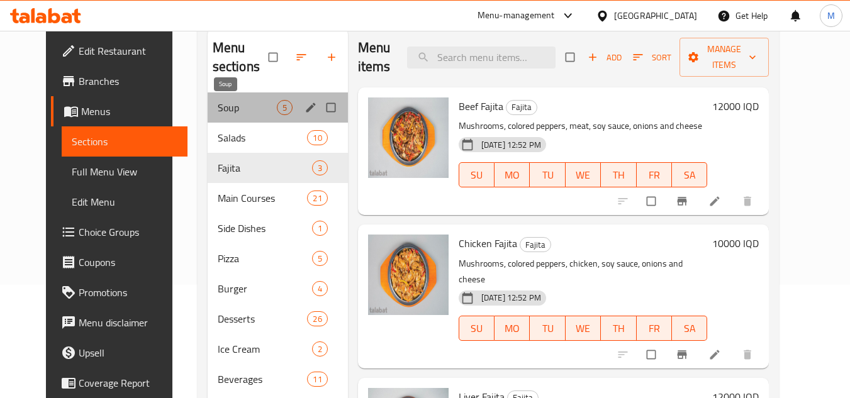
click at [218, 106] on span "Soup" at bounding box center [247, 107] width 59 height 15
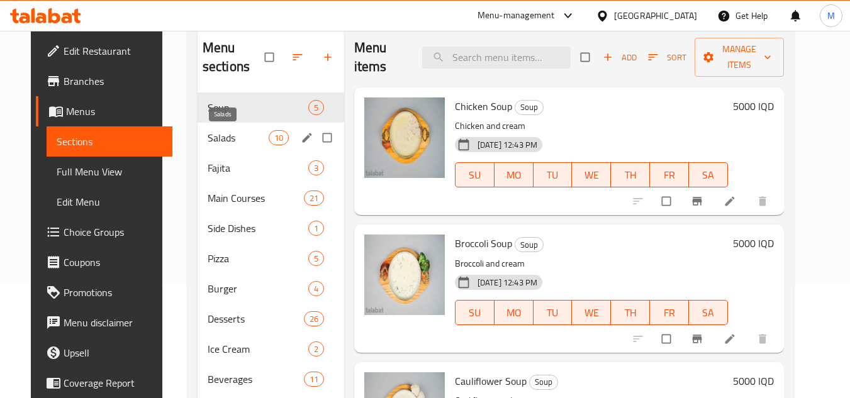
click at [225, 131] on span "Salads" at bounding box center [238, 137] width 61 height 15
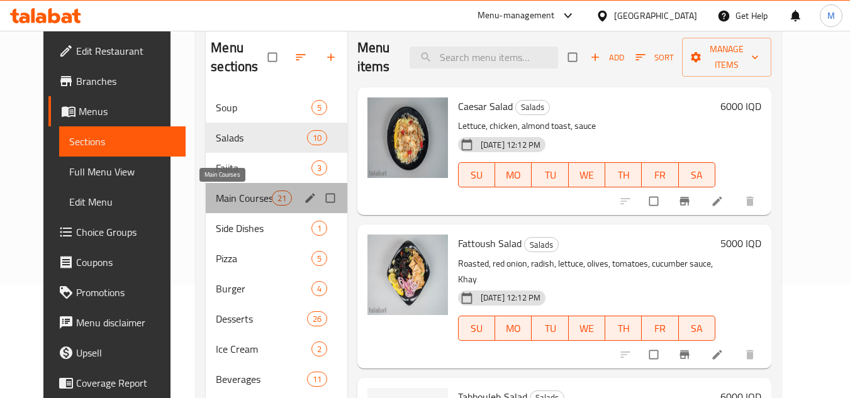
click at [232, 195] on span "Main Courses" at bounding box center [243, 198] width 55 height 15
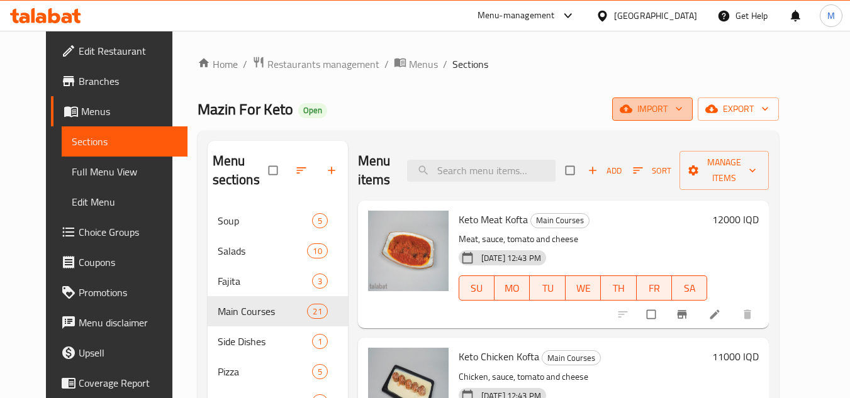
click at [693, 110] on button "import" at bounding box center [652, 109] width 81 height 23
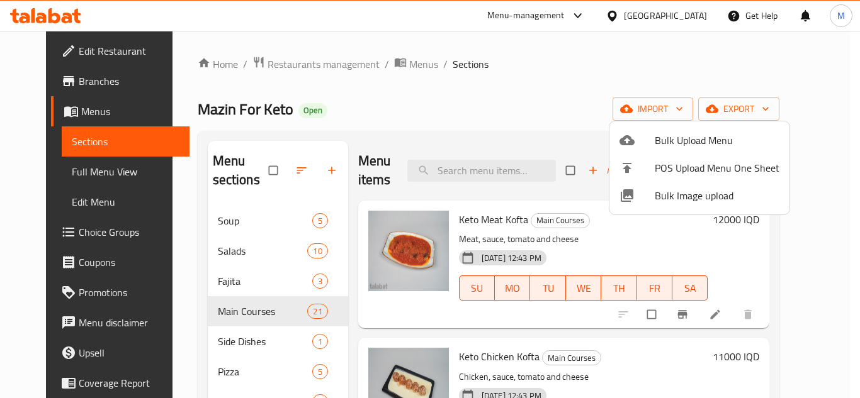
click at [667, 193] on span "Bulk Image upload" at bounding box center [716, 195] width 125 height 15
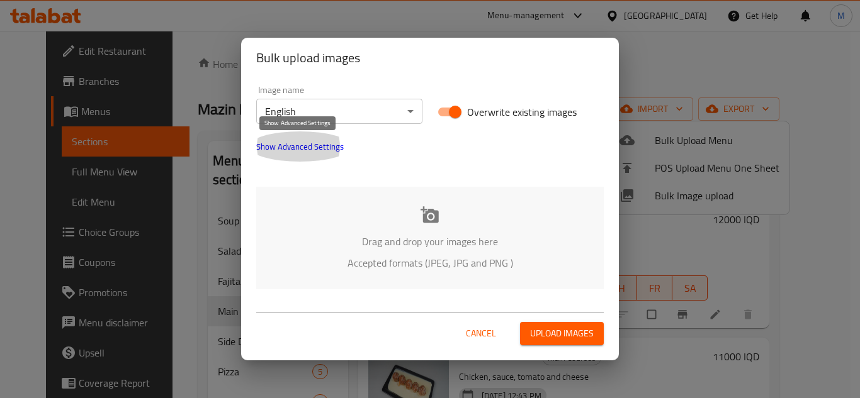
click at [318, 142] on span "Show Advanced Settings" at bounding box center [299, 146] width 87 height 15
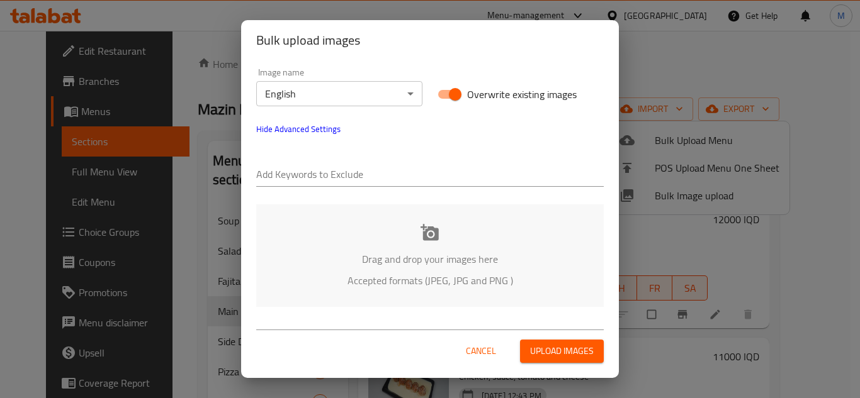
click at [336, 188] on div at bounding box center [429, 175] width 347 height 25
paste input "Mazin For Keto_"
type input "Mazin For Keto_"
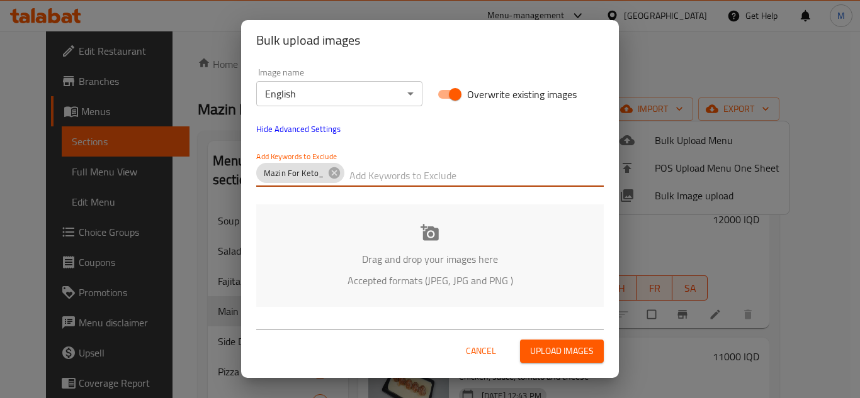
click at [400, 166] on input "text" at bounding box center [476, 176] width 254 height 20
paste input "_Shkar Faisal"
type input "_Shkar Faisal"
click at [410, 244] on div "Drag and drop your images here Accepted formats (JPEG, JPG and PNG )" at bounding box center [429, 256] width 347 height 103
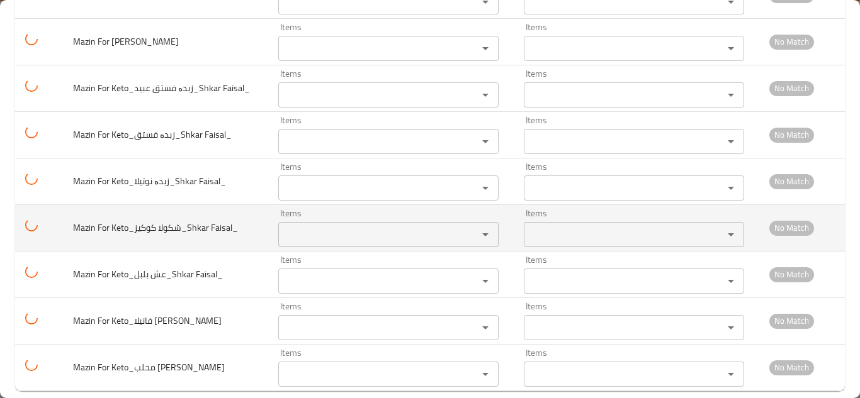
scroll to position [1929, 0]
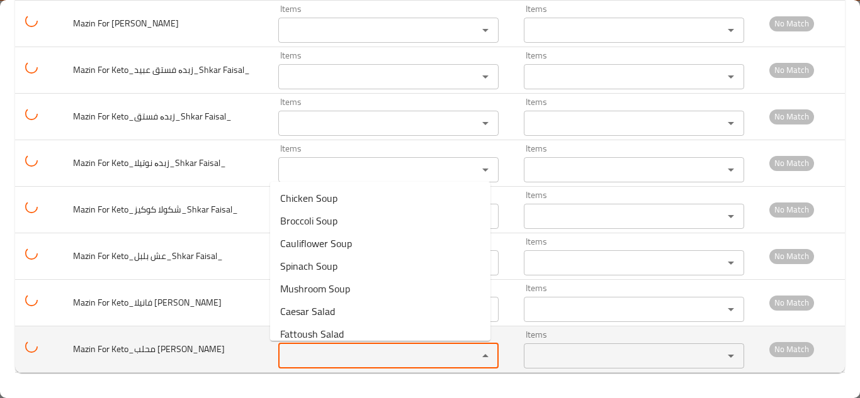
click at [323, 359] on Faisal_ "Items" at bounding box center [370, 356] width 176 height 18
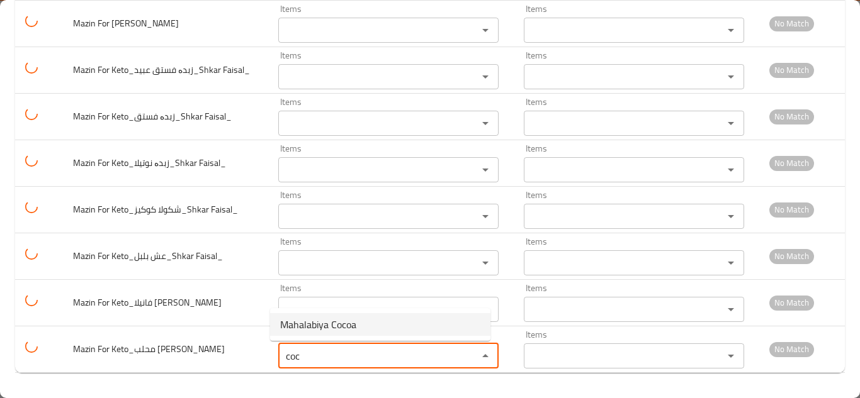
click at [334, 326] on span "Mahalabiya Cocoa" at bounding box center [318, 324] width 76 height 15
type Faisal_ "Mahalabiya Cocoa"
type Faisal_-ar "مهلبية كاكاو"
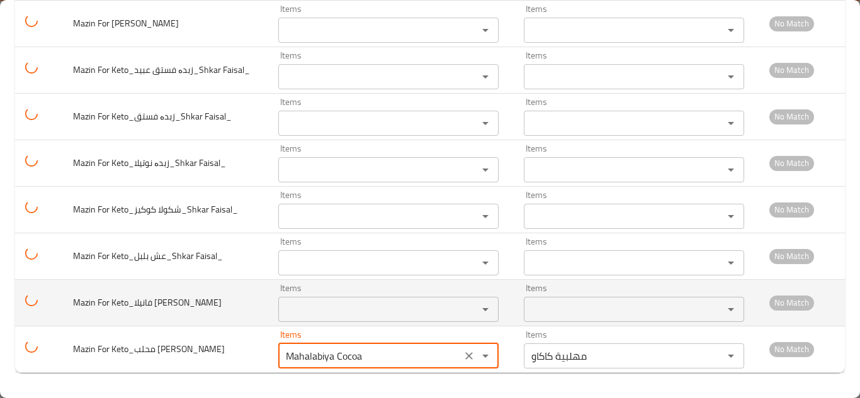
type Faisal_ "Mahalabiya Cocoa"
click at [247, 316] on td "Mazin For Keto_فانیلا کوکیز_Shkar Faisal" at bounding box center [165, 302] width 205 height 47
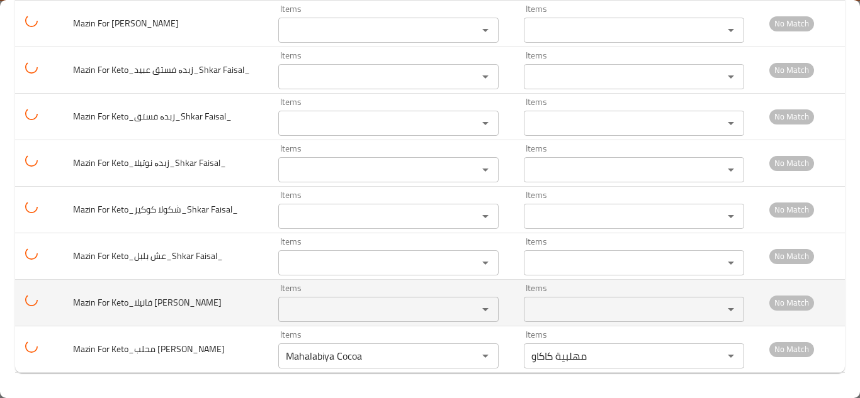
click at [301, 308] on Faisal "Items" at bounding box center [370, 310] width 176 height 18
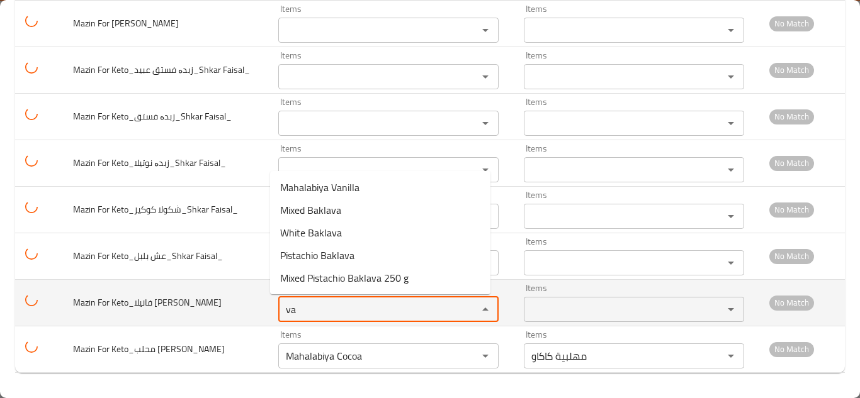
type Faisal "v"
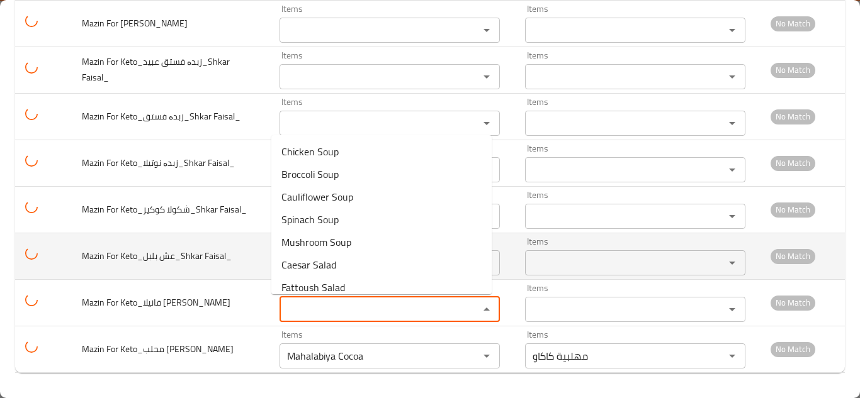
click at [244, 264] on td "Mazin For Keto_عش بلبل_Shkar Faisal_" at bounding box center [171, 256] width 198 height 47
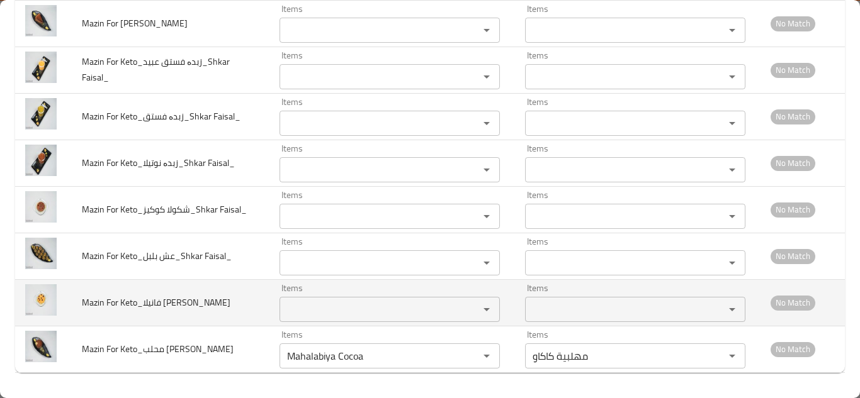
click at [308, 306] on Faisal "Items" at bounding box center [371, 310] width 176 height 18
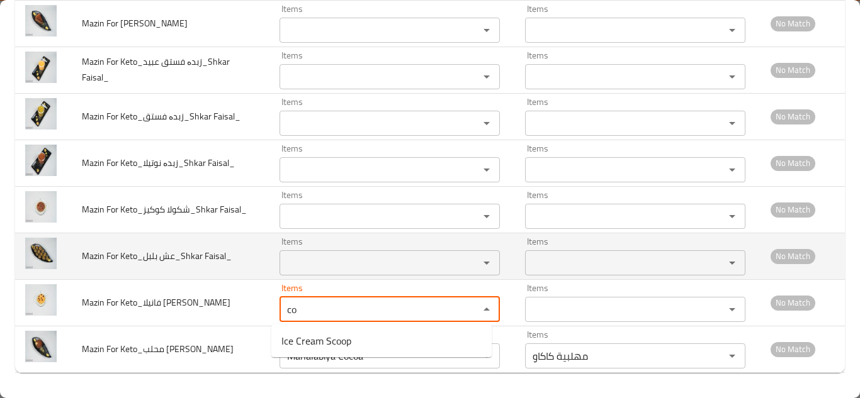
type Faisal "c"
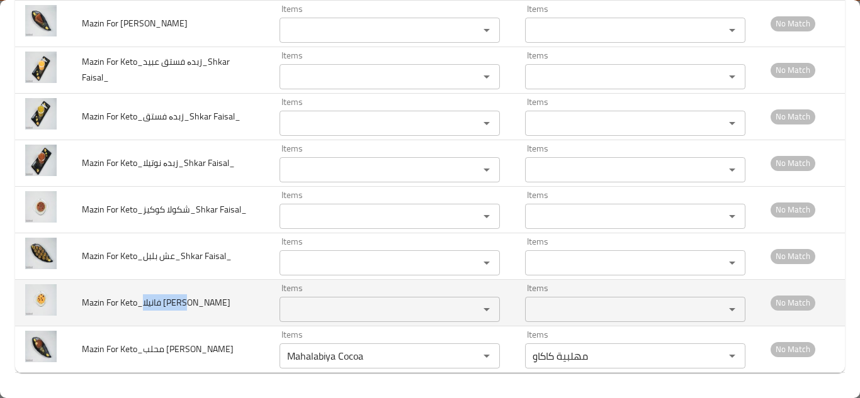
drag, startPoint x: 184, startPoint y: 303, endPoint x: 142, endPoint y: 304, distance: 42.8
click at [142, 304] on span "Mazin For Keto_فانیلا کوکیز_Shkar Faisal" at bounding box center [156, 303] width 149 height 16
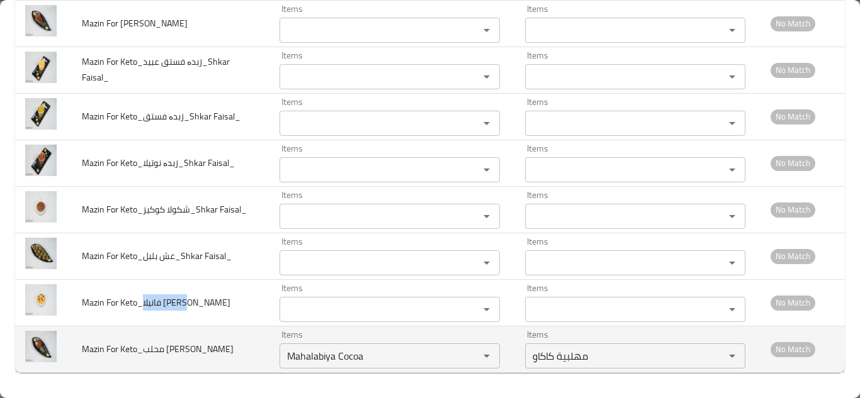
copy span "فانیلا کوکیز"
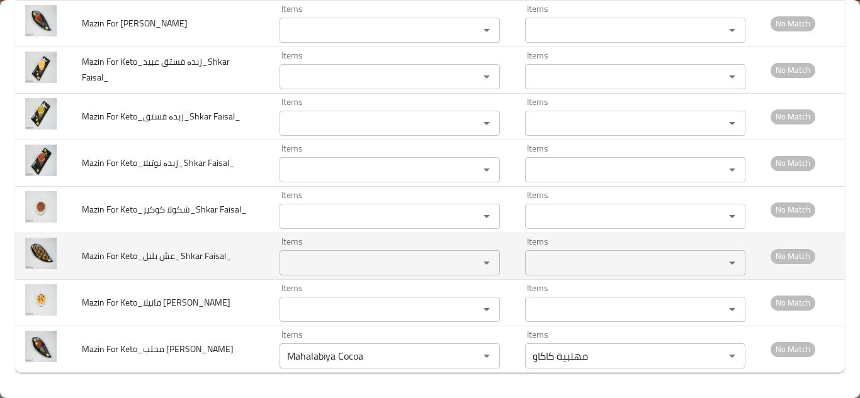
click at [305, 260] on Faisal_ "Items" at bounding box center [371, 263] width 176 height 18
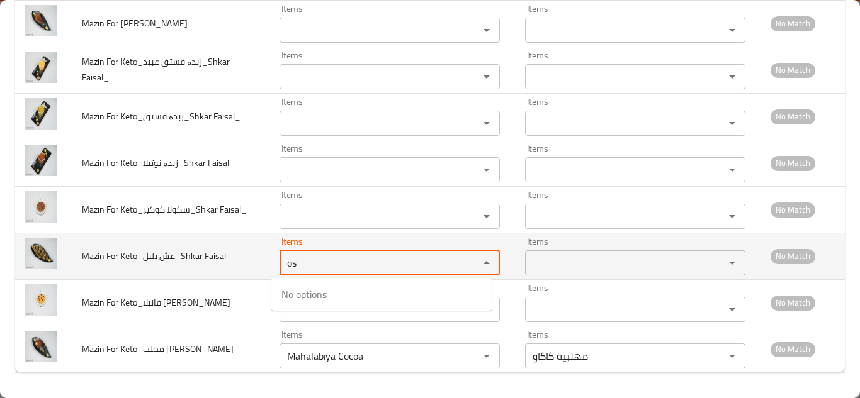
type Faisal_ "o"
type Faisal_ "e"
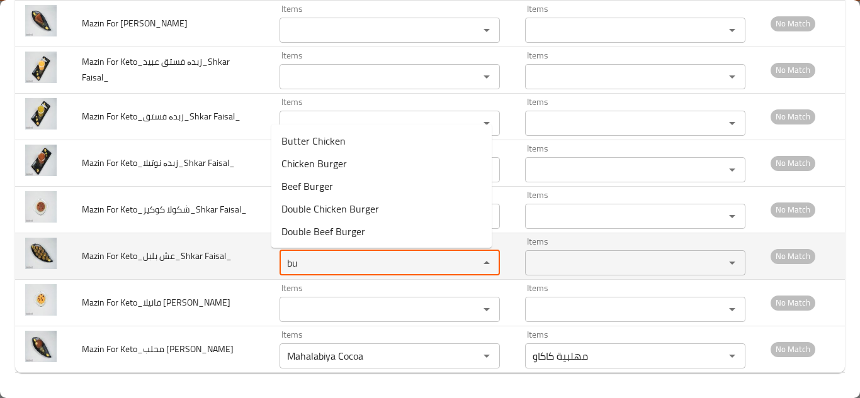
type Faisal_ "b"
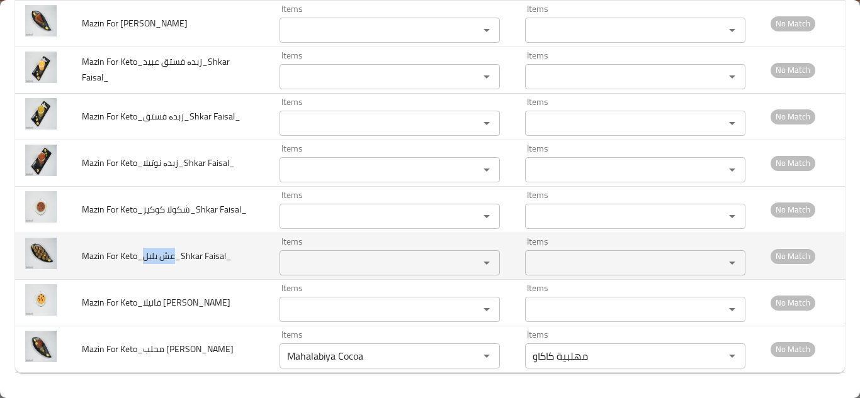
drag, startPoint x: 173, startPoint y: 256, endPoint x: 145, endPoint y: 254, distance: 27.8
click at [145, 254] on span "Mazin For Keto_عش بلبل_Shkar Faisal_" at bounding box center [157, 256] width 150 height 16
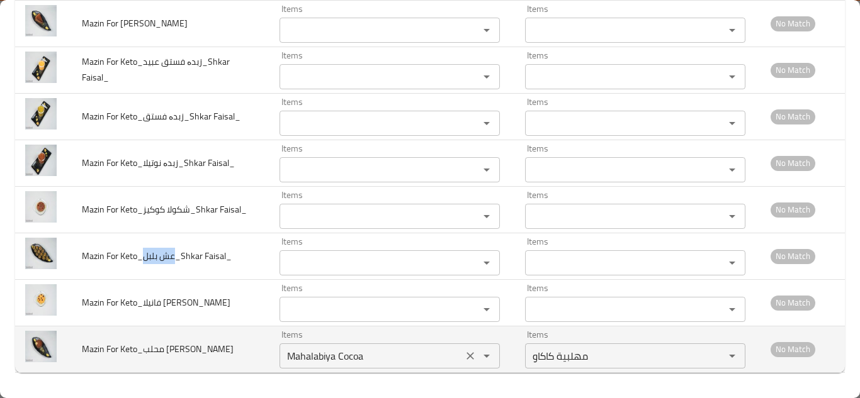
copy span "عش بلبل"
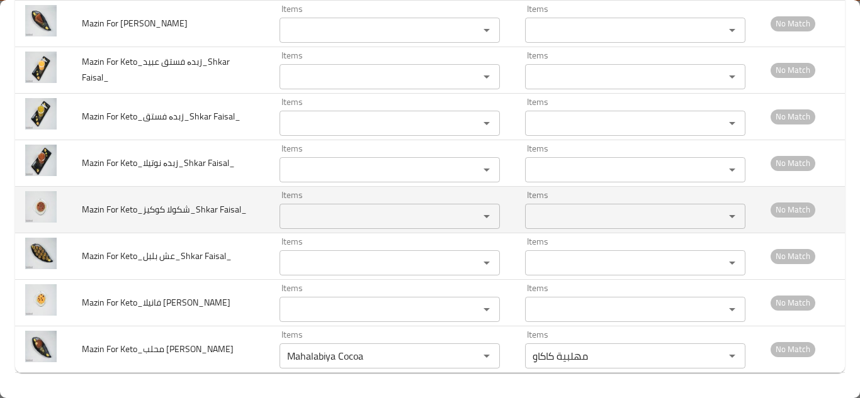
click at [217, 202] on span "Mazin For Keto_شکولا کوکیز_Shkar Faisal_" at bounding box center [164, 209] width 165 height 16
drag, startPoint x: 189, startPoint y: 208, endPoint x: 143, endPoint y: 205, distance: 46.0
click at [143, 205] on span "Mazin For Keto_شکولا کوکیز_Shkar Faisal_" at bounding box center [164, 209] width 165 height 16
copy span "شکولا کوکیز"
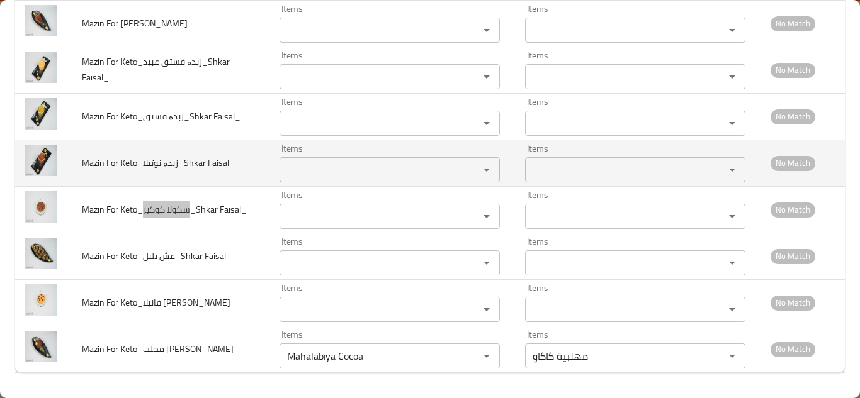
scroll to position [1867, 0]
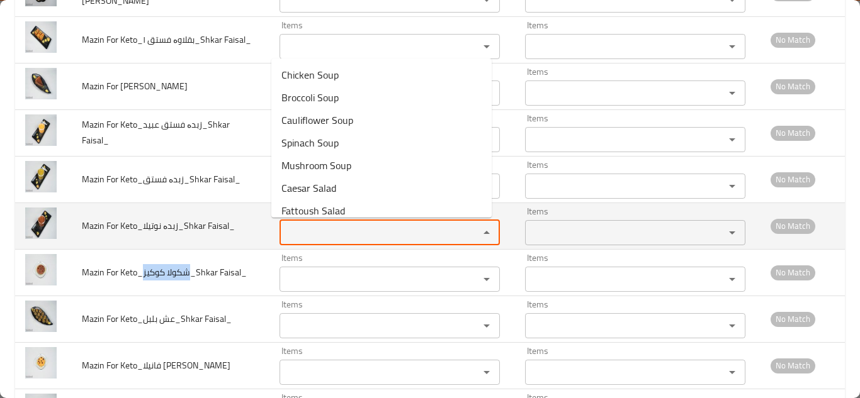
click at [298, 232] on Faisal_ "Items" at bounding box center [371, 233] width 176 height 18
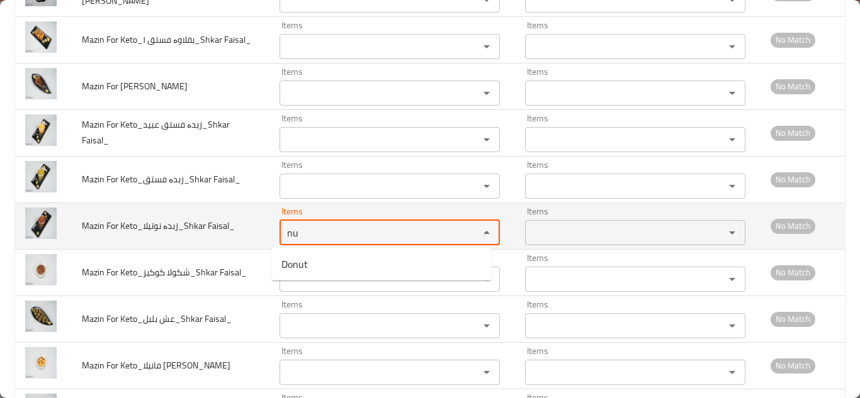
type Faisal_ "n"
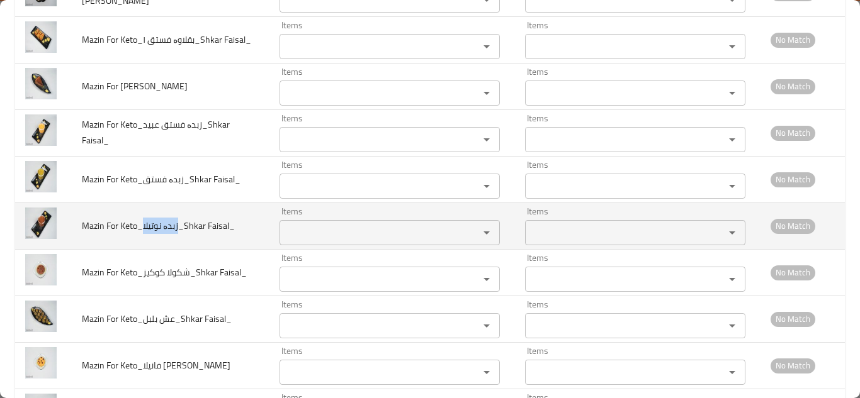
drag, startPoint x: 176, startPoint y: 225, endPoint x: 143, endPoint y: 222, distance: 32.9
click at [143, 222] on span "Mazin For Keto_زبدە نوتیلا_Shkar Faisal_" at bounding box center [158, 226] width 153 height 16
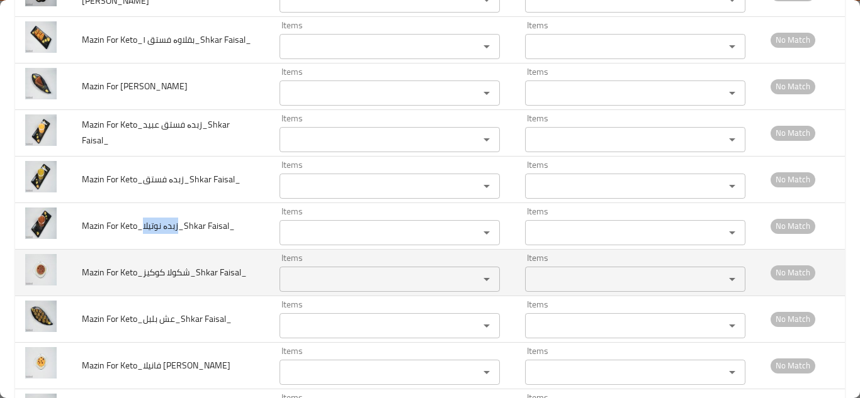
copy span "زبدە نوتیلا"
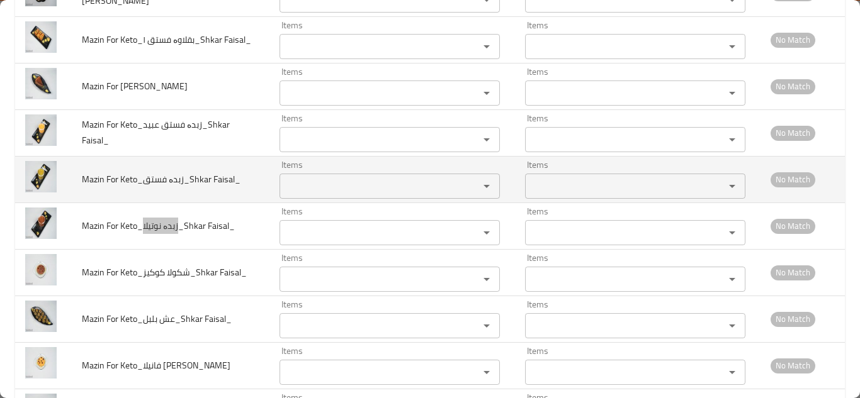
scroll to position [1804, 0]
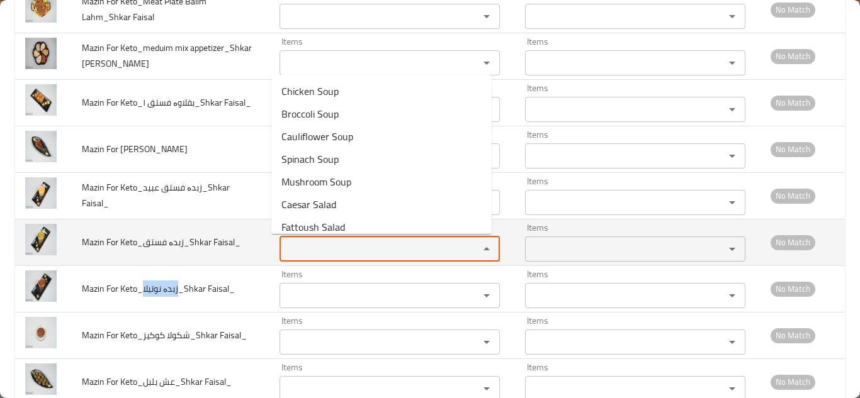
click at [311, 249] on Faisal_ "Items" at bounding box center [371, 249] width 176 height 18
type Faisal_ "p"
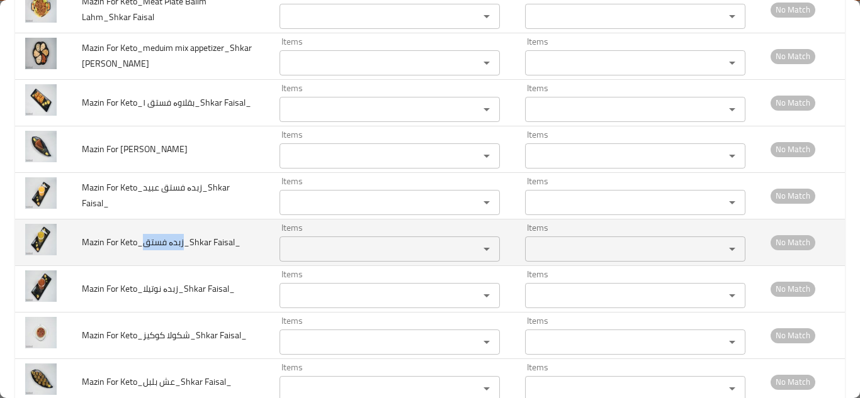
drag, startPoint x: 181, startPoint y: 240, endPoint x: 143, endPoint y: 240, distance: 37.1
click at [143, 240] on span "Mazin For Keto_زبدە فستق_Shkar Faisal_" at bounding box center [161, 242] width 159 height 16
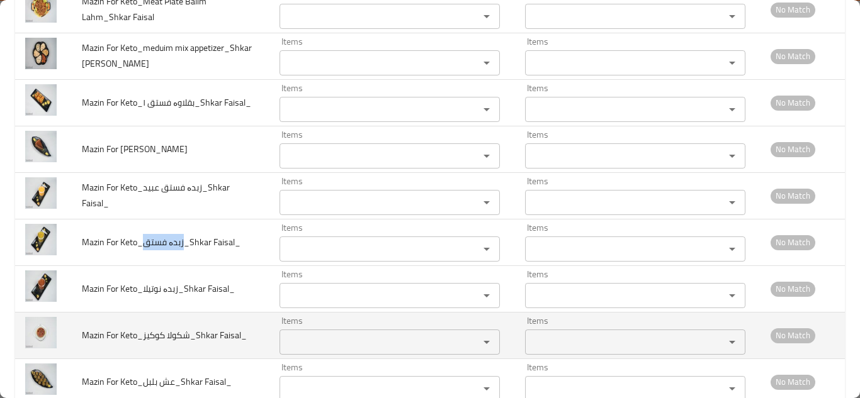
copy span "زبدە فستق"
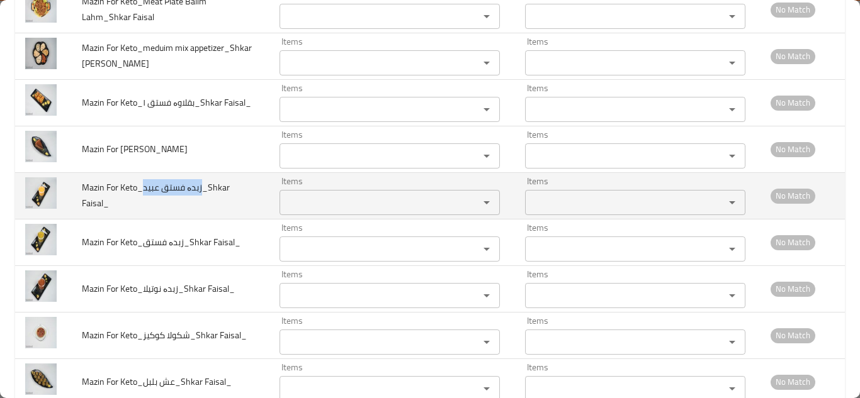
drag, startPoint x: 201, startPoint y: 188, endPoint x: 143, endPoint y: 185, distance: 58.0
click at [143, 185] on span "Mazin For Keto_زبدە فستق عبید_Shkar Faisal_" at bounding box center [156, 195] width 148 height 32
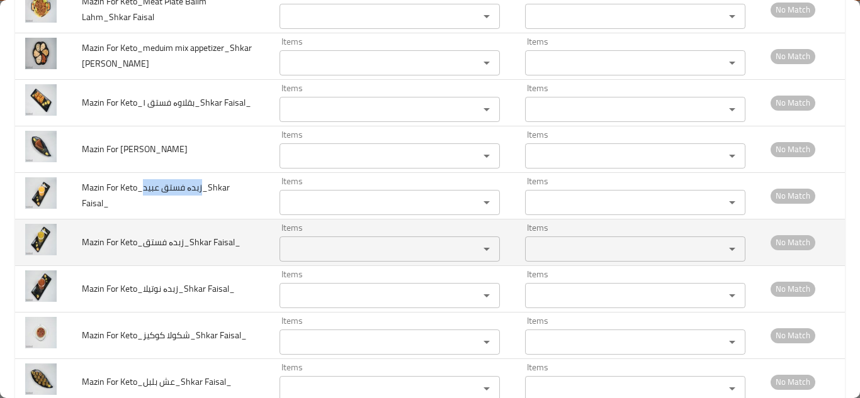
copy span "زبدە فستق عبید"
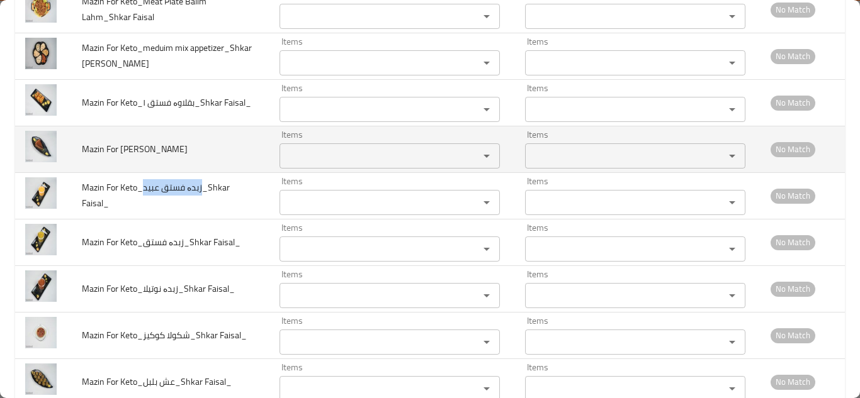
click at [312, 158] on Faisal "Items" at bounding box center [371, 156] width 176 height 18
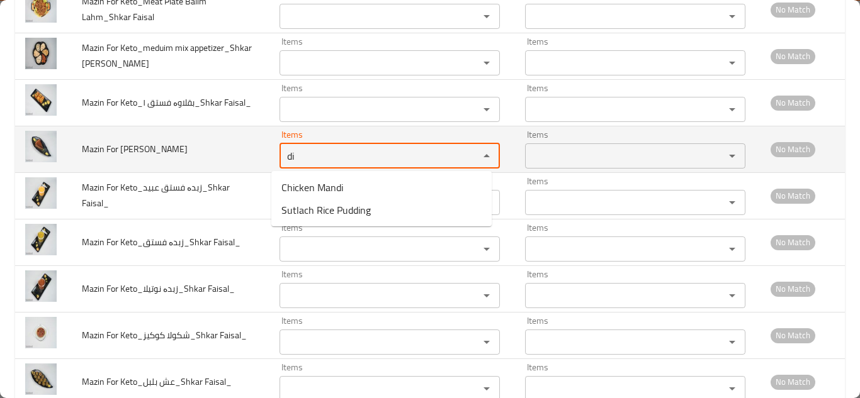
type Faisal "d"
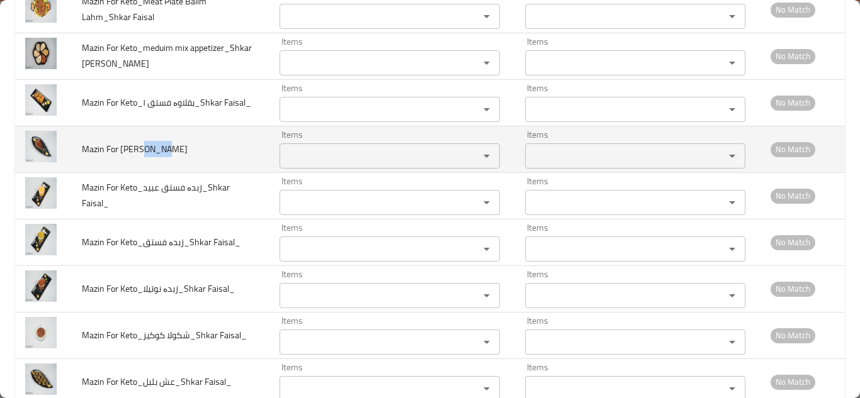
drag, startPoint x: 164, startPoint y: 149, endPoint x: 142, endPoint y: 148, distance: 22.1
click at [142, 148] on span "Mazin For Keto_دیمیل_Shkar Faisal" at bounding box center [135, 149] width 106 height 16
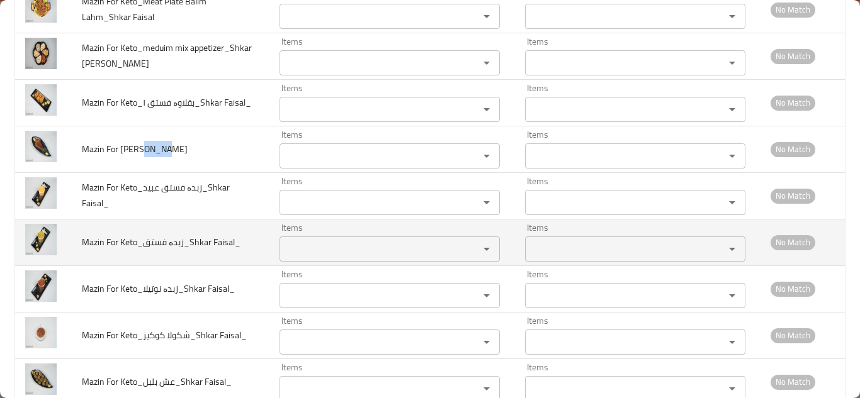
copy span "دیمیل"
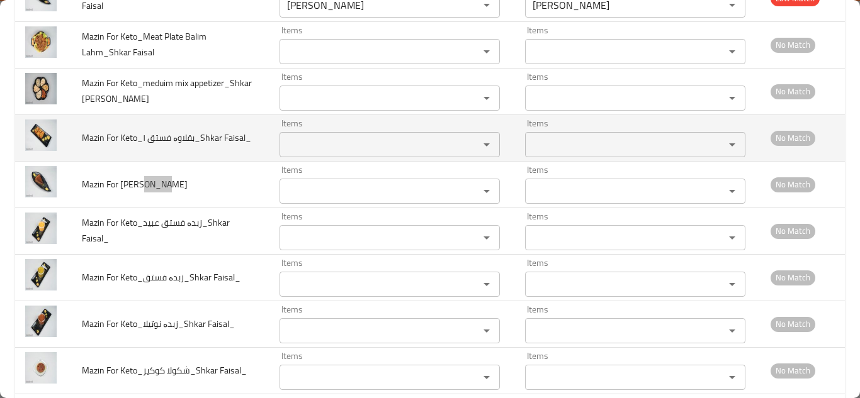
scroll to position [1741, 0]
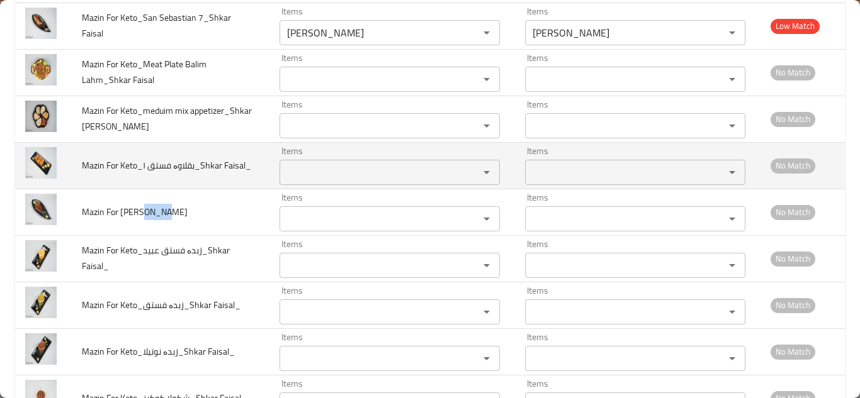
click at [334, 171] on Faisal_ "Items" at bounding box center [371, 173] width 176 height 18
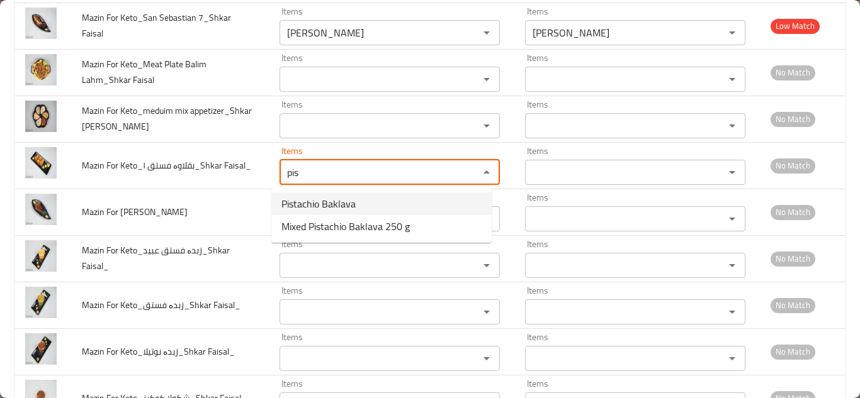
click at [346, 201] on span "Pistachio Baklava" at bounding box center [318, 203] width 74 height 15
type Faisal_ "Pistachio Baklava"
type Faisal_-ar "بقلاوة فستق"
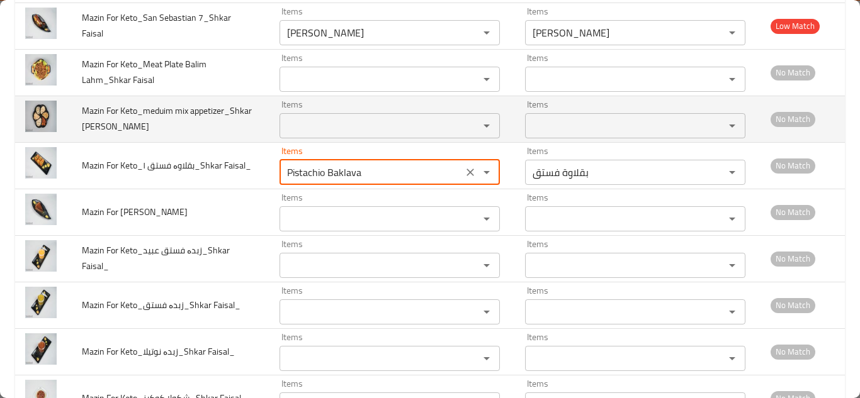
type Faisal_ "Pistachio Baklava"
click at [239, 128] on td "Mazin For Keto_meduim mix appetizer_Shkar Faisal" at bounding box center [171, 119] width 198 height 47
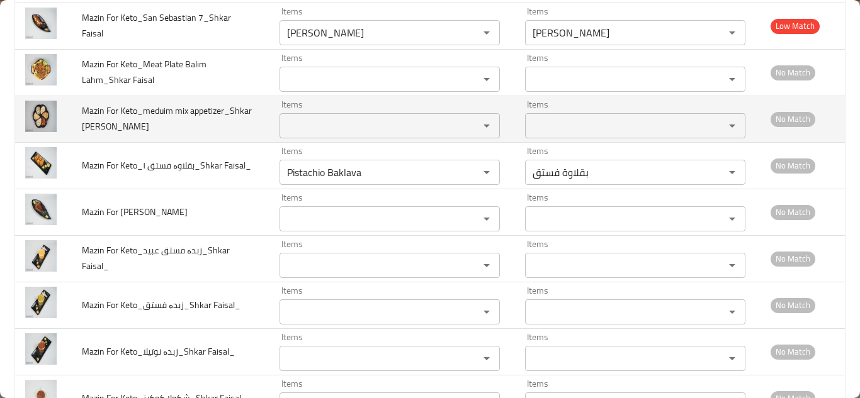
click at [327, 126] on Faisal "Items" at bounding box center [371, 126] width 176 height 18
drag, startPoint x: 144, startPoint y: 108, endPoint x: 116, endPoint y: 131, distance: 35.8
click at [116, 131] on span "Mazin For Keto_meduim mix appetizer_Shkar Faisal" at bounding box center [167, 119] width 170 height 32
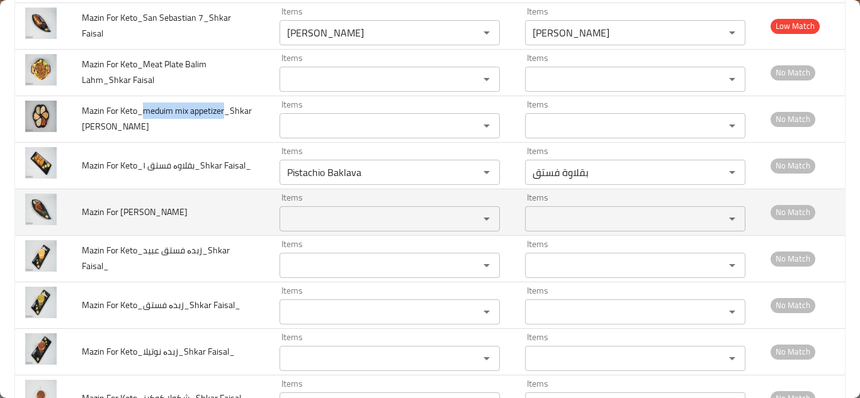
copy span "meduim mix appetizer"
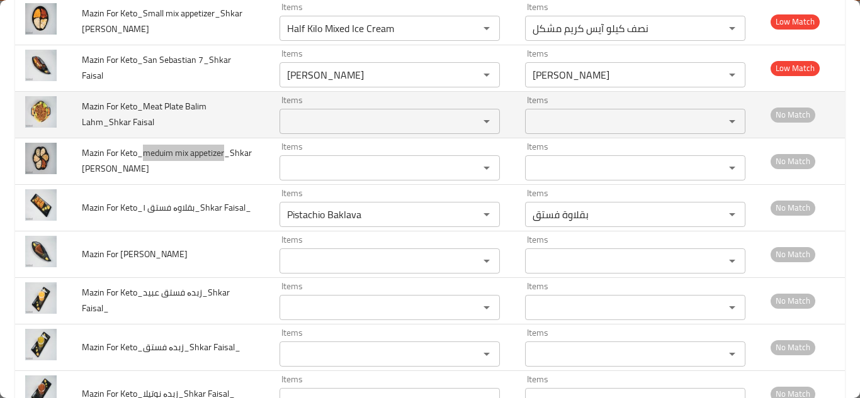
scroll to position [1678, 0]
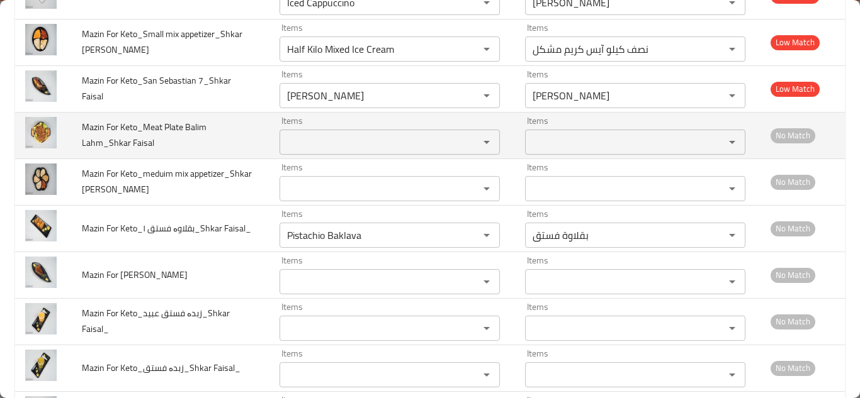
click at [230, 138] on td "Mazin For Keto_Meat Plate Balim Lahm_Shkar Faisal" at bounding box center [171, 135] width 198 height 47
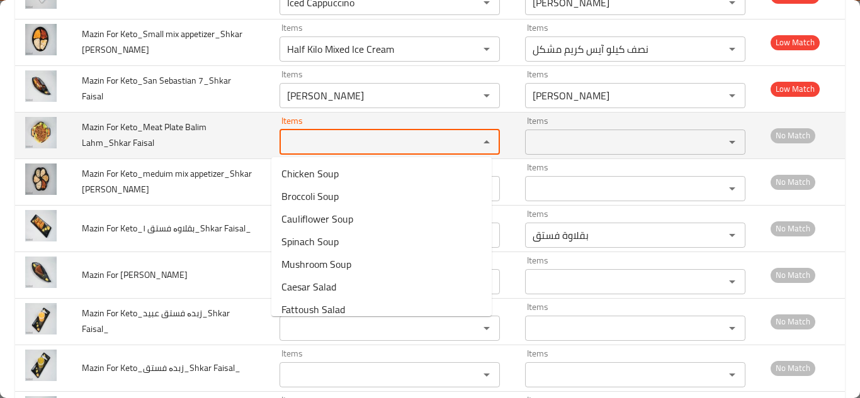
click at [295, 137] on Faisal "Items" at bounding box center [371, 142] width 176 height 18
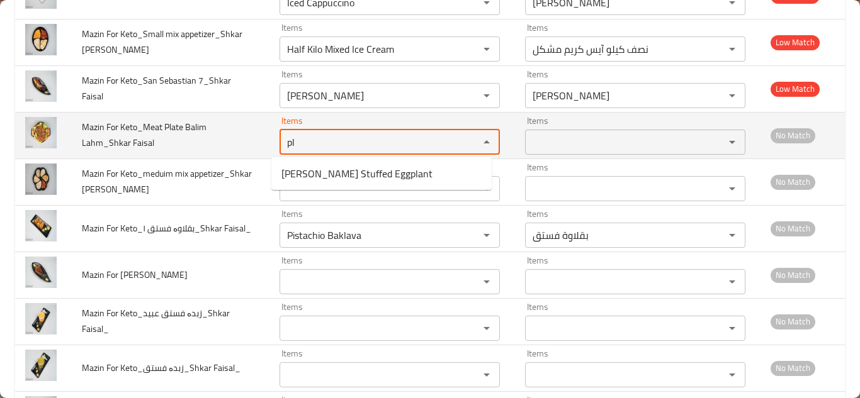
type Faisal "p"
type Faisal "d"
type Faisal "l"
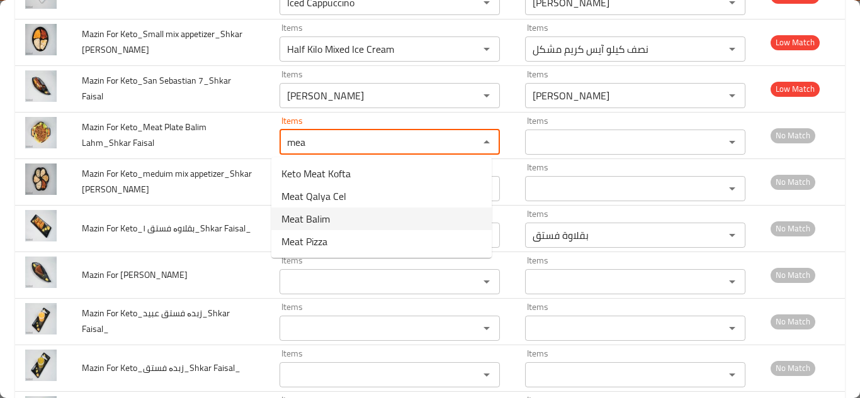
click at [327, 218] on span "Meat Balim" at bounding box center [305, 218] width 48 height 15
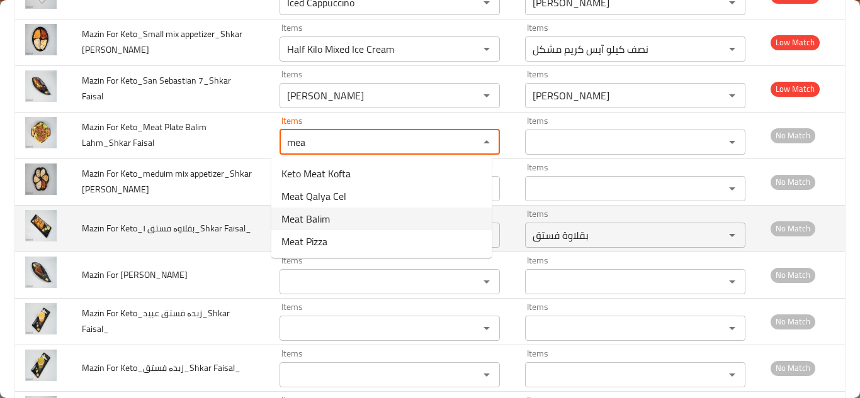
type Faisal "Meat Balim"
type Faisal-ar "بلم لحم"
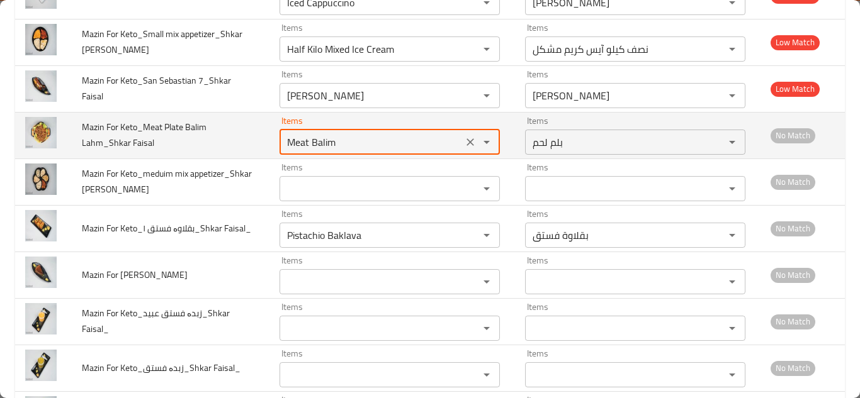
type Faisal "Meat Balim"
click at [247, 130] on td "Mazin For Keto_Meat Plate Balim Lahm_Shkar Faisal" at bounding box center [171, 135] width 198 height 47
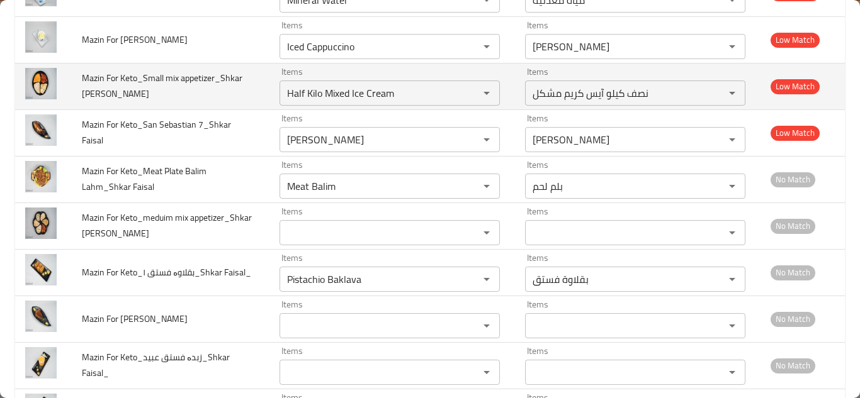
scroll to position [1615, 0]
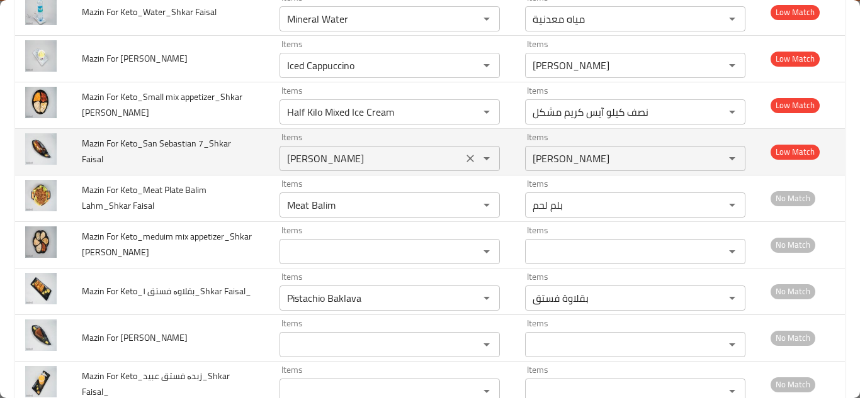
click at [339, 154] on Faisal "[PERSON_NAME]" at bounding box center [371, 159] width 176 height 18
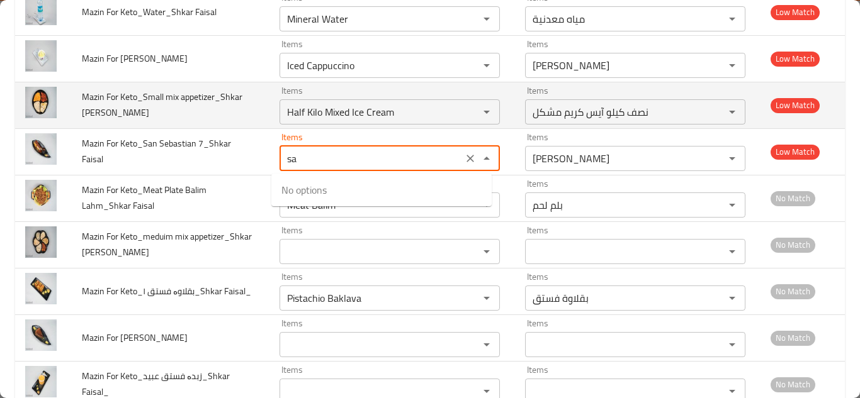
type Faisal "s"
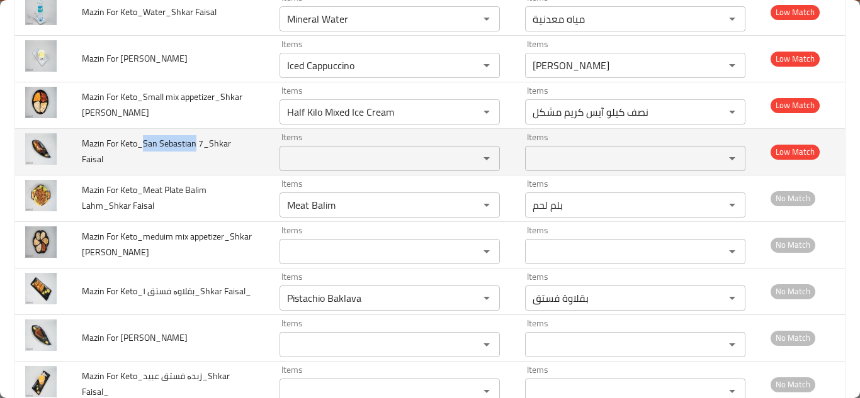
drag, startPoint x: 145, startPoint y: 141, endPoint x: 194, endPoint y: 141, distance: 49.7
click at [194, 141] on span "Mazin For Keto_San Sebastian 7_Shkar Faisal" at bounding box center [156, 151] width 149 height 32
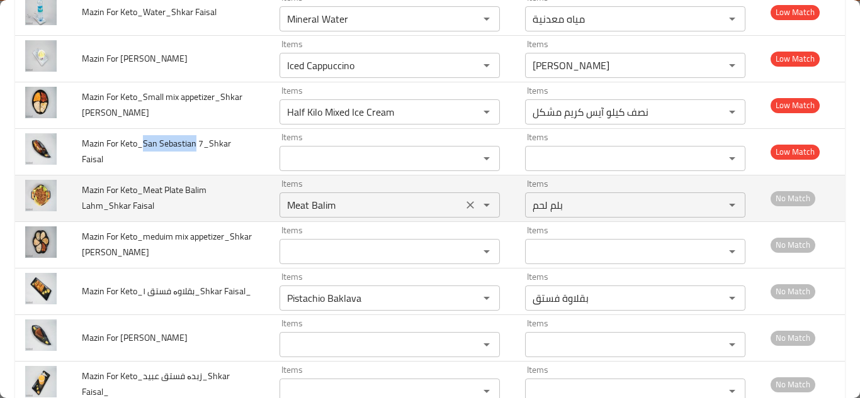
copy span "San Sebastian"
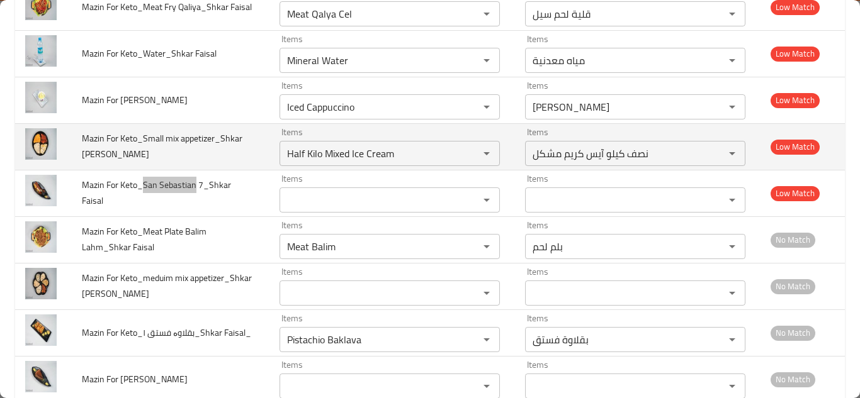
scroll to position [1552, 0]
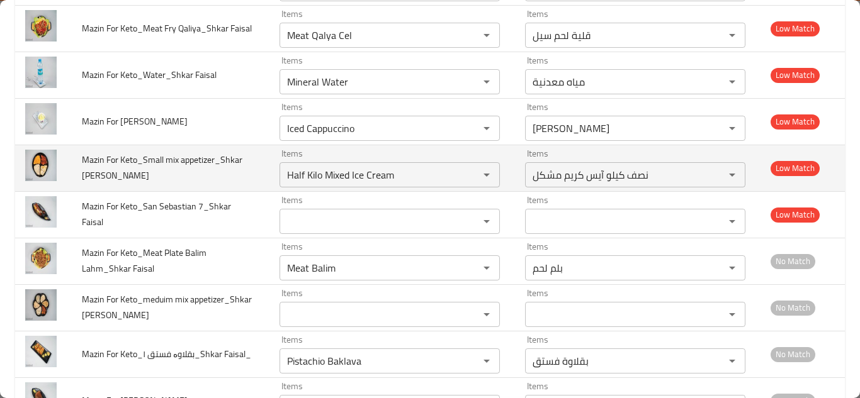
click at [245, 176] on td "Mazin For Keto_Small mix appetizer_Shkar Faisal" at bounding box center [171, 168] width 198 height 47
click at [464, 174] on icon "Clear" at bounding box center [470, 175] width 13 height 13
drag, startPoint x: 143, startPoint y: 159, endPoint x: 214, endPoint y: 159, distance: 70.5
click at [214, 159] on span "Mazin For Keto_Small mix appetizer_Shkar Faisal" at bounding box center [162, 168] width 160 height 32
copy span "Small mix appetizer"
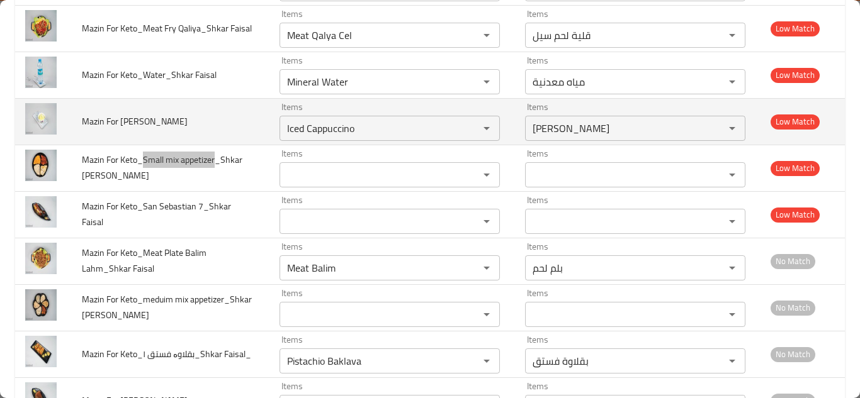
scroll to position [1489, 0]
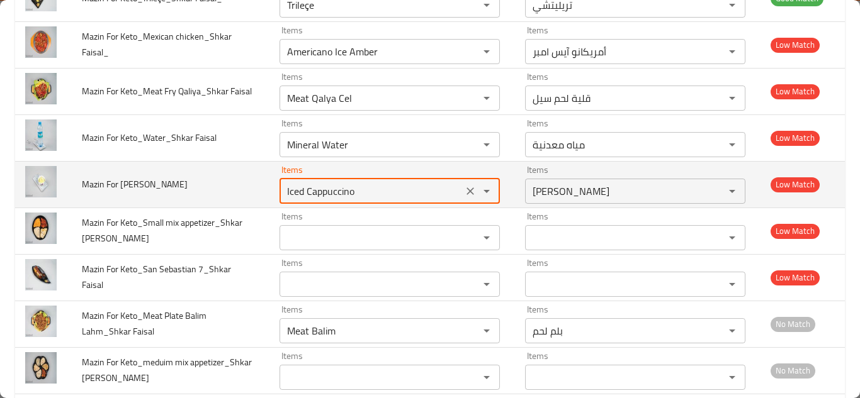
click at [342, 191] on Faisal "Iced Cappuccino" at bounding box center [371, 192] width 176 height 18
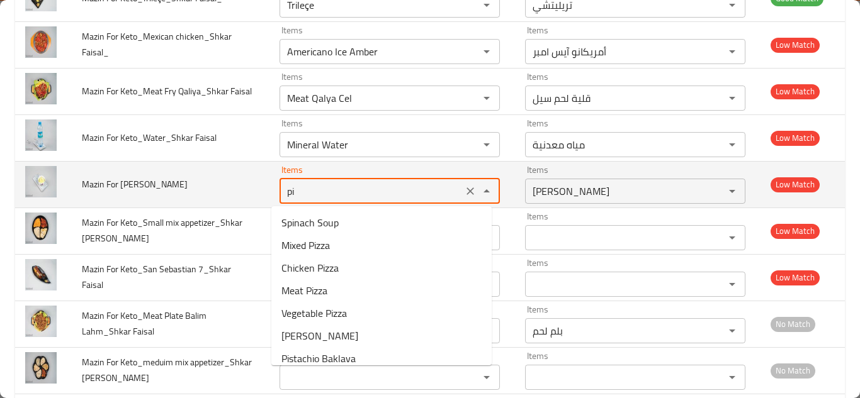
type Faisal "p"
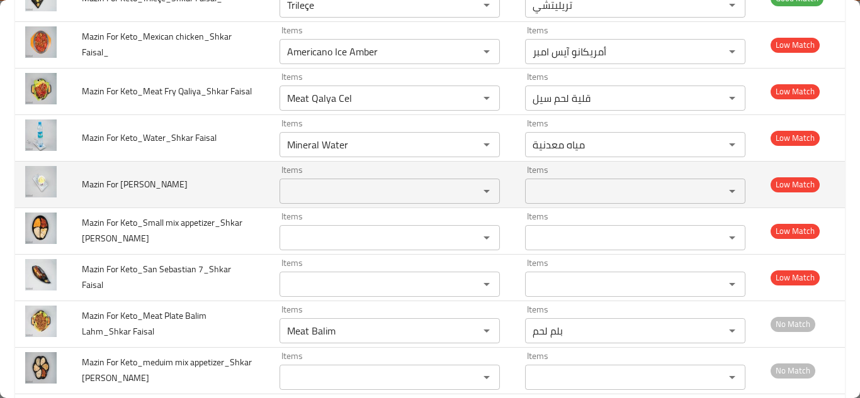
drag, startPoint x: 143, startPoint y: 184, endPoint x: 176, endPoint y: 184, distance: 33.4
click at [176, 184] on span "Mazin For Keto_Pistachio_Shkar Faisal" at bounding box center [135, 184] width 106 height 16
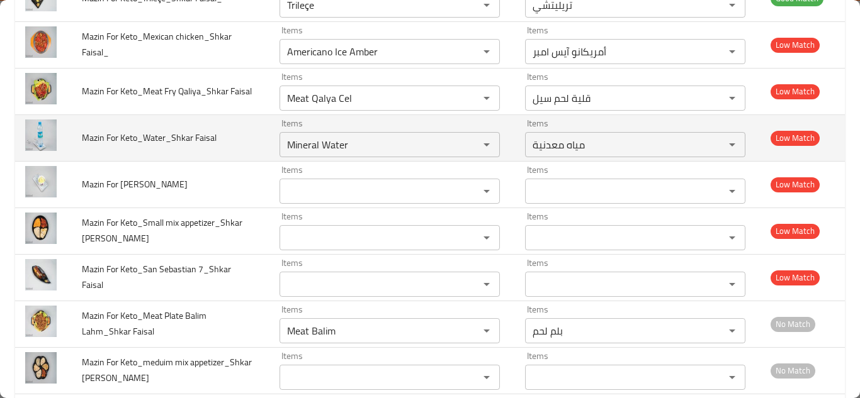
click at [249, 145] on td "Mazin For Keto_Water_Shkar Faisal" at bounding box center [171, 138] width 198 height 47
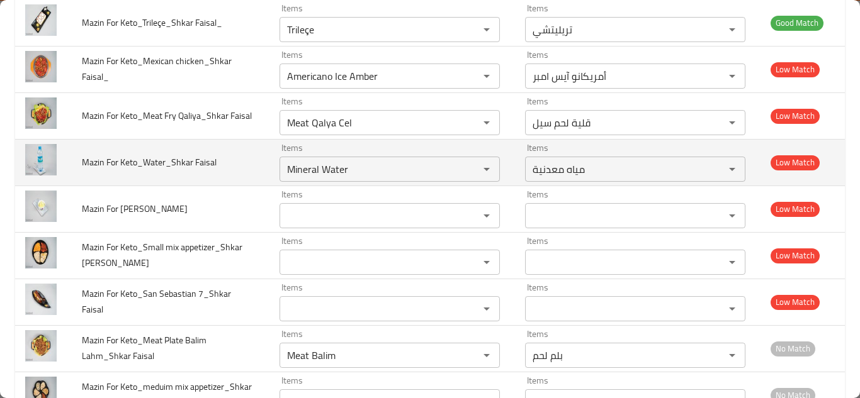
scroll to position [1426, 0]
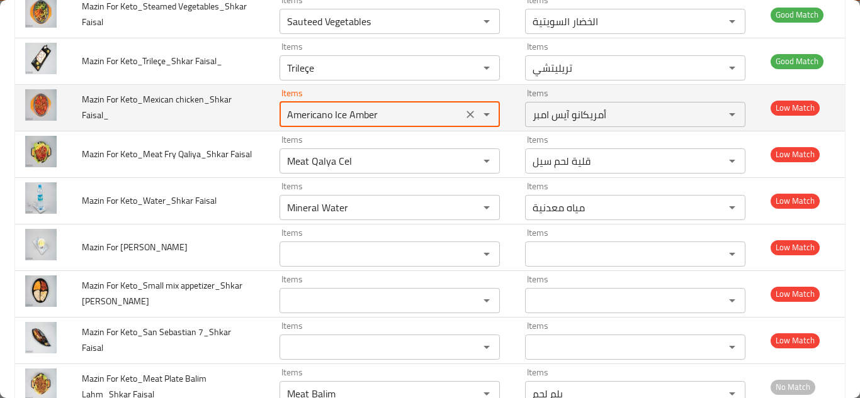
click at [339, 114] on Faisal_ "Americano Ice Amber" at bounding box center [371, 115] width 176 height 18
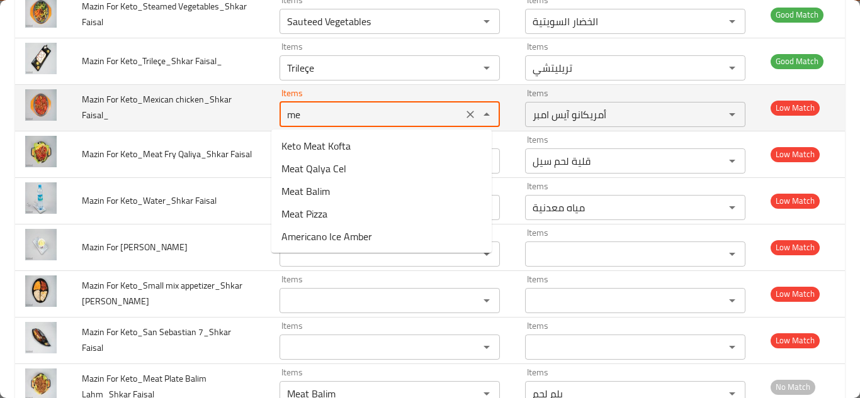
type Faisal_ "m"
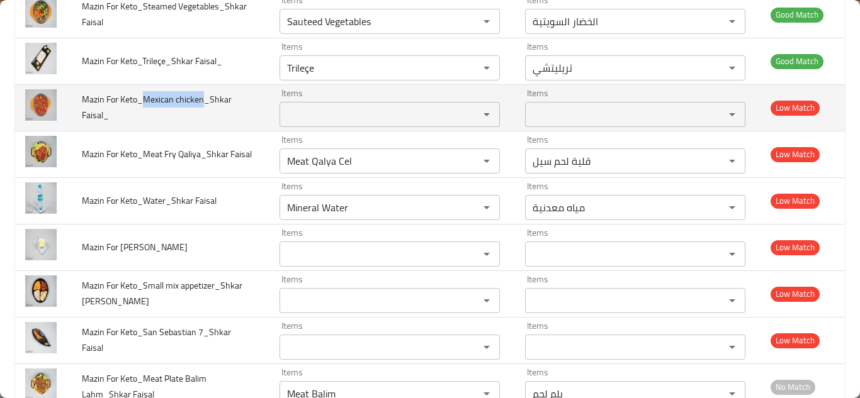
drag, startPoint x: 142, startPoint y: 99, endPoint x: 204, endPoint y: 99, distance: 61.7
click at [204, 99] on span "Mazin For Keto_Mexican chicken_Shkar Faisal_" at bounding box center [157, 107] width 150 height 32
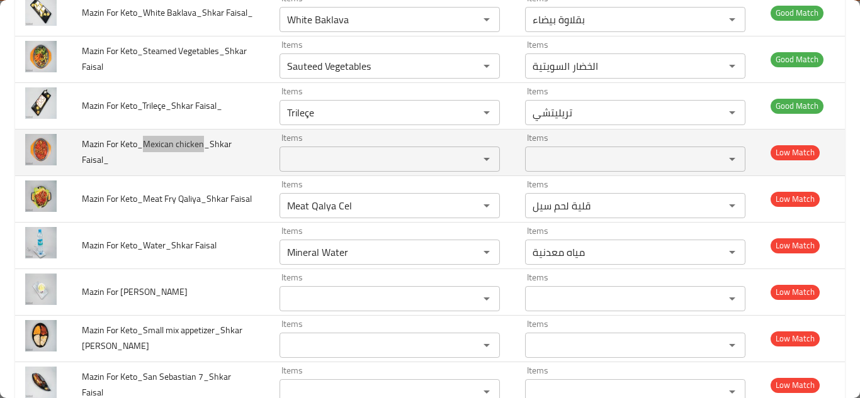
scroll to position [1363, 0]
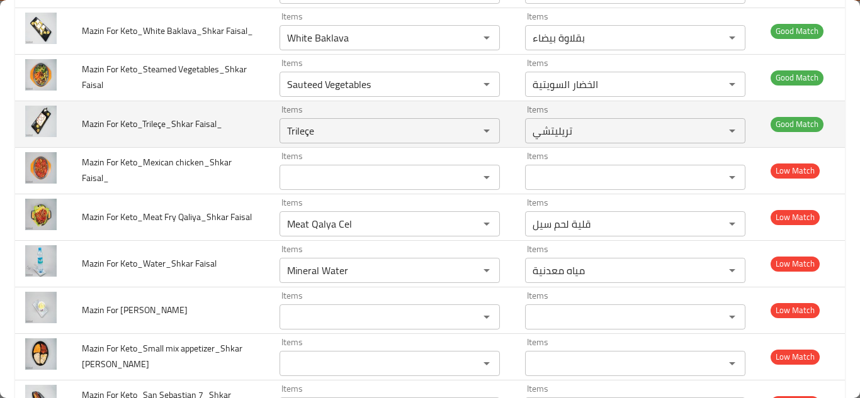
click at [247, 128] on td "Mazin For Keto_Trileçe_Shkar Faisal_" at bounding box center [171, 124] width 198 height 47
click at [242, 119] on td "Mazin For Keto_Trileçe_Shkar Faisal_" at bounding box center [171, 124] width 198 height 47
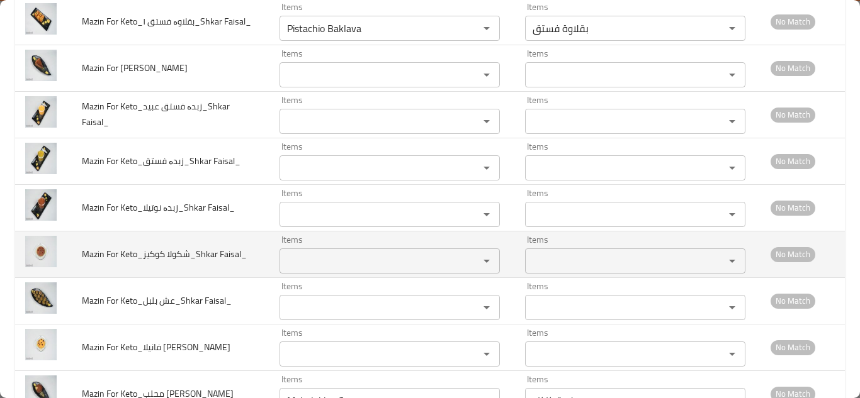
scroll to position [1741, 0]
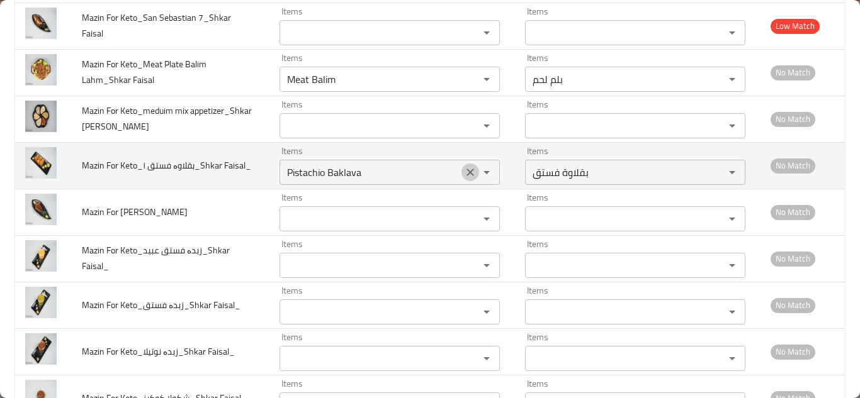
click at [464, 171] on icon "Clear" at bounding box center [470, 172] width 13 height 13
click at [239, 168] on td "Mazin For Keto_بقلاوە فستق ١_Shkar Faisal_" at bounding box center [171, 165] width 198 height 47
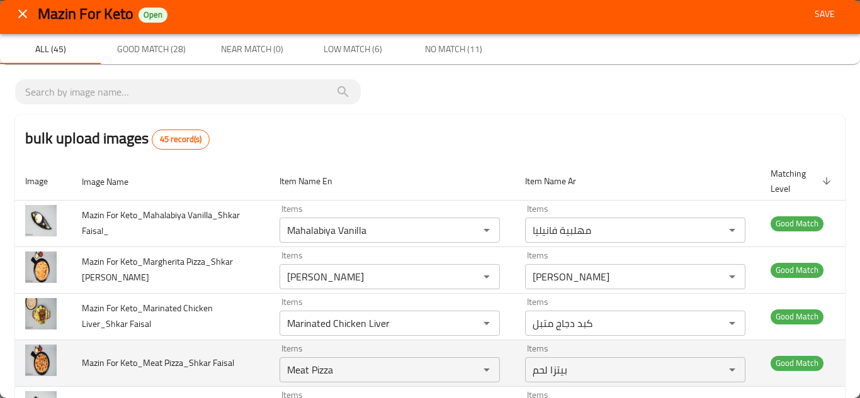
scroll to position [0, 0]
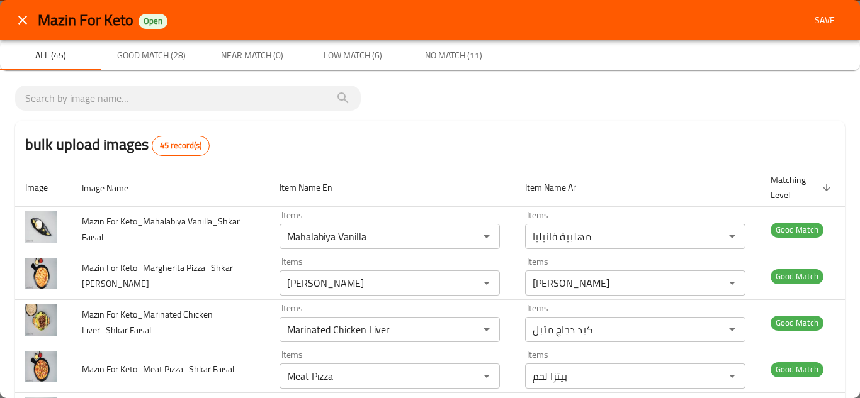
click at [815, 14] on span "Save" at bounding box center [824, 21] width 30 height 16
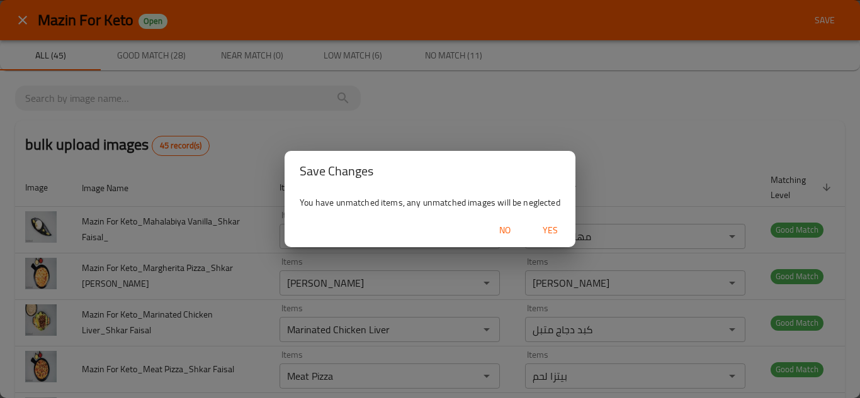
click at [554, 229] on span "Yes" at bounding box center [550, 231] width 30 height 16
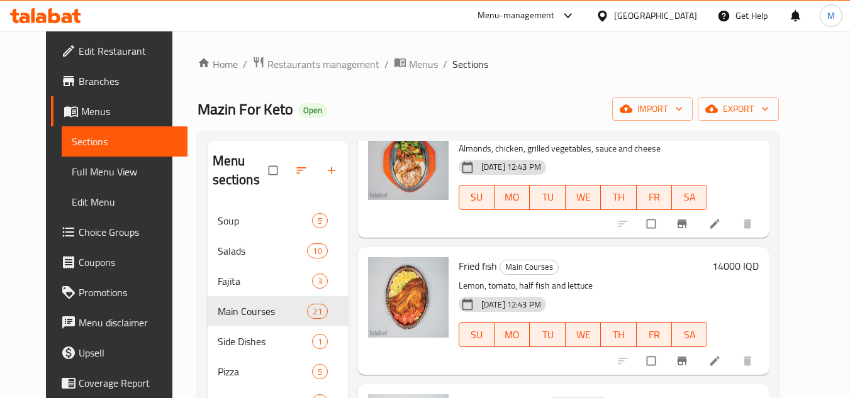
scroll to position [441, 0]
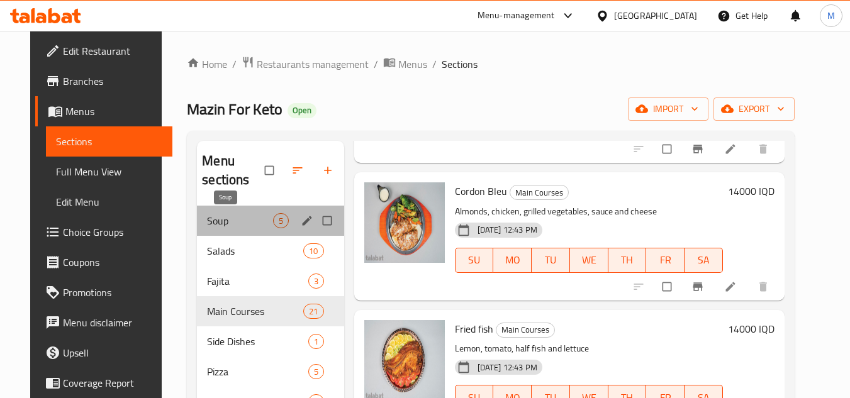
click at [207, 218] on span "Soup" at bounding box center [239, 220] width 65 height 15
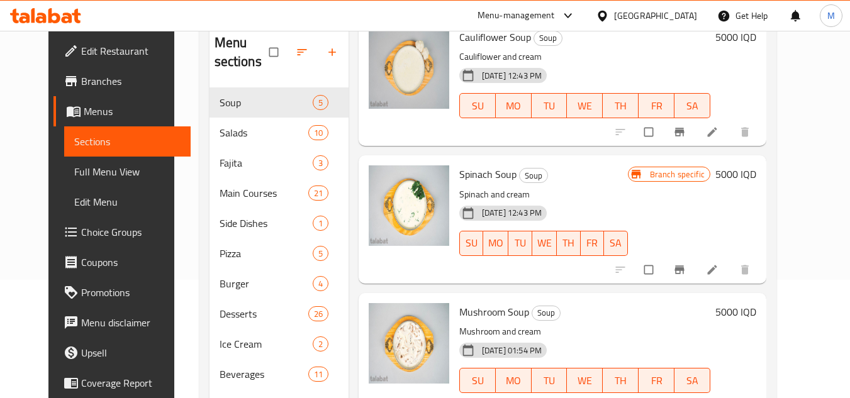
scroll to position [176, 0]
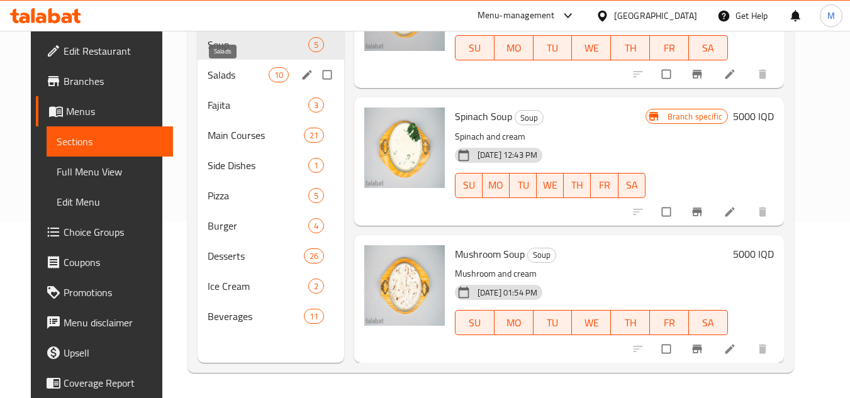
click at [235, 71] on span "Salads" at bounding box center [238, 74] width 61 height 15
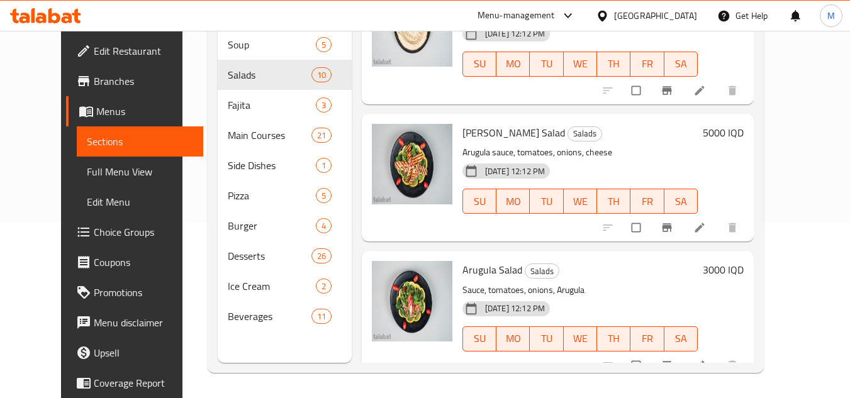
scroll to position [1027, 0]
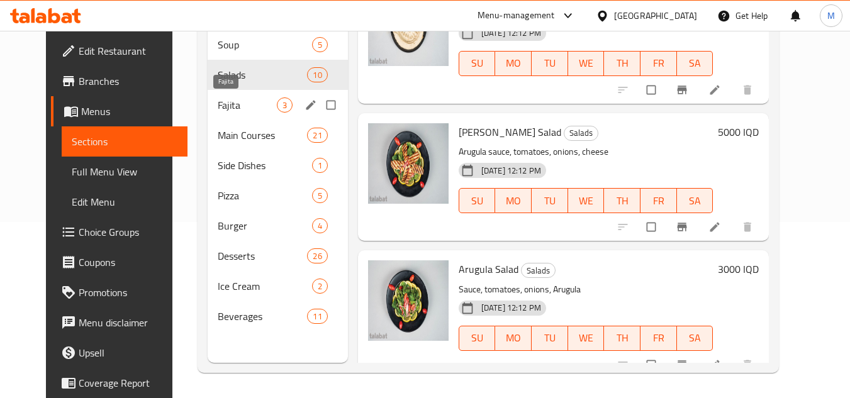
click at [224, 108] on span "Fajita" at bounding box center [247, 105] width 59 height 15
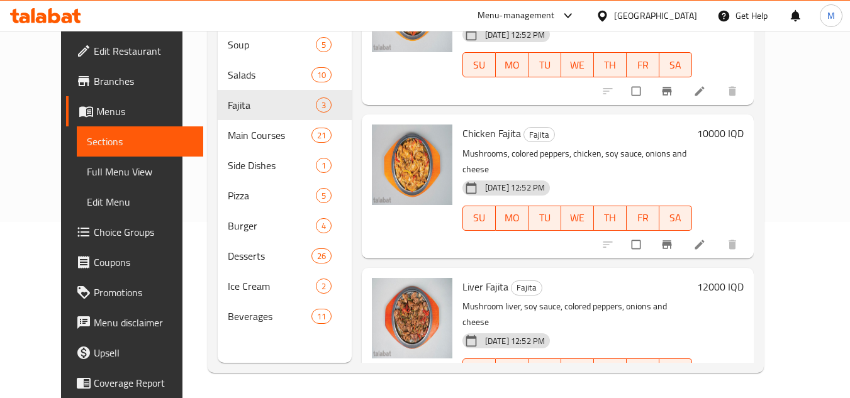
scroll to position [64, 0]
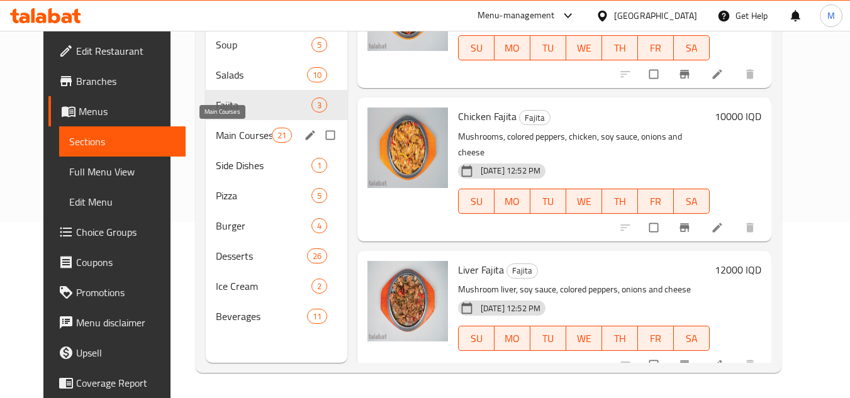
click at [228, 137] on span "Main Courses" at bounding box center [243, 135] width 55 height 15
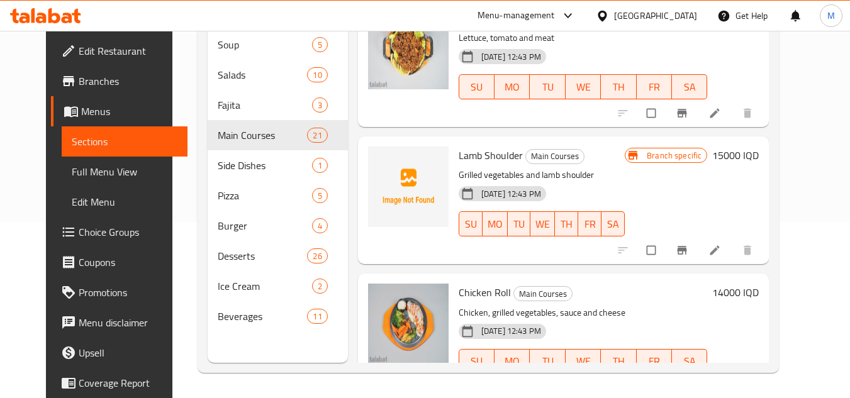
scroll to position [2266, 0]
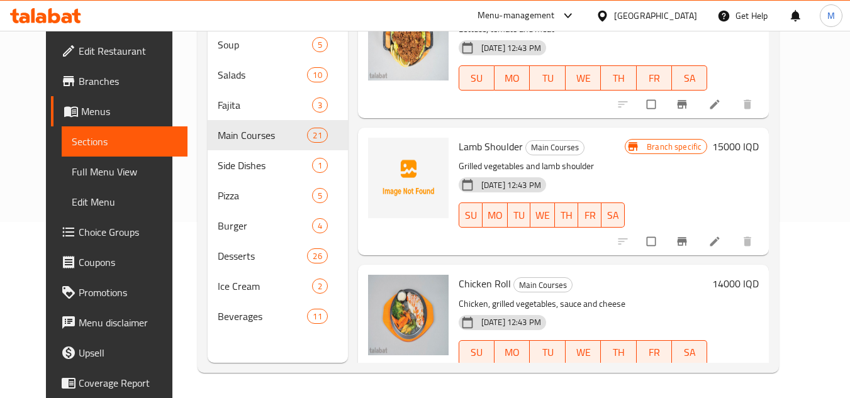
click at [459, 137] on span "Lamb Shoulder" at bounding box center [491, 146] width 64 height 19
copy span "Lamb"
click at [379, 150] on icon "upload picture" at bounding box center [384, 154] width 11 height 9
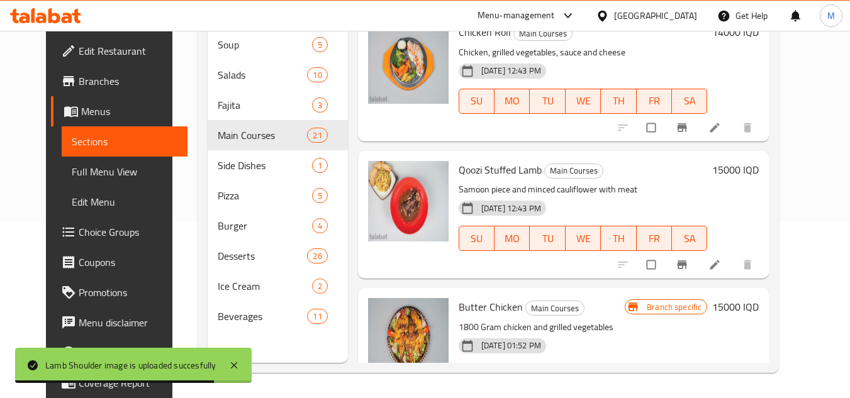
scroll to position [2539, 0]
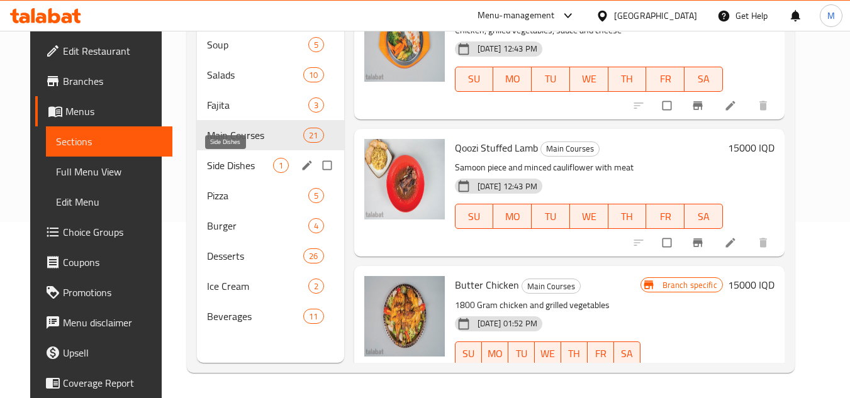
click at [216, 162] on span "Side Dishes" at bounding box center [239, 165] width 65 height 15
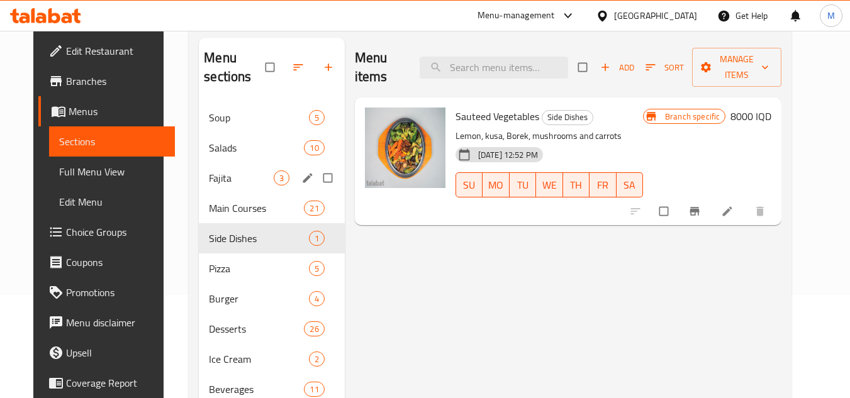
scroll to position [176, 0]
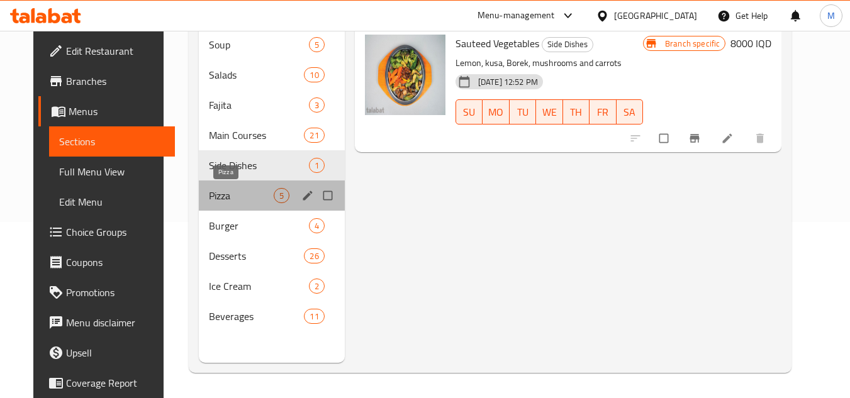
click at [209, 191] on span "Pizza" at bounding box center [241, 195] width 64 height 15
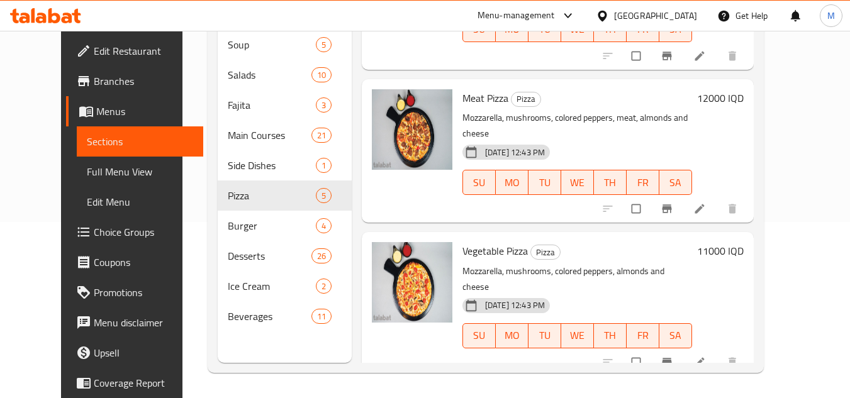
scroll to position [339, 0]
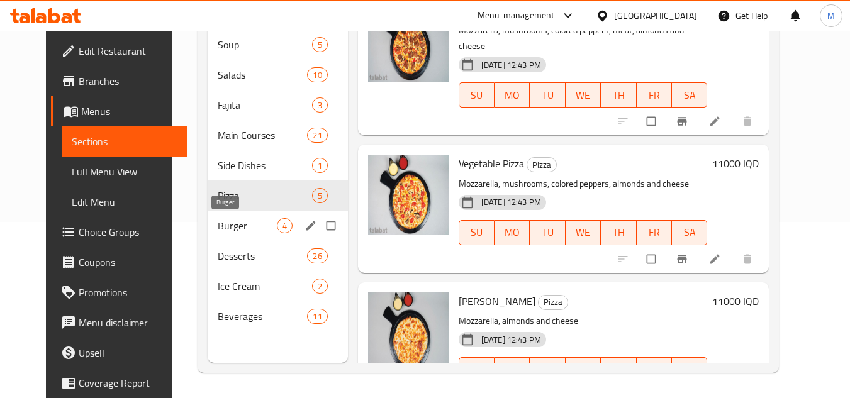
click at [221, 223] on span "Burger" at bounding box center [247, 225] width 59 height 15
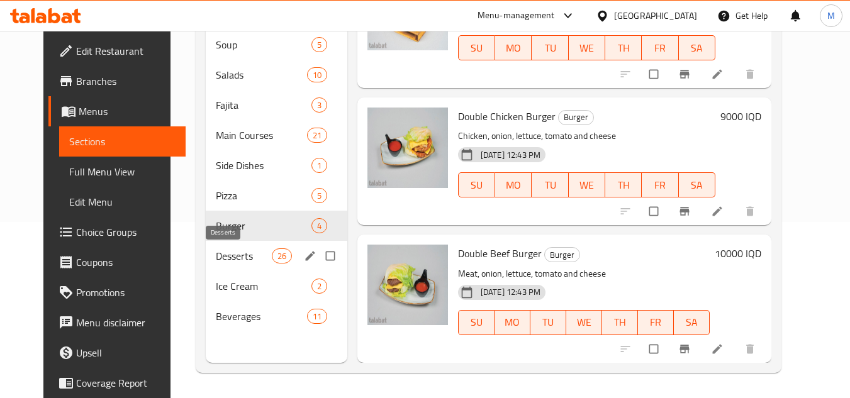
click at [216, 257] on span "Desserts" at bounding box center [243, 256] width 55 height 15
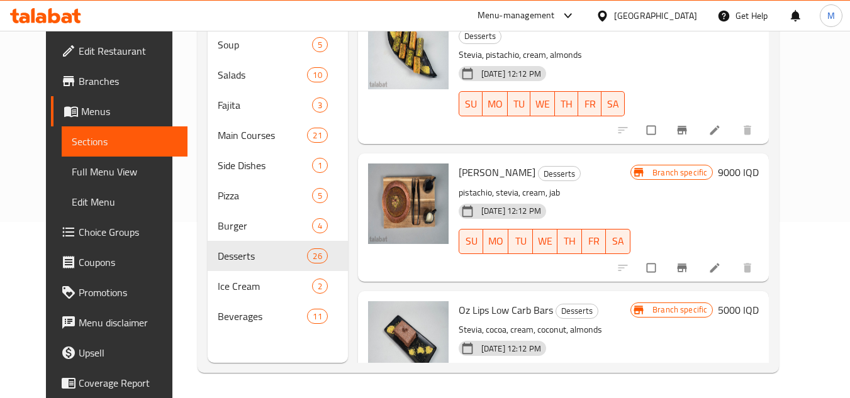
scroll to position [3242, 0]
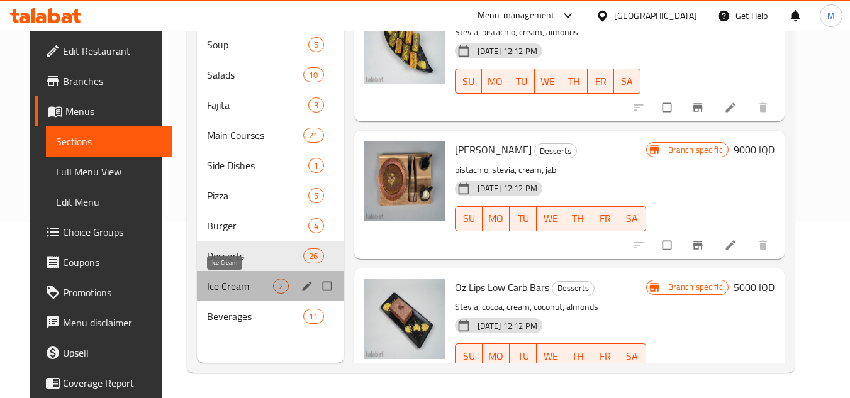
click at [213, 283] on span "Ice Cream" at bounding box center [239, 286] width 65 height 15
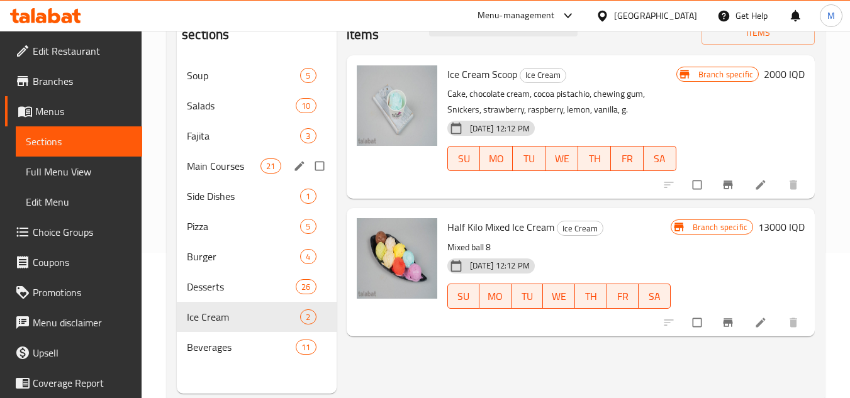
scroll to position [176, 0]
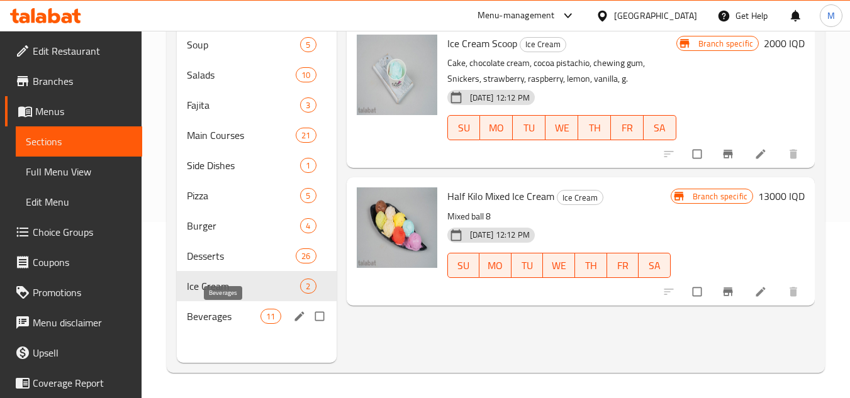
click at [217, 317] on span "Beverages" at bounding box center [224, 316] width 74 height 15
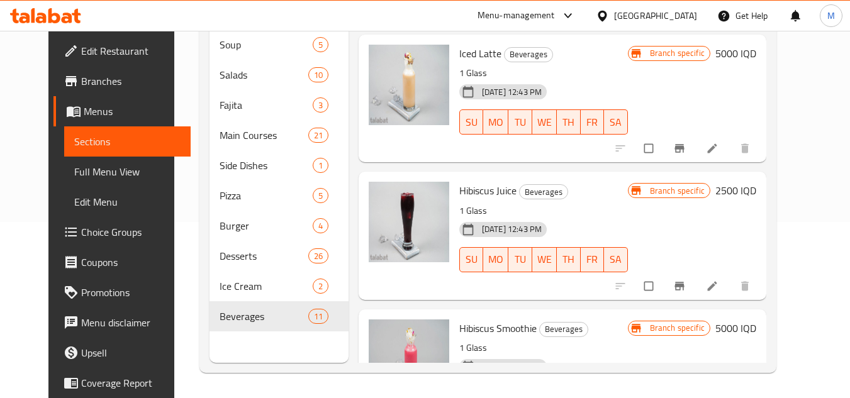
scroll to position [1145, 0]
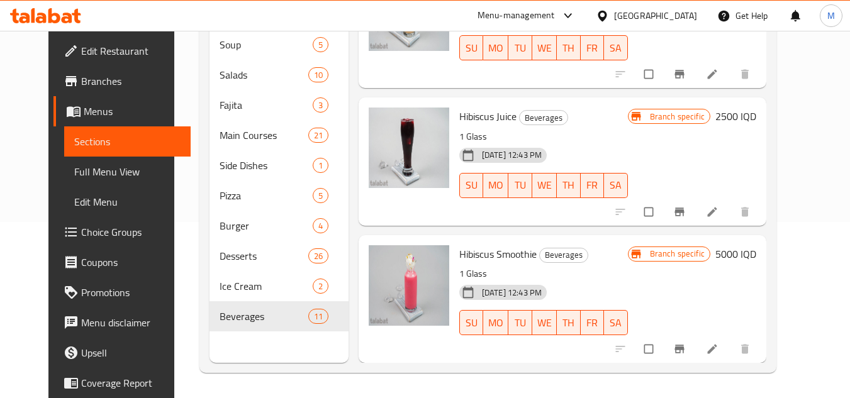
drag, startPoint x: 840, startPoint y: 111, endPoint x: 802, endPoint y: 111, distance: 37.8
click at [802, 111] on div "Home / Restaurants management / Menus / Sections Mazin For Keto Open import exp…" at bounding box center [487, 127] width 627 height 544
click at [100, 167] on span "Full Menu View" at bounding box center [127, 171] width 106 height 15
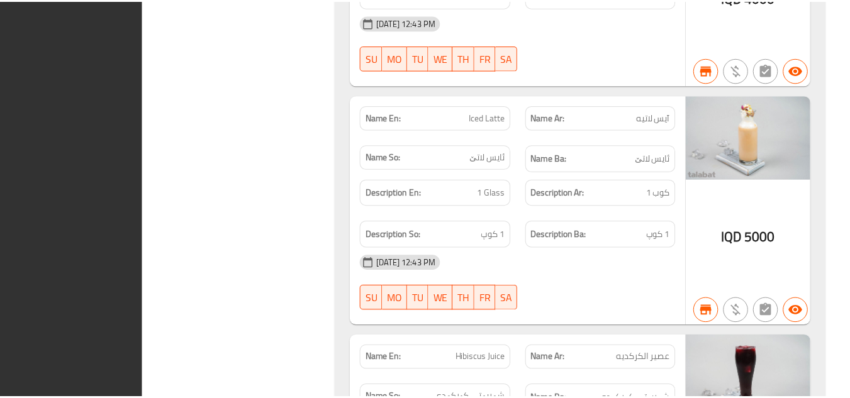
scroll to position [24409, 0]
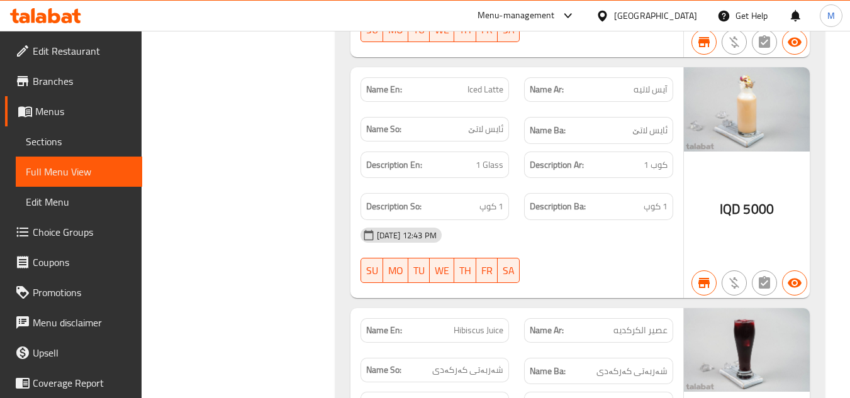
click at [64, 13] on icon at bounding box center [45, 15] width 71 height 15
